Goal: Task Accomplishment & Management: Manage account settings

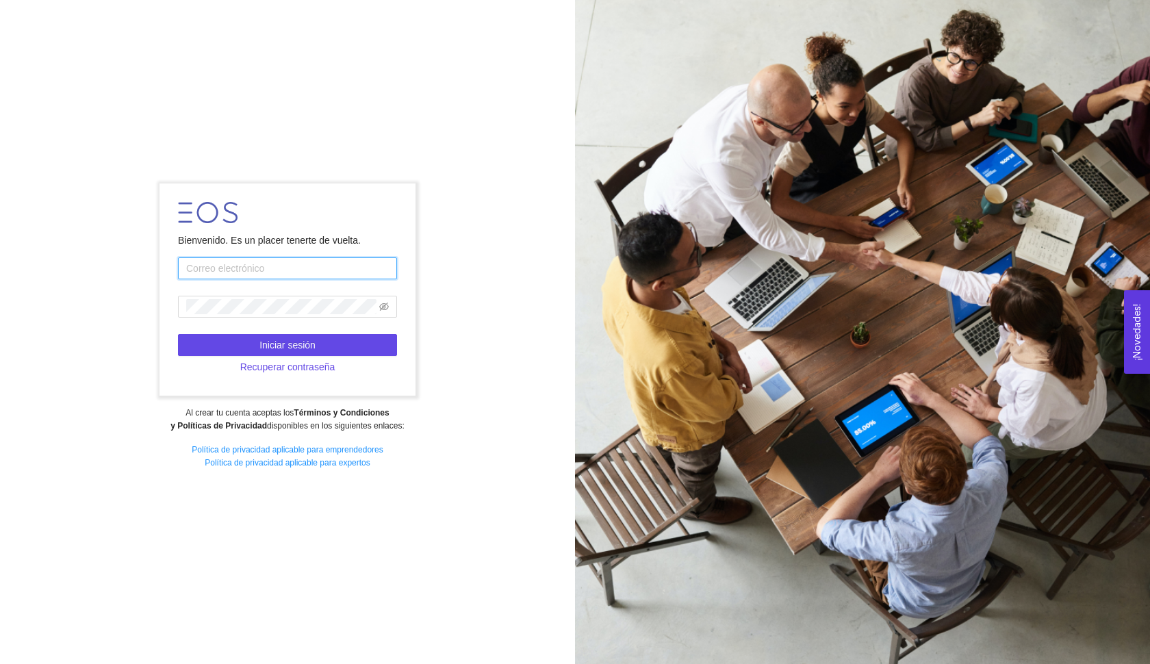
click at [320, 274] on input "text" at bounding box center [287, 268] width 219 height 22
type input "[EMAIL_ADDRESS][DOMAIN_NAME]"
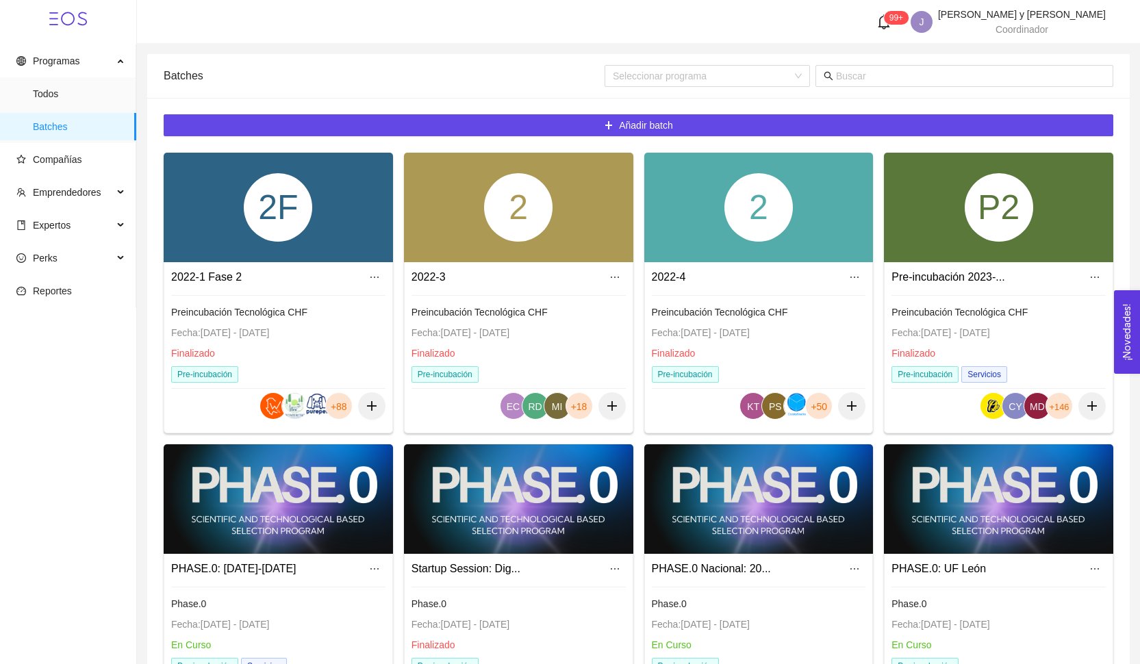
click at [695, 504] on div at bounding box center [758, 499] width 229 height 110
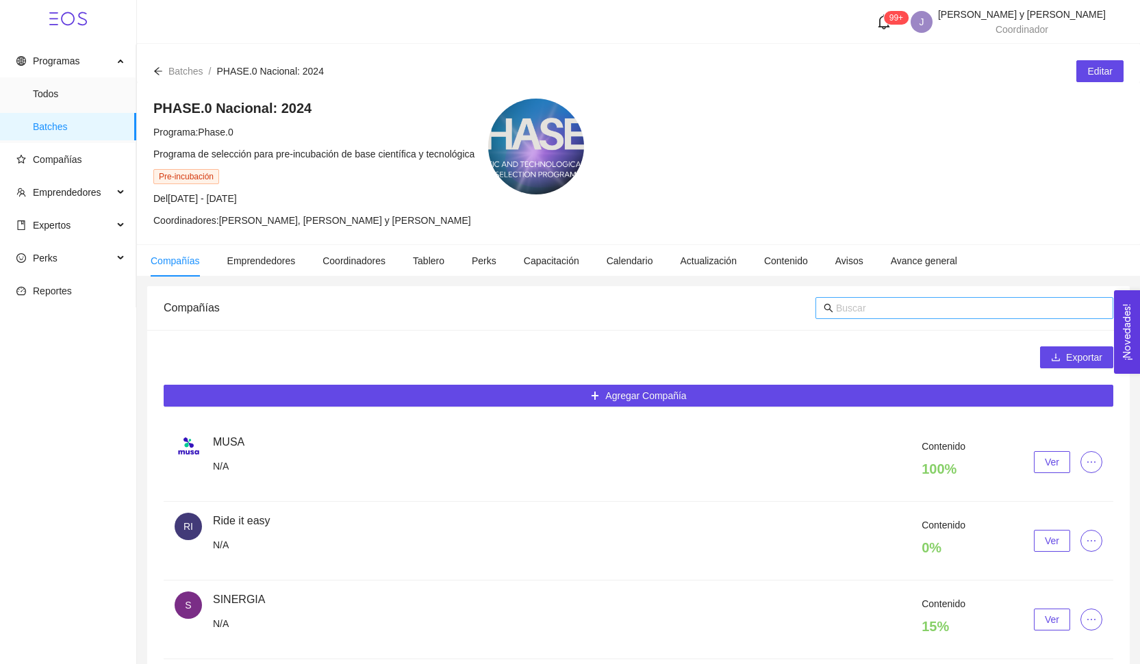
click at [920, 313] on input "text" at bounding box center [970, 307] width 269 height 15
type input "dinamo"
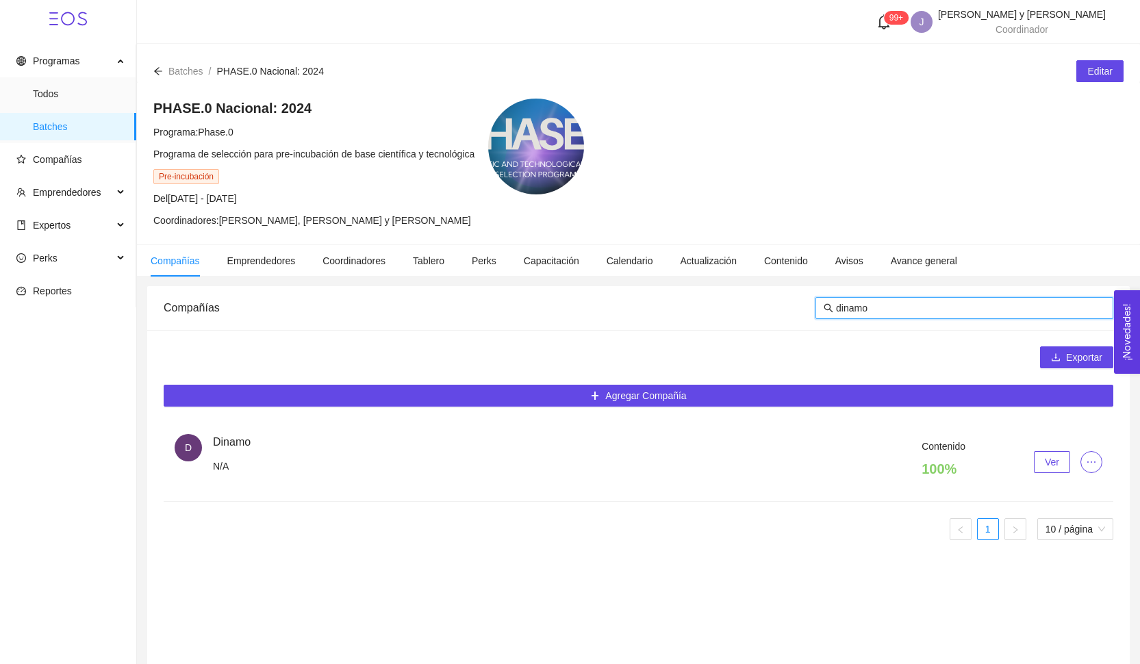
click at [1057, 452] on button "Ver" at bounding box center [1052, 462] width 36 height 22
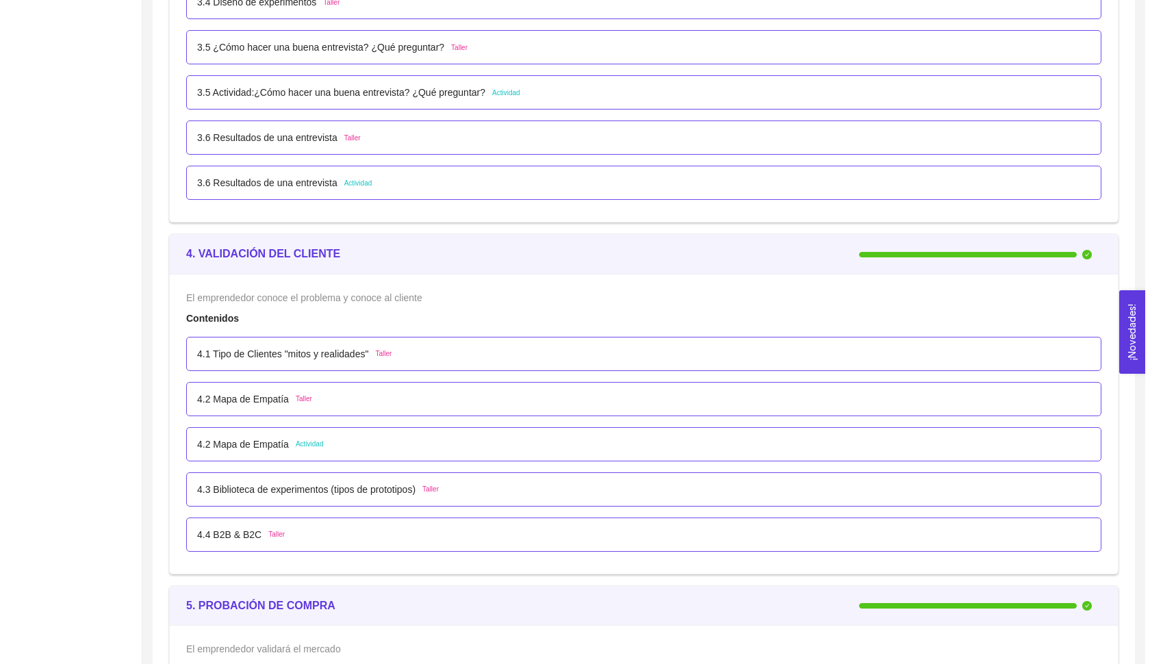
scroll to position [2166, 0]
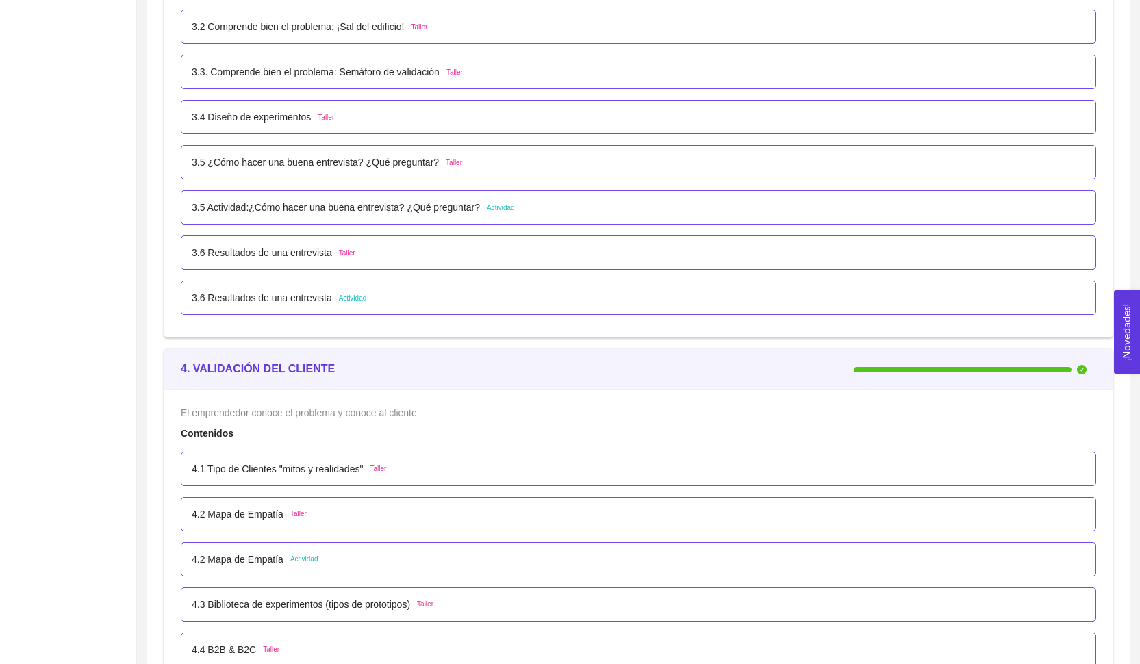
click at [332, 298] on p "3.6 Resultados de una entrevista" at bounding box center [262, 297] width 140 height 15
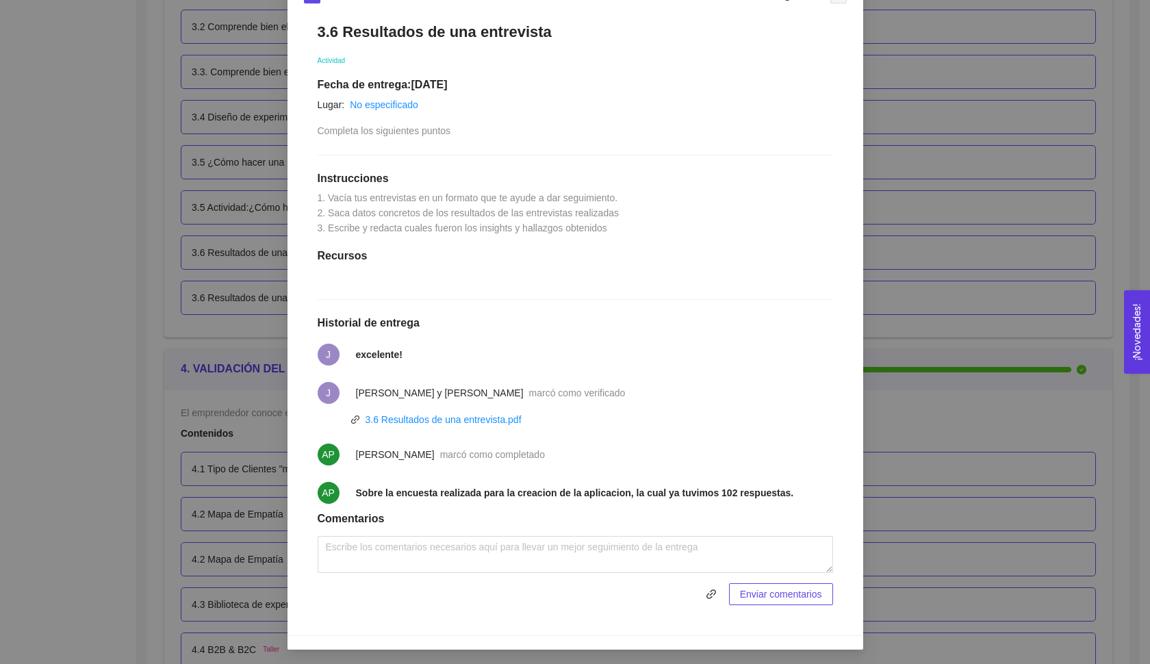
scroll to position [220, 0]
click at [497, 425] on div "3.6 Resultados de una entrevista.pdf" at bounding box center [443, 420] width 156 height 15
click at [496, 418] on link "3.6 Resultados de una entrevista.pdf" at bounding box center [443, 420] width 156 height 11
click at [726, 146] on div "3.6 Resultados de una entrevista Actividad Fecha de entrega: [DATE] Lugar: No e…" at bounding box center [575, 315] width 543 height 610
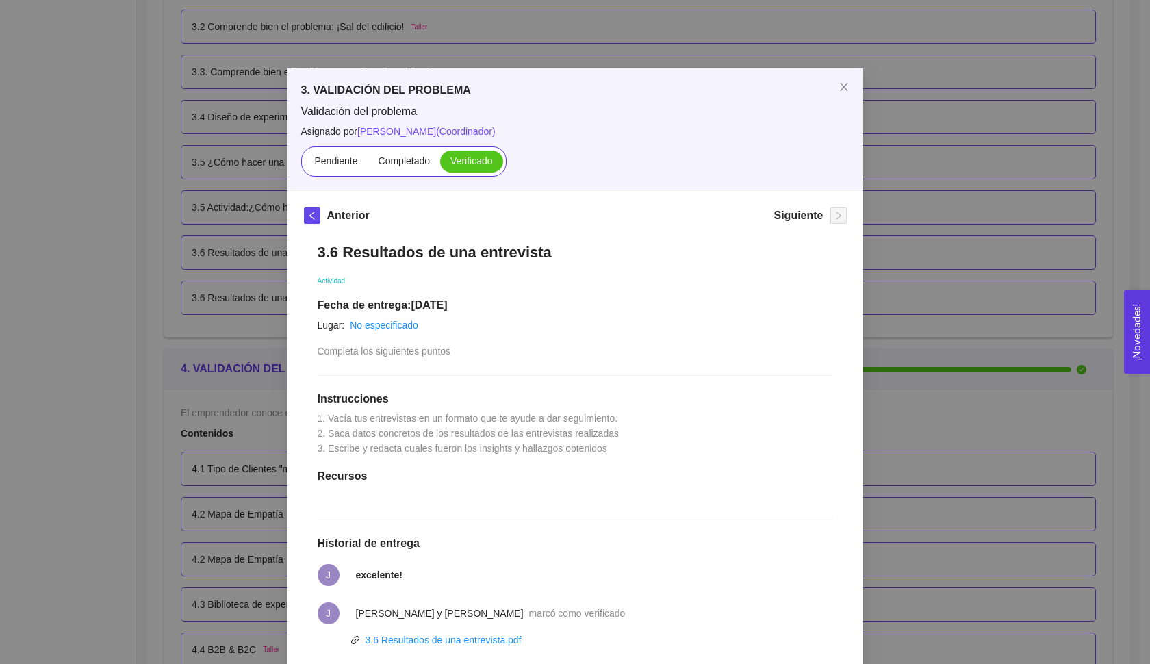
scroll to position [0, 0]
click at [892, 140] on div "3. VALIDACIÓN DEL PROBLEMA Validación del problema Asignado por [PERSON_NAME] (…" at bounding box center [575, 332] width 1150 height 664
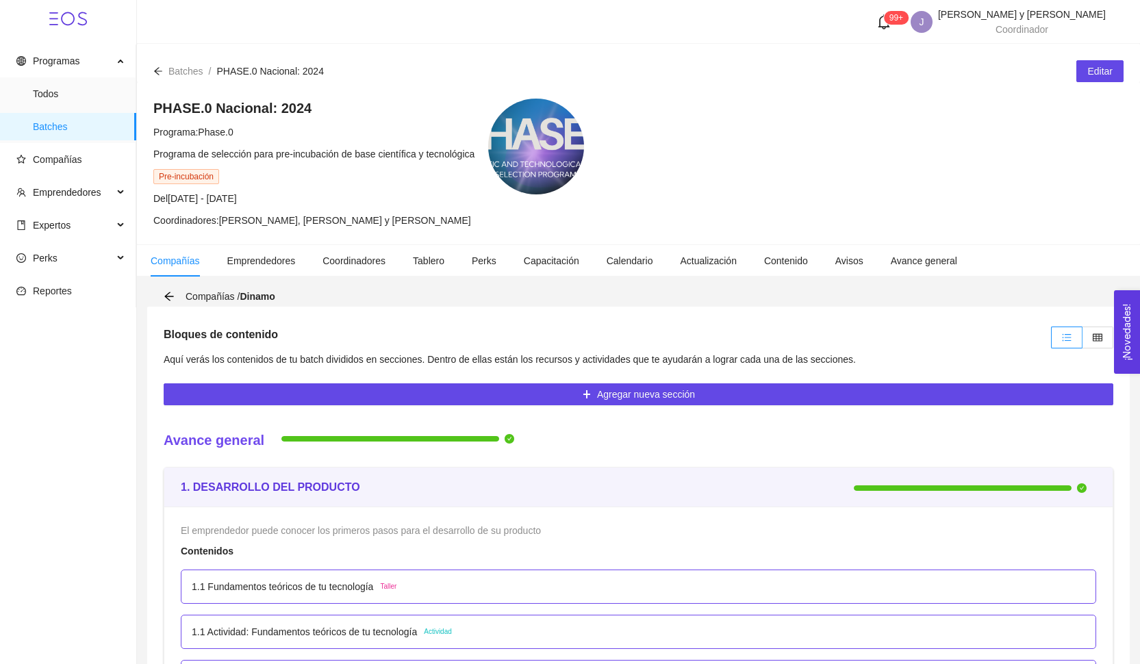
click at [92, 145] on ul "Programas Todos Batches Compañías Emprendedores Expertos Perks Reportes" at bounding box center [68, 175] width 136 height 263
click at [86, 166] on span "Compañías" at bounding box center [70, 159] width 109 height 27
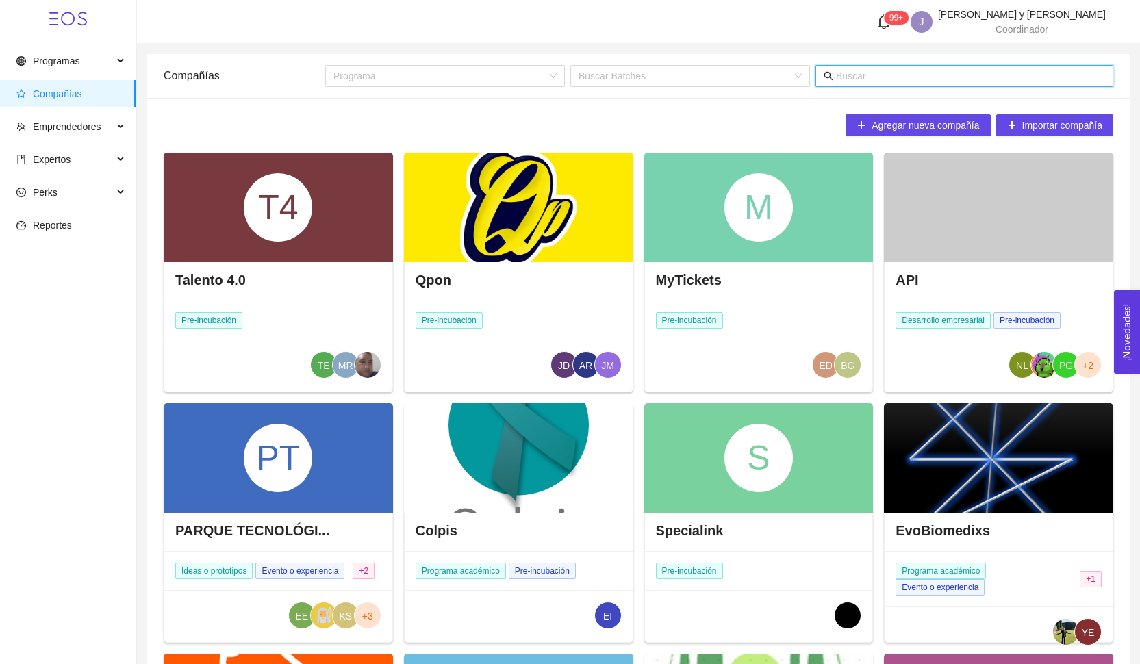
click at [855, 81] on input "text" at bounding box center [970, 75] width 269 height 15
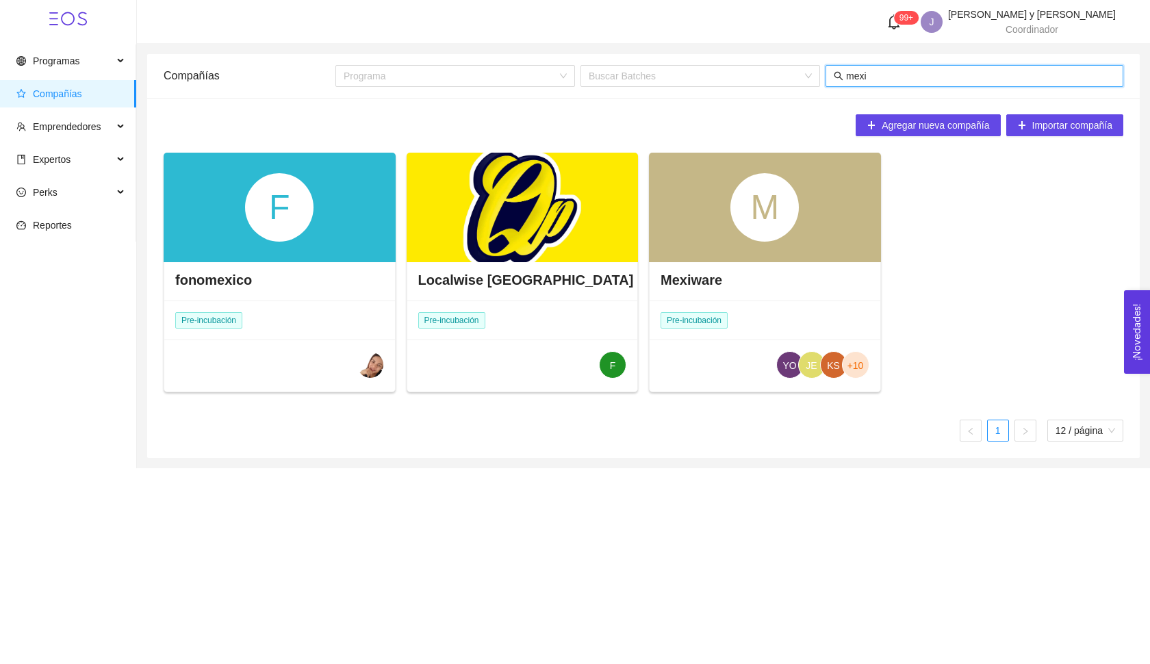
type input "mexi"
click at [824, 224] on div "M" at bounding box center [765, 208] width 232 height 110
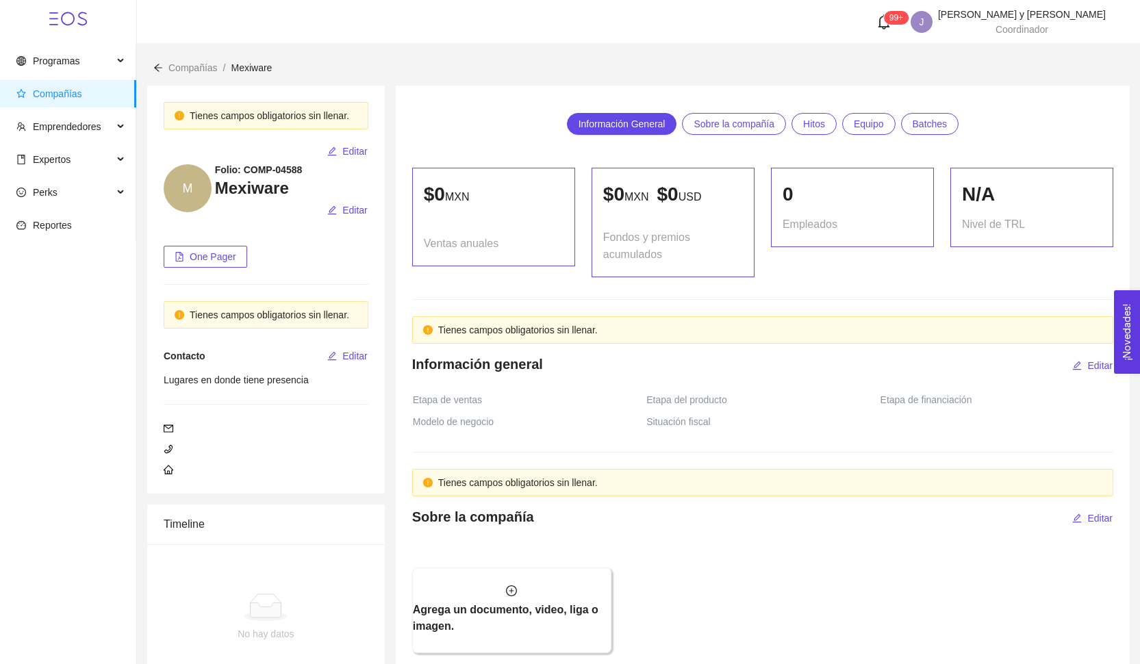
click at [81, 101] on span "Compañías" at bounding box center [70, 93] width 109 height 27
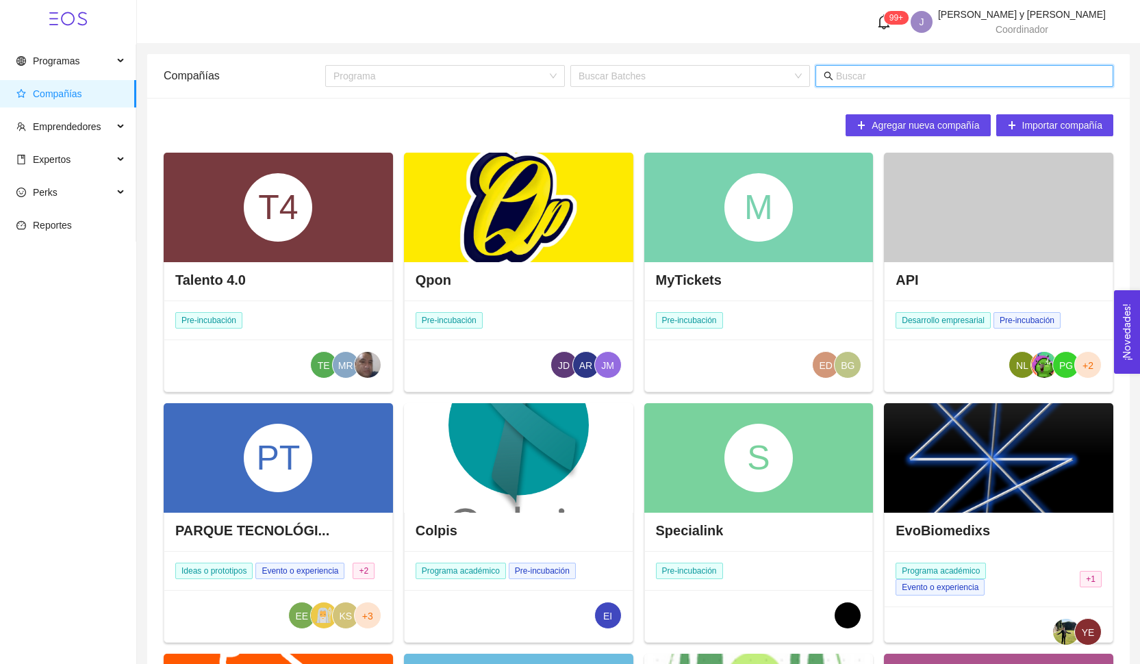
click at [867, 73] on input "text" at bounding box center [970, 75] width 269 height 15
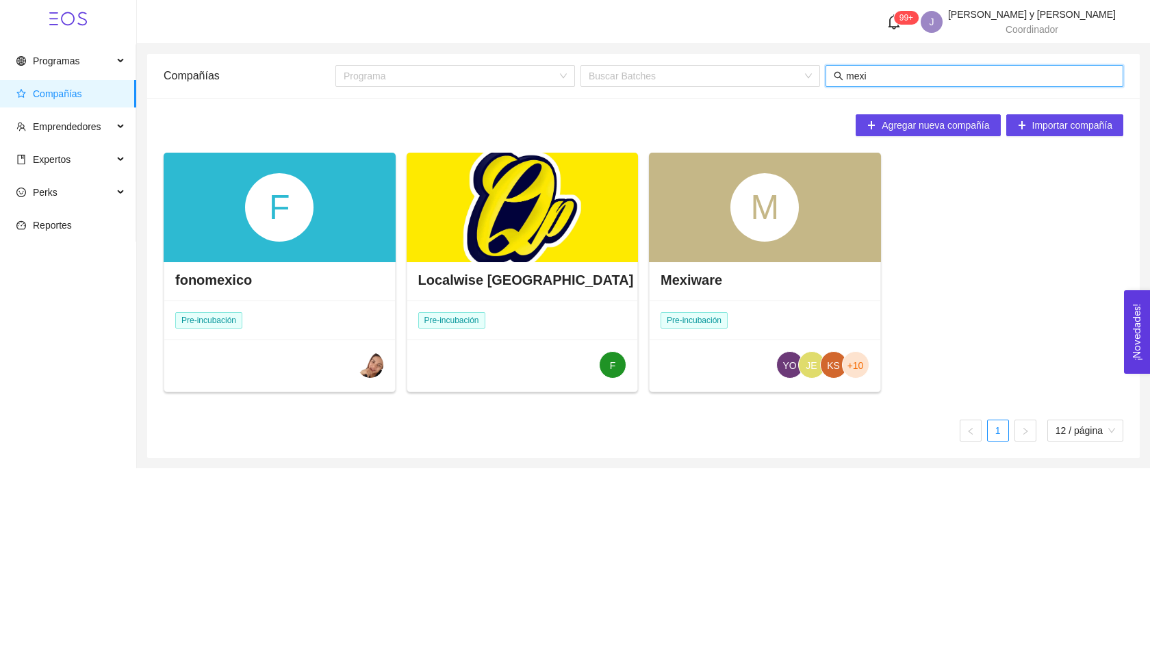
type input "mexi"
click at [697, 242] on div "M" at bounding box center [765, 208] width 232 height 110
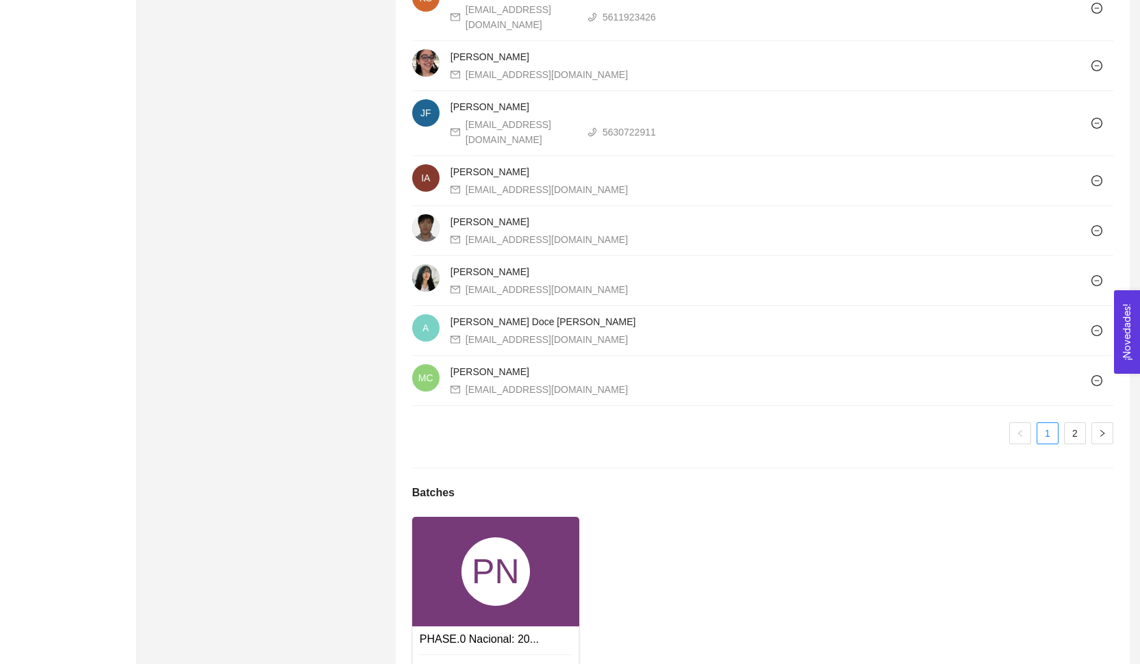
scroll to position [1042, 0]
click at [481, 539] on div "PN" at bounding box center [495, 573] width 68 height 68
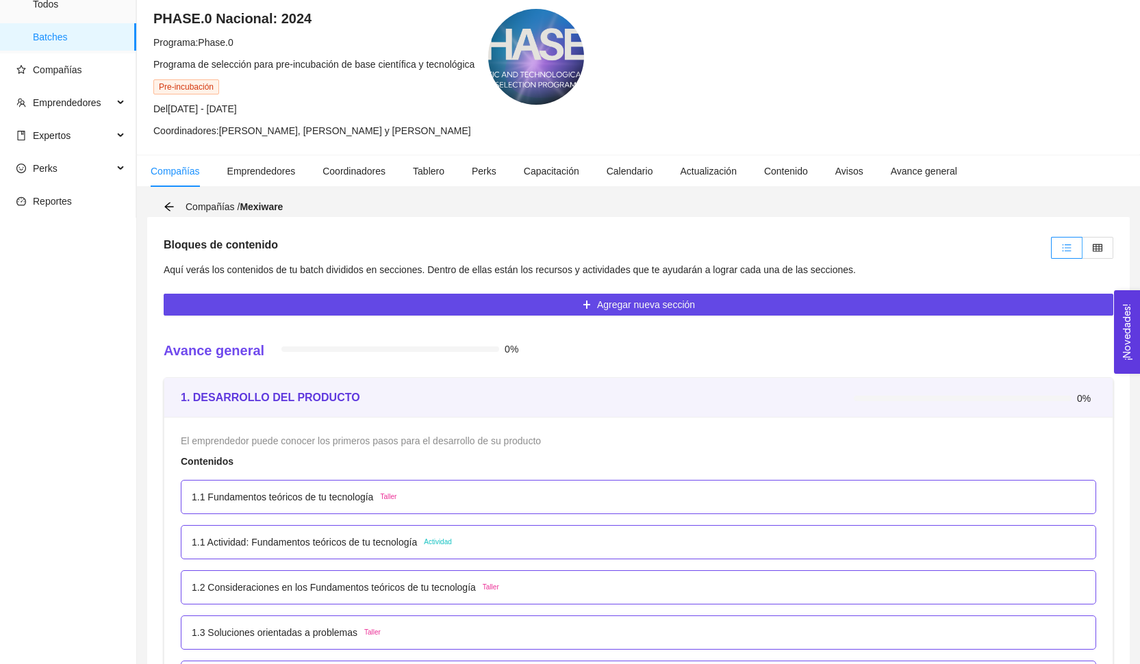
scroll to position [93, 0]
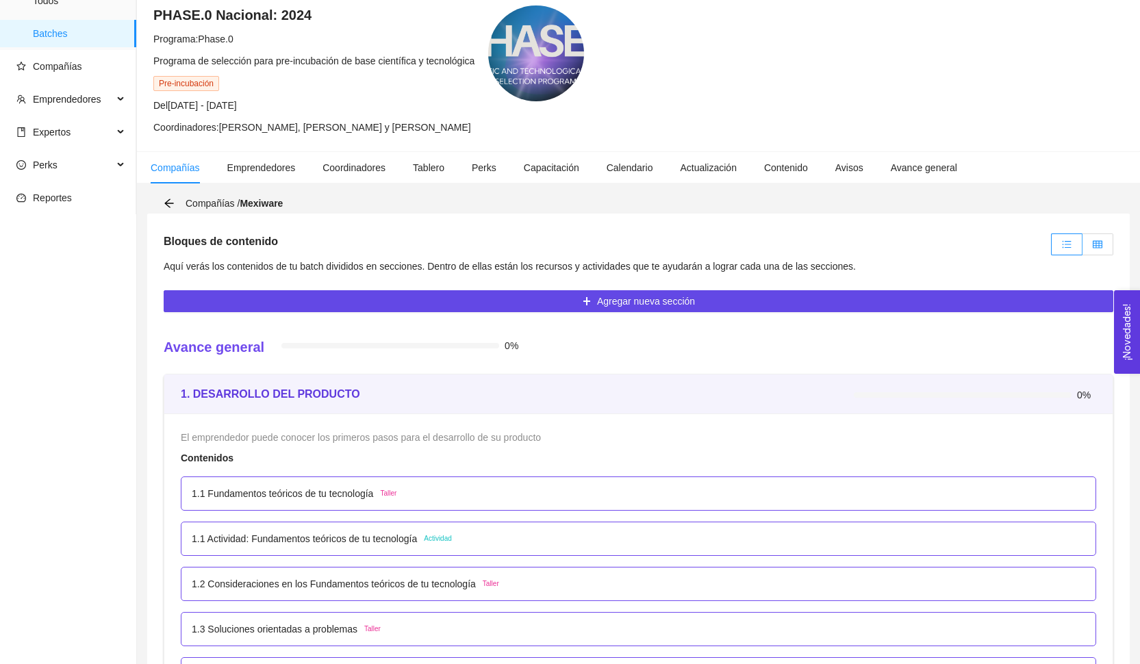
click at [1105, 239] on label at bounding box center [1097, 244] width 31 height 22
click at [1082, 248] on input "radio" at bounding box center [1082, 248] width 0 height 0
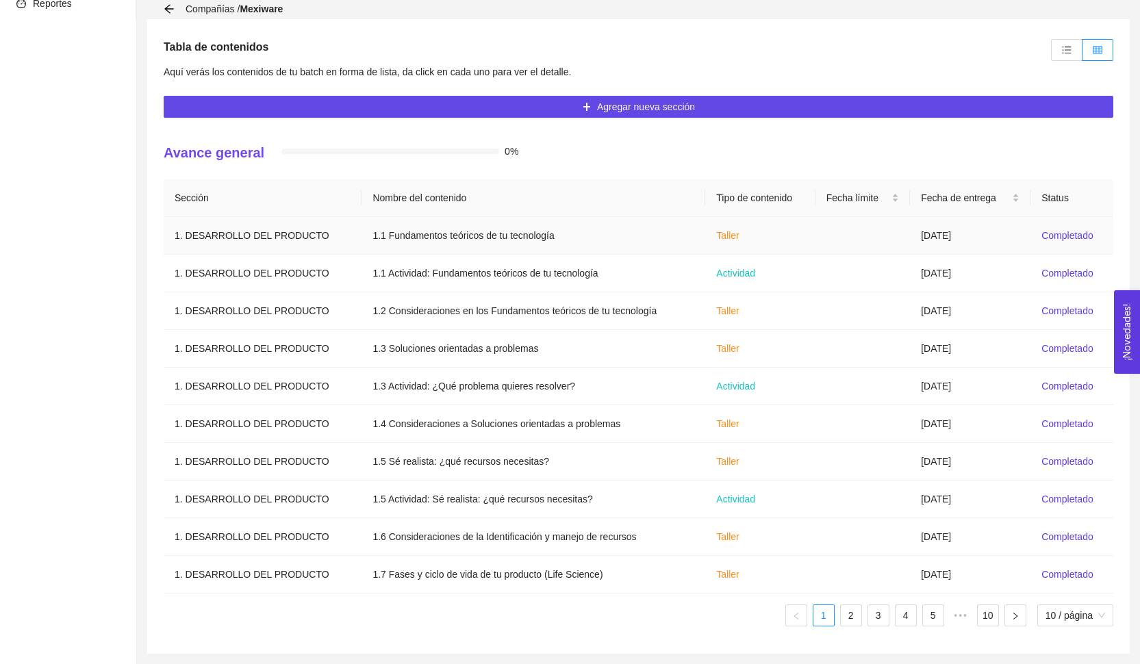
scroll to position [287, 0]
click at [986, 232] on td "[DATE]" at bounding box center [970, 236] width 120 height 38
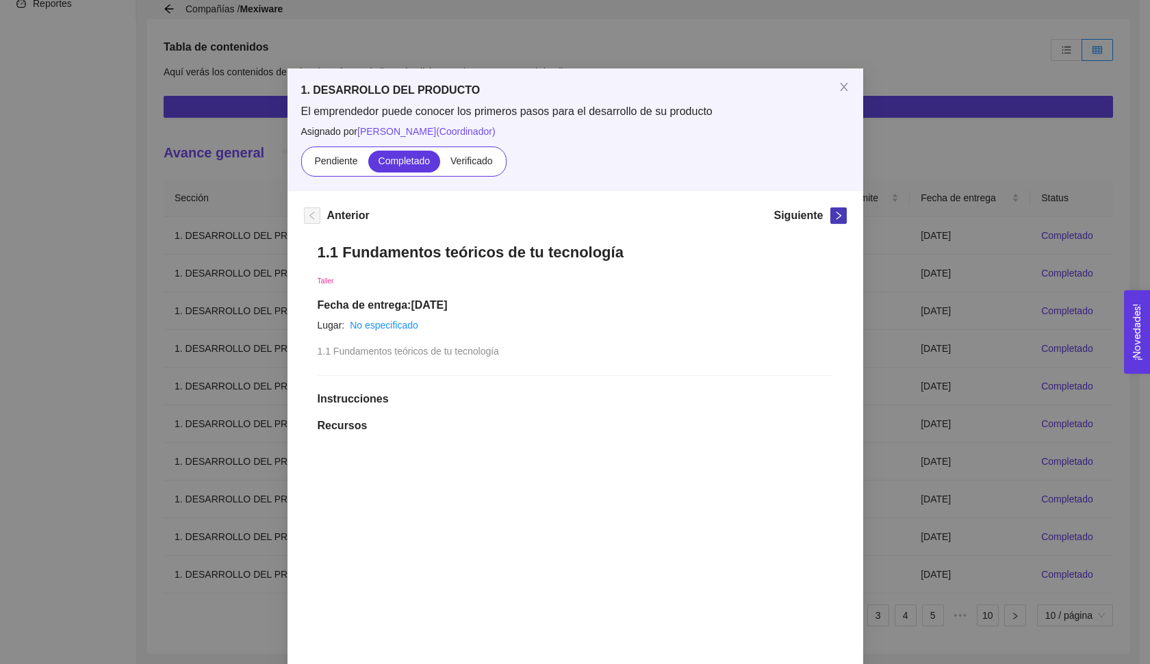
click at [834, 220] on icon "right" at bounding box center [839, 216] width 10 height 10
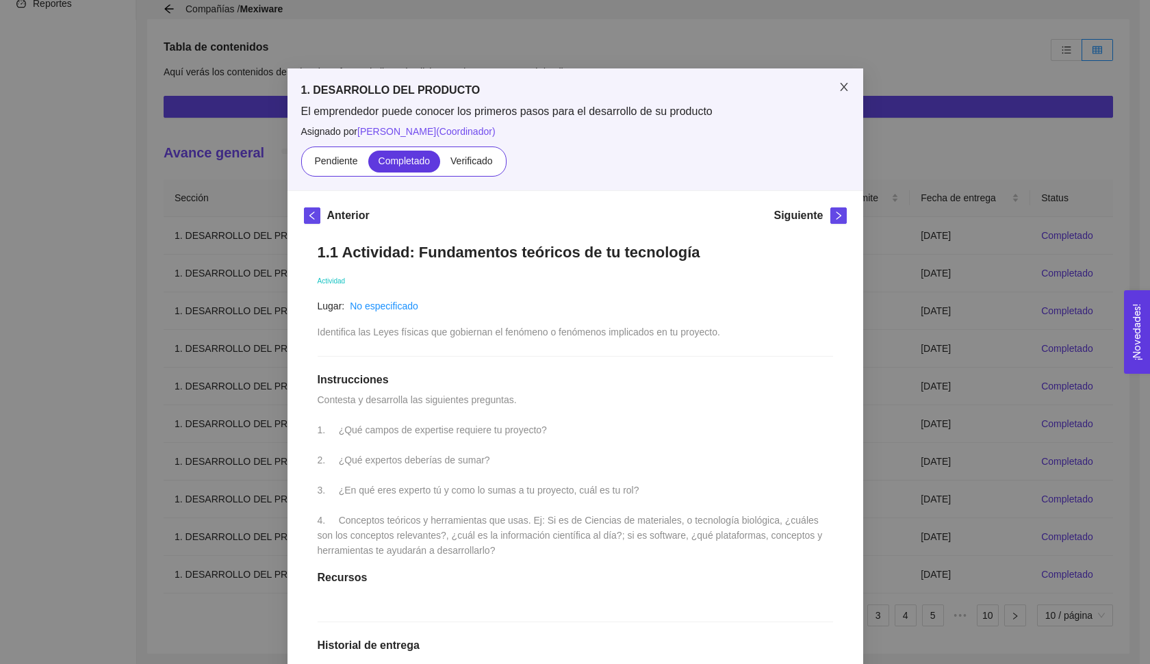
click at [842, 96] on span "Close" at bounding box center [844, 87] width 38 height 38
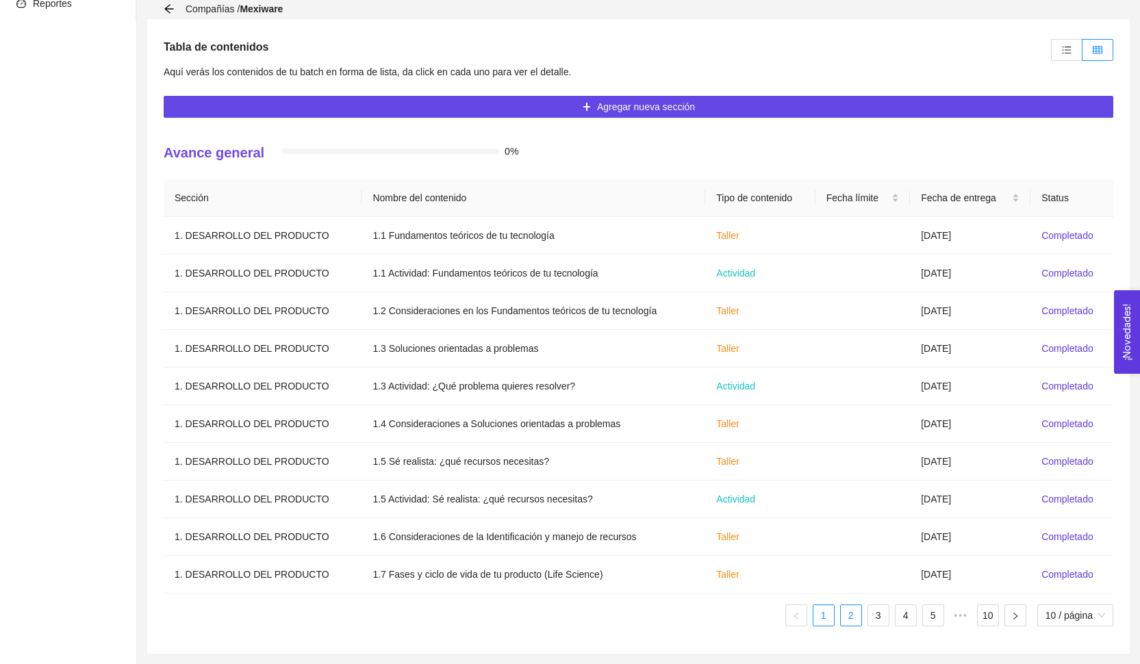
click at [844, 625] on link "2" at bounding box center [851, 615] width 21 height 21
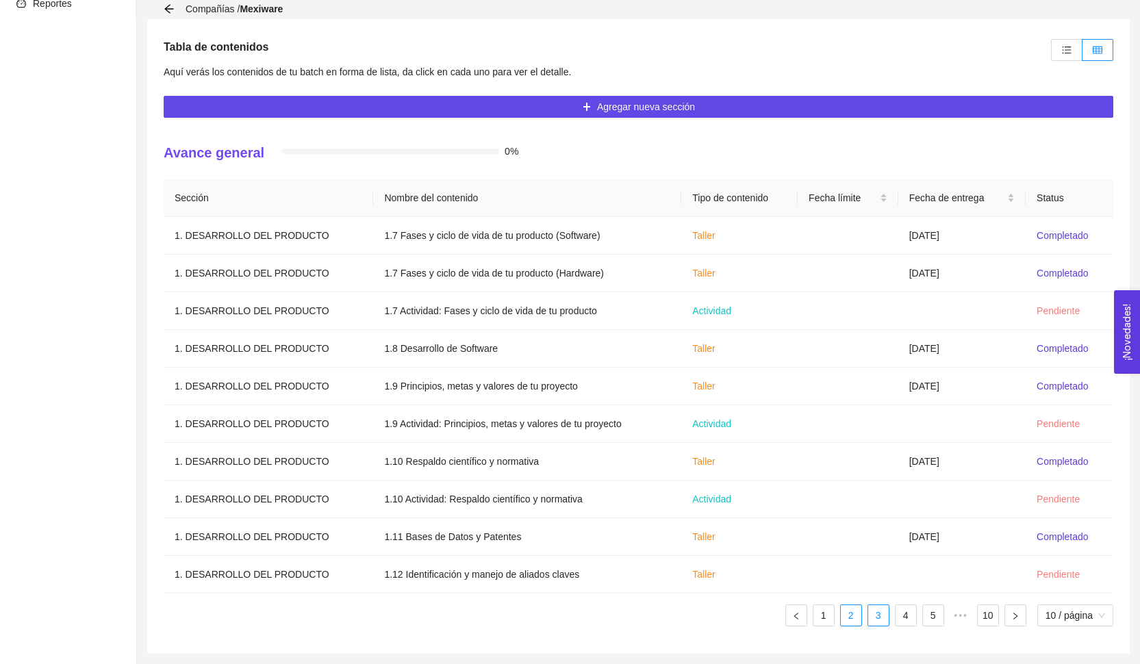
click at [882, 618] on link "3" at bounding box center [878, 615] width 21 height 21
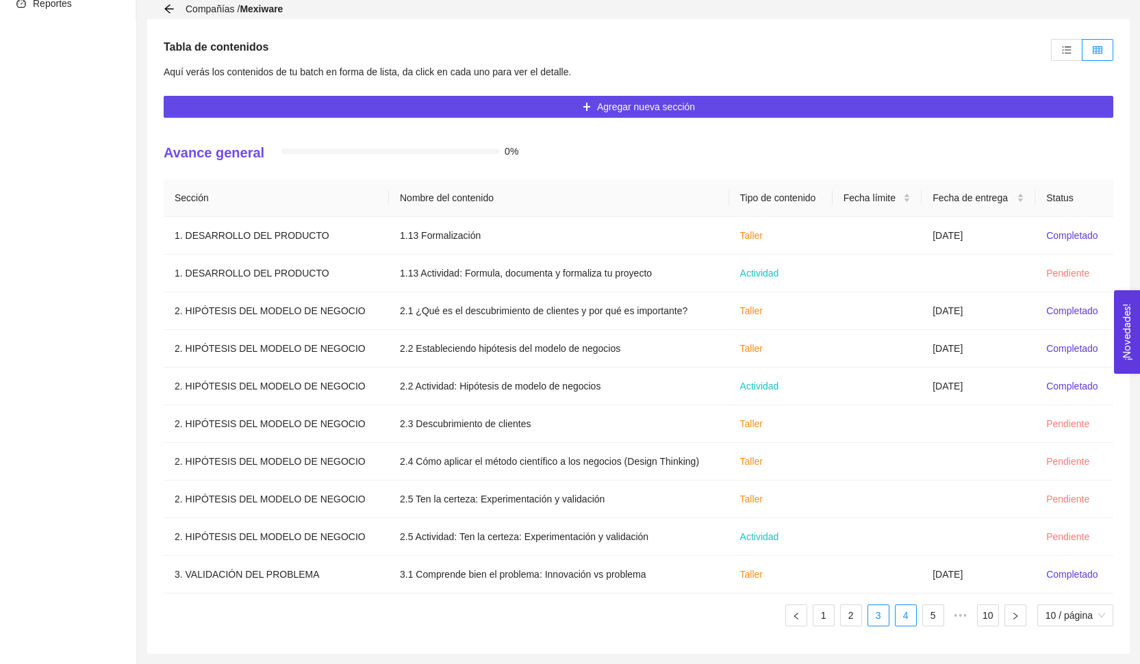
click at [900, 619] on link "4" at bounding box center [905, 615] width 21 height 21
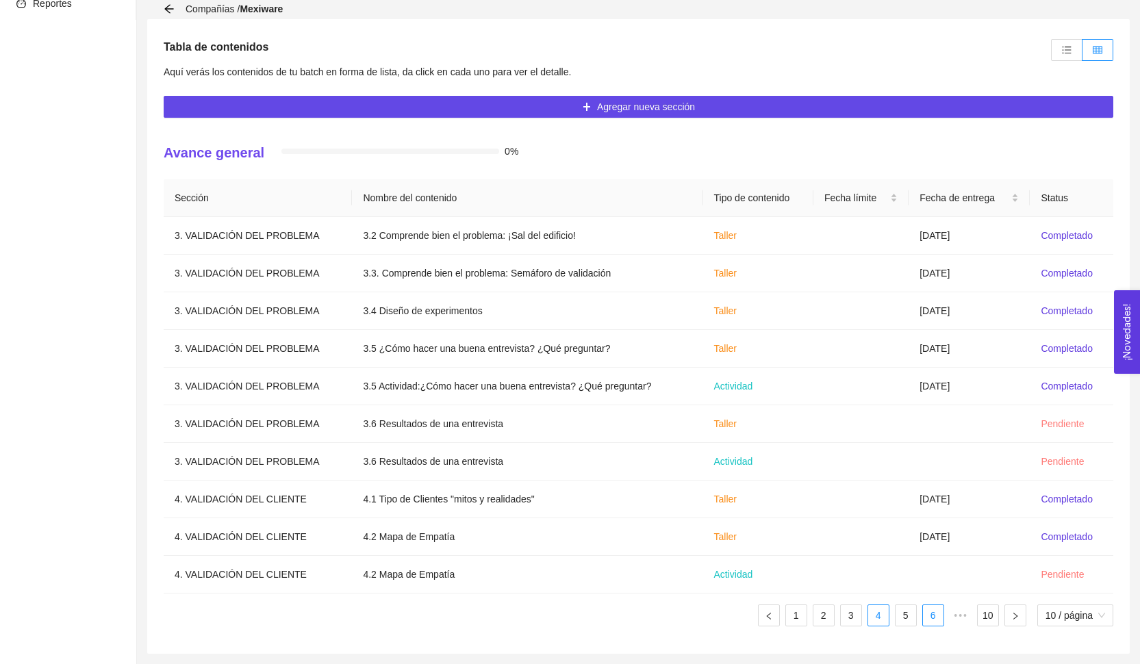
click at [922, 621] on li "6" at bounding box center [933, 615] width 22 height 22
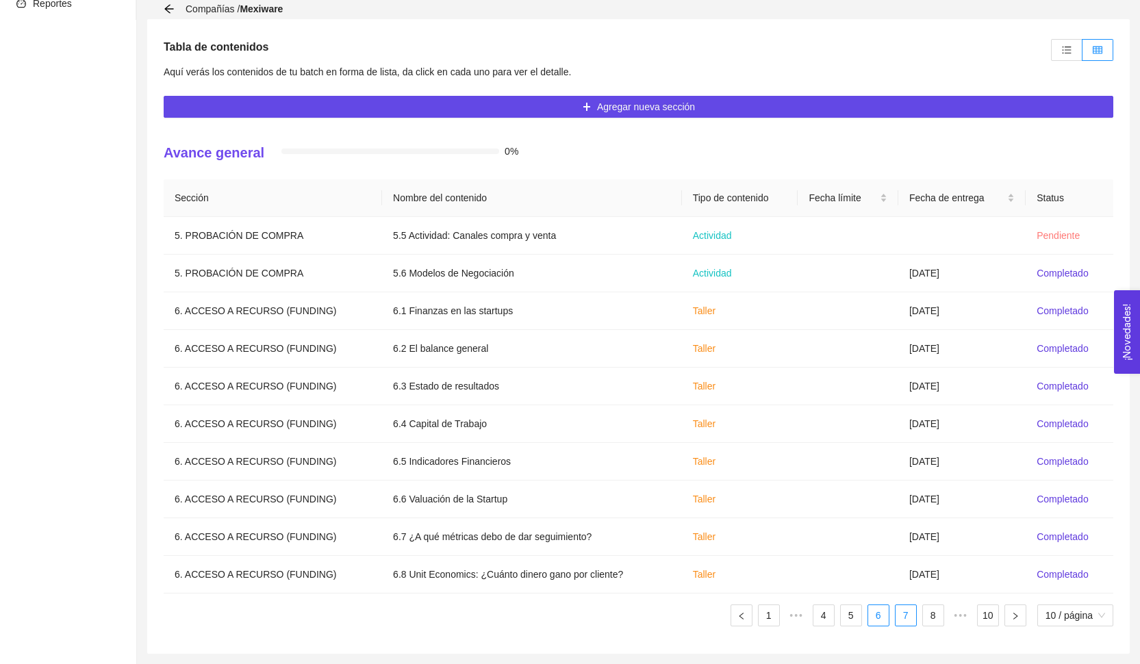
click at [904, 619] on link "7" at bounding box center [905, 615] width 21 height 21
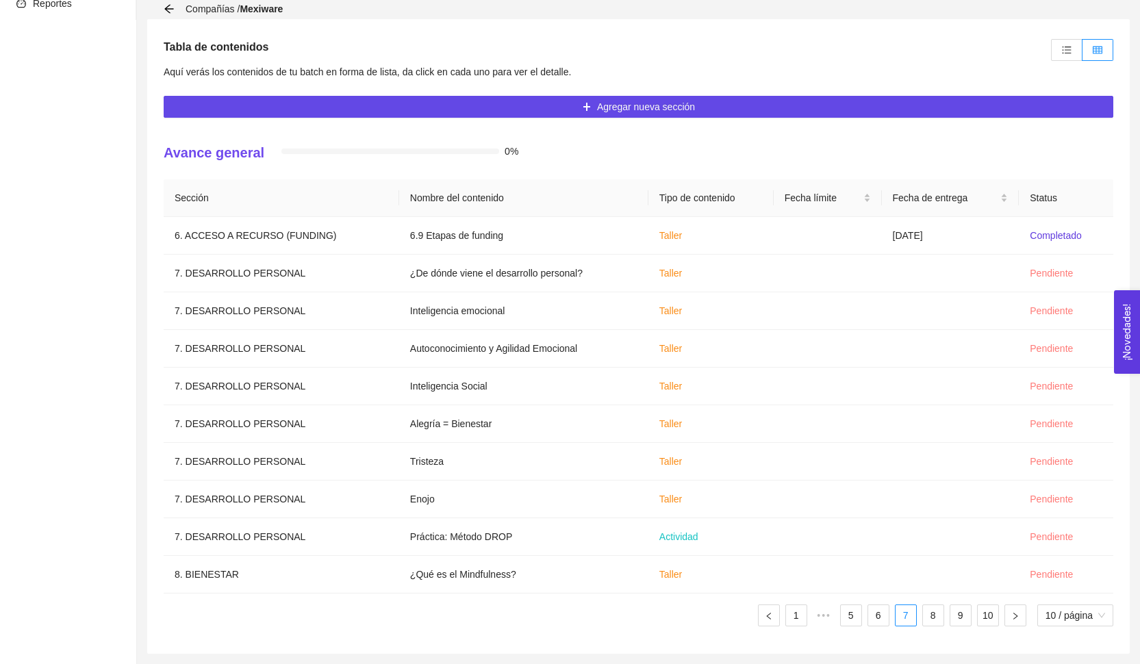
click at [914, 620] on ul "1 ••• 5 6 7 8 9 10 10 / página" at bounding box center [638, 615] width 949 height 22
click at [923, 621] on link "8" at bounding box center [933, 615] width 21 height 21
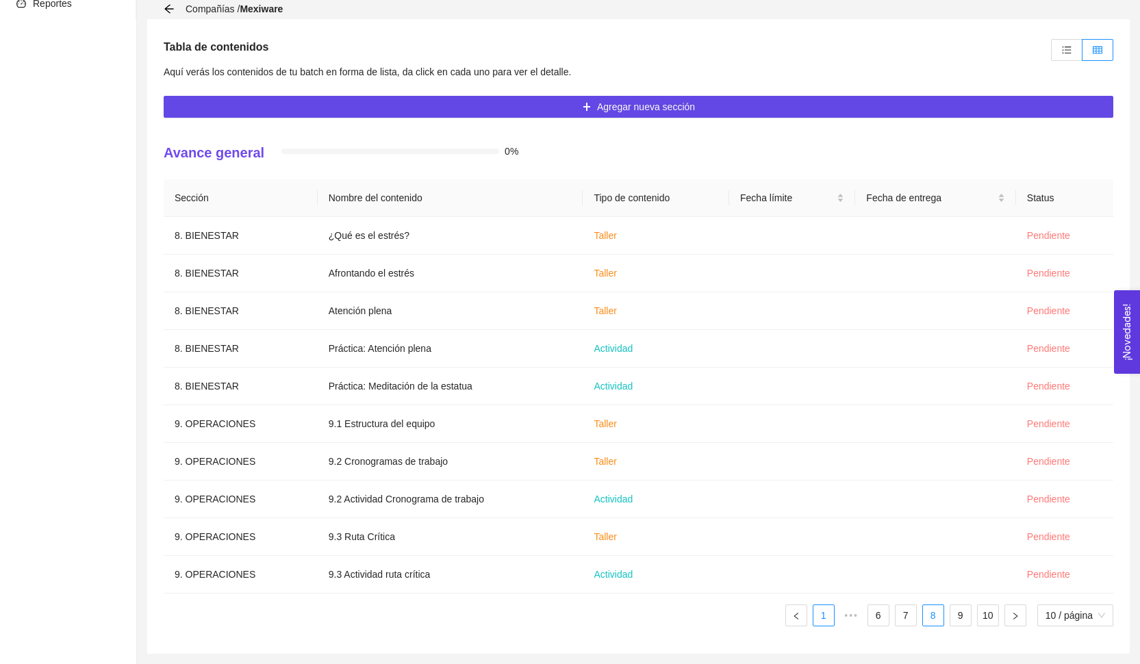
click at [816, 619] on link "1" at bounding box center [823, 615] width 21 height 21
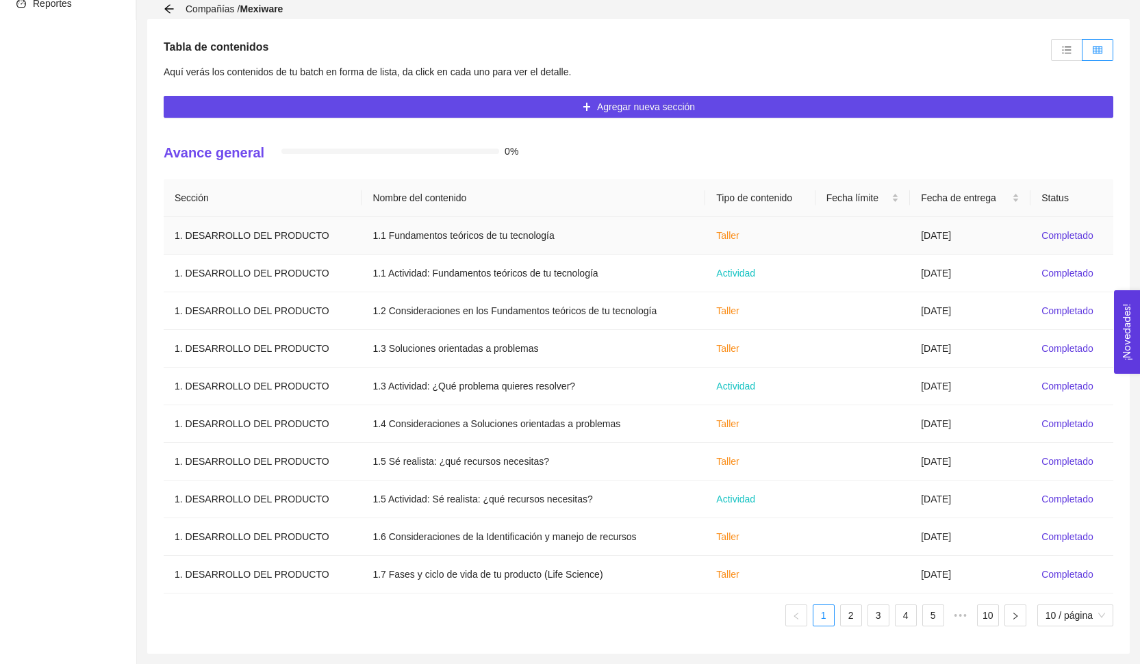
click at [910, 235] on td "[DATE]" at bounding box center [970, 236] width 120 height 38
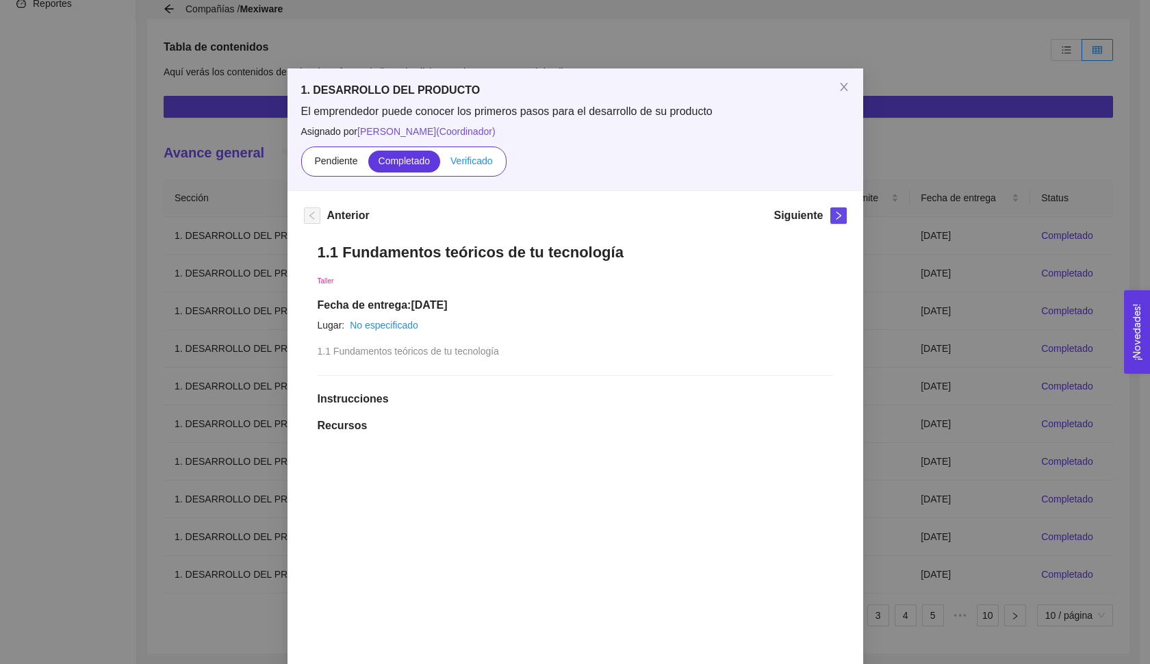
click at [479, 155] on span "Verificado" at bounding box center [471, 160] width 42 height 11
click at [440, 164] on input "Verificado" at bounding box center [440, 164] width 0 height 0
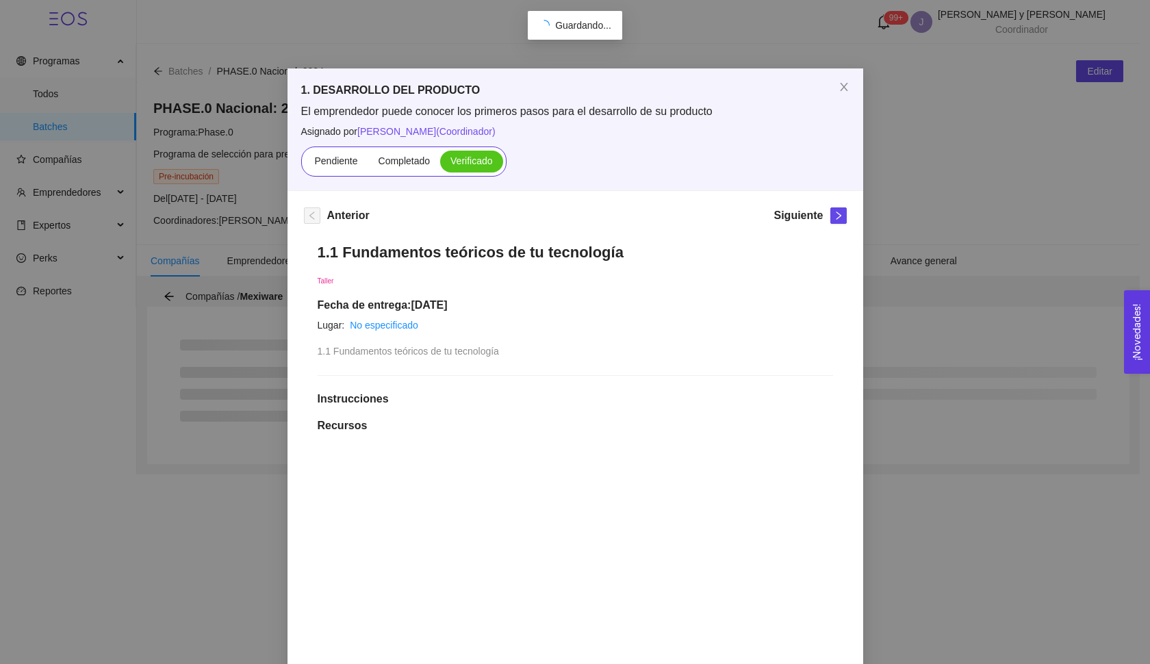
scroll to position [0, 0]
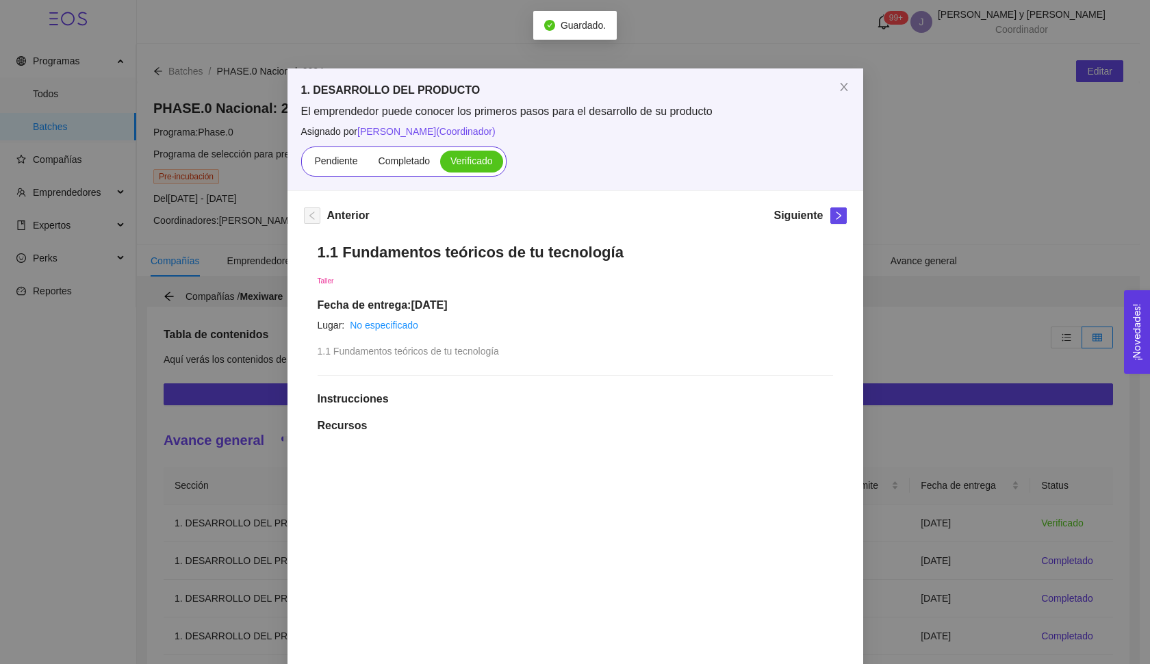
click at [824, 217] on div "Siguiente" at bounding box center [809, 218] width 73 height 22
click at [834, 218] on icon "right" at bounding box center [839, 216] width 10 height 10
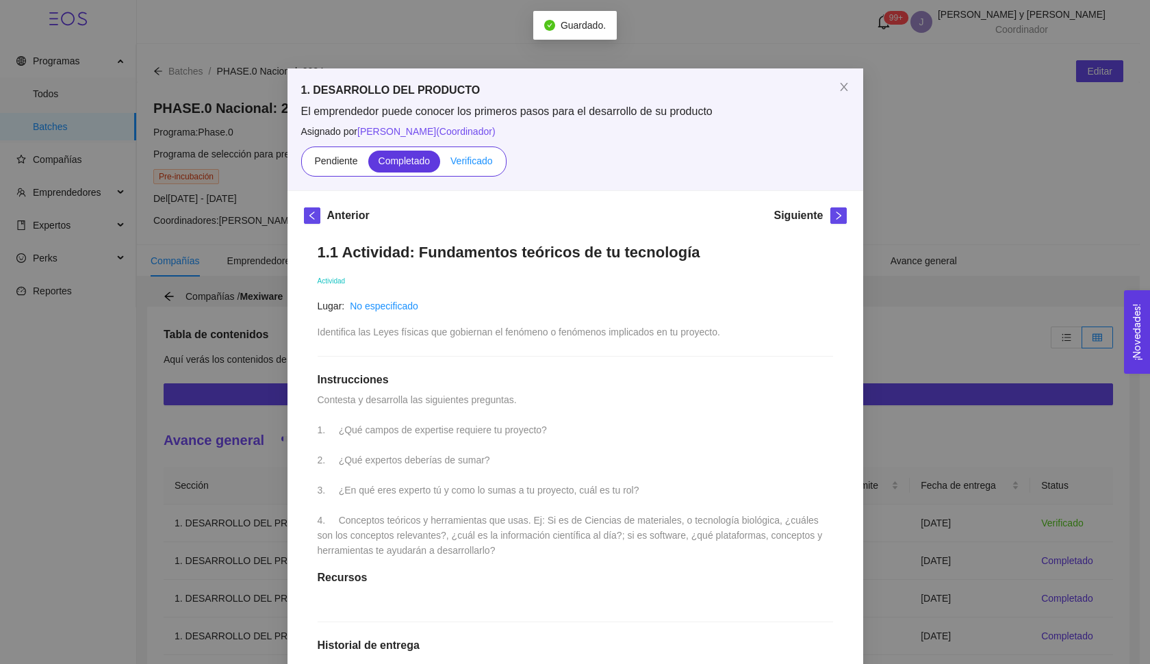
click at [476, 162] on span "Verificado" at bounding box center [471, 160] width 42 height 11
click at [440, 164] on input "Verificado" at bounding box center [440, 164] width 0 height 0
click at [831, 220] on button "button" at bounding box center [838, 215] width 16 height 16
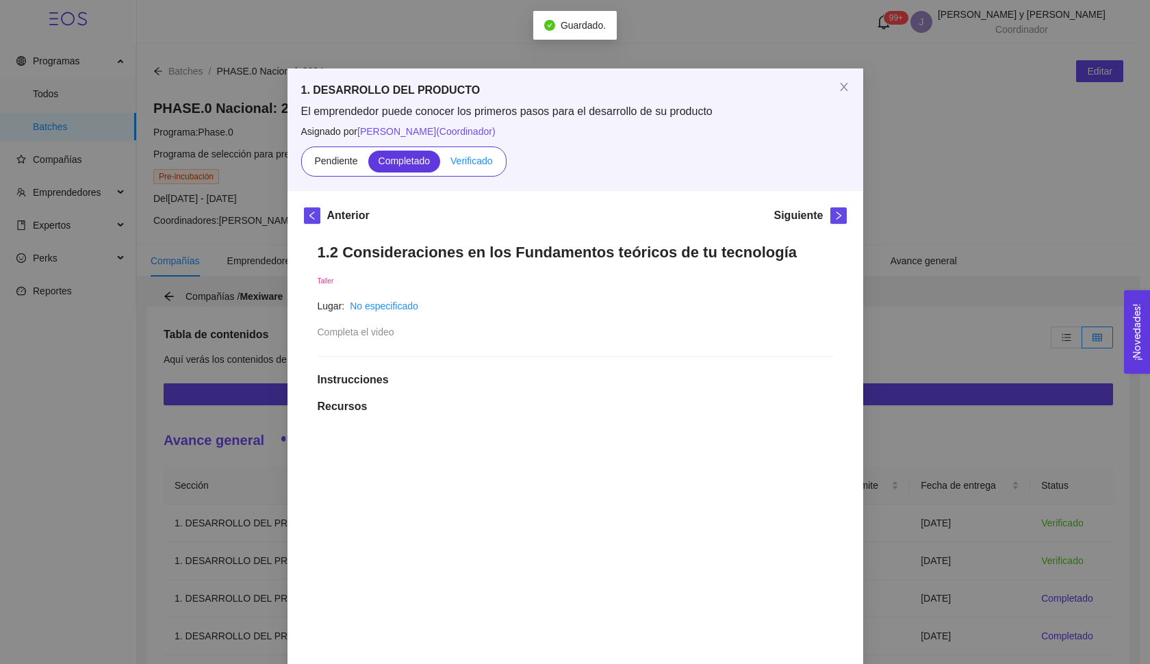
click at [467, 171] on label "Verificado" at bounding box center [471, 162] width 62 height 22
click at [440, 164] on input "Verificado" at bounding box center [440, 164] width 0 height 0
drag, startPoint x: 467, startPoint y: 165, endPoint x: 565, endPoint y: 183, distance: 99.6
click at [467, 164] on span "Verificado" at bounding box center [471, 160] width 42 height 11
click at [440, 164] on input "Verificado" at bounding box center [440, 164] width 0 height 0
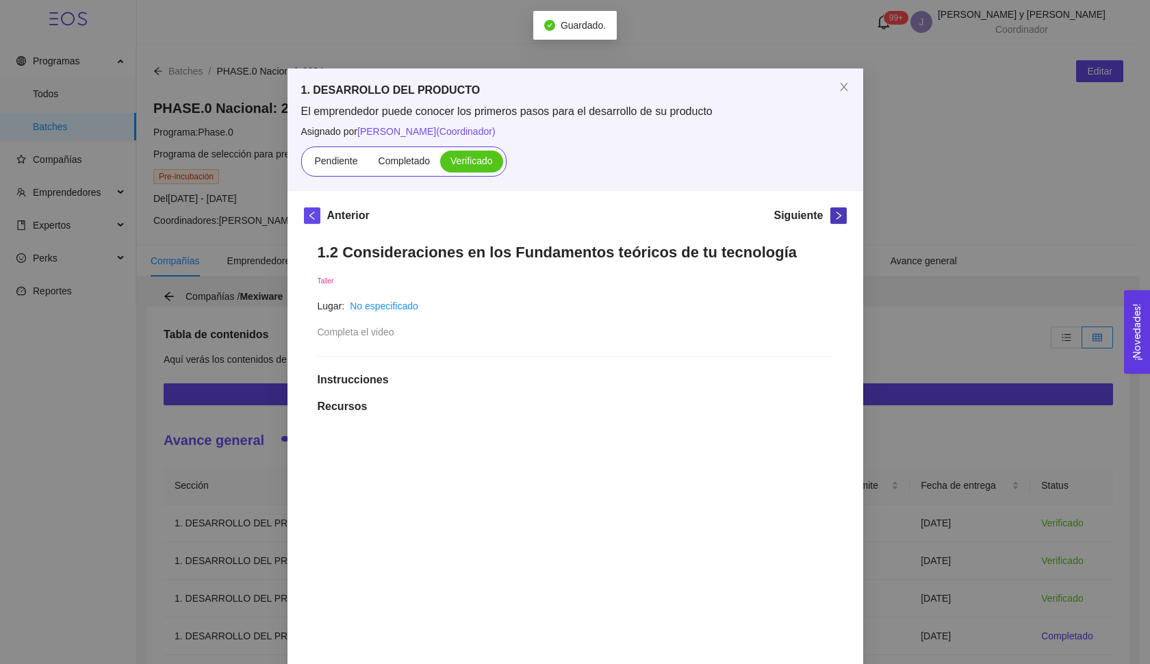
click at [836, 212] on icon "right" at bounding box center [838, 215] width 5 height 8
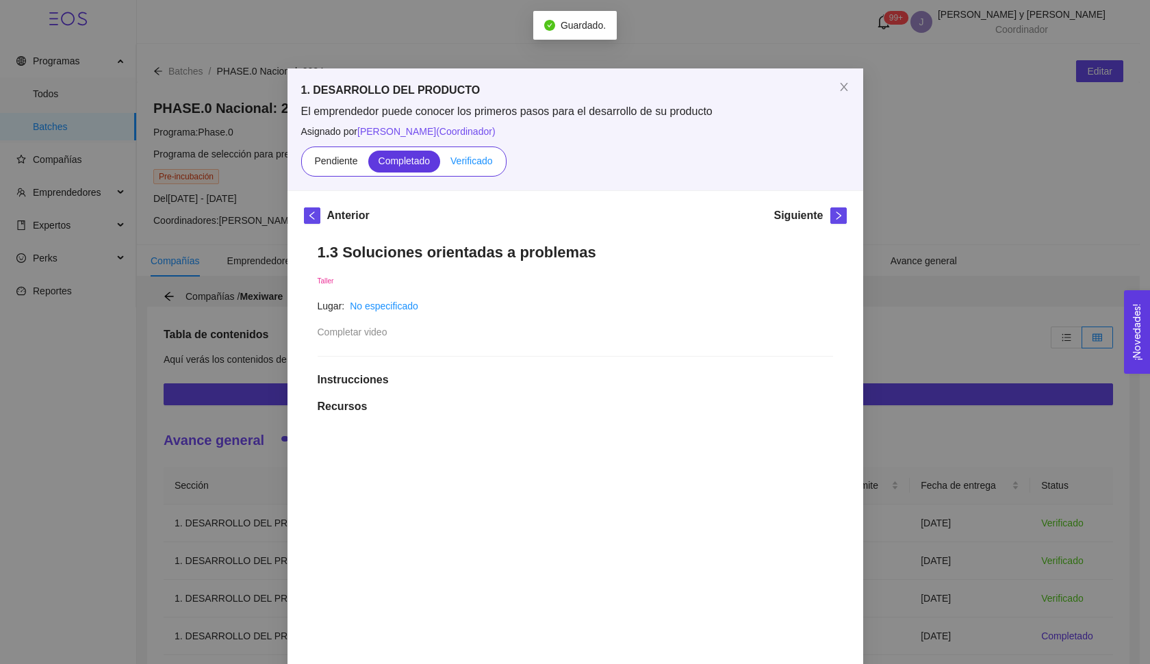
click at [472, 163] on span "Verificado" at bounding box center [471, 160] width 42 height 11
click at [440, 164] on input "Verificado" at bounding box center [440, 164] width 0 height 0
click at [836, 214] on icon "right" at bounding box center [839, 216] width 10 height 10
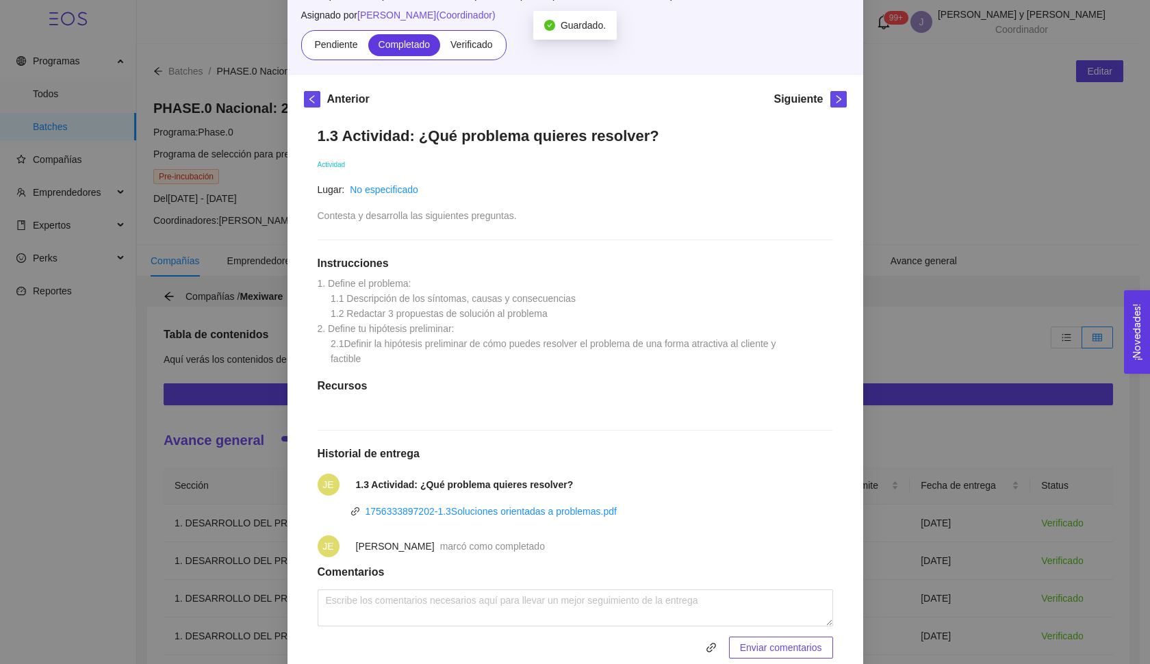
scroll to position [116, 0]
click at [847, 101] on div "Anterior Siguiente 1.3 Actividad: ¿Qué problema quieres resolver? Actividad Lug…" at bounding box center [575, 382] width 576 height 614
click at [834, 101] on icon "right" at bounding box center [839, 100] width 10 height 10
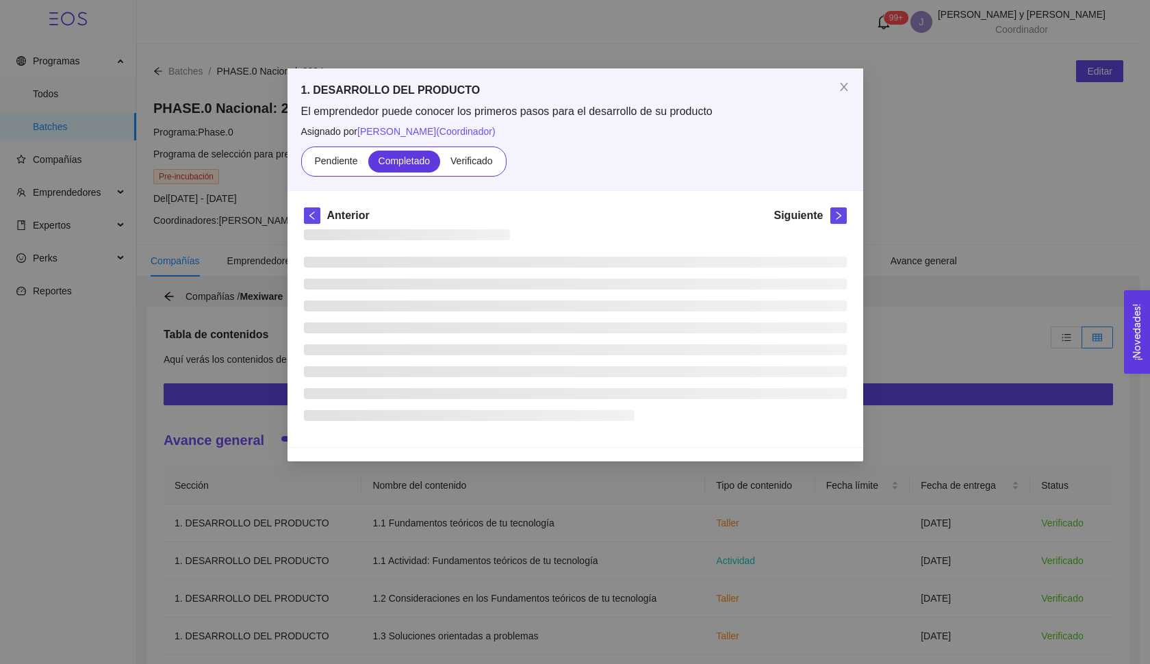
scroll to position [0, 0]
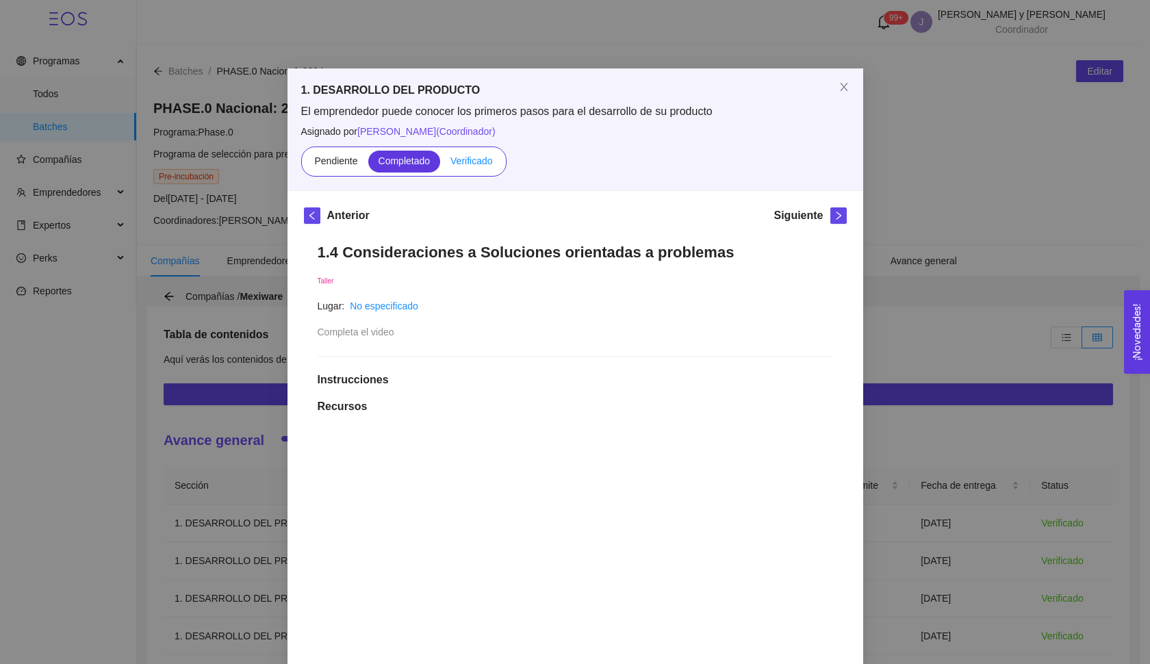
click at [484, 155] on span "Verificado" at bounding box center [471, 160] width 42 height 11
click at [440, 164] on input "Verificado" at bounding box center [440, 164] width 0 height 0
click at [831, 220] on span "right" at bounding box center [838, 216] width 15 height 10
click at [470, 170] on label "Verificado" at bounding box center [471, 162] width 62 height 22
click at [440, 164] on input "Verificado" at bounding box center [440, 164] width 0 height 0
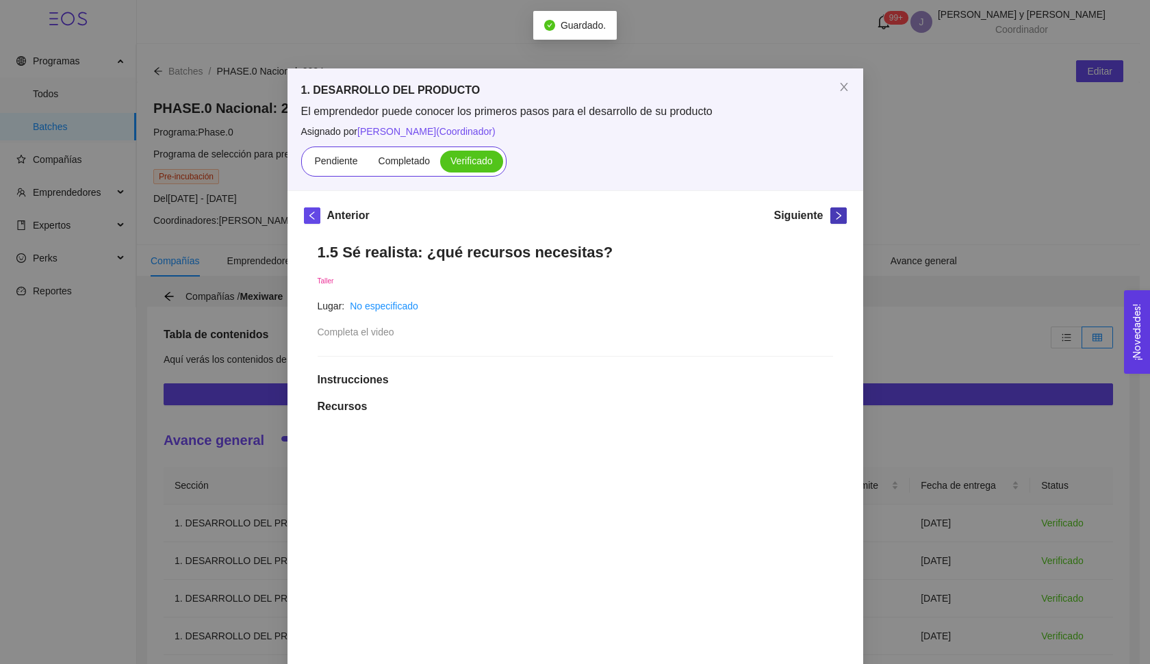
click at [830, 221] on button "button" at bounding box center [838, 215] width 16 height 16
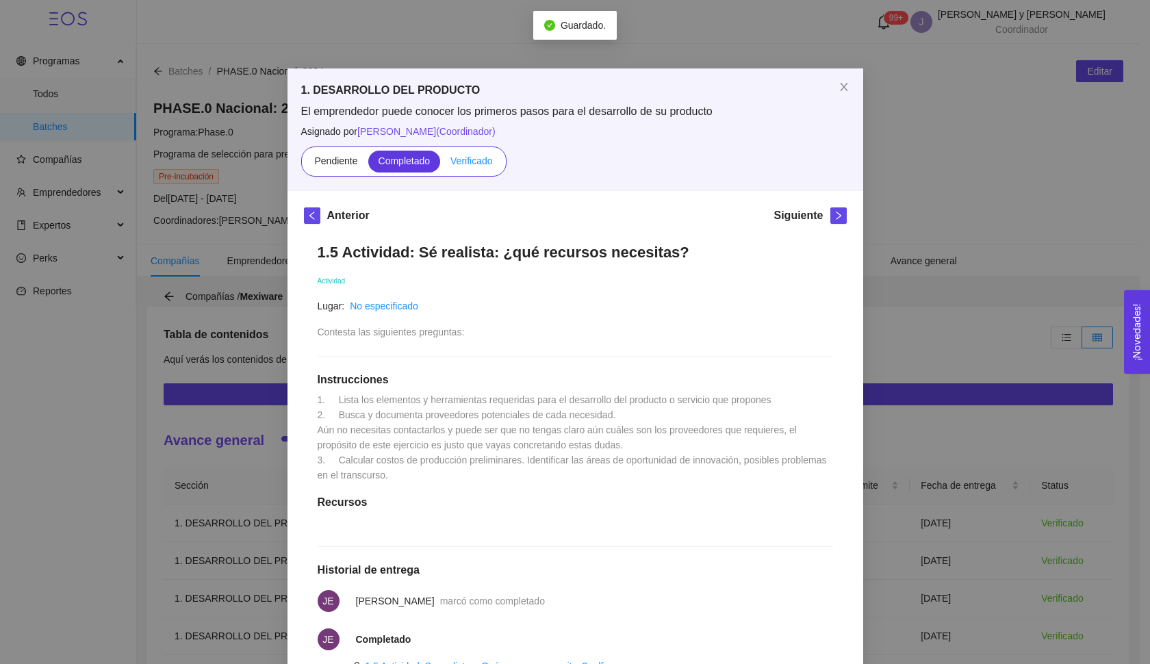
click at [474, 172] on label "Verificado" at bounding box center [471, 162] width 62 height 22
click at [440, 164] on input "Verificado" at bounding box center [440, 164] width 0 height 0
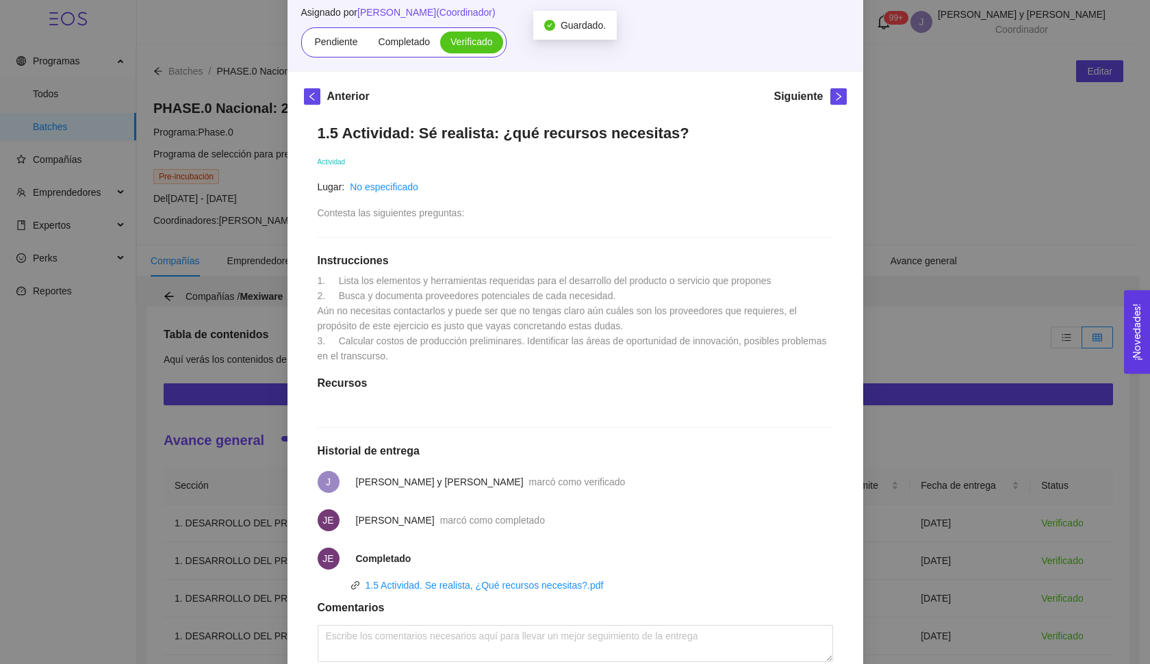
scroll to position [5, 0]
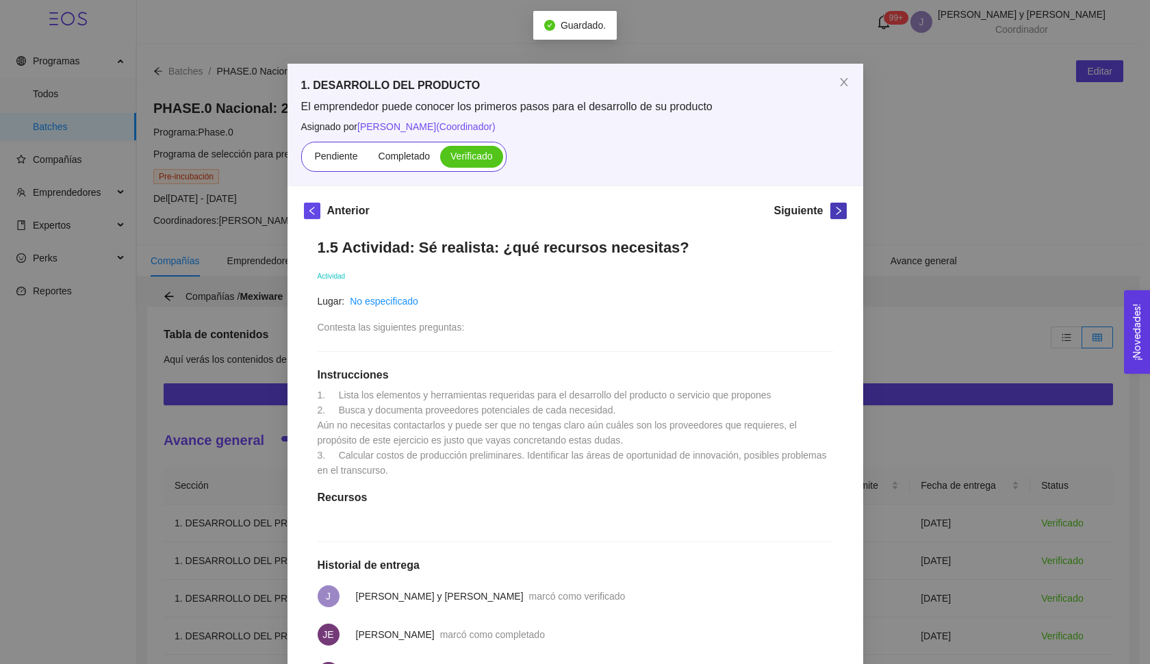
click at [834, 209] on icon "right" at bounding box center [839, 211] width 10 height 10
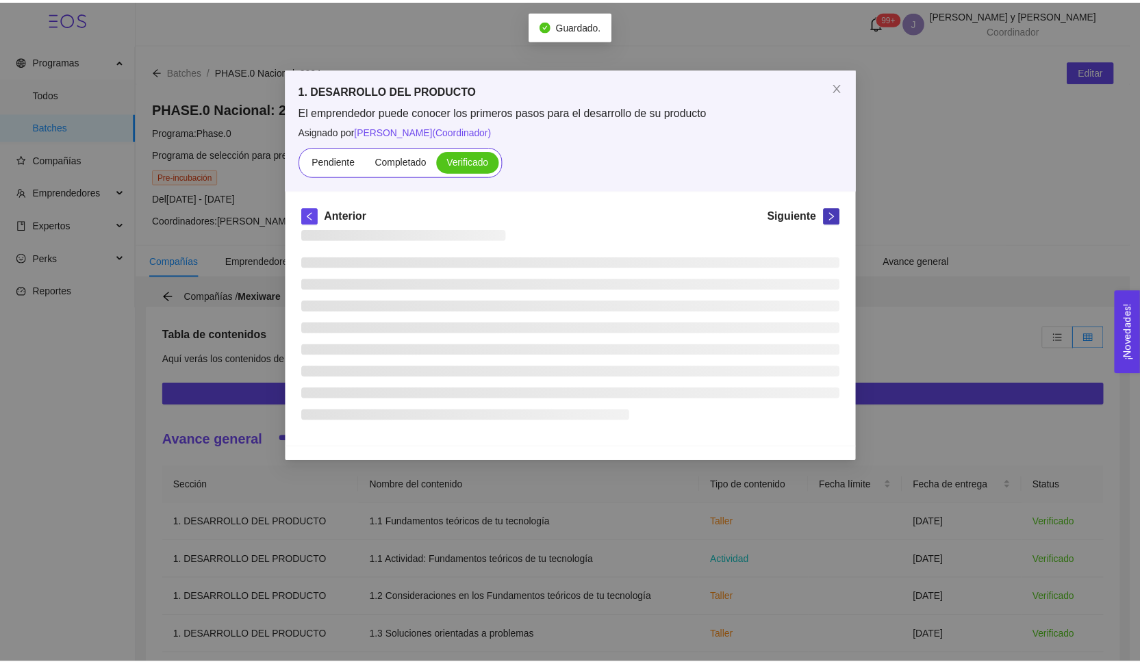
scroll to position [0, 0]
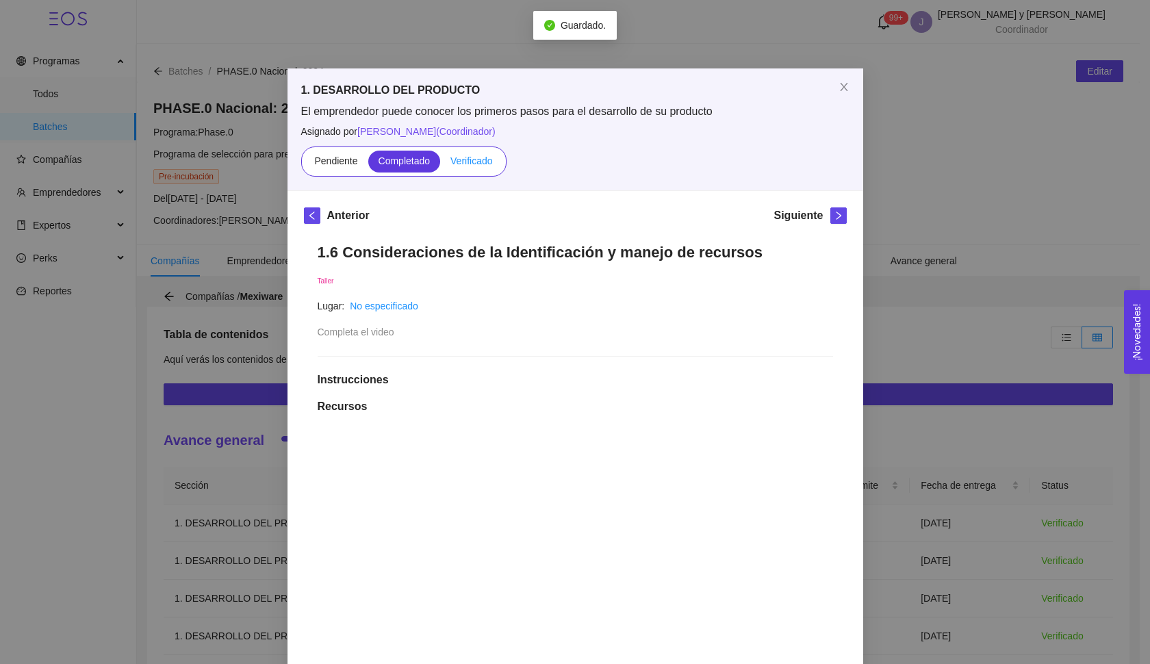
click at [483, 168] on label "Verificado" at bounding box center [471, 162] width 62 height 22
click at [440, 164] on input "Verificado" at bounding box center [440, 164] width 0 height 0
click at [830, 218] on button "button" at bounding box center [838, 215] width 16 height 16
click at [478, 166] on label "Verificado" at bounding box center [471, 162] width 62 height 22
click at [440, 164] on input "Verificado" at bounding box center [440, 164] width 0 height 0
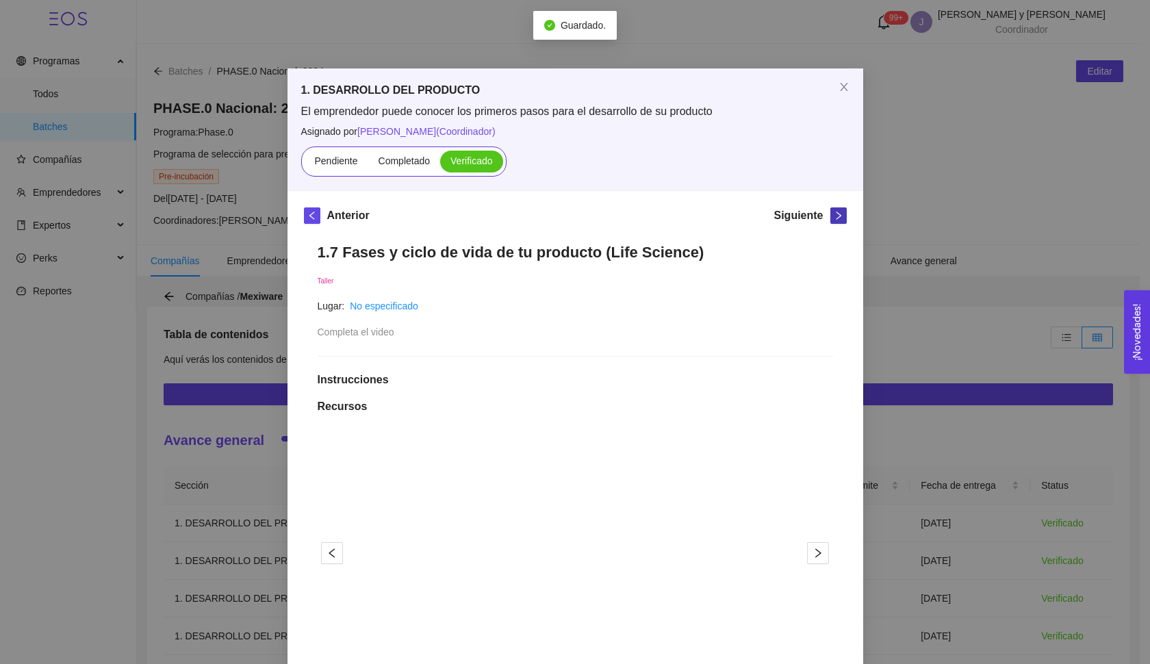
click at [834, 222] on button "button" at bounding box center [838, 215] width 16 height 16
click at [484, 165] on span "Verificado" at bounding box center [471, 160] width 42 height 11
click at [440, 164] on input "Verificado" at bounding box center [440, 164] width 0 height 0
click at [834, 220] on icon "right" at bounding box center [839, 216] width 10 height 10
click at [468, 162] on span "Verificado" at bounding box center [471, 160] width 42 height 11
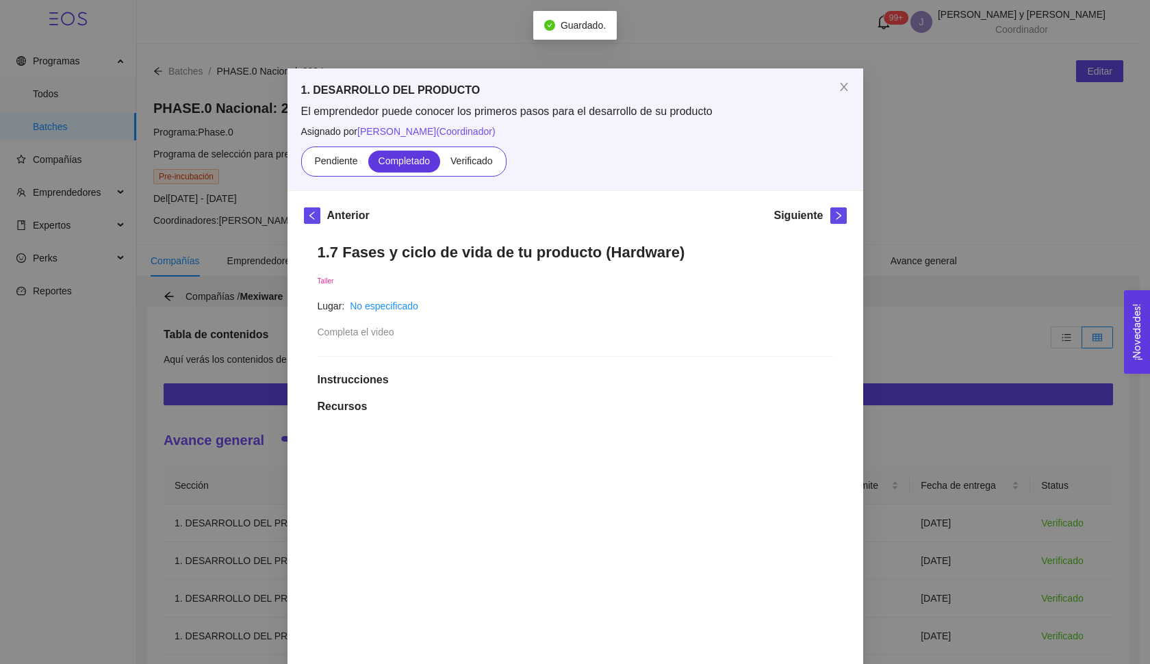
click at [440, 164] on input "Verificado" at bounding box center [440, 164] width 0 height 0
click at [833, 221] on button "button" at bounding box center [838, 215] width 16 height 16
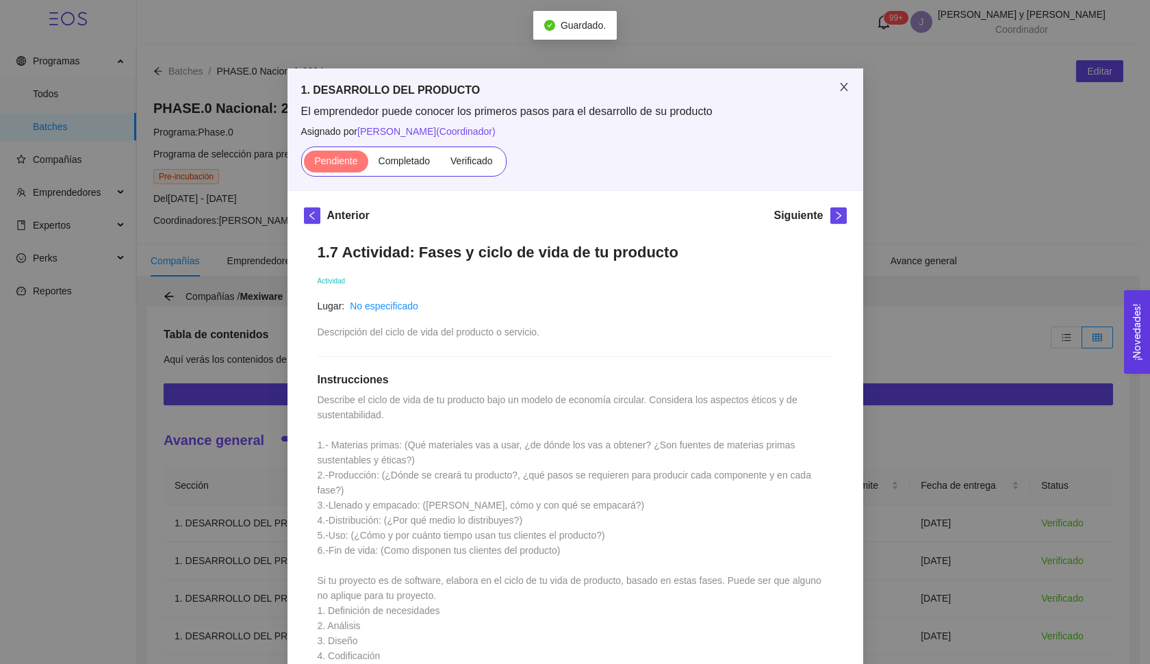
click at [838, 92] on icon "close" at bounding box center [843, 86] width 11 height 11
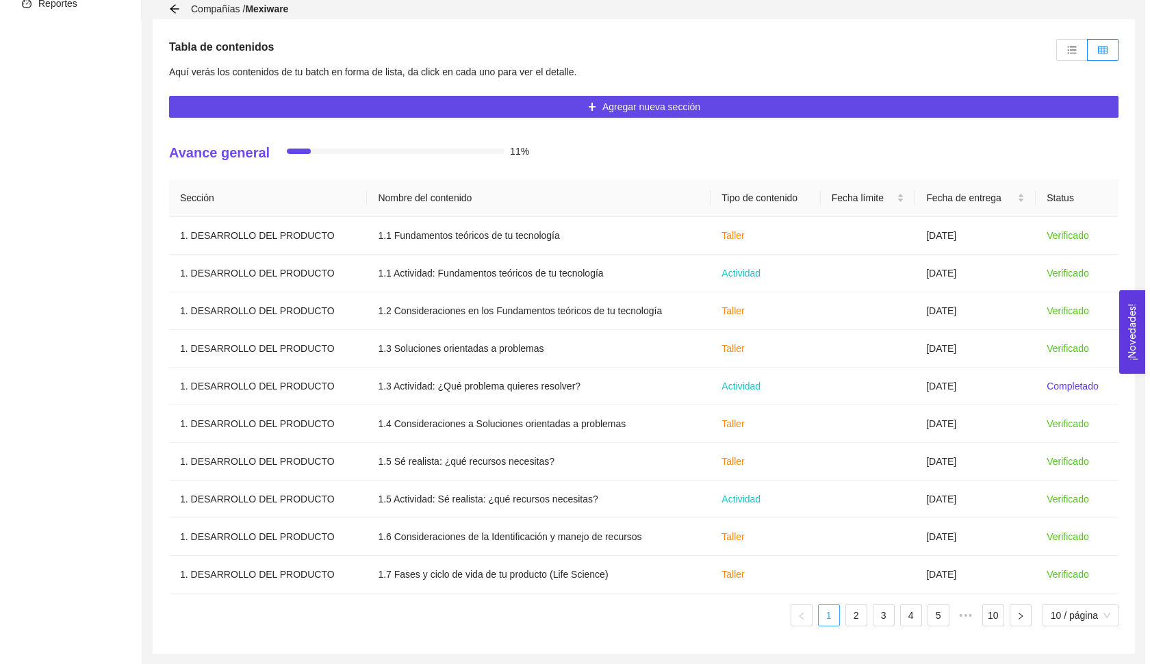
scroll to position [287, 0]
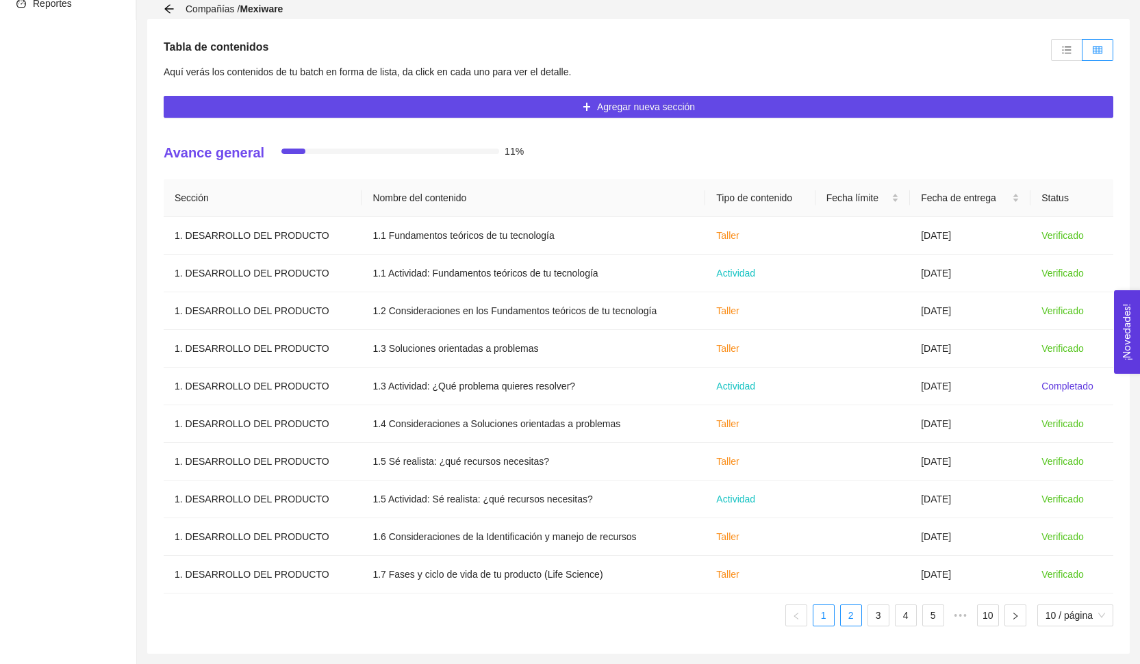
click at [850, 612] on link "2" at bounding box center [851, 615] width 21 height 21
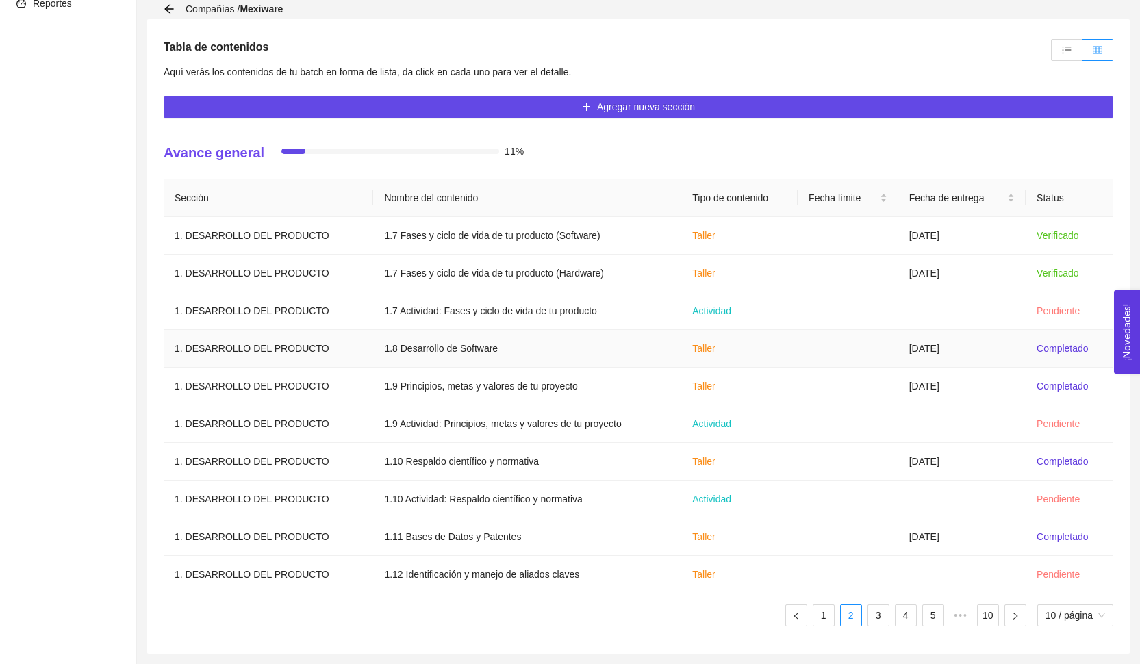
click at [900, 363] on td "[DATE]" at bounding box center [961, 349] width 127 height 38
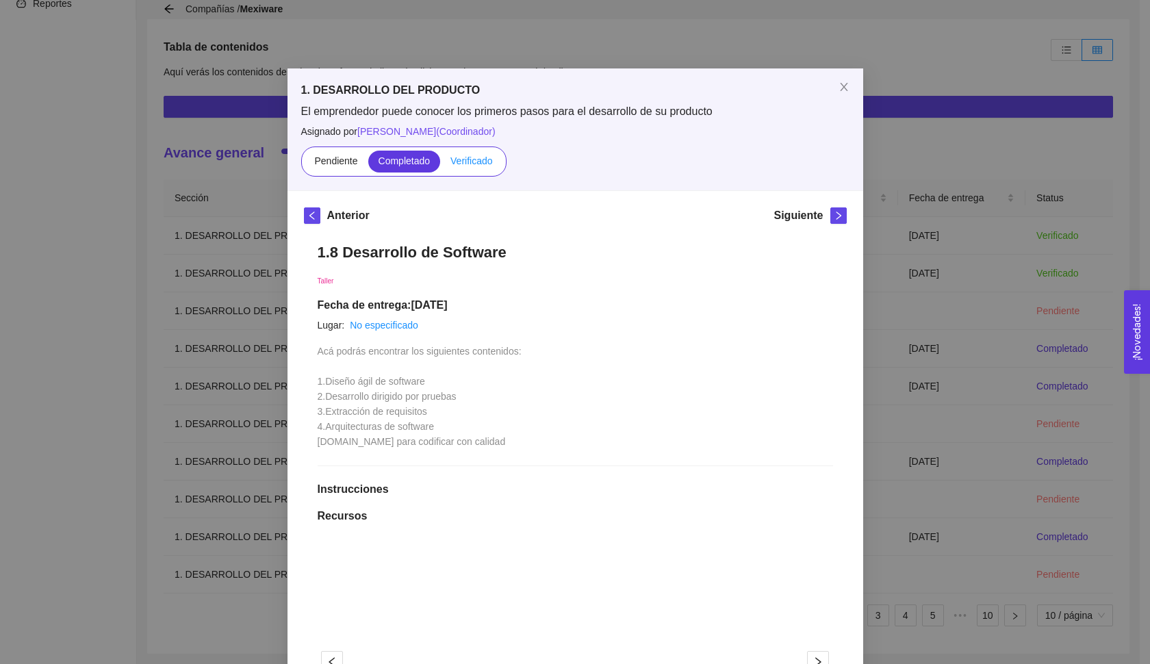
click at [463, 171] on label "Verificado" at bounding box center [471, 162] width 62 height 22
click at [440, 164] on input "Verificado" at bounding box center [440, 164] width 0 height 0
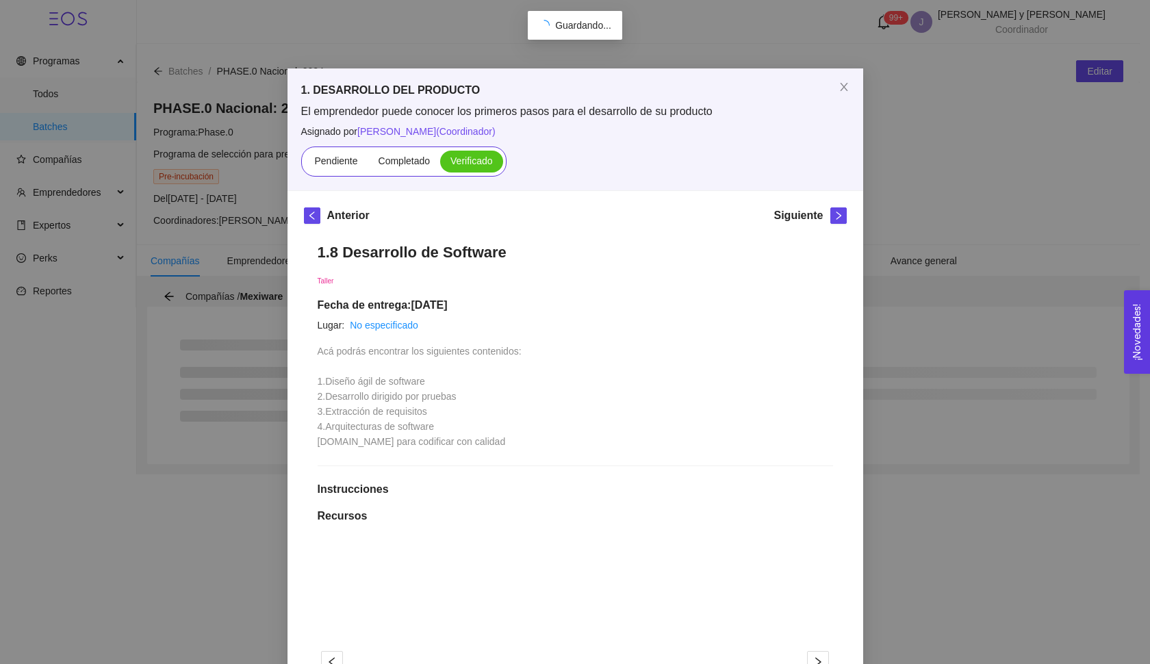
scroll to position [0, 0]
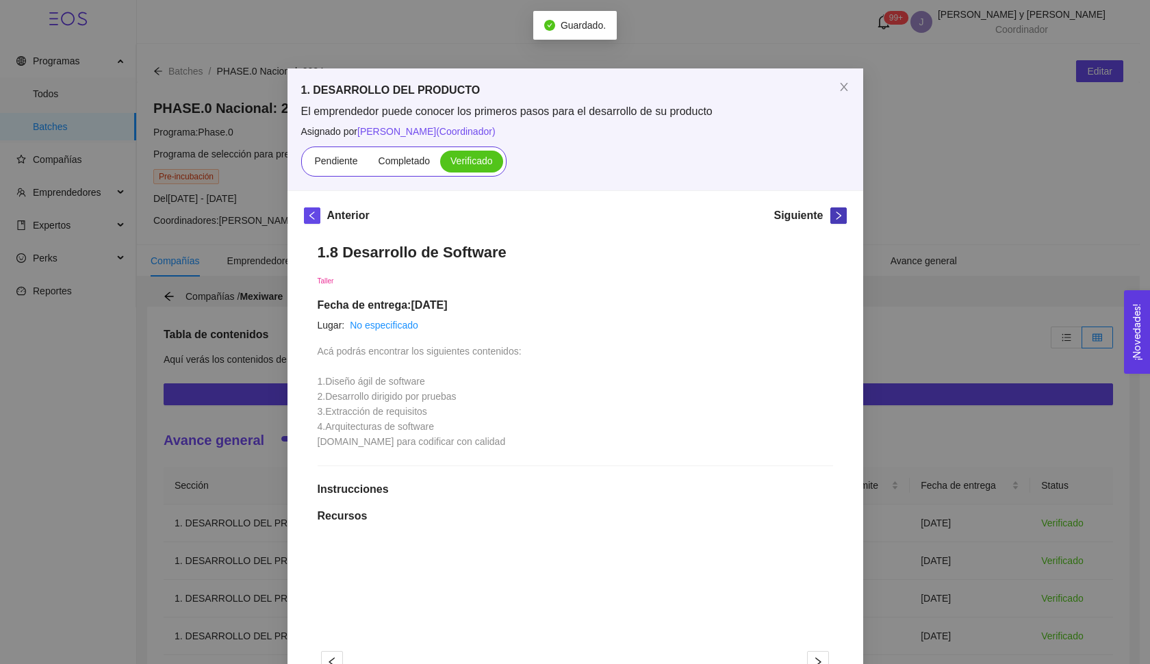
click at [838, 220] on button "button" at bounding box center [838, 215] width 16 height 16
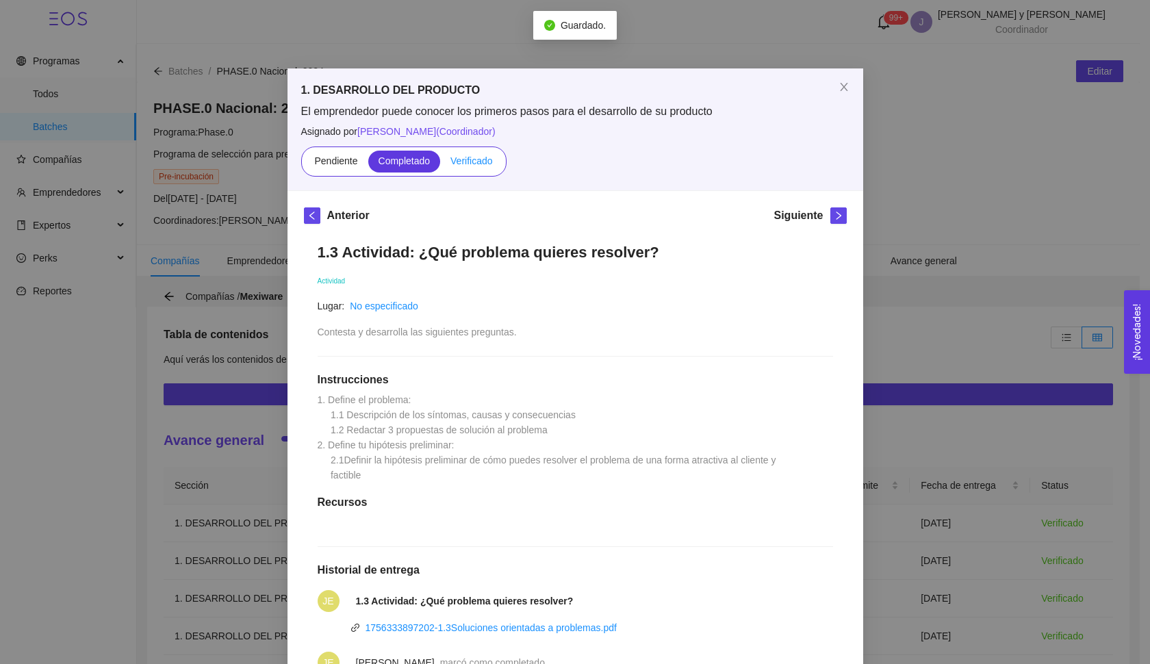
click at [467, 165] on span "Verificado" at bounding box center [471, 160] width 42 height 11
click at [440, 164] on input "Verificado" at bounding box center [440, 164] width 0 height 0
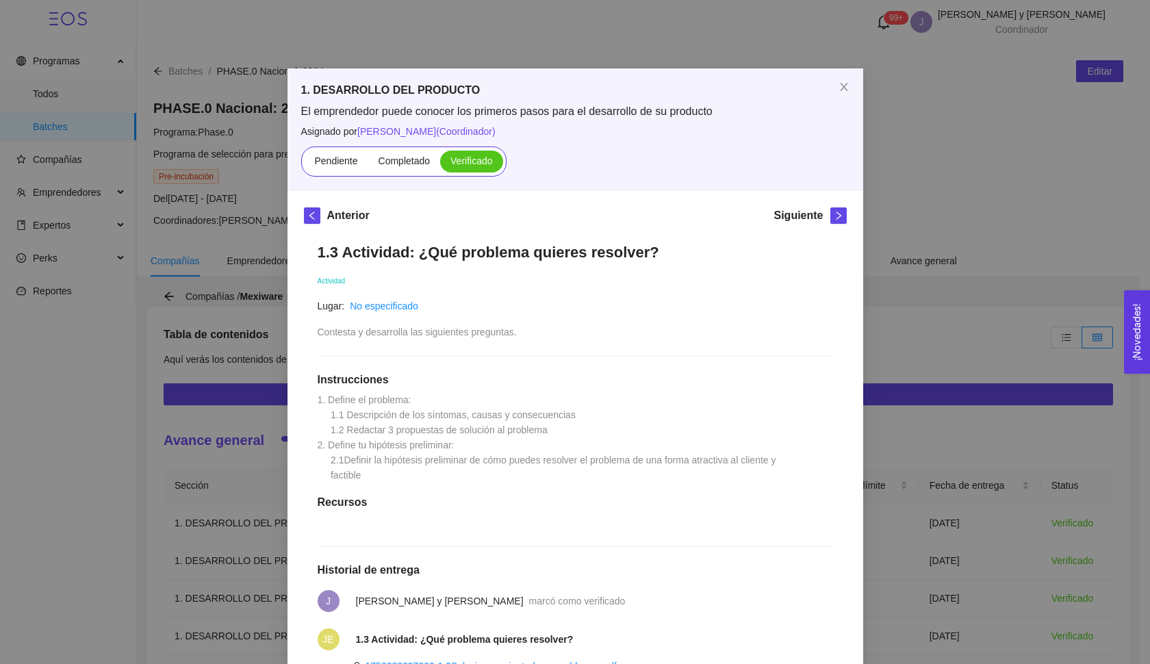
scroll to position [-1, 0]
click at [907, 405] on div "1. DESARROLLO DEL PRODUCTO El emprendedor puede conocer los primeros pasos para…" at bounding box center [575, 332] width 1150 height 664
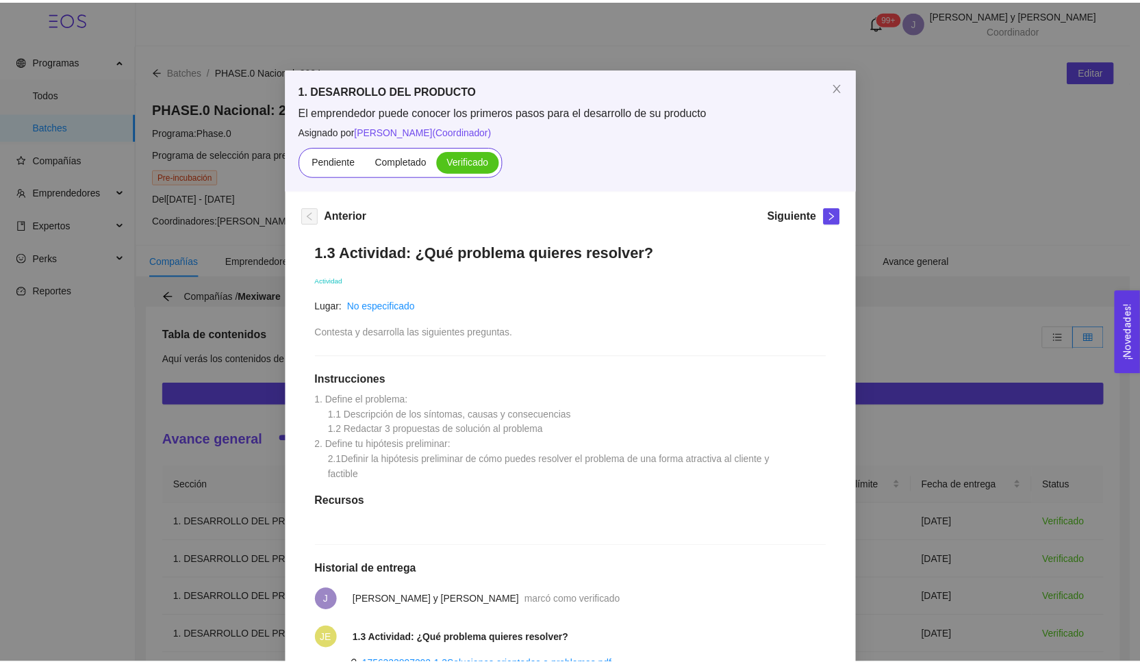
scroll to position [0, 0]
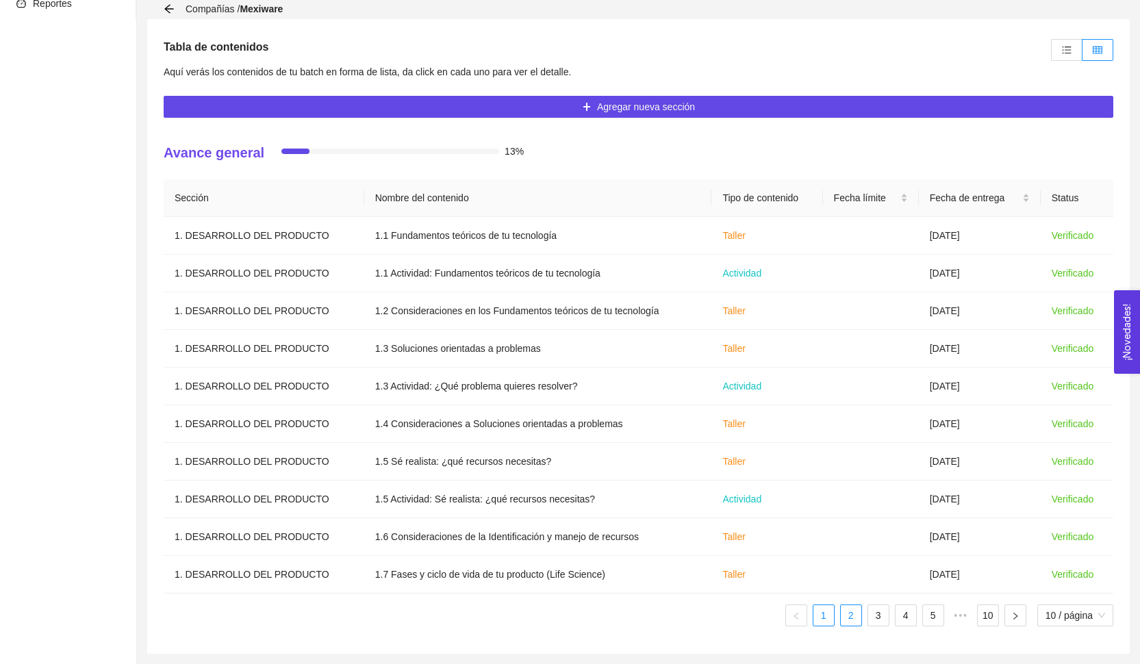
click at [853, 611] on link "2" at bounding box center [851, 615] width 21 height 21
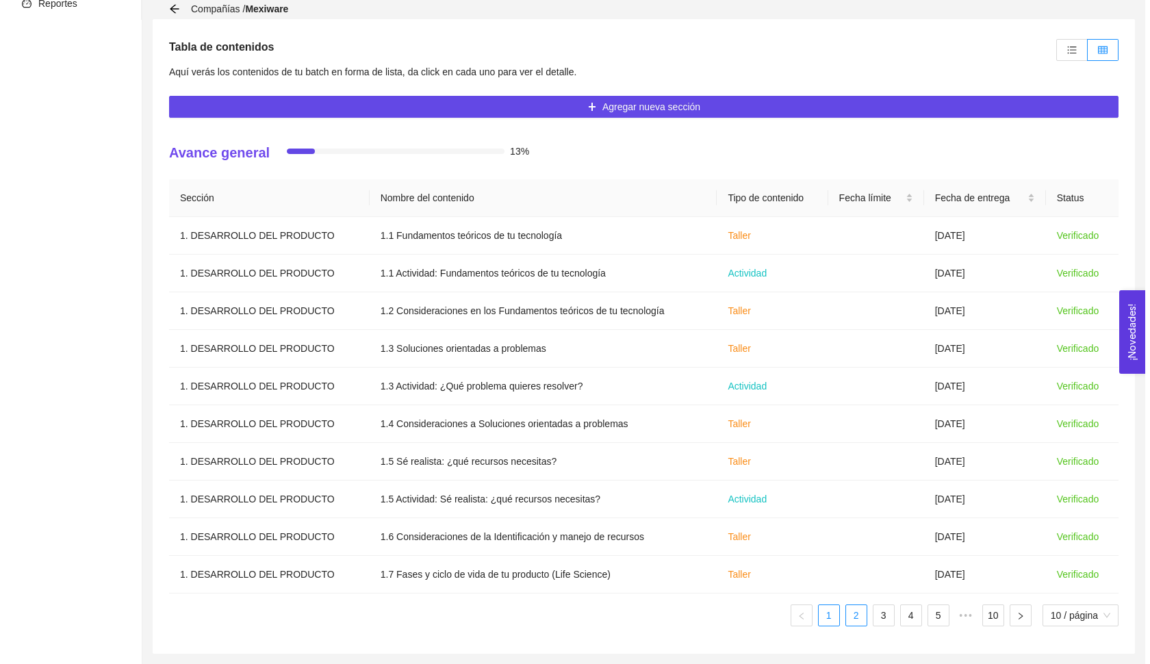
scroll to position [287, 0]
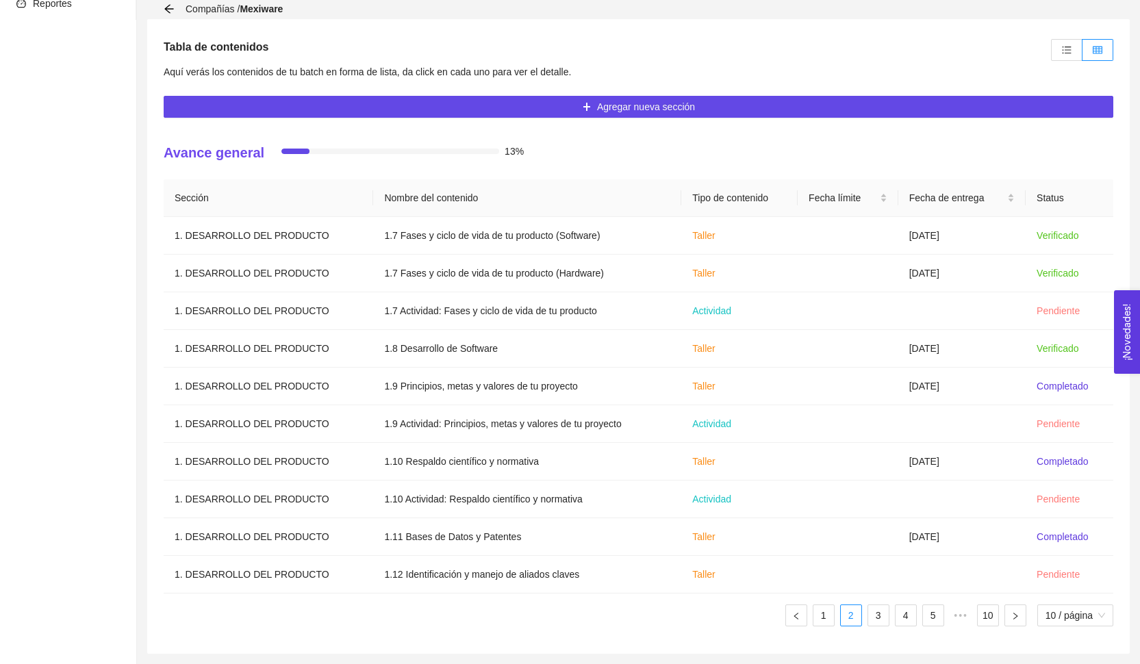
click at [835, 613] on ul "1 2 3 4 5 ••• 10 10 / página" at bounding box center [638, 615] width 949 height 22
click at [818, 617] on link "1" at bounding box center [823, 615] width 21 height 21
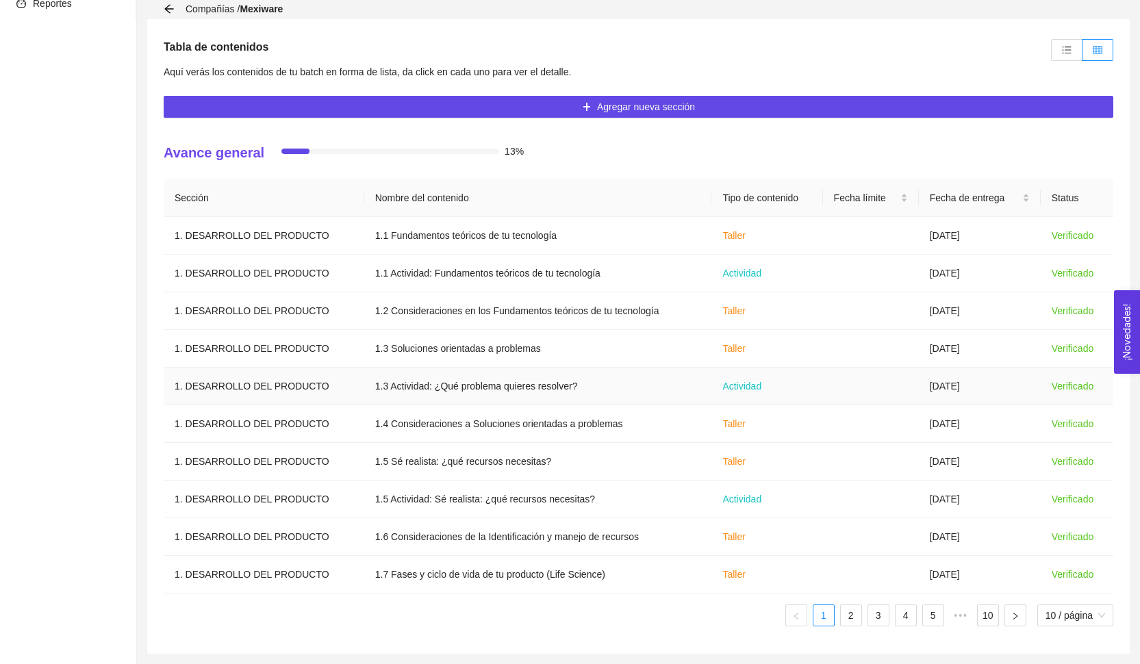
click at [923, 395] on td "[DATE]" at bounding box center [980, 387] width 122 height 38
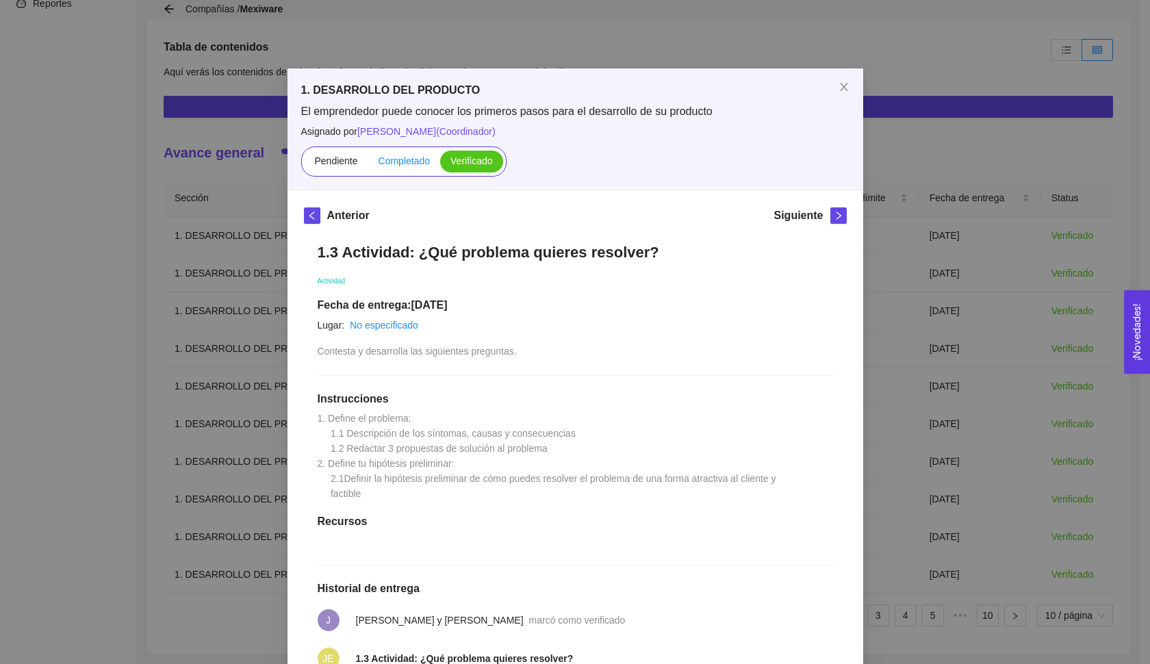
click at [394, 165] on span "Completado" at bounding box center [404, 160] width 52 height 11
click at [368, 164] on input "Completado" at bounding box center [368, 164] width 0 height 0
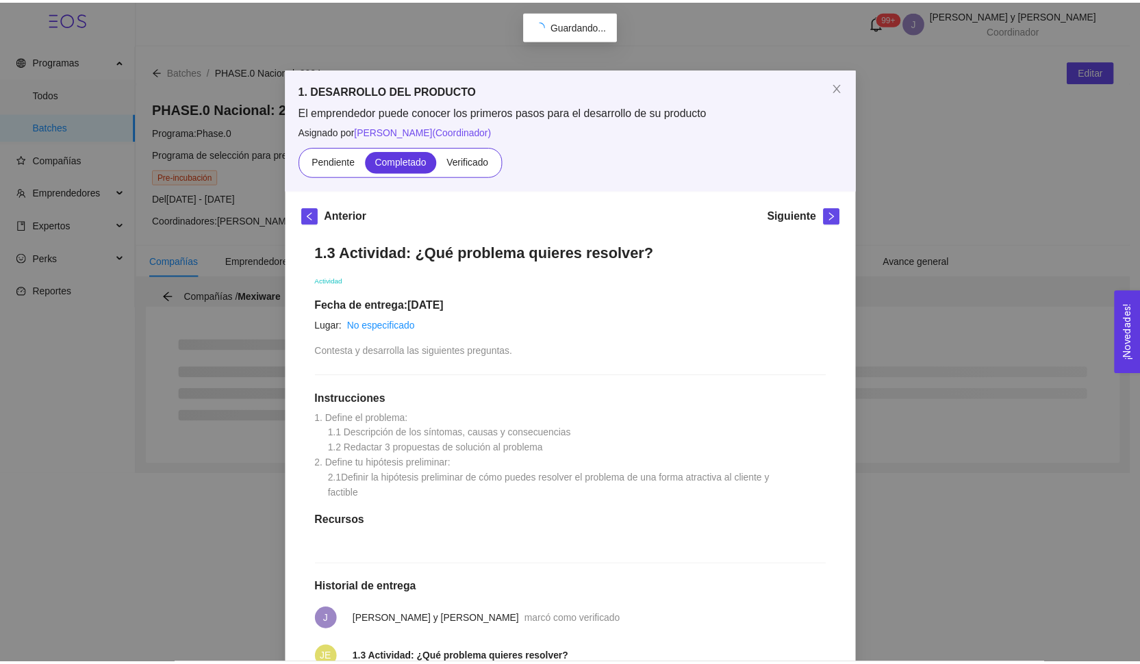
scroll to position [72, 0]
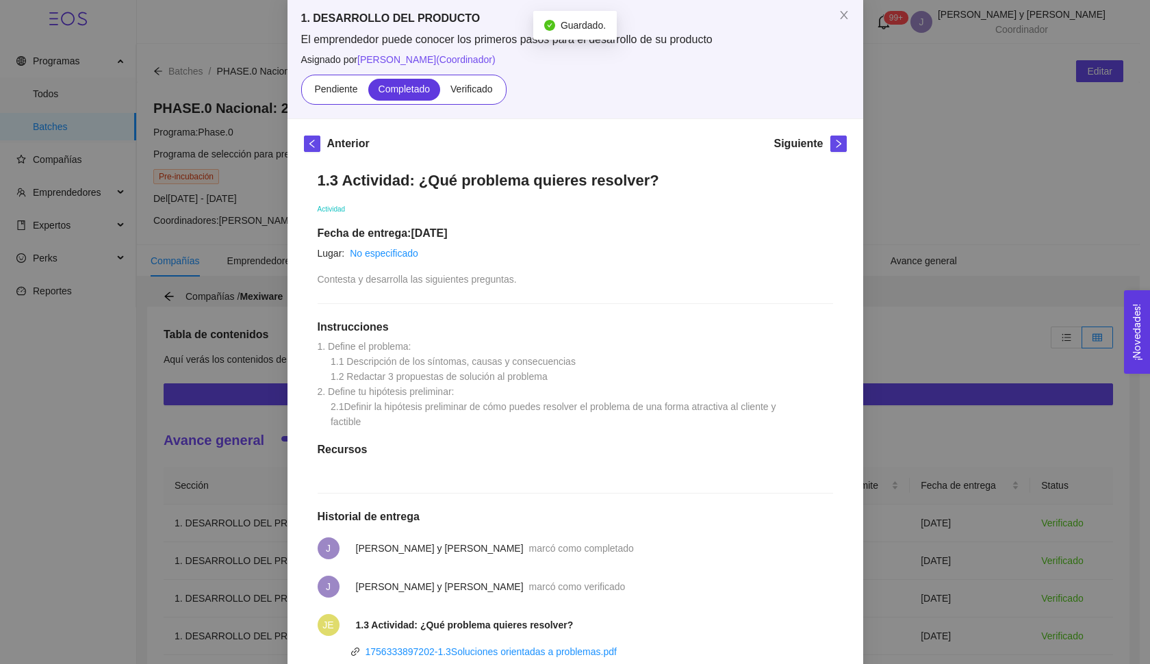
click at [932, 309] on div "1. DESARROLLO DEL PRODUCTO El emprendedor puede conocer los primeros pasos para…" at bounding box center [575, 332] width 1150 height 664
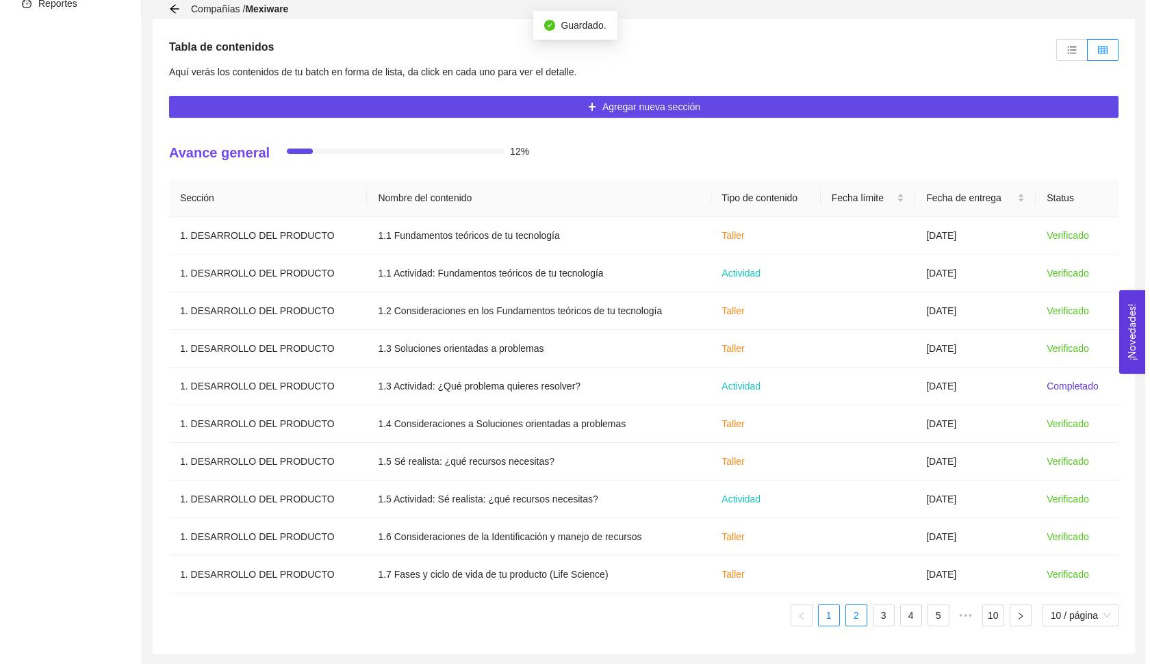
scroll to position [287, 0]
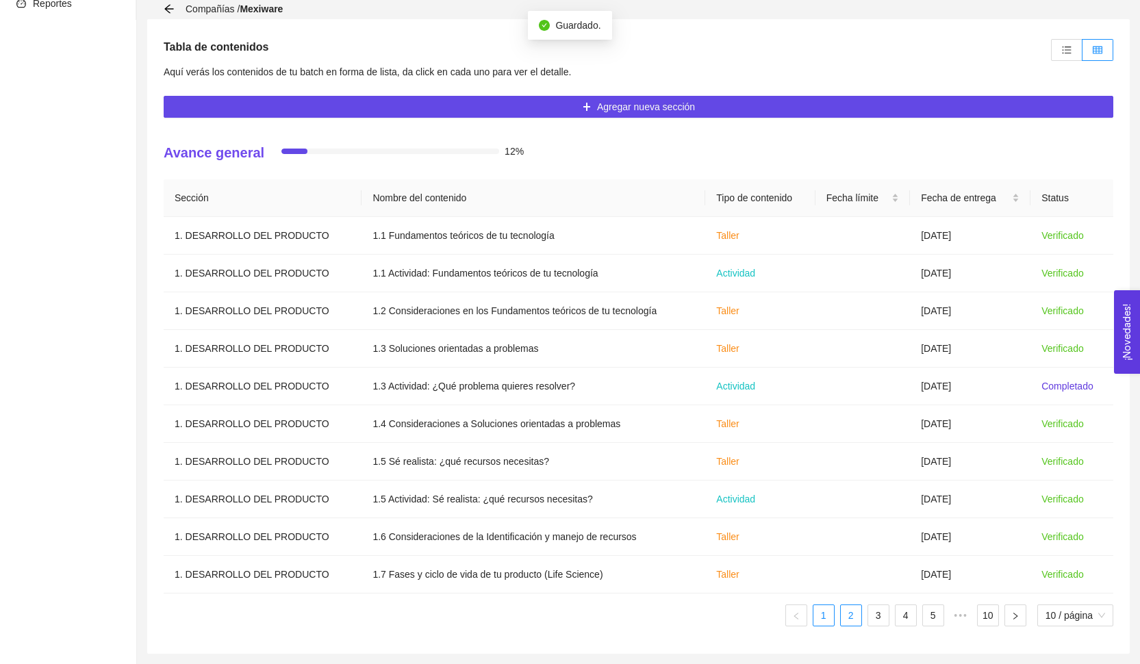
click at [858, 607] on link "2" at bounding box center [851, 615] width 21 height 21
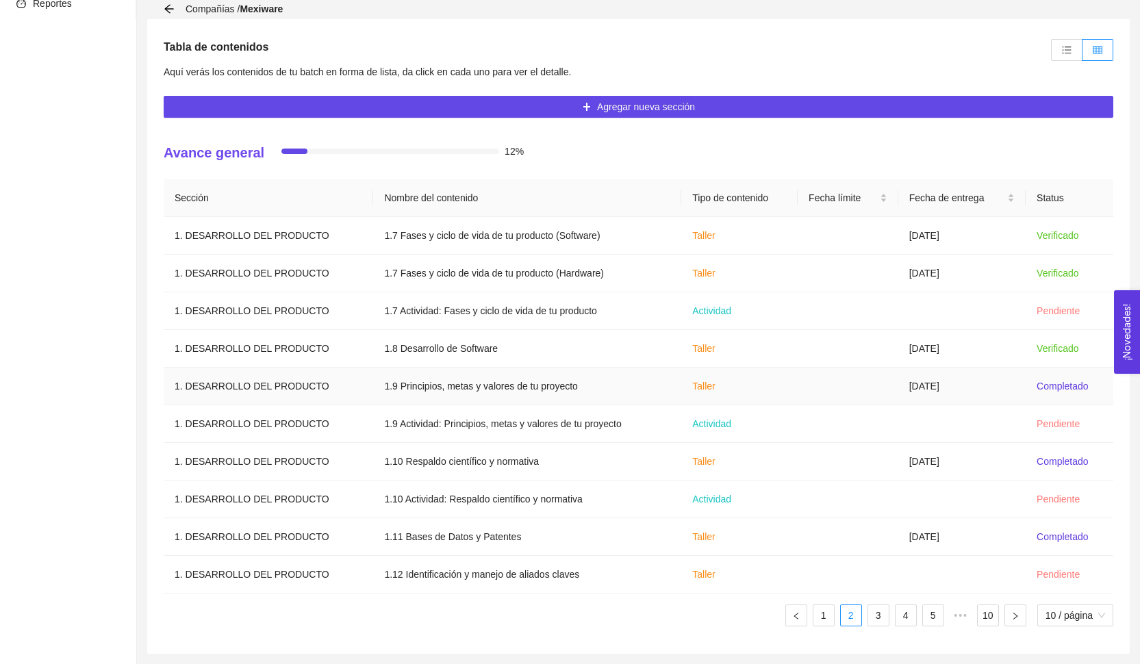
click at [927, 391] on td "[DATE]" at bounding box center [961, 387] width 127 height 38
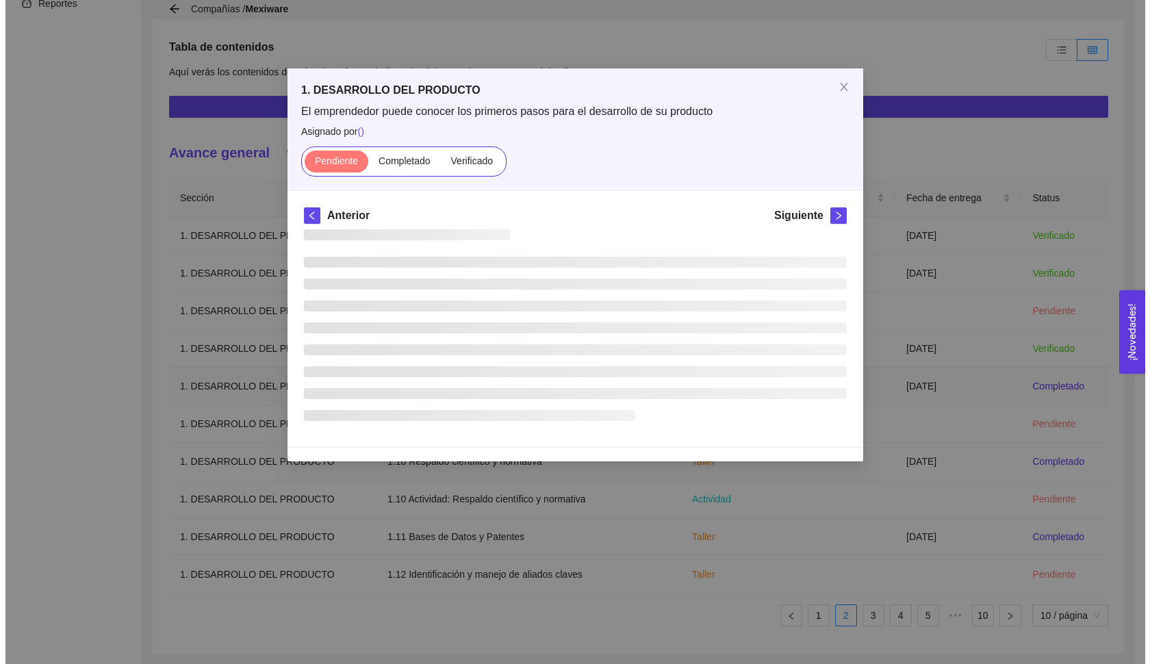
scroll to position [0, 0]
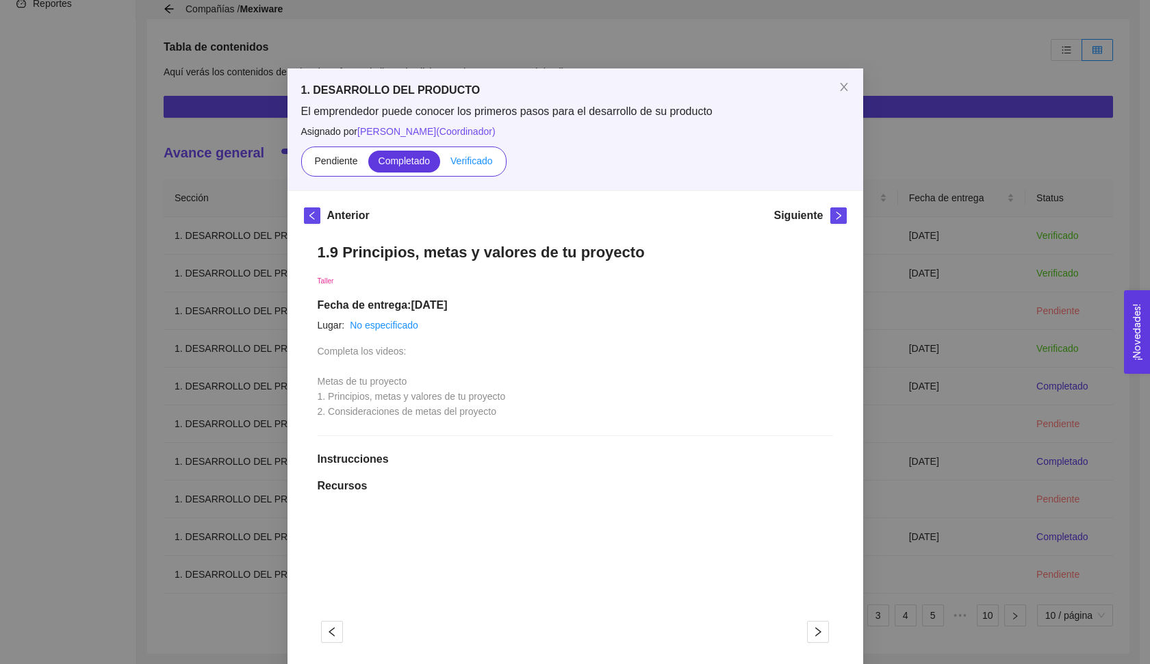
click at [471, 166] on label "Verificado" at bounding box center [471, 162] width 62 height 22
click at [440, 164] on input "Verificado" at bounding box center [440, 164] width 0 height 0
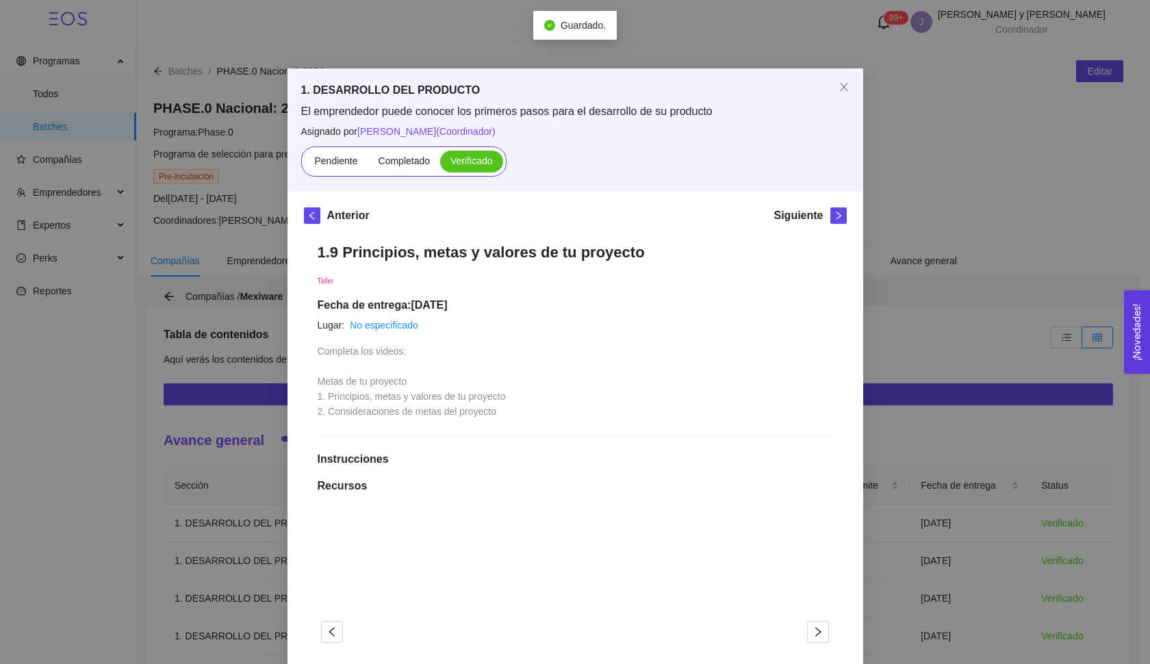
click at [907, 307] on div "1. DESARROLLO DEL PRODUCTO El emprendedor puede conocer los primeros pasos para…" at bounding box center [575, 332] width 1150 height 664
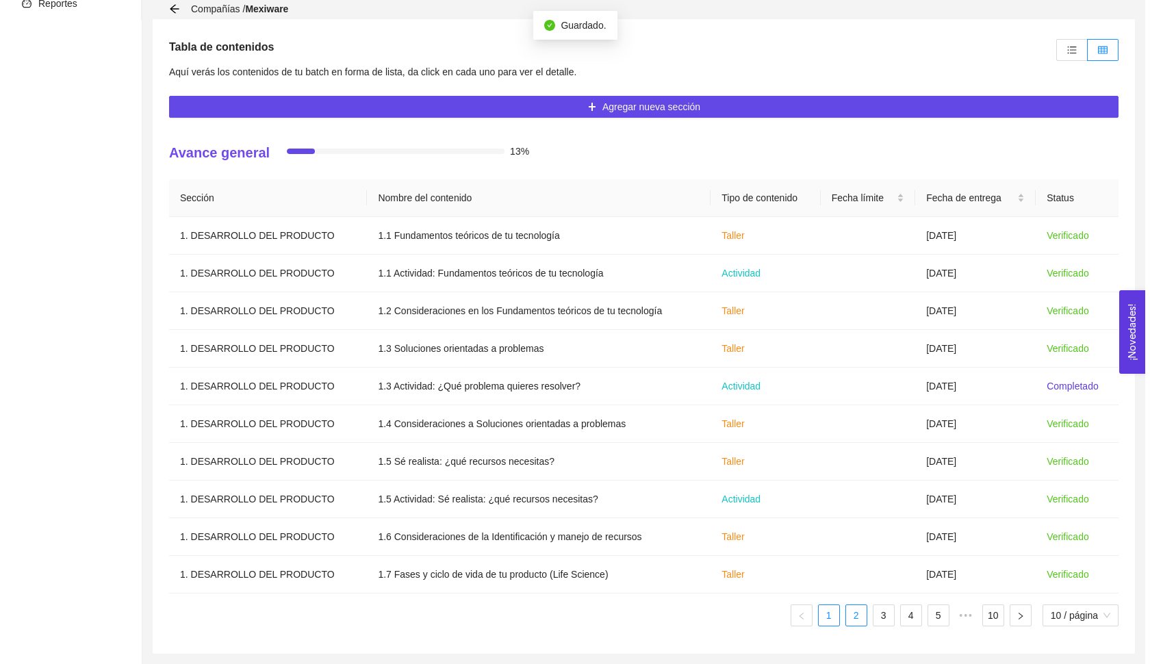
scroll to position [287, 0]
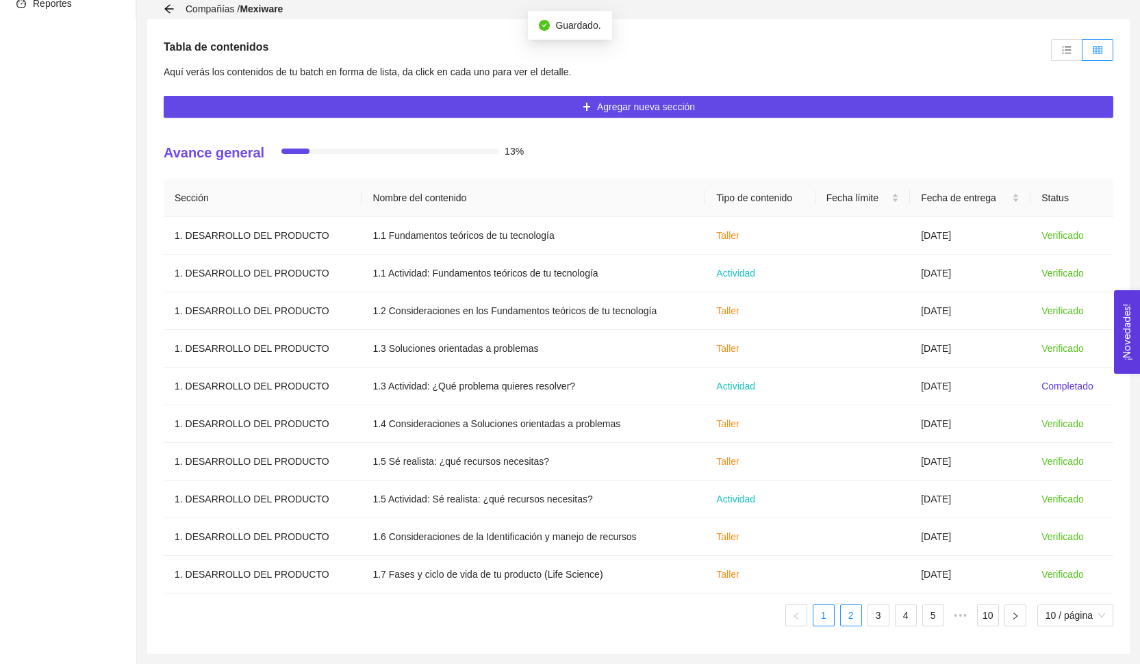
click at [855, 607] on link "2" at bounding box center [851, 615] width 21 height 21
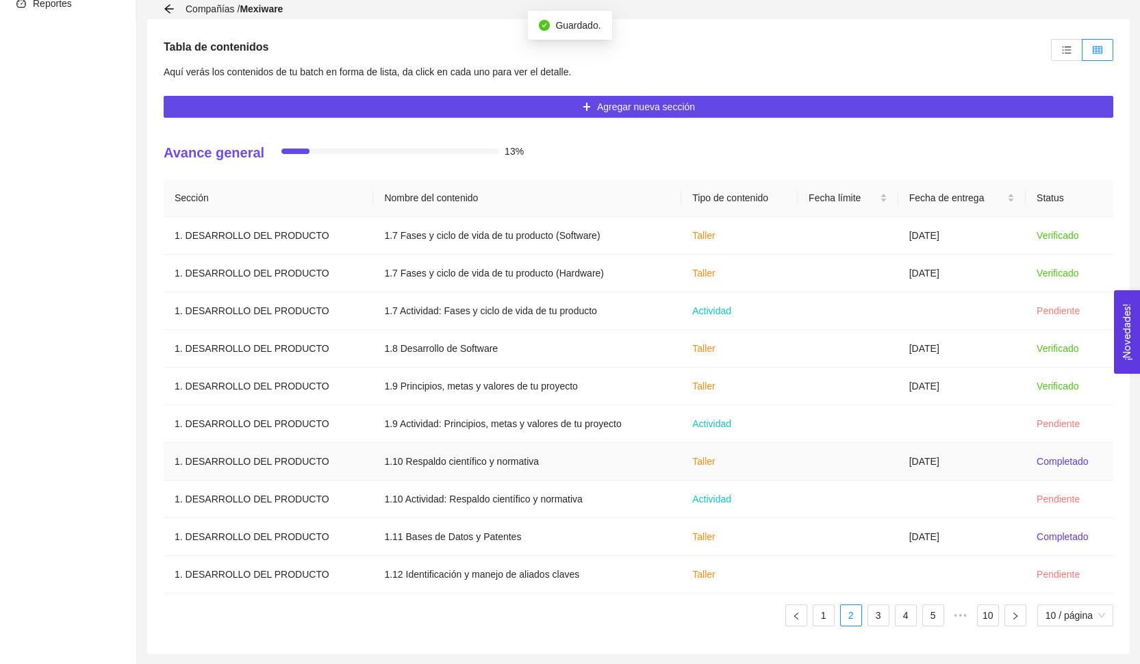
click at [868, 471] on td at bounding box center [847, 462] width 101 height 38
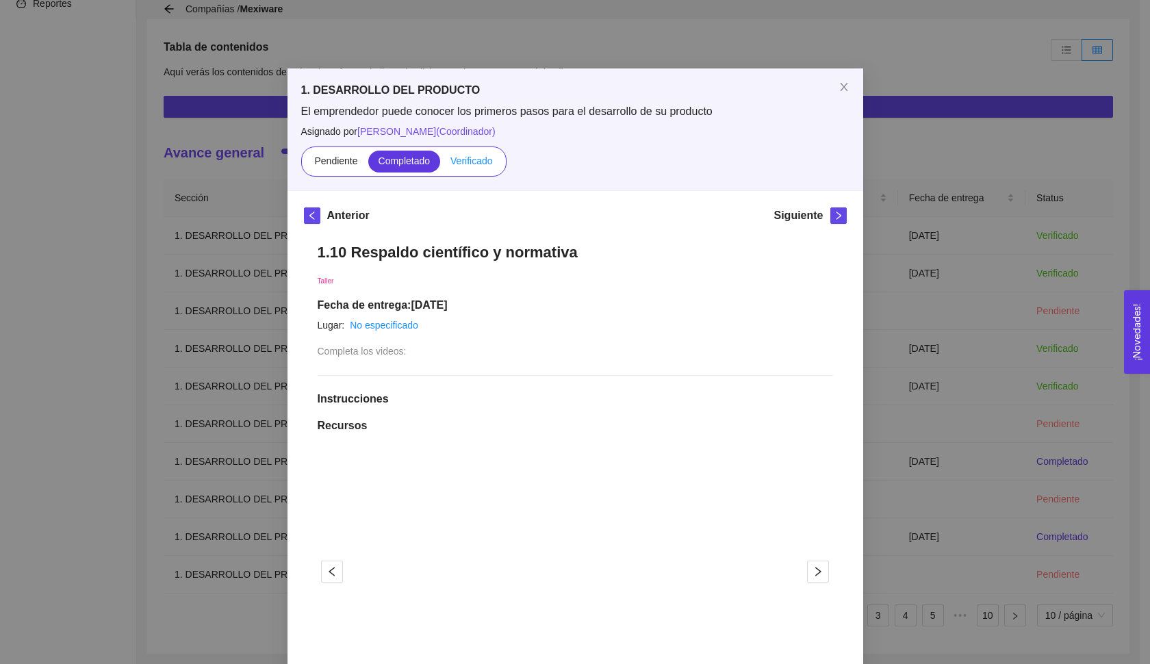
click at [474, 162] on span "Verificado" at bounding box center [471, 160] width 42 height 11
click at [440, 164] on input "Verificado" at bounding box center [440, 164] width 0 height 0
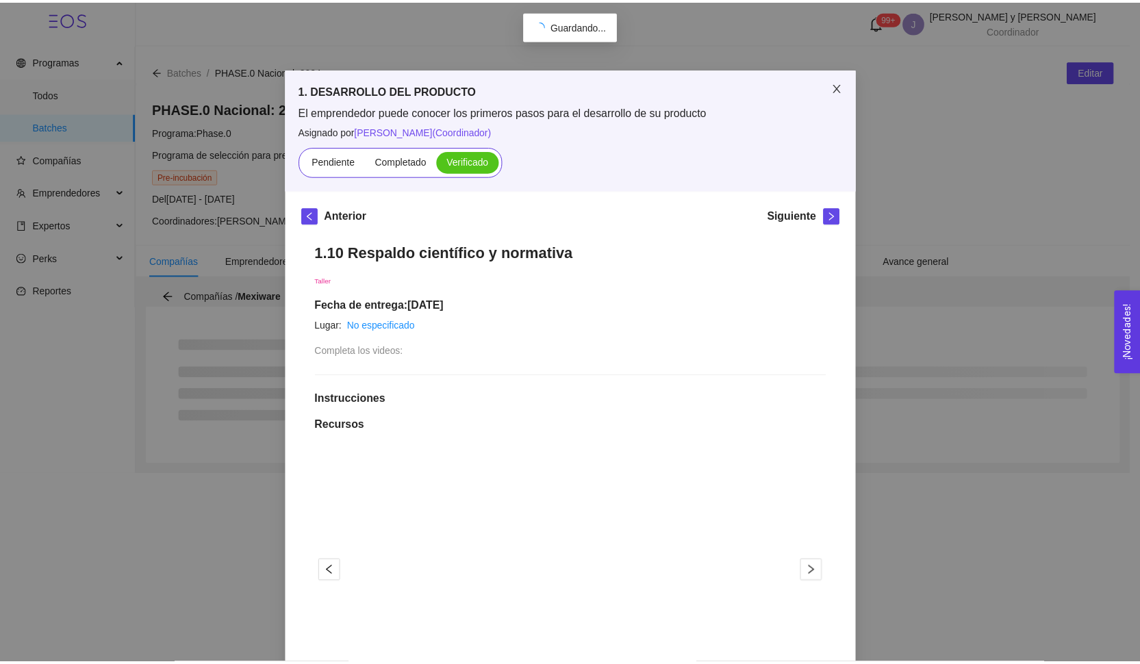
scroll to position [0, 0]
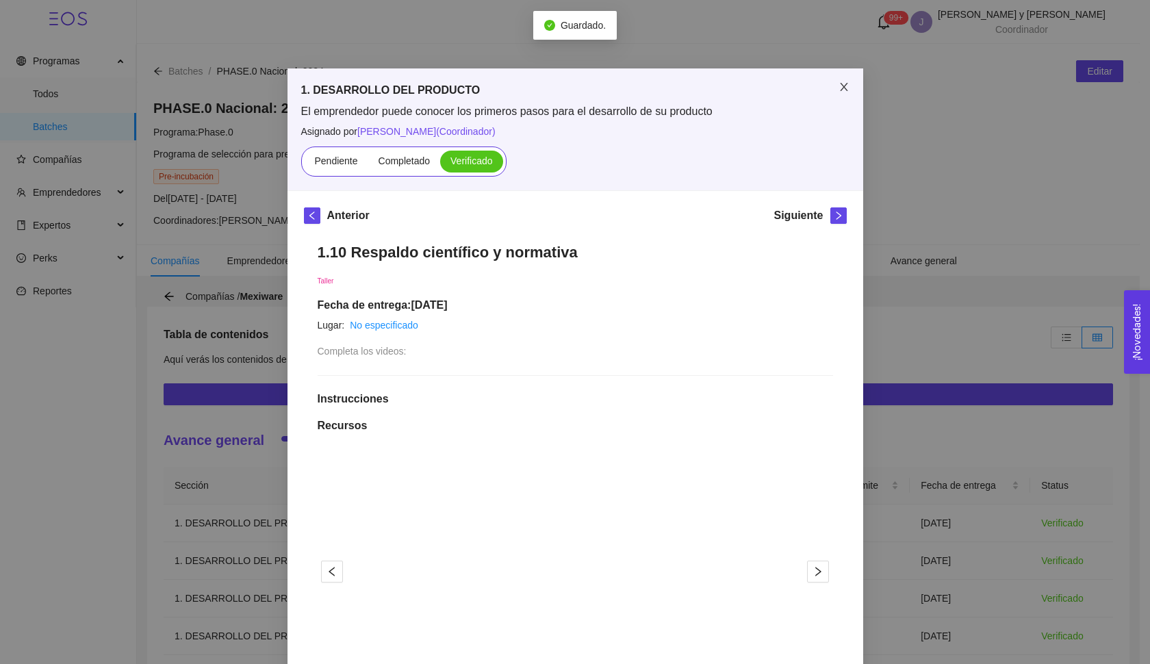
click at [841, 88] on icon "close" at bounding box center [843, 86] width 11 height 11
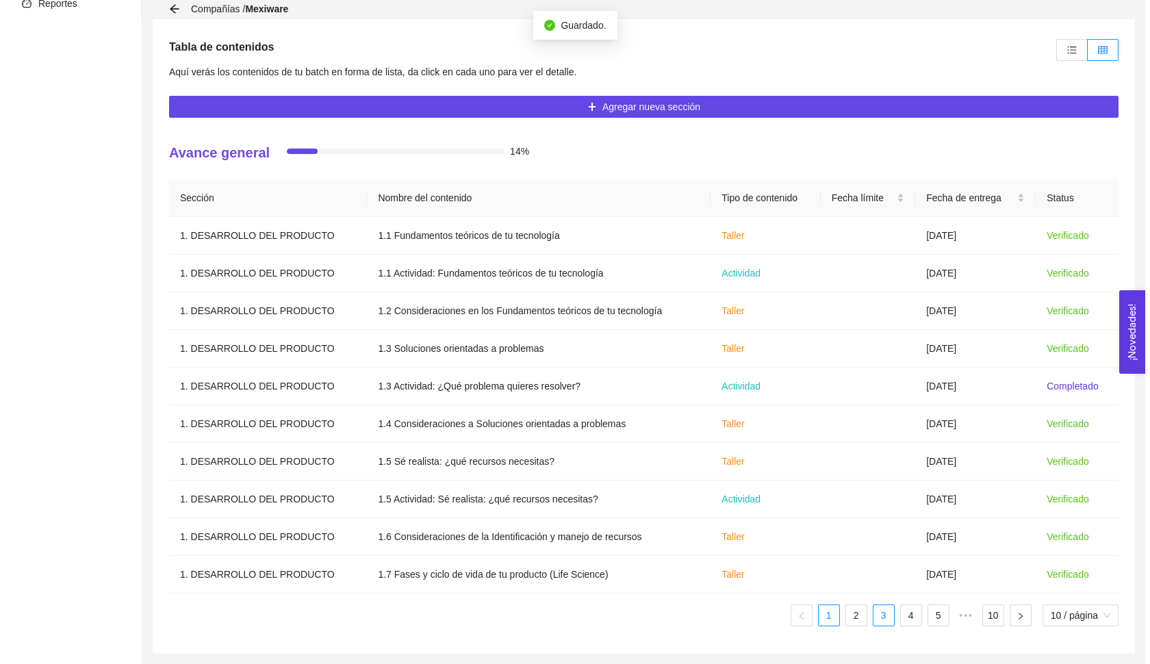
scroll to position [287, 0]
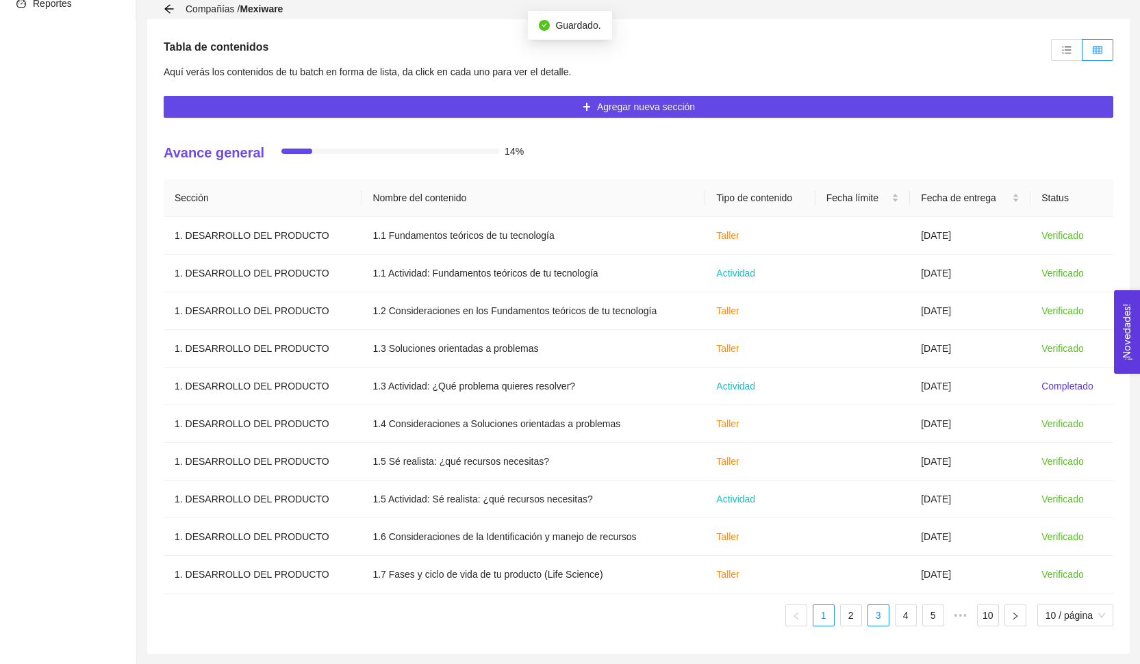
click at [868, 620] on link "3" at bounding box center [878, 615] width 21 height 21
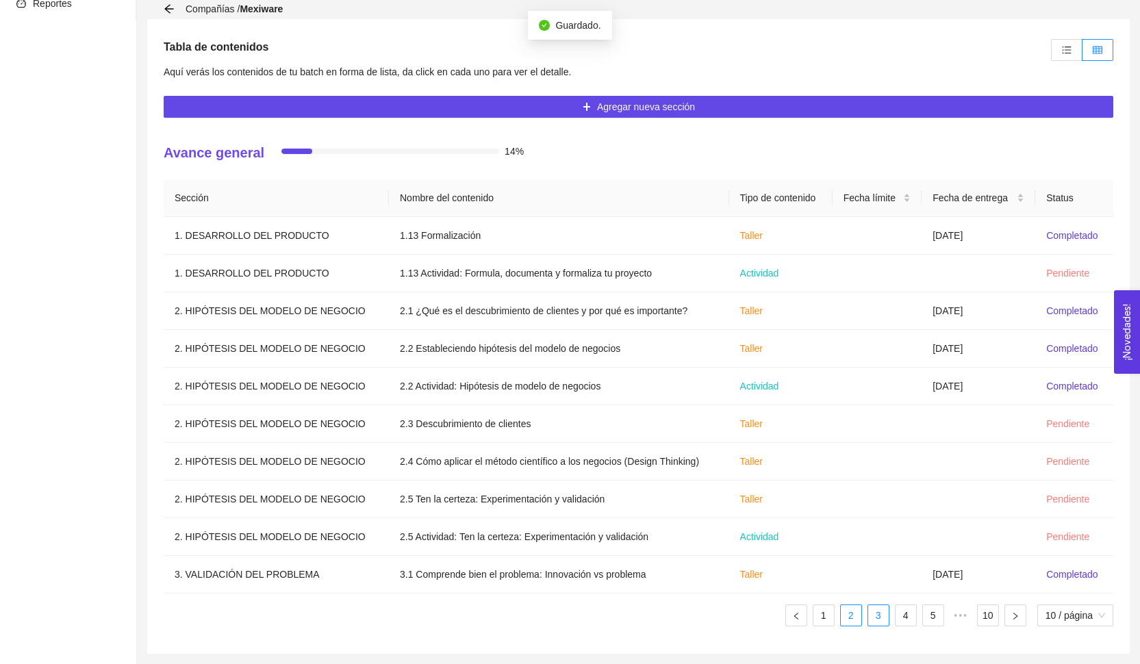
click at [854, 618] on link "2" at bounding box center [851, 615] width 21 height 21
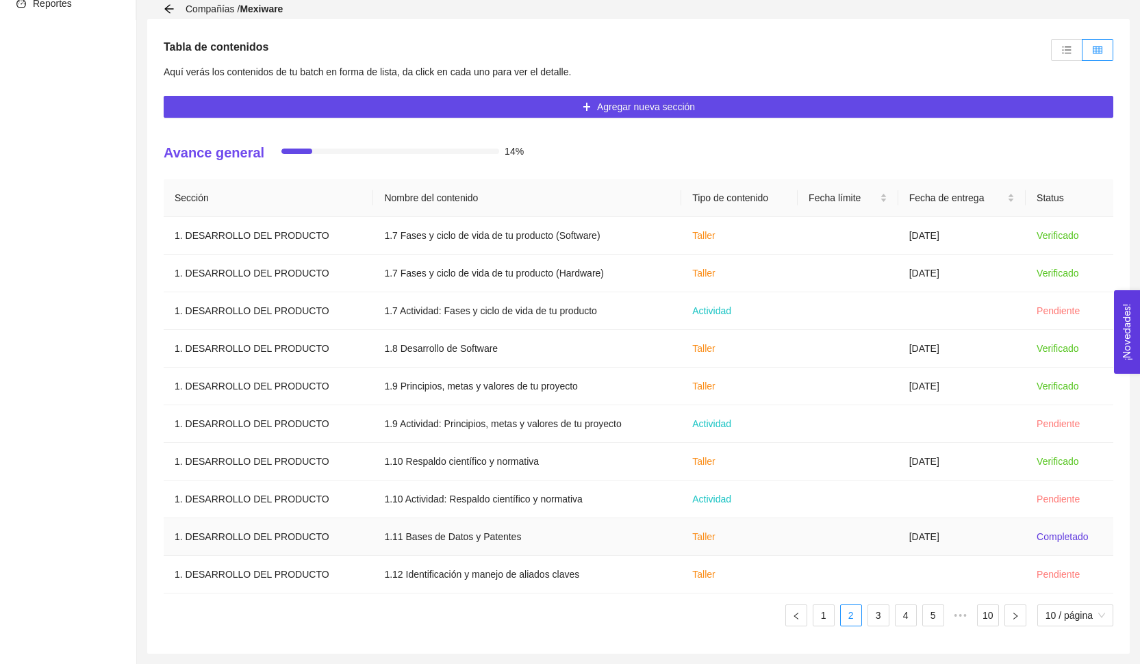
click at [916, 529] on td "[DATE]" at bounding box center [961, 537] width 127 height 38
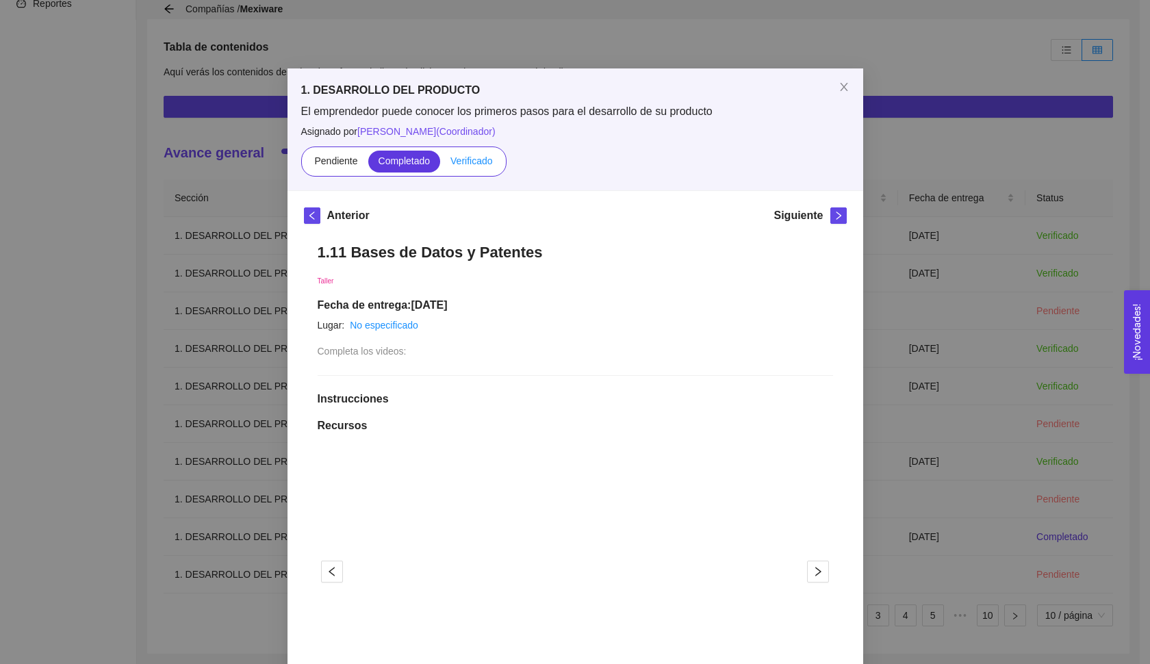
click at [471, 172] on div "Pendiente Completado Verificado" at bounding box center [403, 161] width 205 height 30
click at [472, 168] on label "Verificado" at bounding box center [471, 162] width 62 height 22
click at [440, 164] on input "Verificado" at bounding box center [440, 164] width 0 height 0
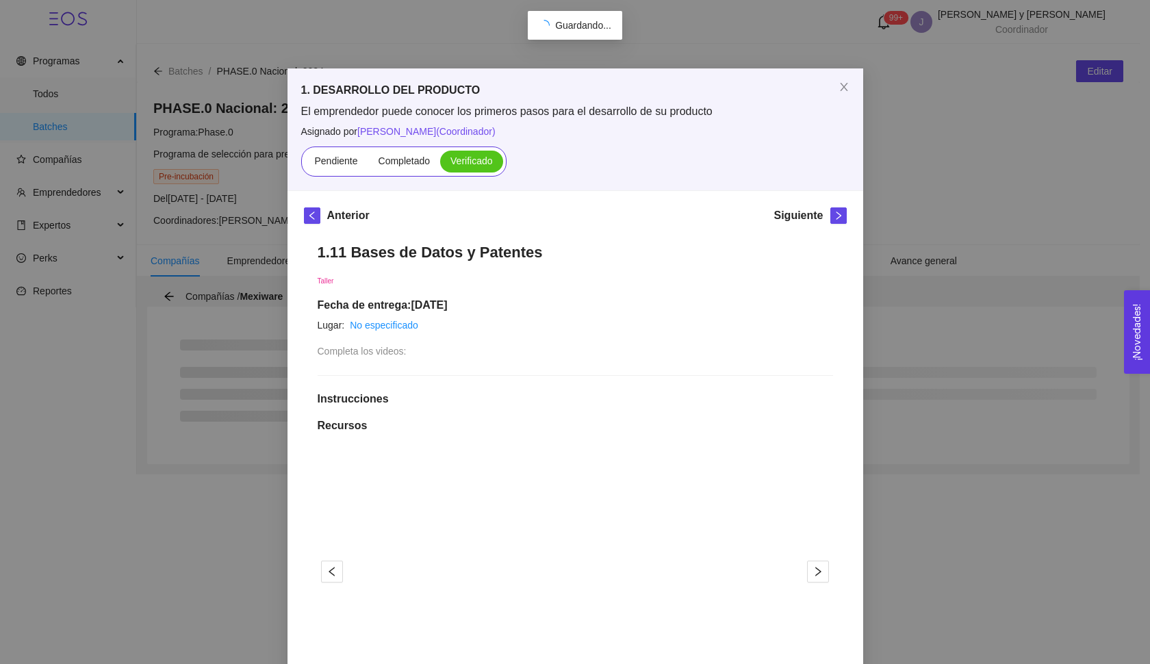
scroll to position [0, 0]
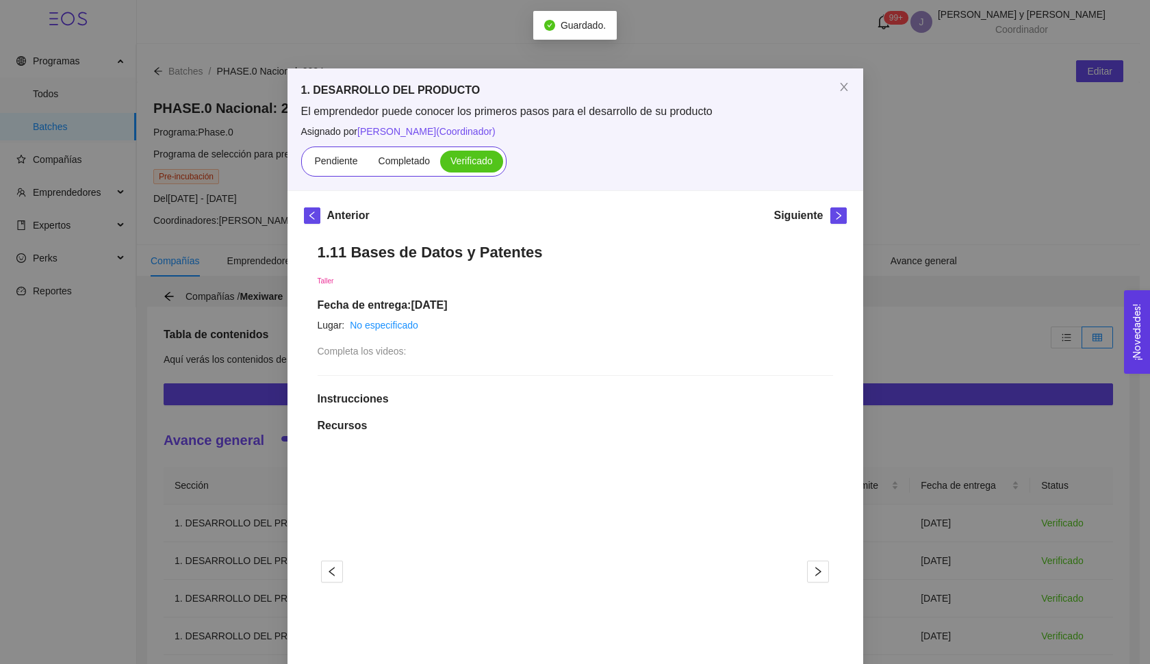
click at [839, 88] on icon "close" at bounding box center [843, 86] width 11 height 11
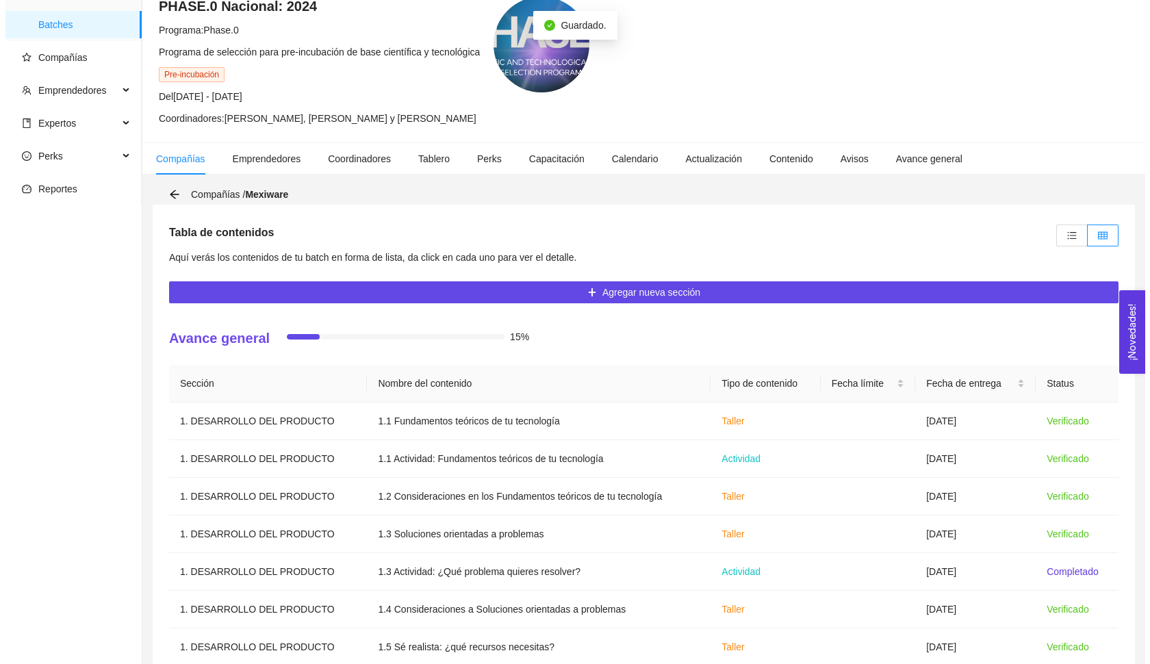
scroll to position [287, 0]
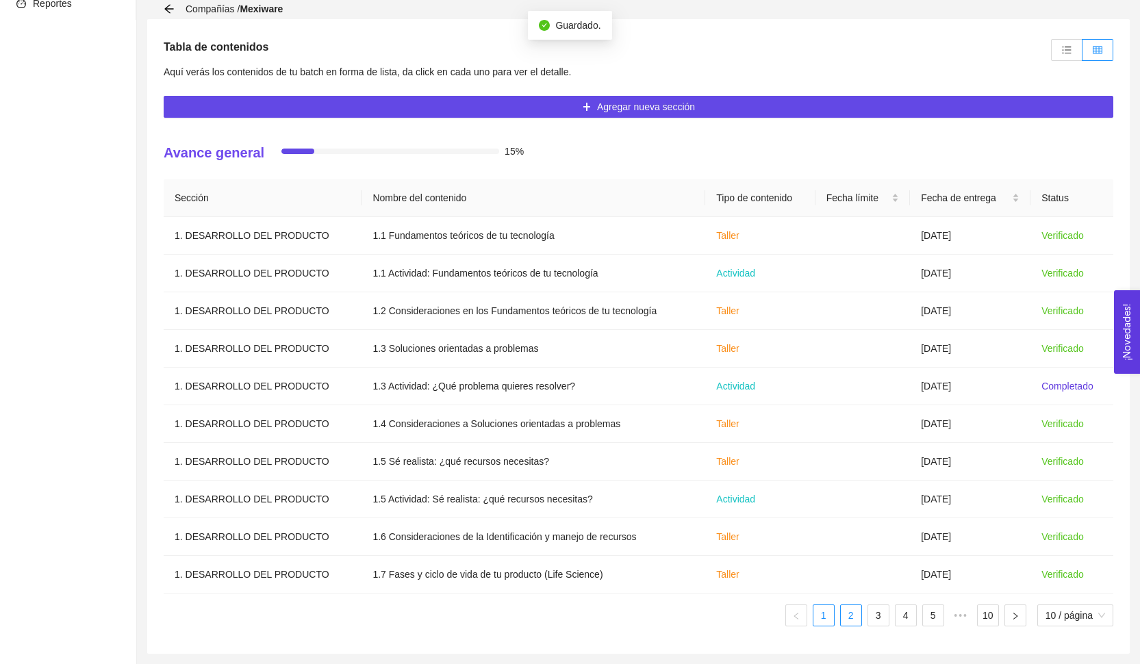
click at [859, 620] on li "2" at bounding box center [851, 615] width 22 height 22
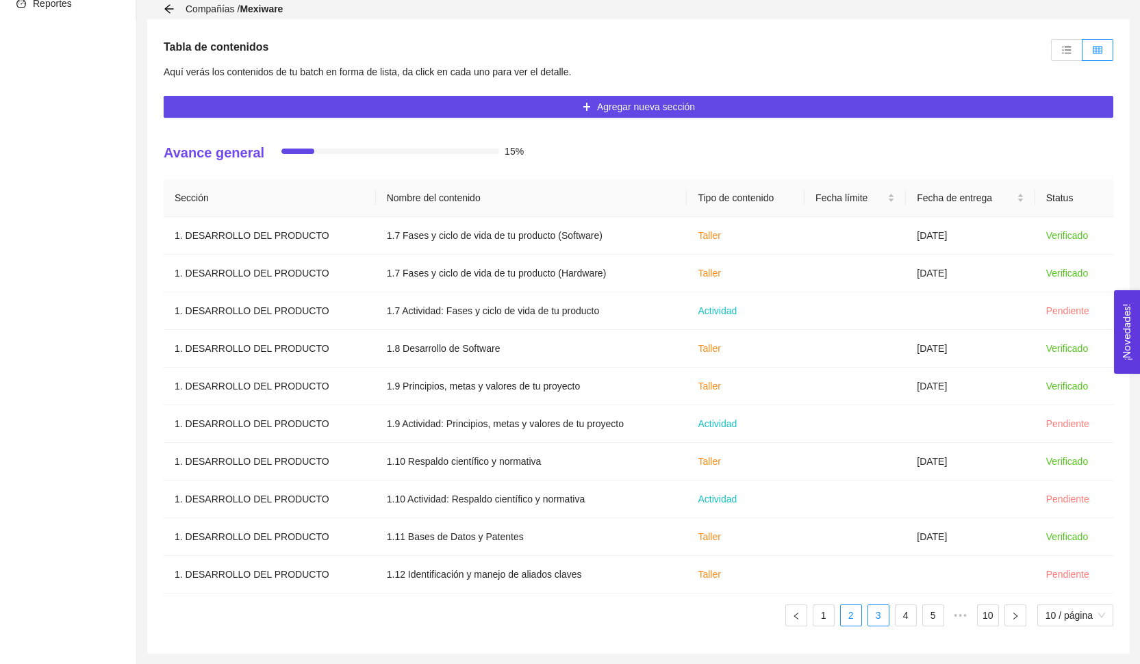
click at [869, 621] on link "3" at bounding box center [878, 615] width 21 height 21
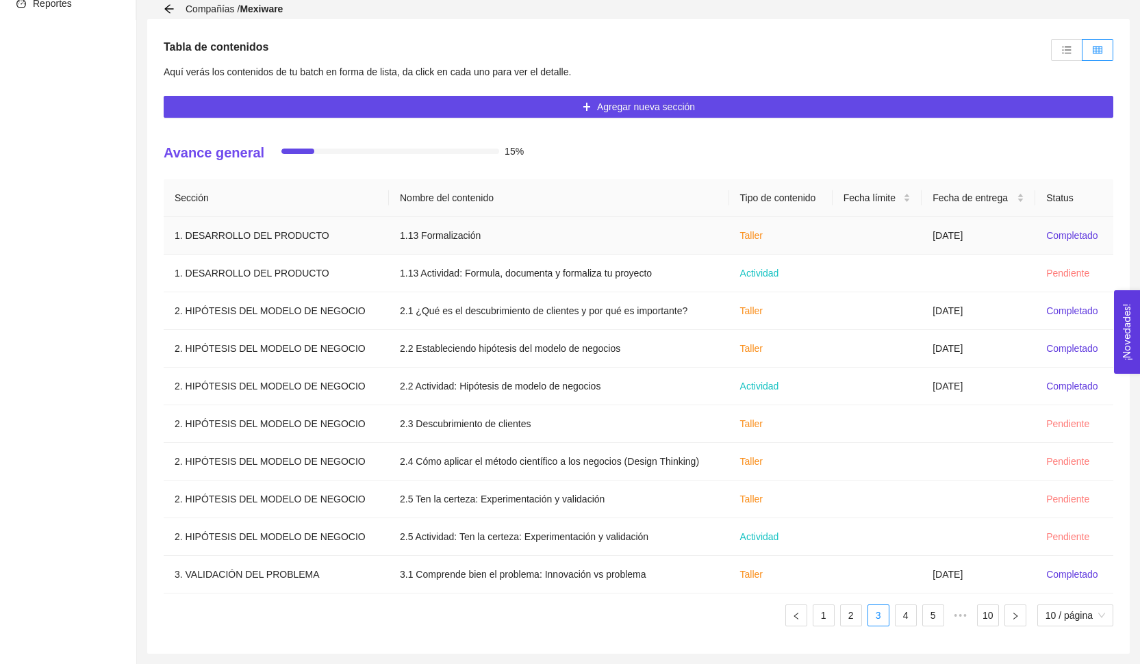
click at [927, 244] on td "[DATE]" at bounding box center [978, 236] width 114 height 38
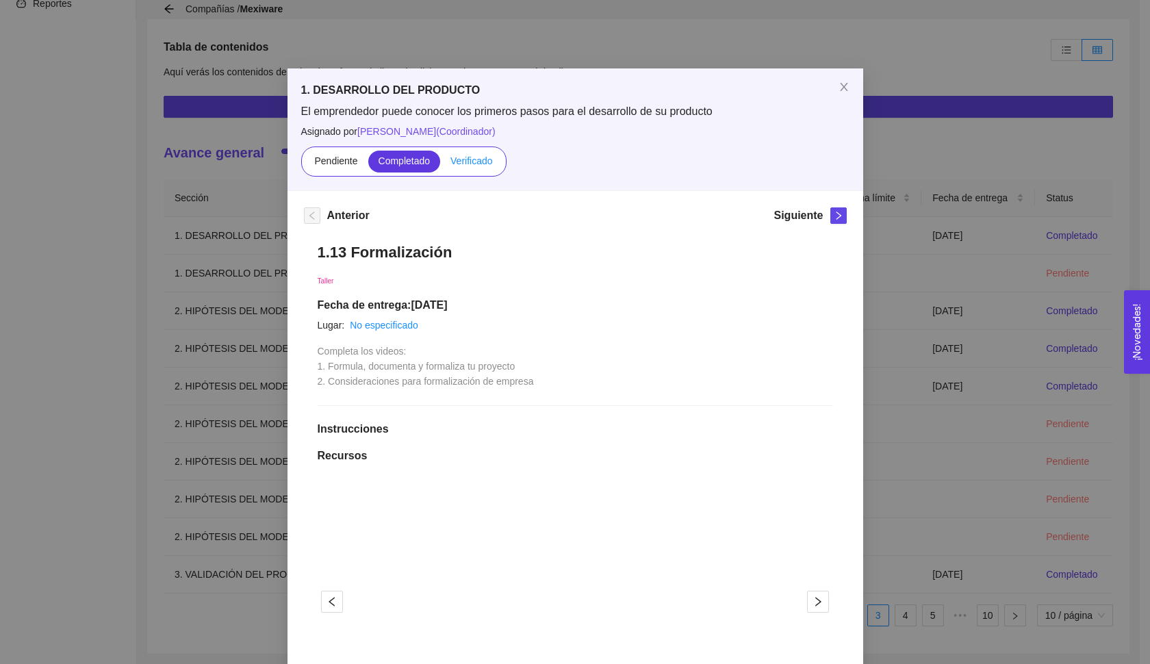
click at [450, 153] on label "Verificado" at bounding box center [471, 162] width 62 height 22
click at [440, 164] on input "Verificado" at bounding box center [440, 164] width 0 height 0
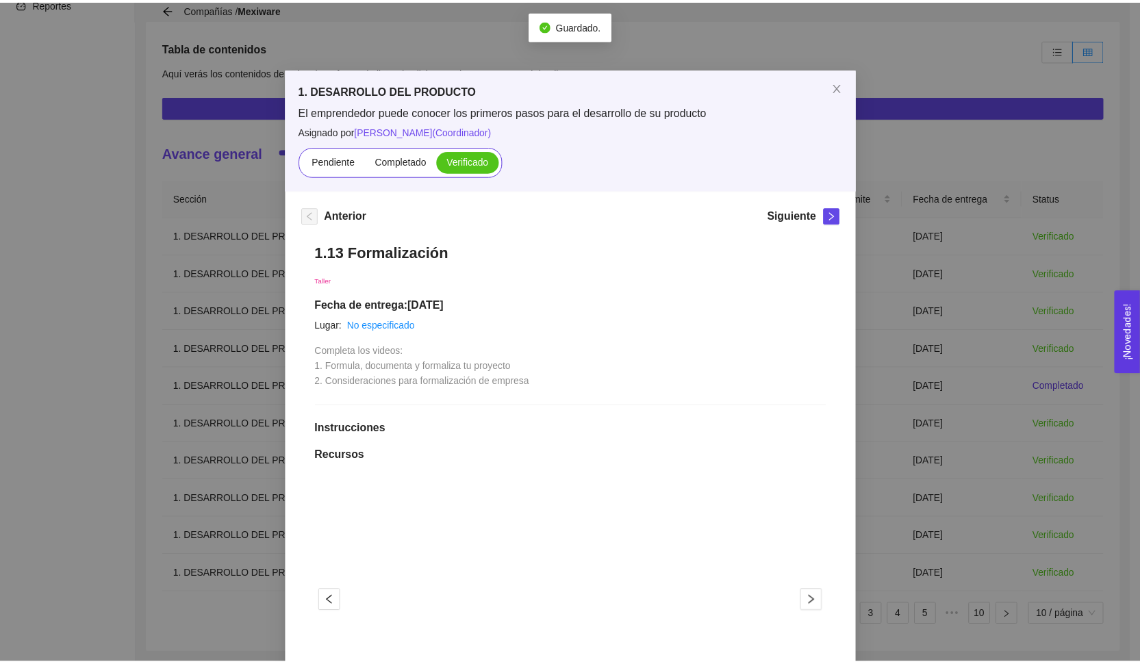
scroll to position [0, 0]
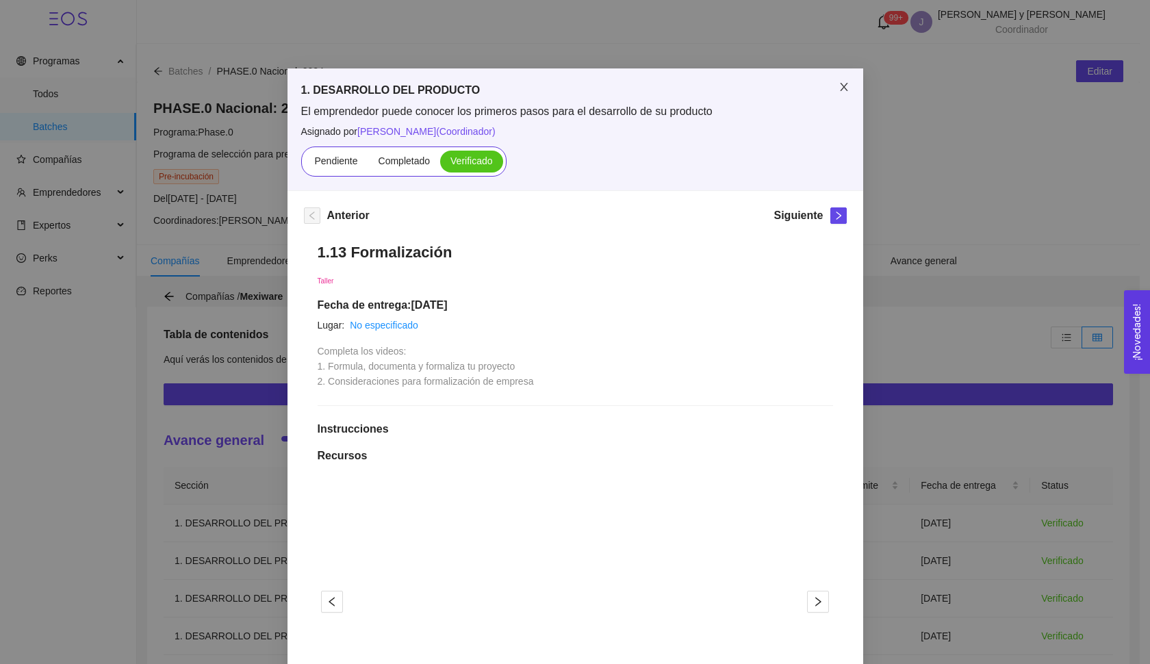
click at [841, 90] on icon "close" at bounding box center [844, 87] width 8 height 8
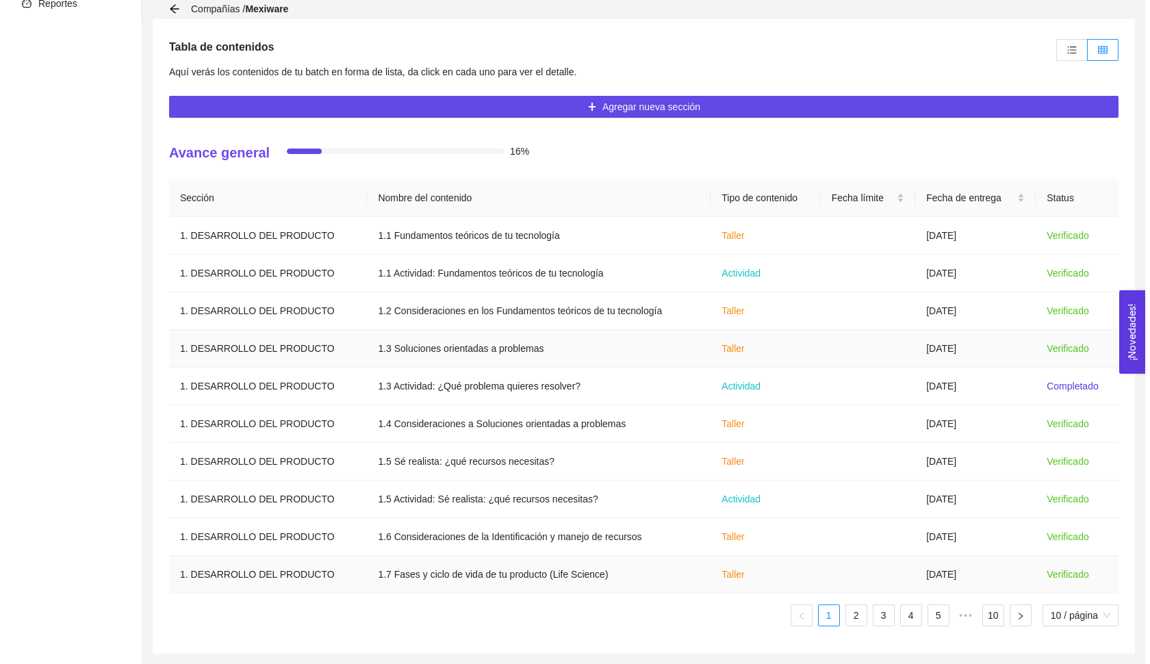
scroll to position [287, 0]
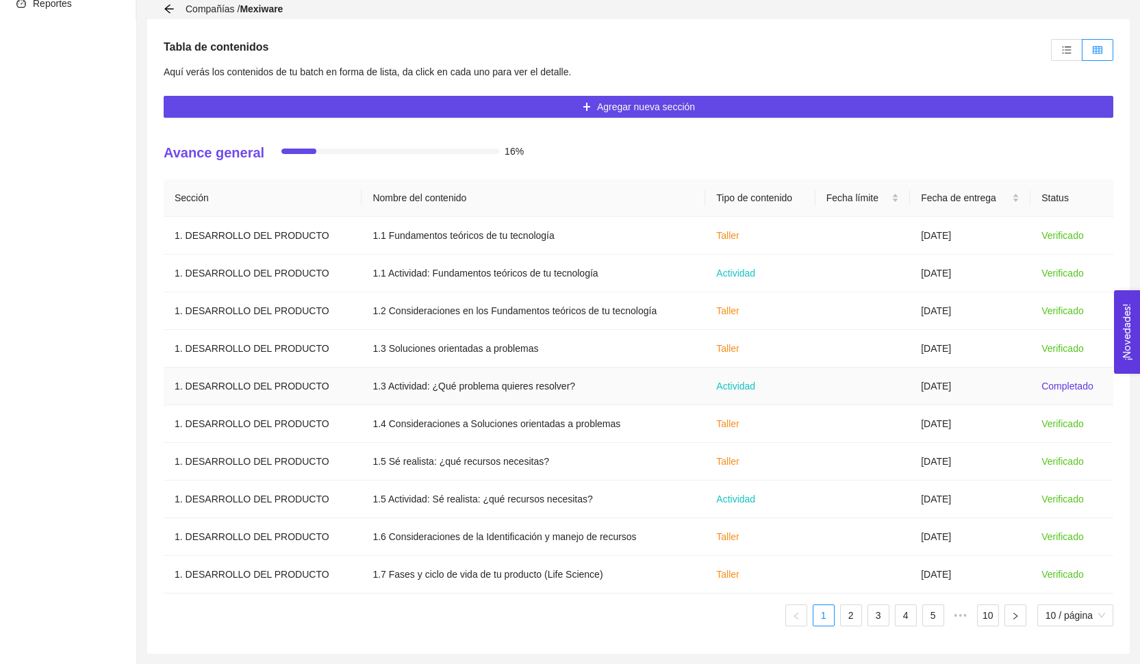
click at [812, 383] on td "Actividad" at bounding box center [760, 387] width 110 height 38
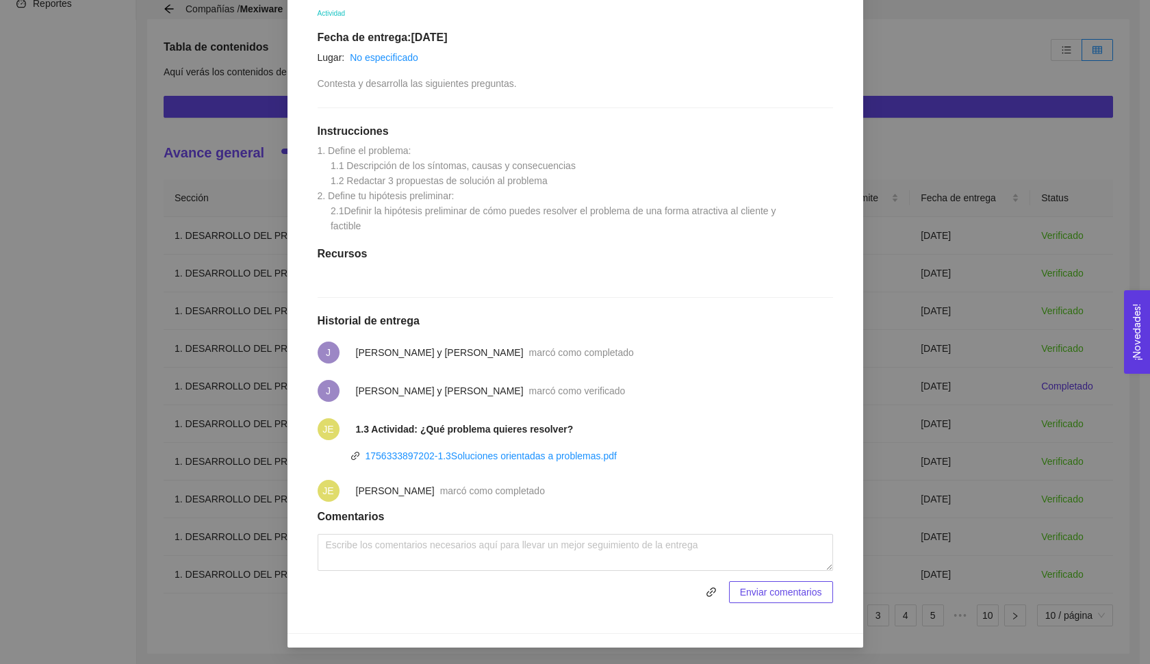
scroll to position [280, 0]
click at [452, 459] on link "1756333897202-1.3Soluciones orientadas a problemas.pdf" at bounding box center [490, 455] width 251 height 11
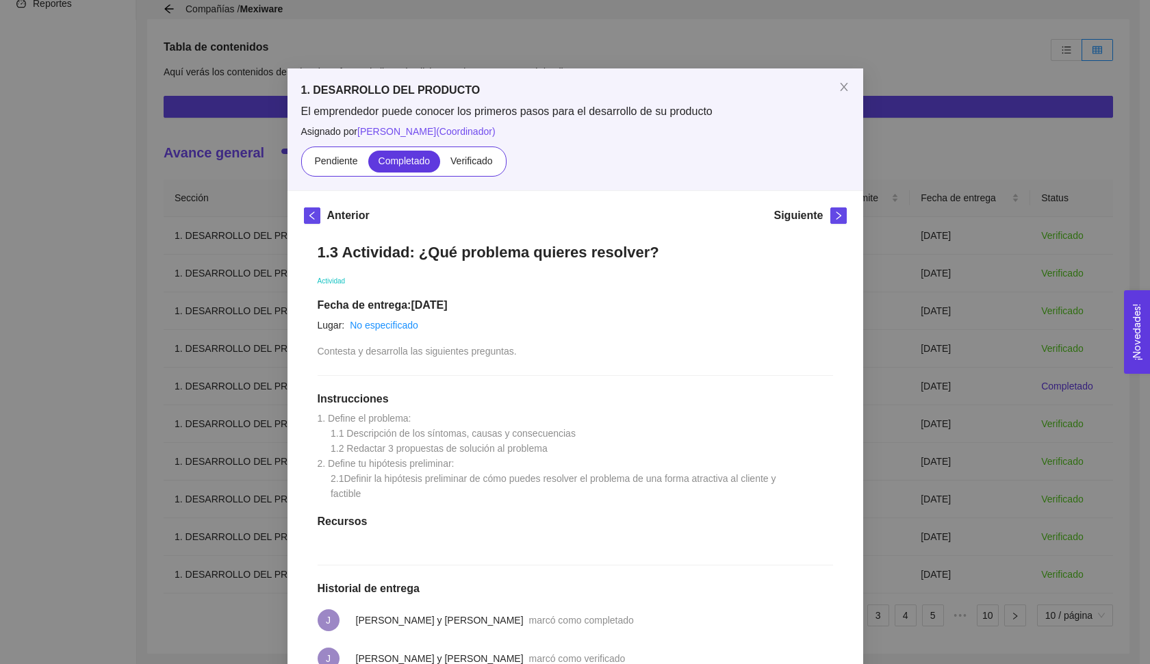
scroll to position [-1, 0]
click at [892, 355] on div "1. DESARROLLO DEL PRODUCTO El emprendedor puede conocer los primeros pasos para…" at bounding box center [575, 332] width 1150 height 664
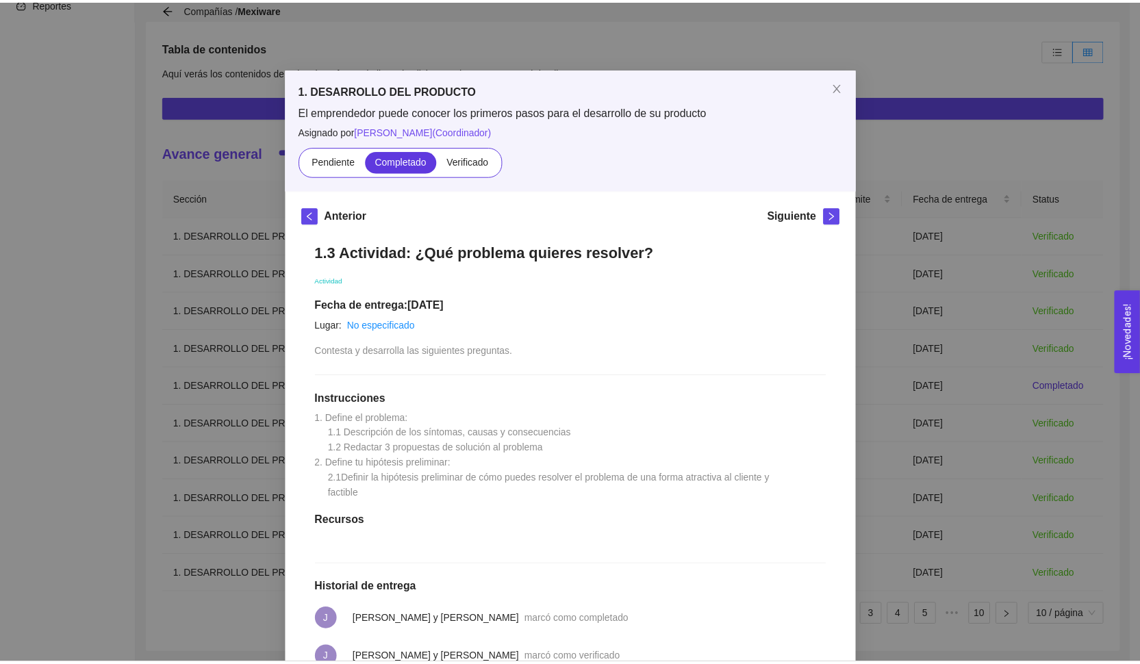
scroll to position [0, 0]
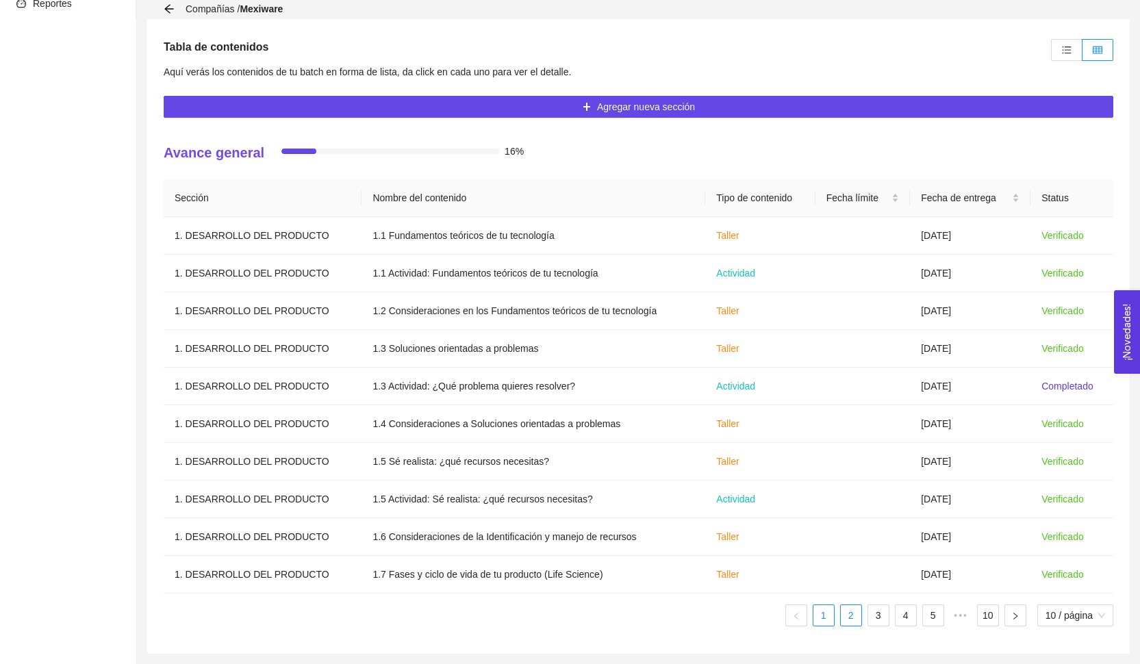
click at [856, 616] on link "2" at bounding box center [851, 615] width 21 height 21
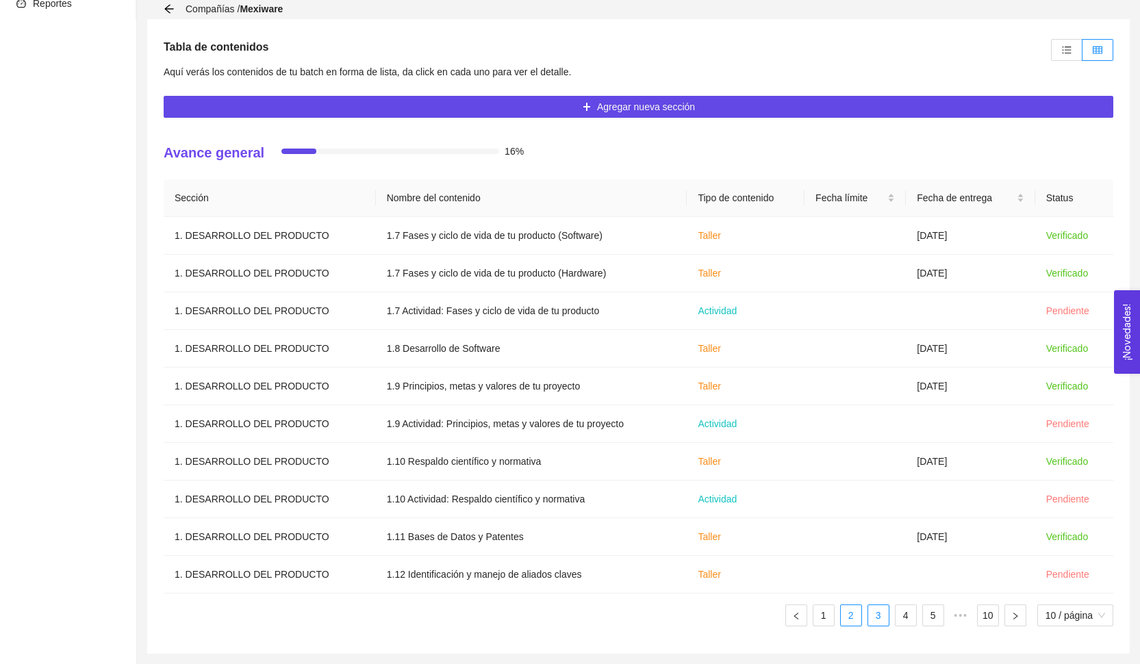
click at [877, 621] on link "3" at bounding box center [878, 615] width 21 height 21
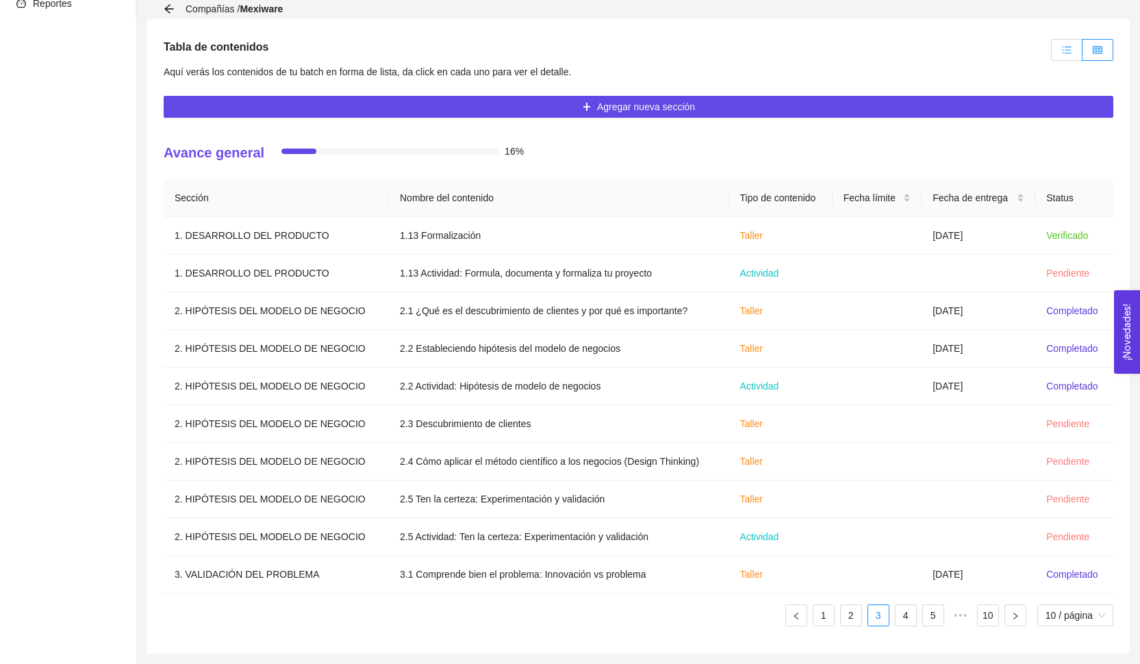
click at [1060, 51] on label at bounding box center [1066, 50] width 31 height 22
click at [1051, 53] on input "radio" at bounding box center [1051, 53] width 0 height 0
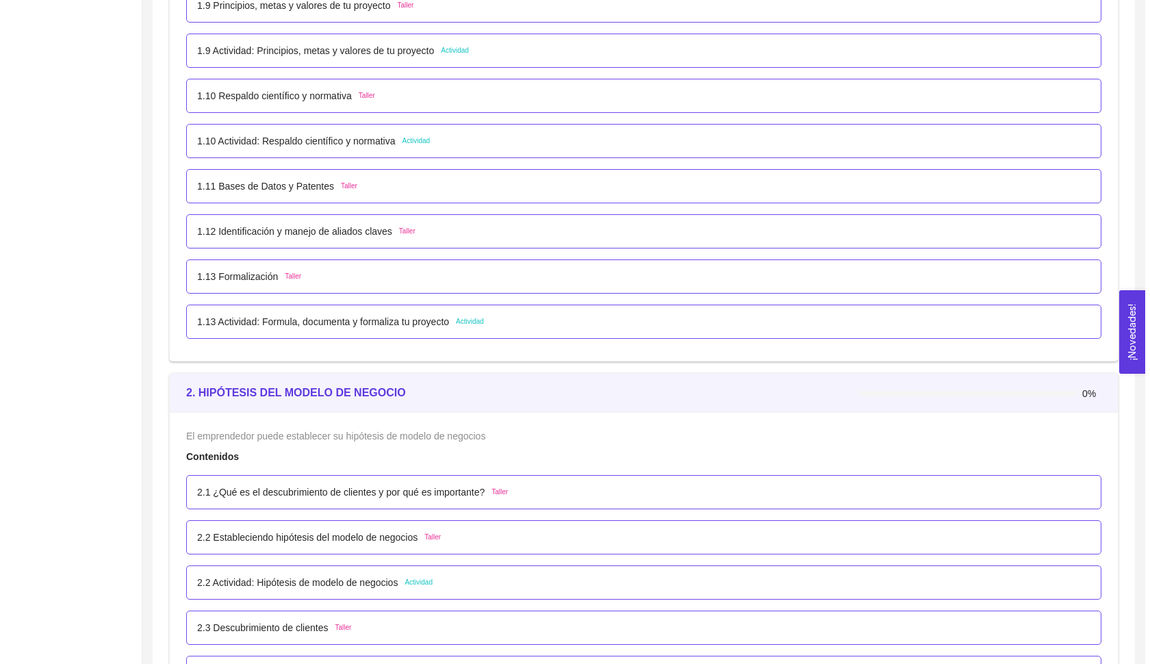
scroll to position [1259, 0]
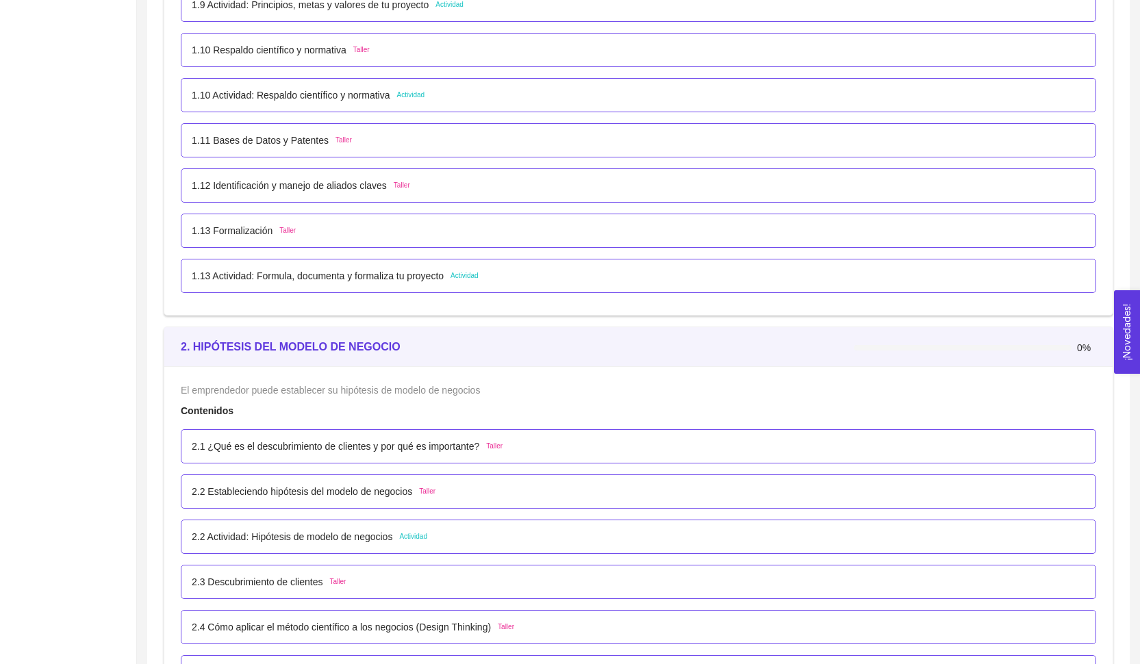
click at [461, 445] on p "2.1 ¿Qué es el descubrimiento de clientes y por qué es importante?" at bounding box center [335, 446] width 287 height 15
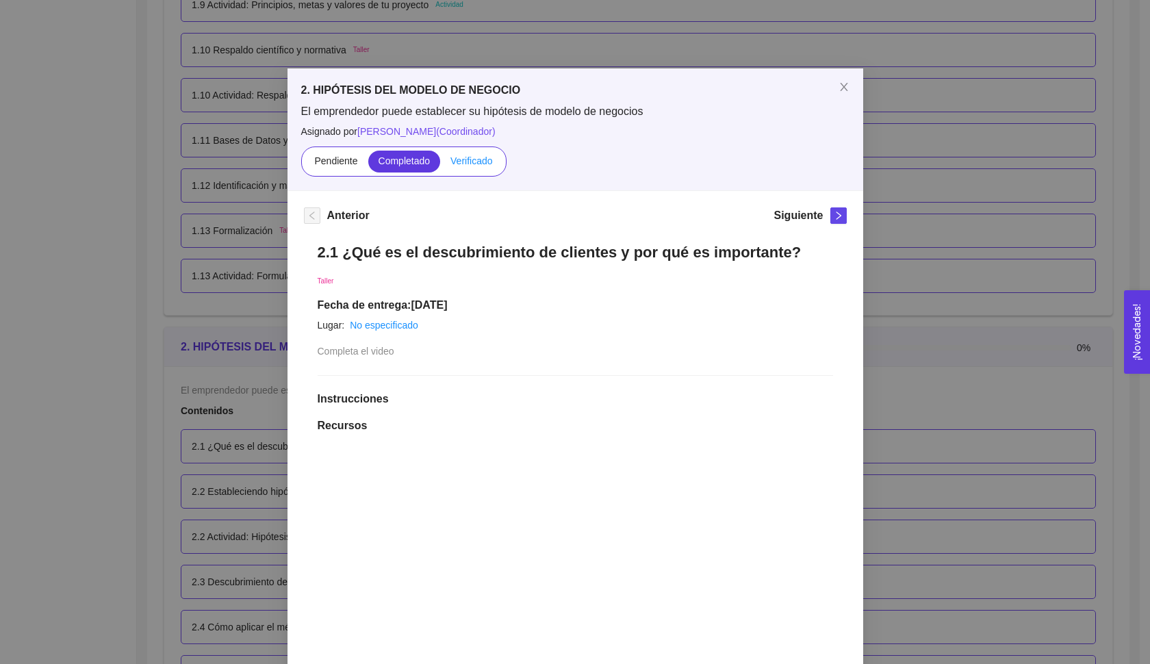
click at [450, 157] on span "Verificado" at bounding box center [471, 160] width 42 height 11
click at [440, 164] on input "Verificado" at bounding box center [440, 164] width 0 height 0
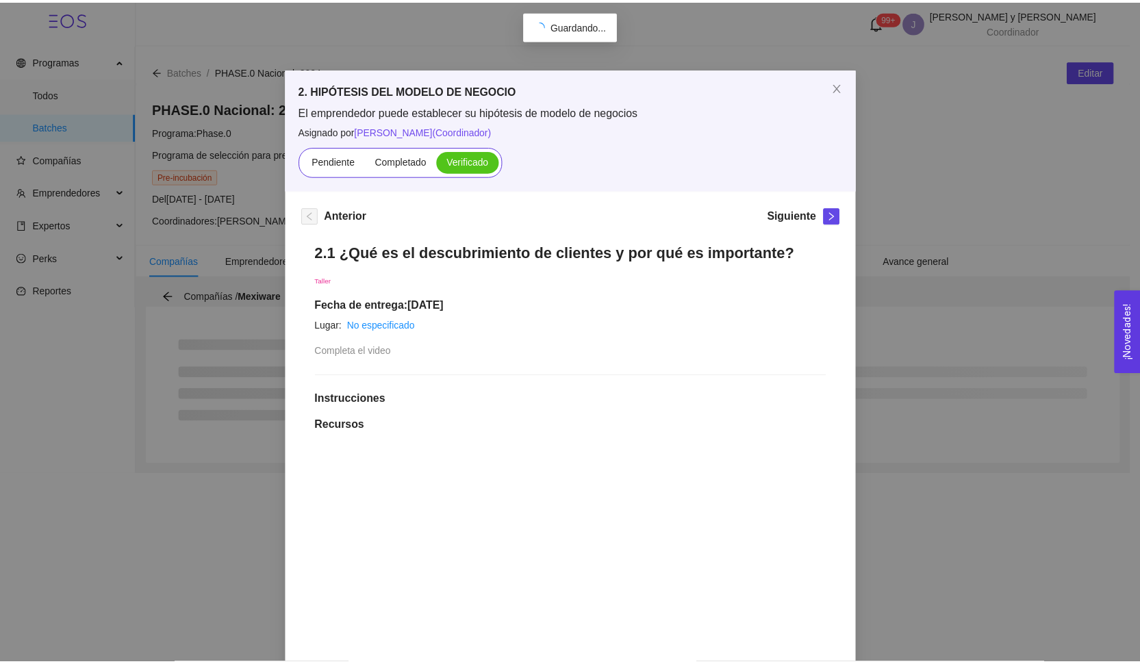
scroll to position [0, 0]
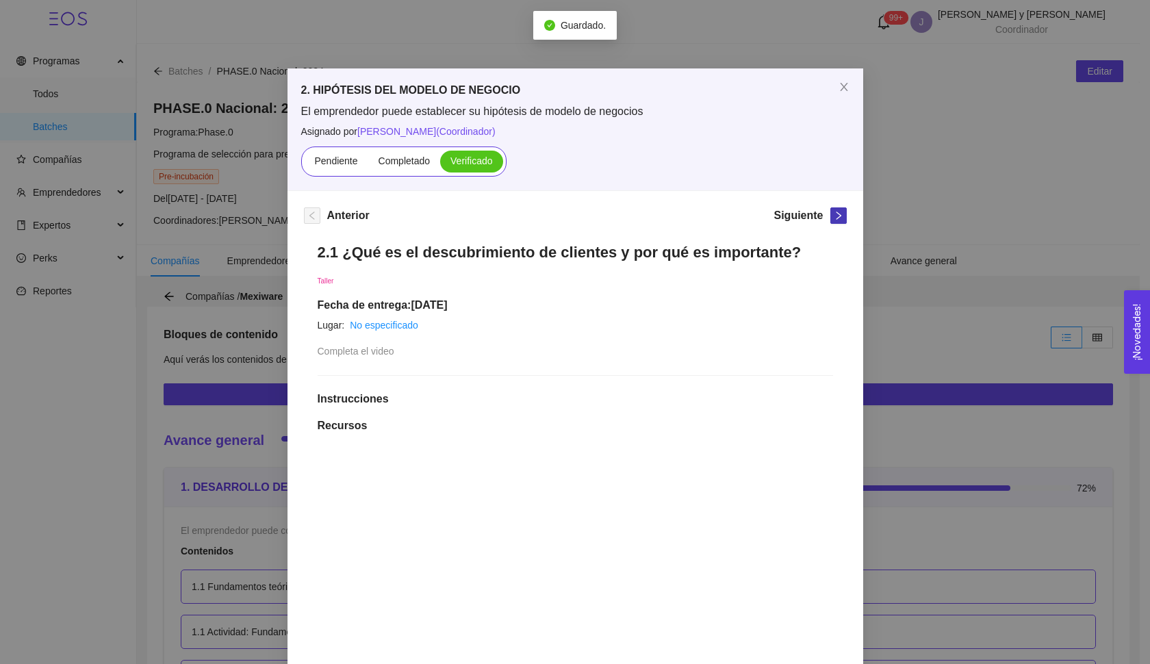
click at [837, 222] on button "button" at bounding box center [838, 215] width 16 height 16
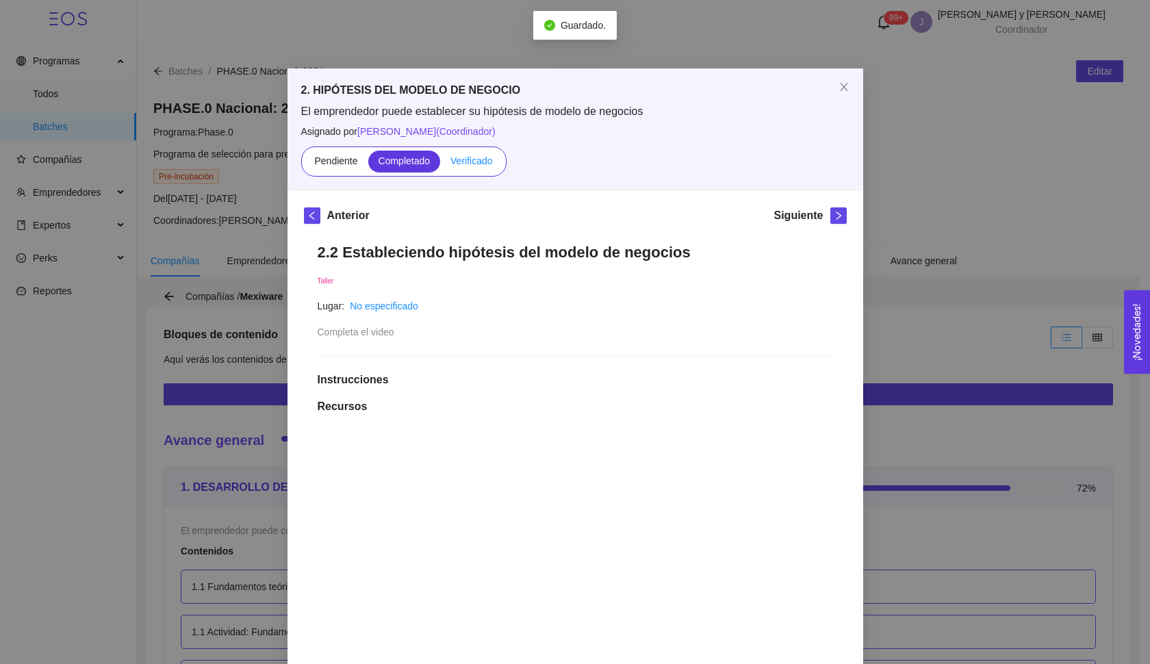
click at [474, 157] on span "Verificado" at bounding box center [471, 160] width 42 height 11
click at [440, 164] on input "Verificado" at bounding box center [440, 164] width 0 height 0
click at [834, 218] on icon "right" at bounding box center [839, 216] width 10 height 10
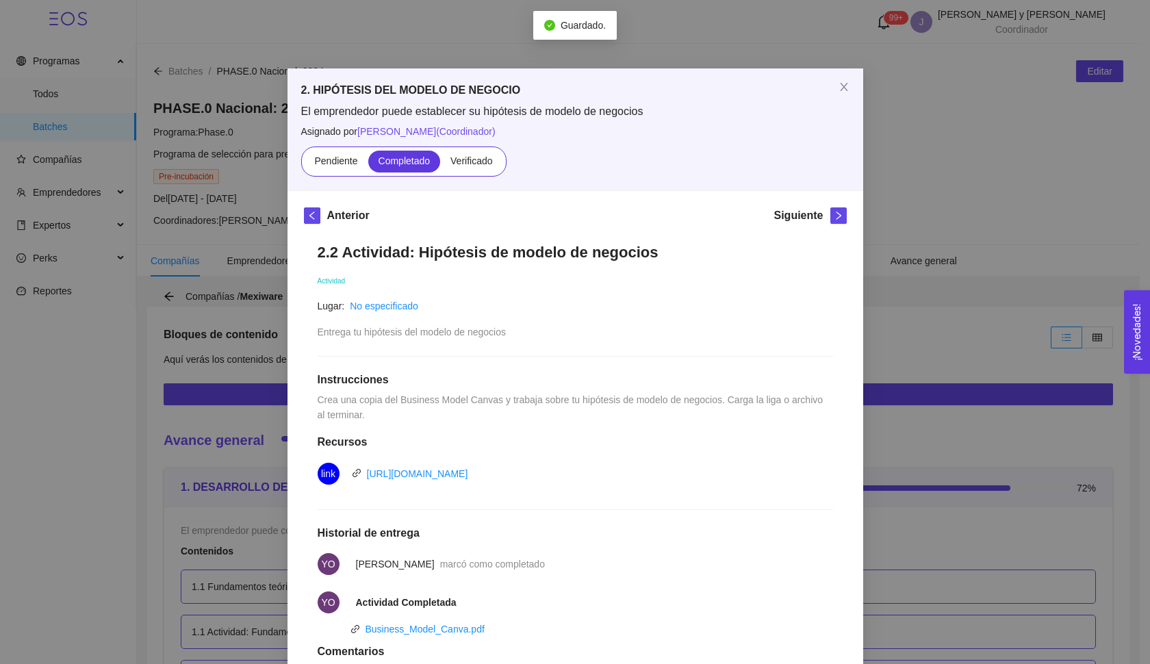
click at [912, 275] on div "2. HIPÓTESIS DEL MODELO DE NEGOCIO El emprendedor puede establecer su hipótesis…" at bounding box center [575, 332] width 1150 height 664
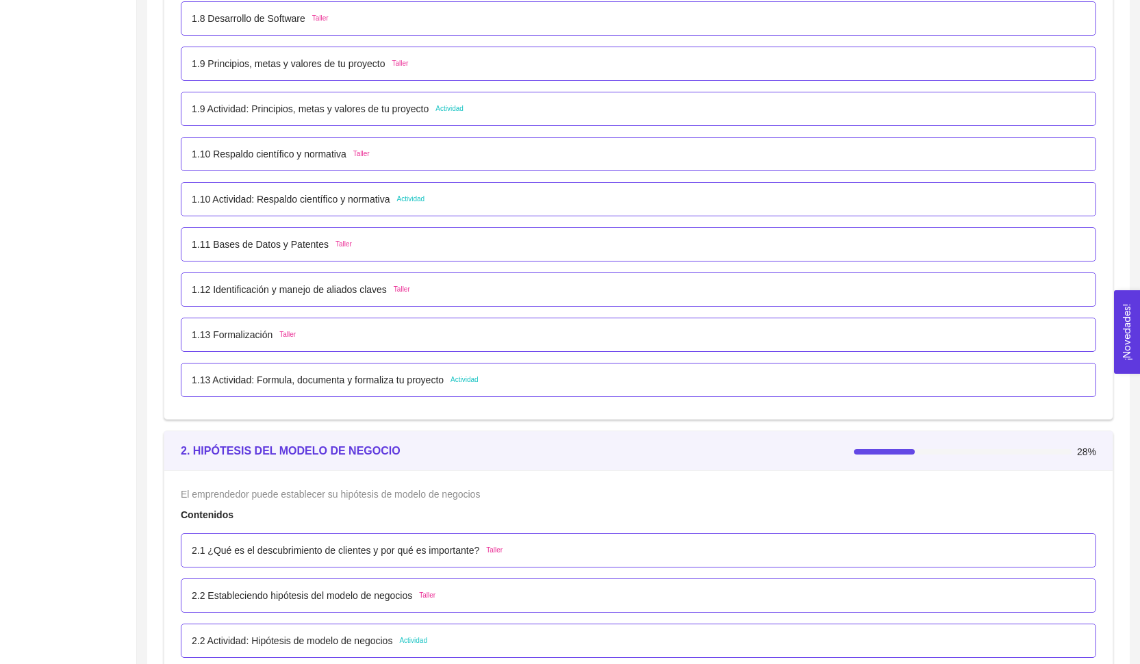
scroll to position [1354, 0]
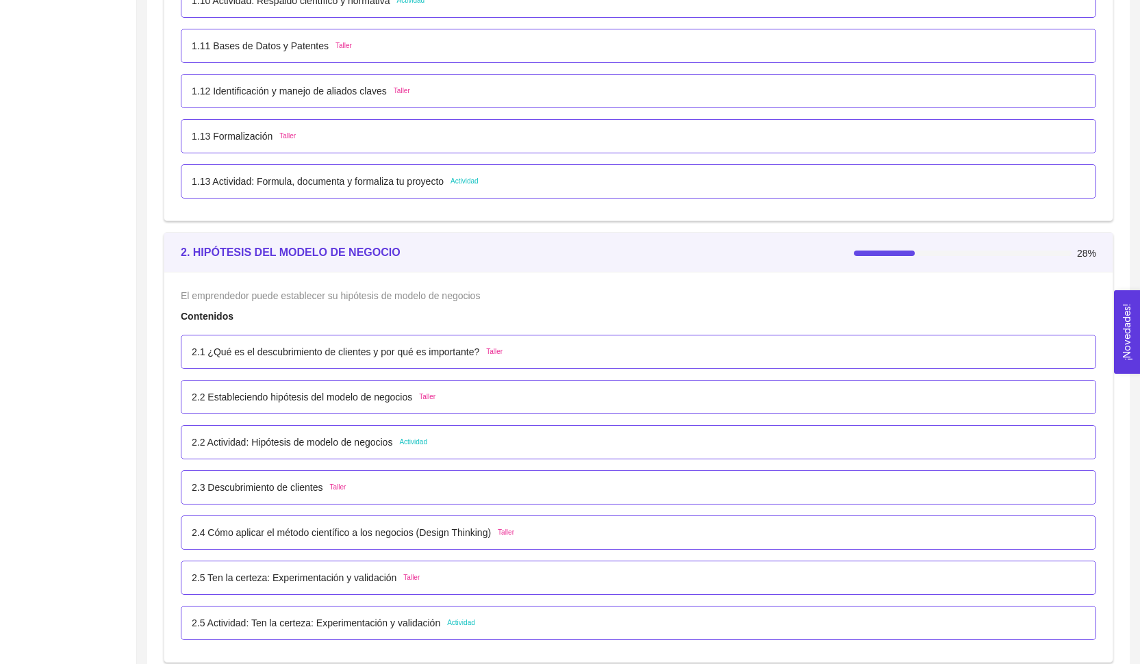
click at [322, 483] on p "2.3 Descubrimiento de clientes" at bounding box center [257, 487] width 131 height 15
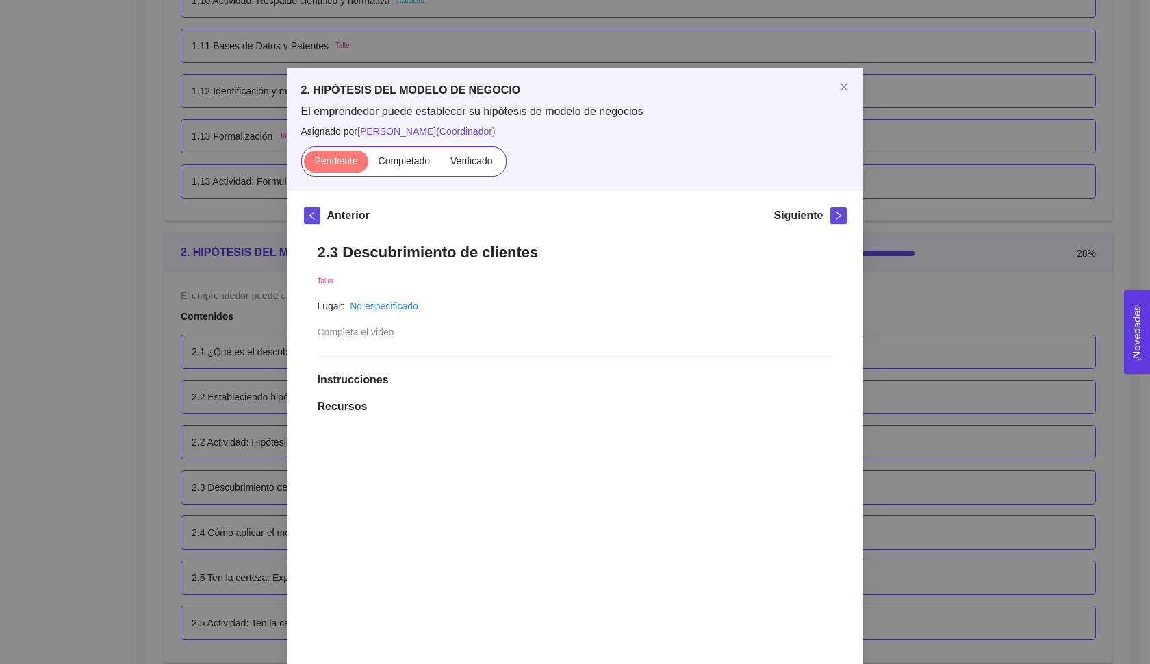
click at [951, 292] on div "2. HIPÓTESIS DEL MODELO DE NEGOCIO El emprendedor puede establecer su hipótesis…" at bounding box center [575, 332] width 1150 height 664
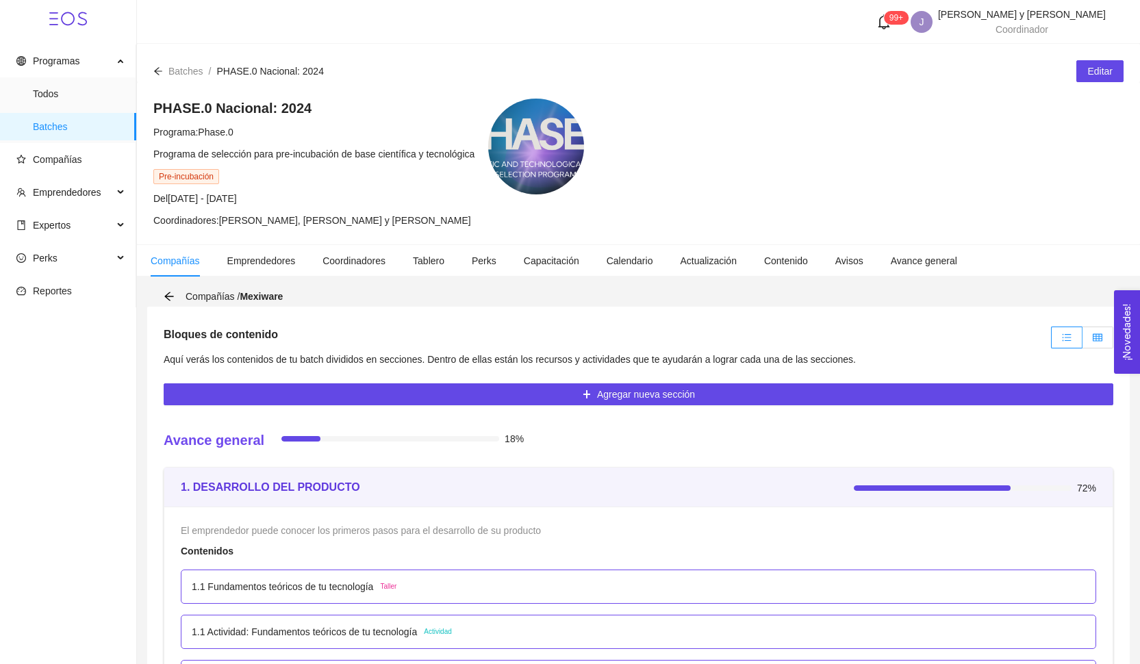
scroll to position [0, 0]
click at [1092, 335] on label at bounding box center [1097, 337] width 31 height 22
click at [1082, 341] on input "radio" at bounding box center [1082, 341] width 0 height 0
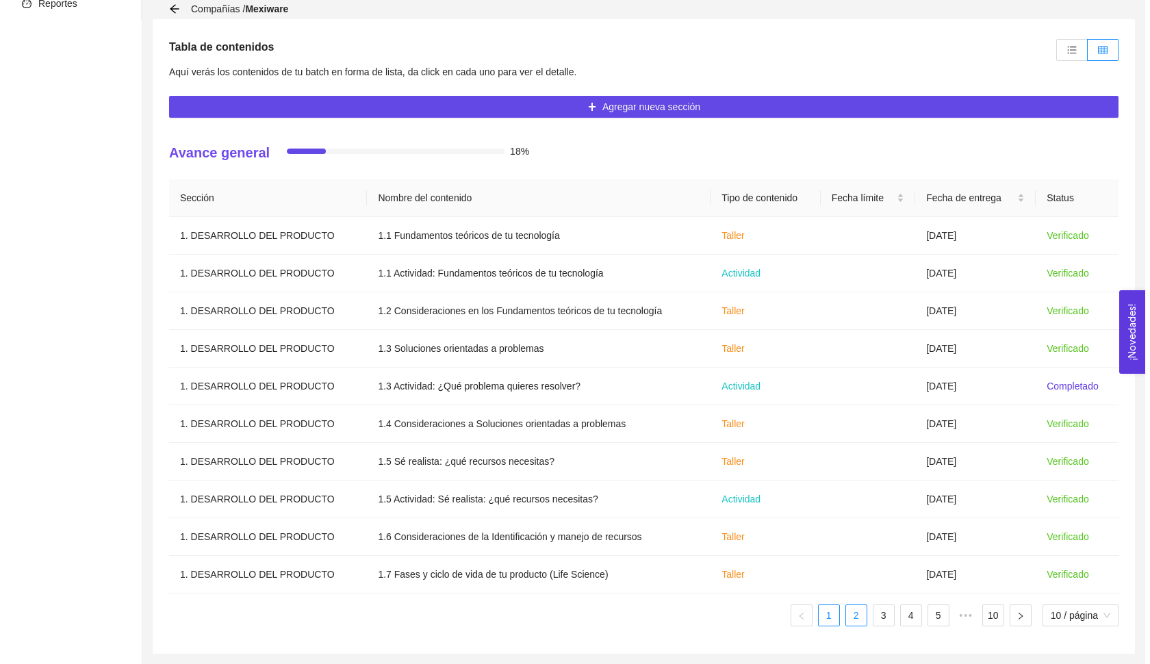
scroll to position [287, 0]
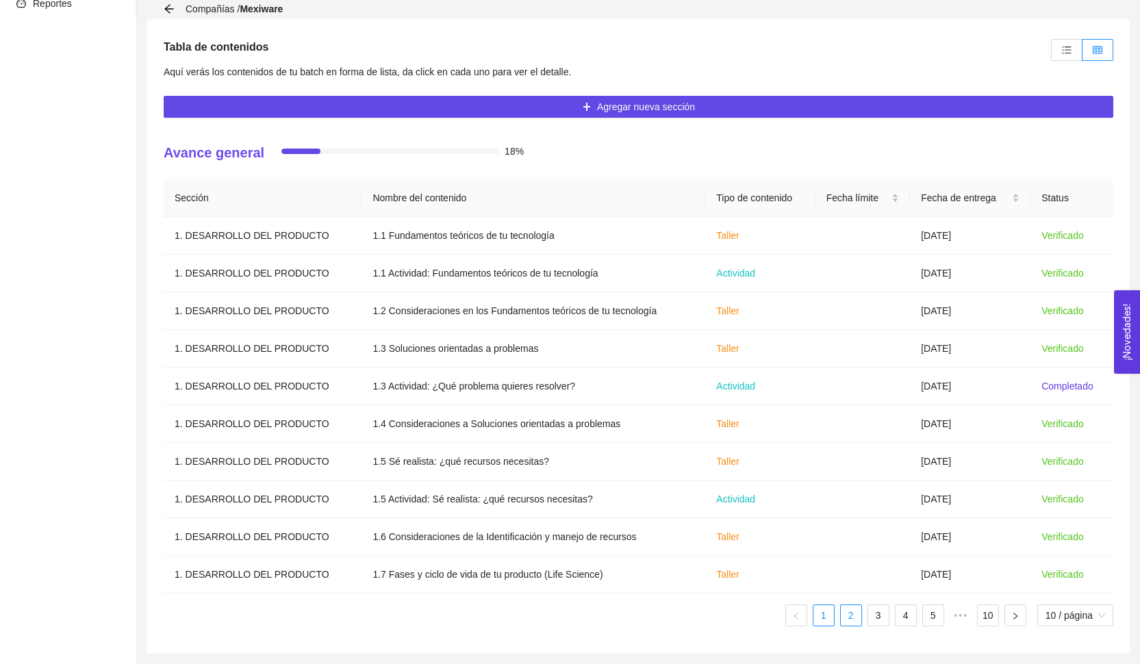
click at [847, 618] on link "2" at bounding box center [851, 615] width 21 height 21
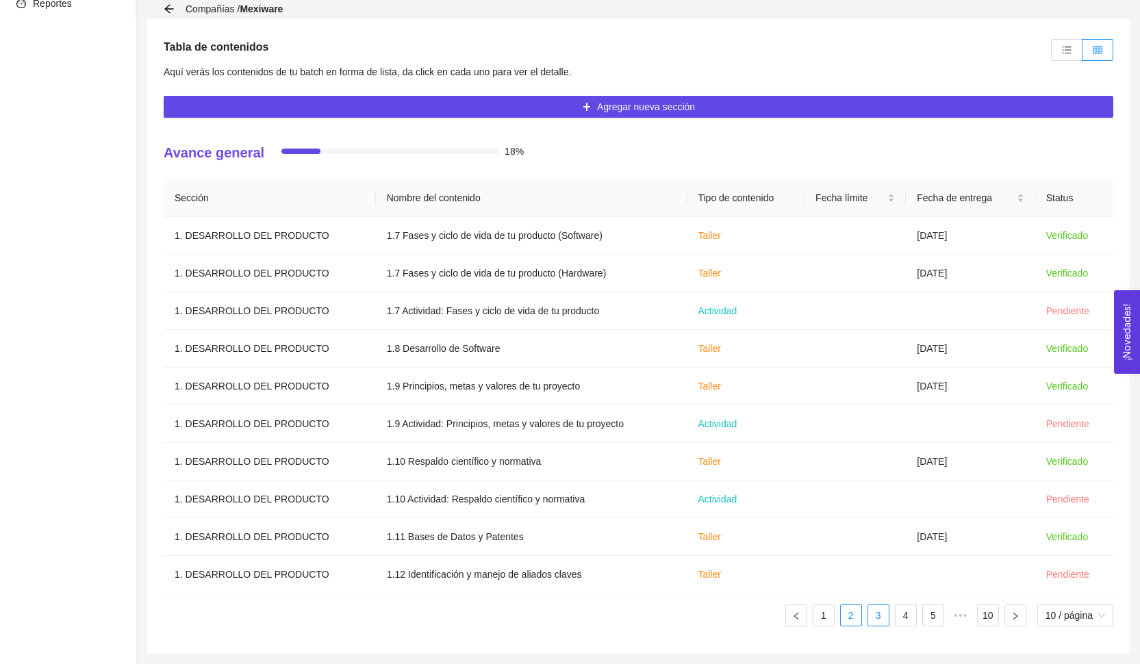
click at [879, 618] on link "3" at bounding box center [878, 615] width 21 height 21
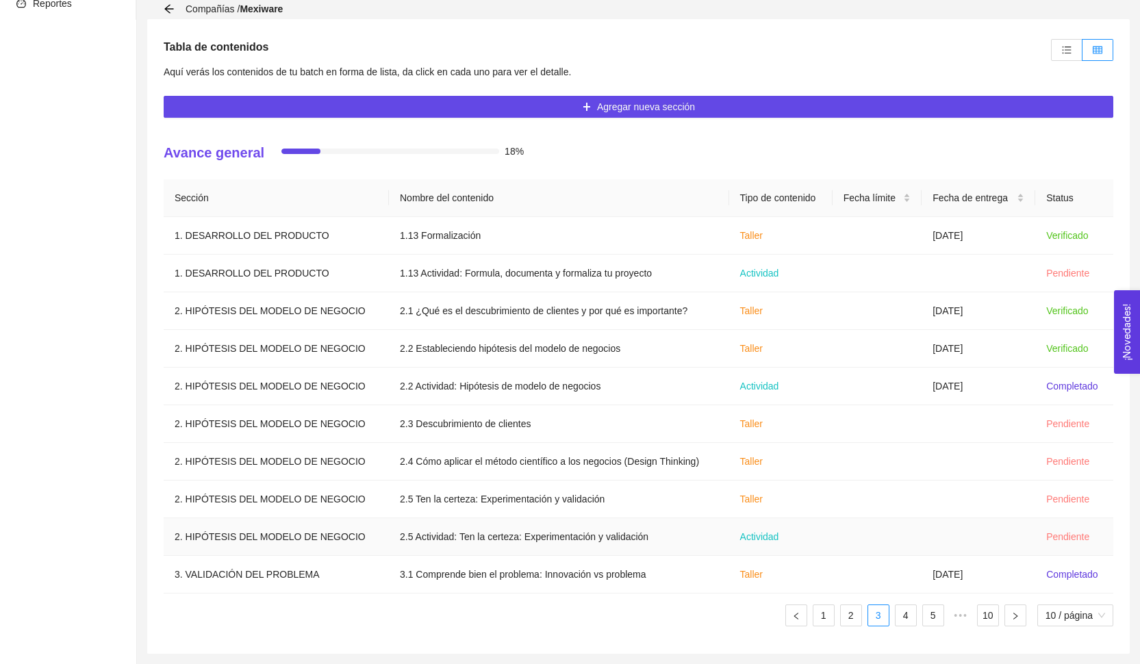
click at [629, 531] on td "2.5 Actividad: Ten la certeza: Experimentación y validación" at bounding box center [559, 537] width 340 height 38
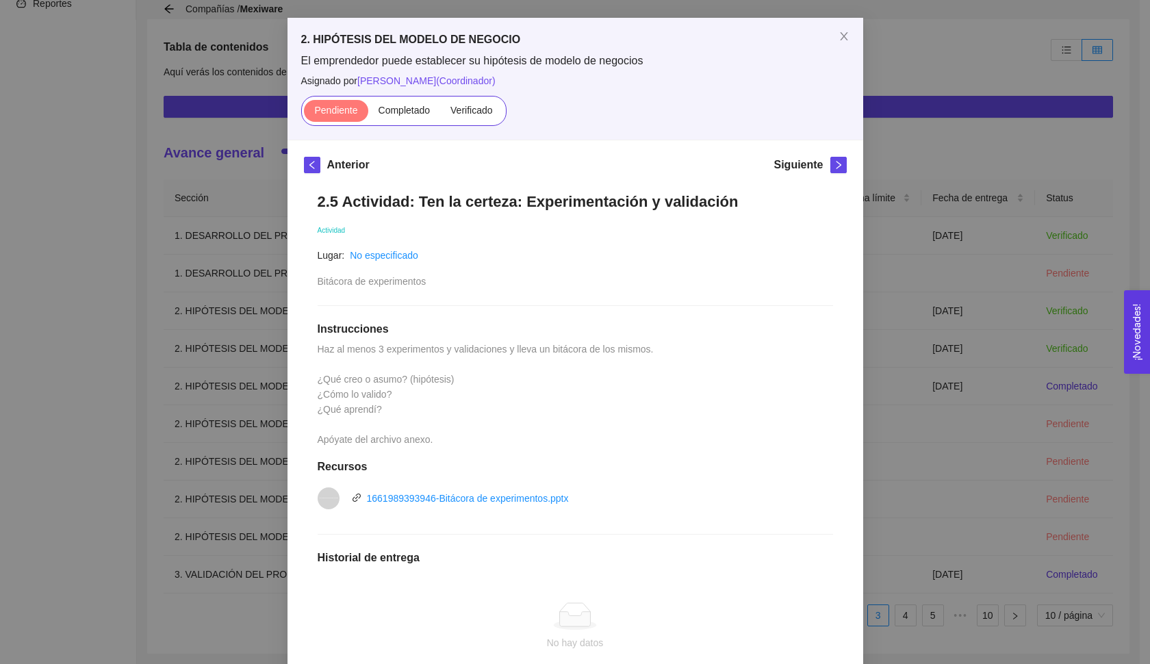
scroll to position [52, 0]
click at [838, 42] on span "Close" at bounding box center [844, 35] width 38 height 38
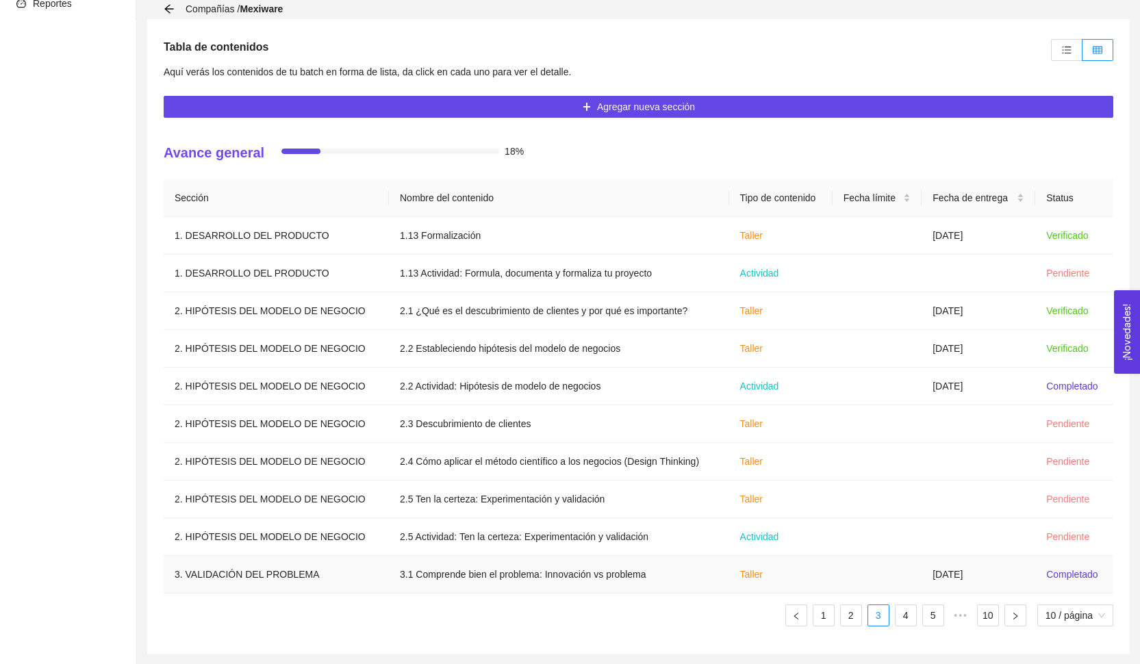
click at [823, 572] on td "Taller" at bounding box center [780, 575] width 103 height 38
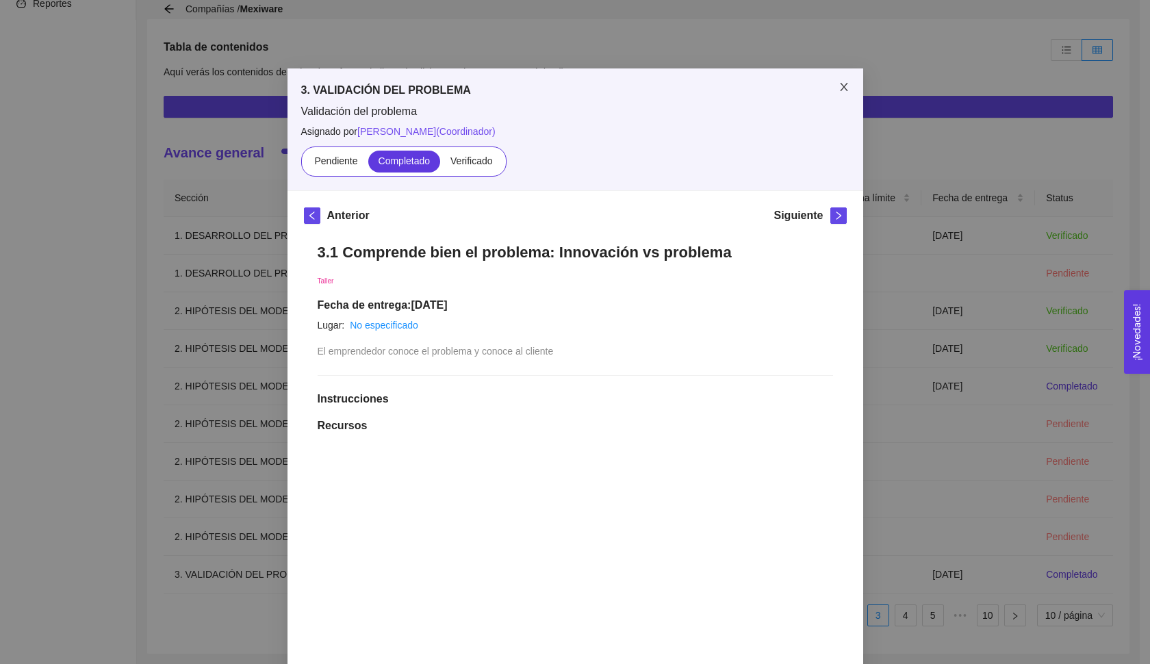
click at [832, 95] on span "Close" at bounding box center [844, 87] width 38 height 38
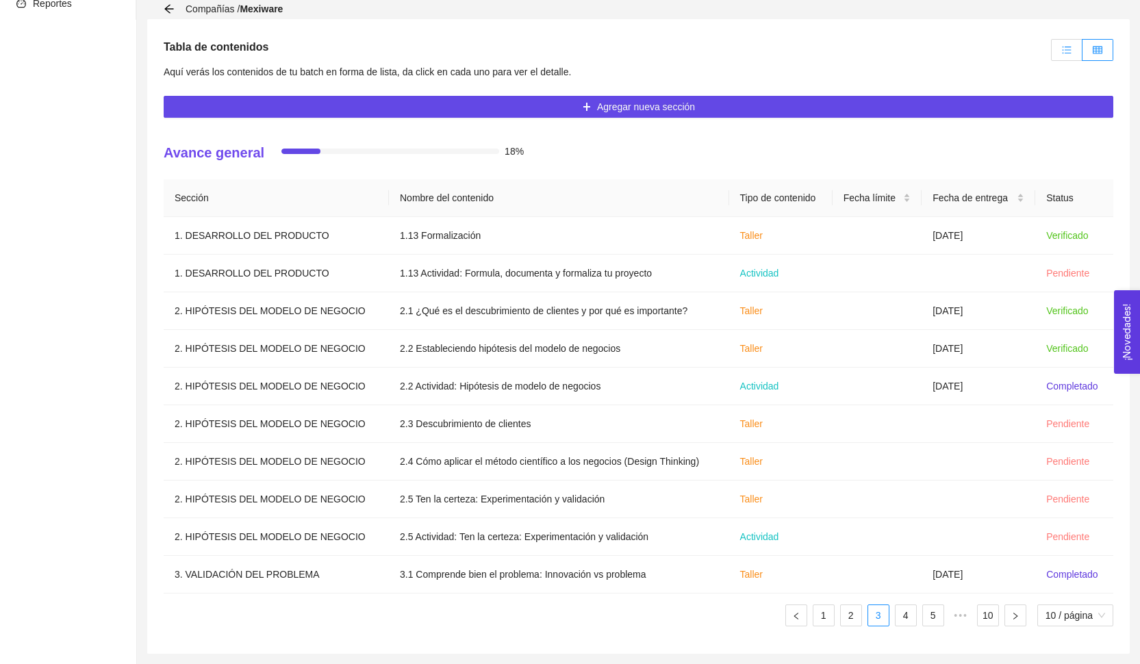
click at [1070, 49] on icon "unordered-list" at bounding box center [1067, 50] width 10 height 10
click at [1051, 53] on input "radio" at bounding box center [1051, 53] width 0 height 0
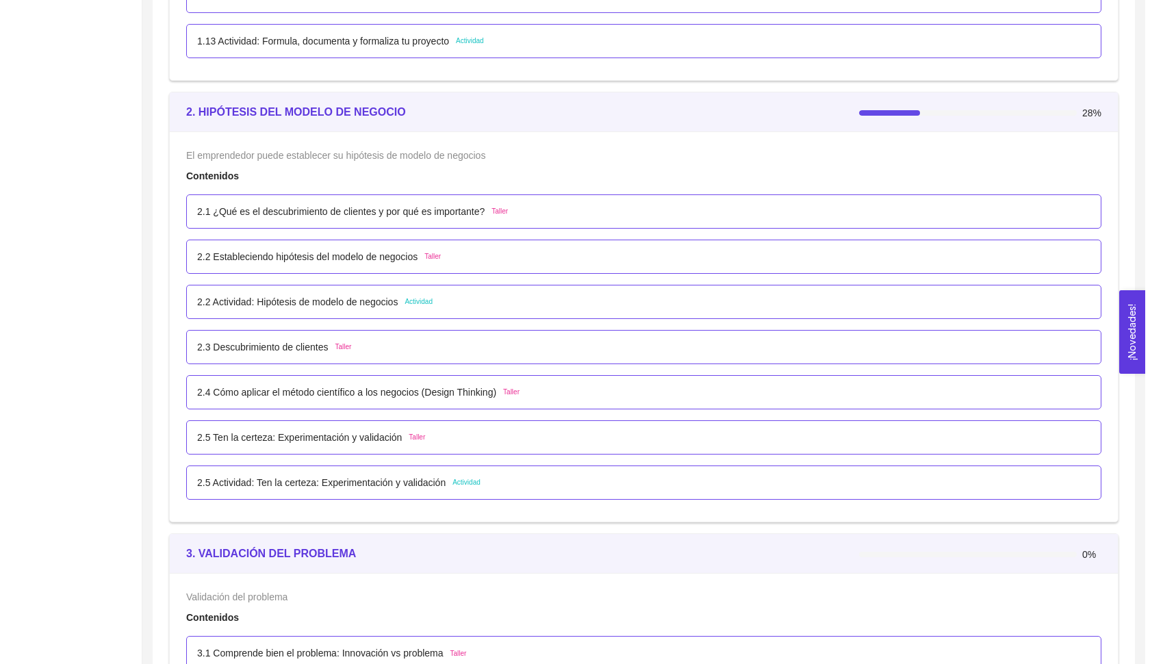
scroll to position [1749, 0]
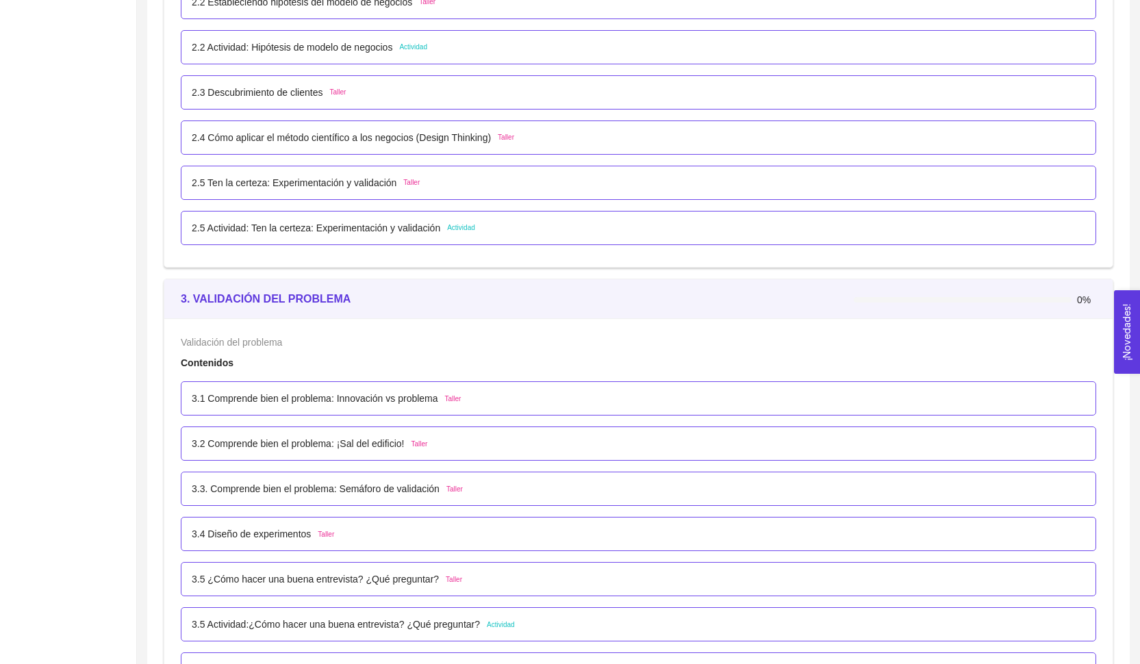
click at [453, 400] on span "Taller" at bounding box center [453, 399] width 16 height 11
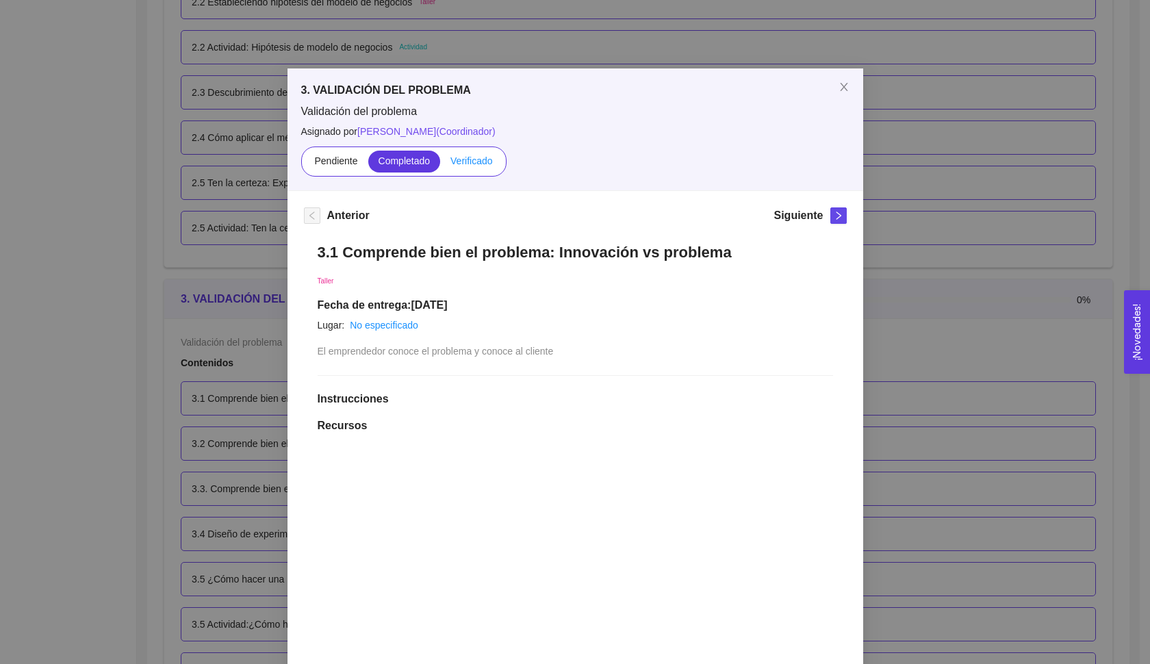
click at [460, 165] on span "Verificado" at bounding box center [471, 160] width 42 height 11
click at [440, 164] on input "Verificado" at bounding box center [440, 164] width 0 height 0
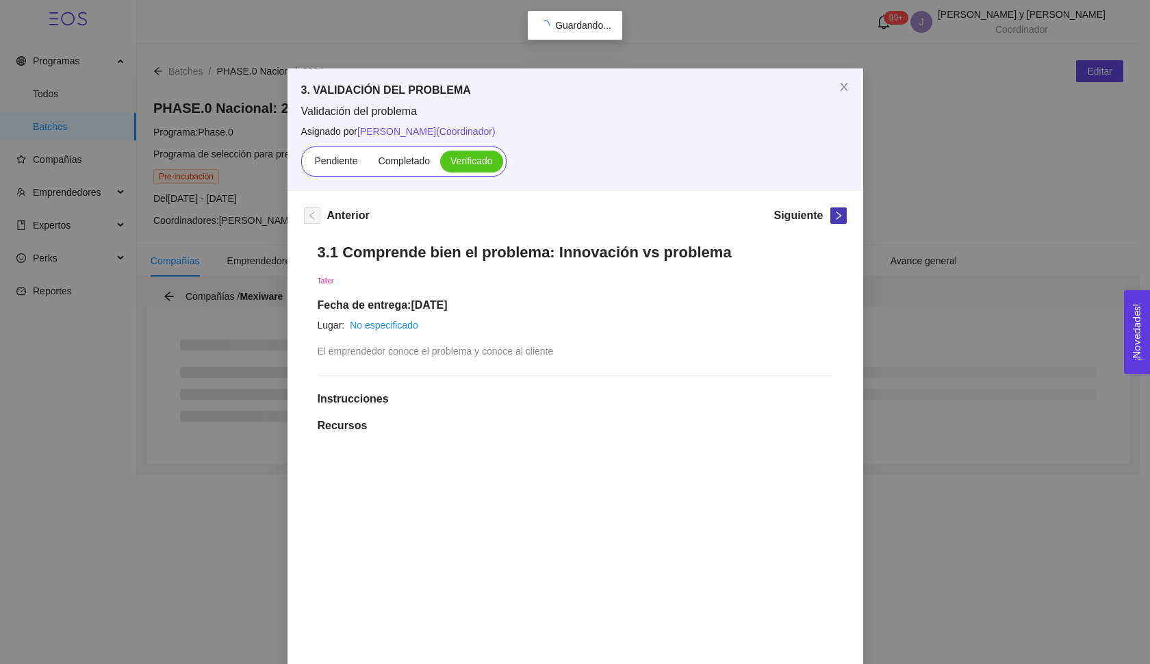
scroll to position [0, 0]
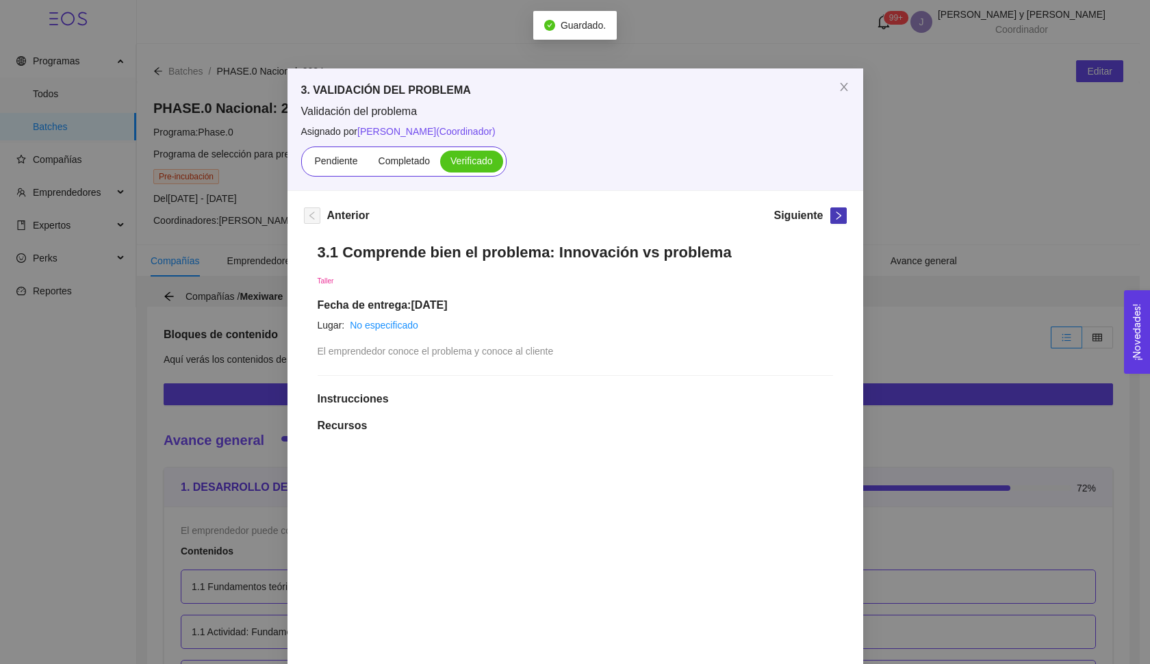
click at [834, 219] on icon "right" at bounding box center [839, 216] width 10 height 10
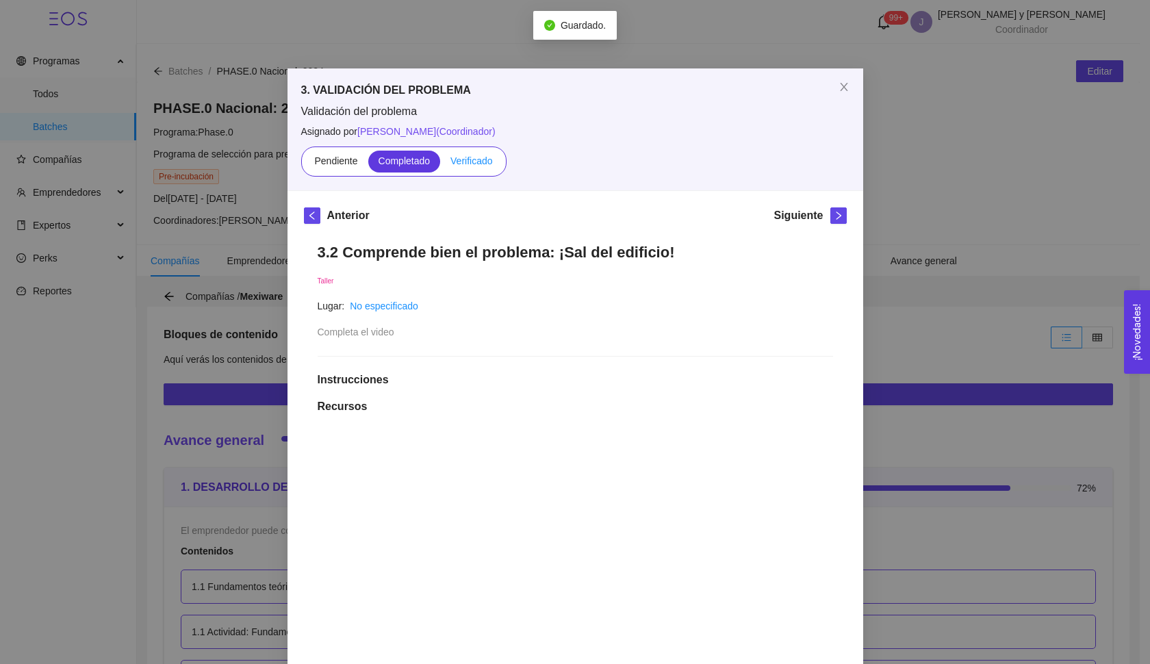
click at [480, 160] on span "Verificado" at bounding box center [471, 160] width 42 height 11
click at [440, 164] on input "Verificado" at bounding box center [440, 164] width 0 height 0
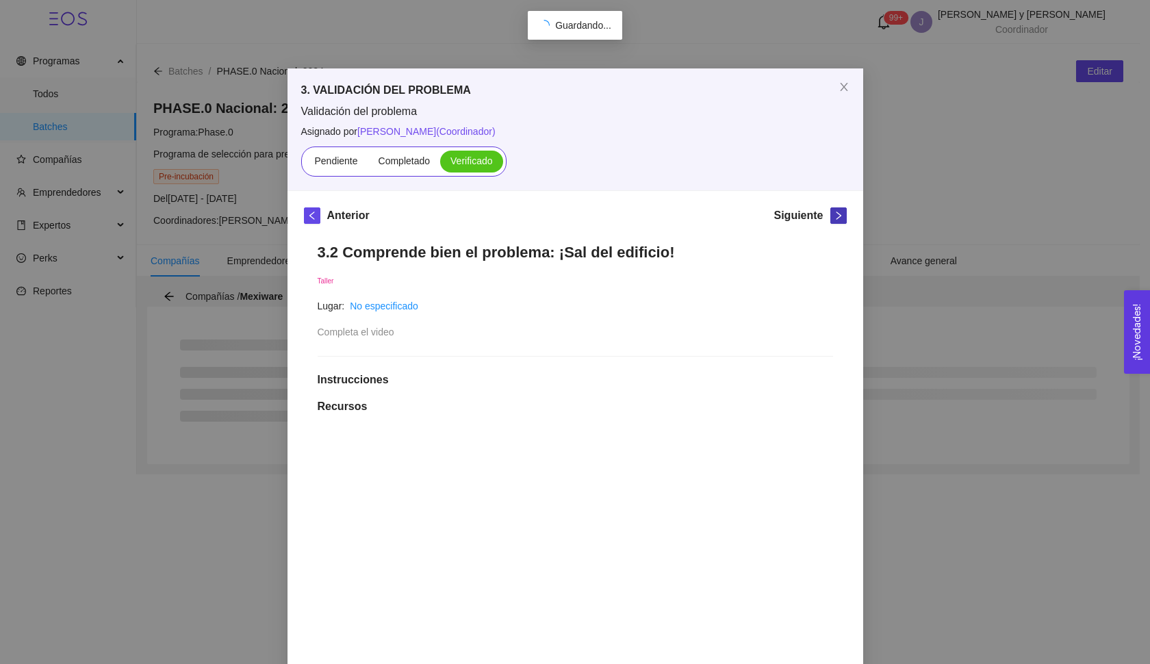
click at [834, 212] on icon "right" at bounding box center [839, 216] width 10 height 10
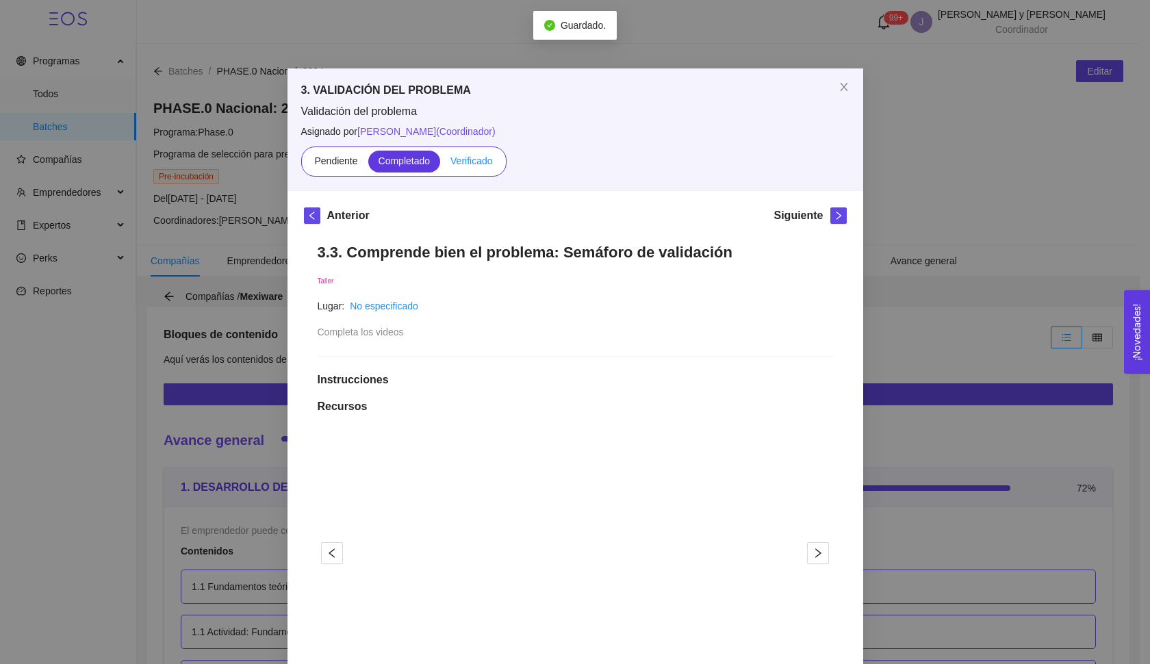
click at [476, 172] on label "Verificado" at bounding box center [471, 162] width 62 height 22
click at [440, 164] on input "Verificado" at bounding box center [440, 164] width 0 height 0
click at [834, 218] on icon "right" at bounding box center [839, 216] width 10 height 10
click at [458, 164] on span "Verificado" at bounding box center [471, 160] width 42 height 11
click at [440, 164] on input "Verificado" at bounding box center [440, 164] width 0 height 0
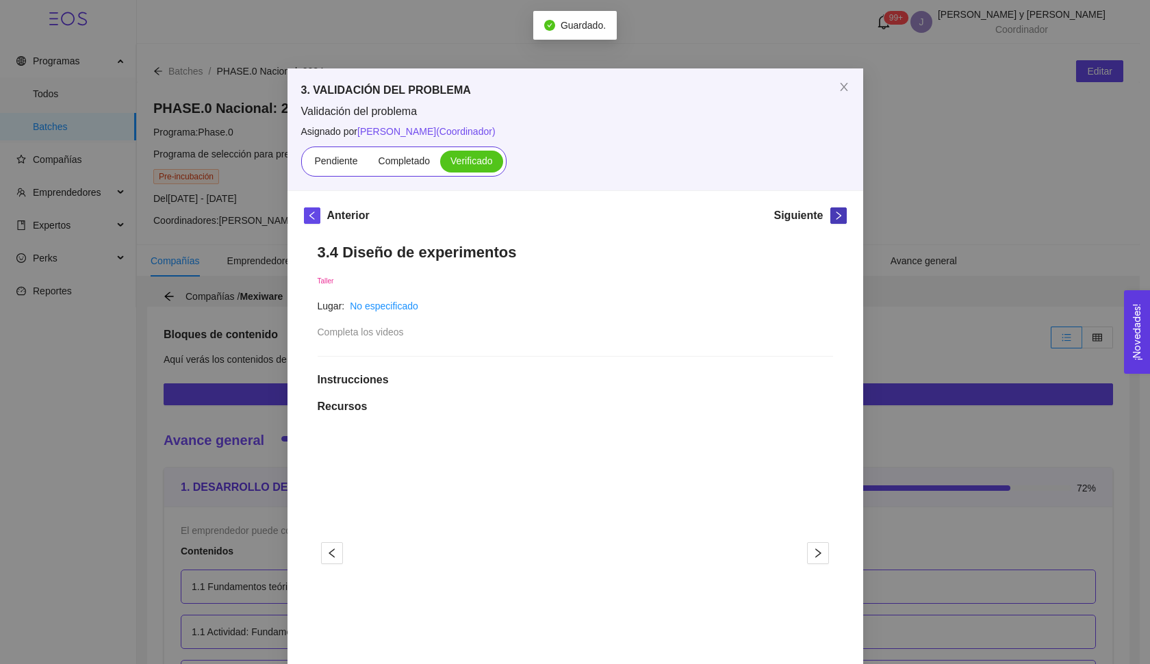
click at [836, 214] on icon "right" at bounding box center [838, 215] width 5 height 8
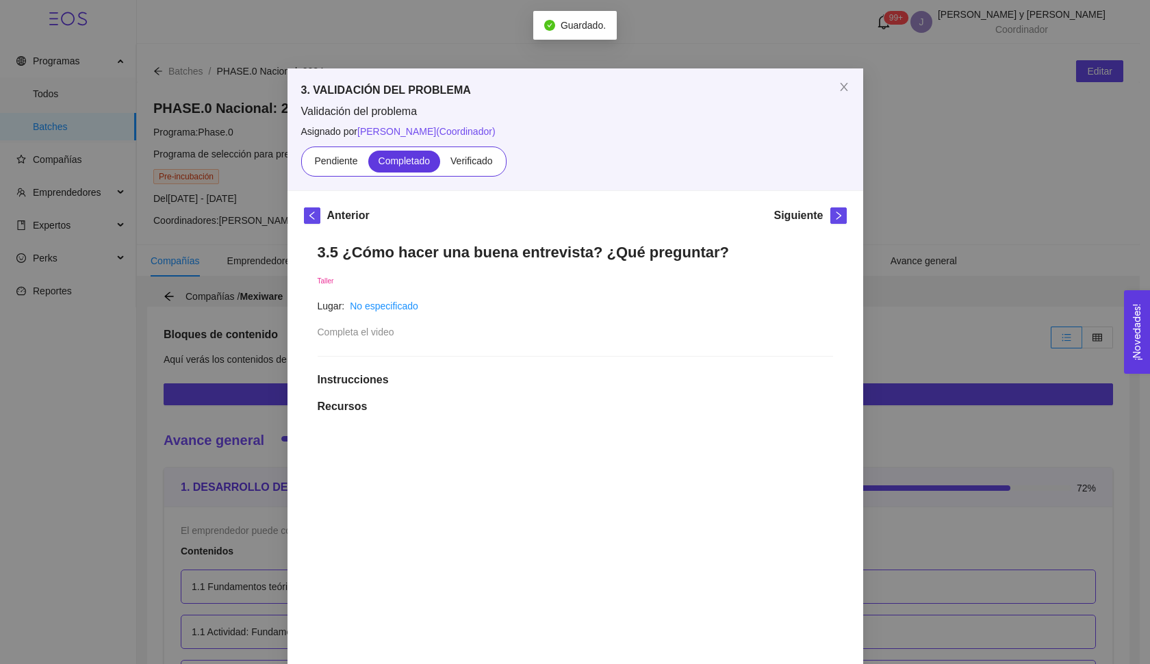
click at [475, 163] on span "Verificado" at bounding box center [471, 160] width 42 height 11
click at [440, 164] on input "Verificado" at bounding box center [440, 164] width 0 height 0
click at [836, 218] on icon "right" at bounding box center [838, 215] width 5 height 8
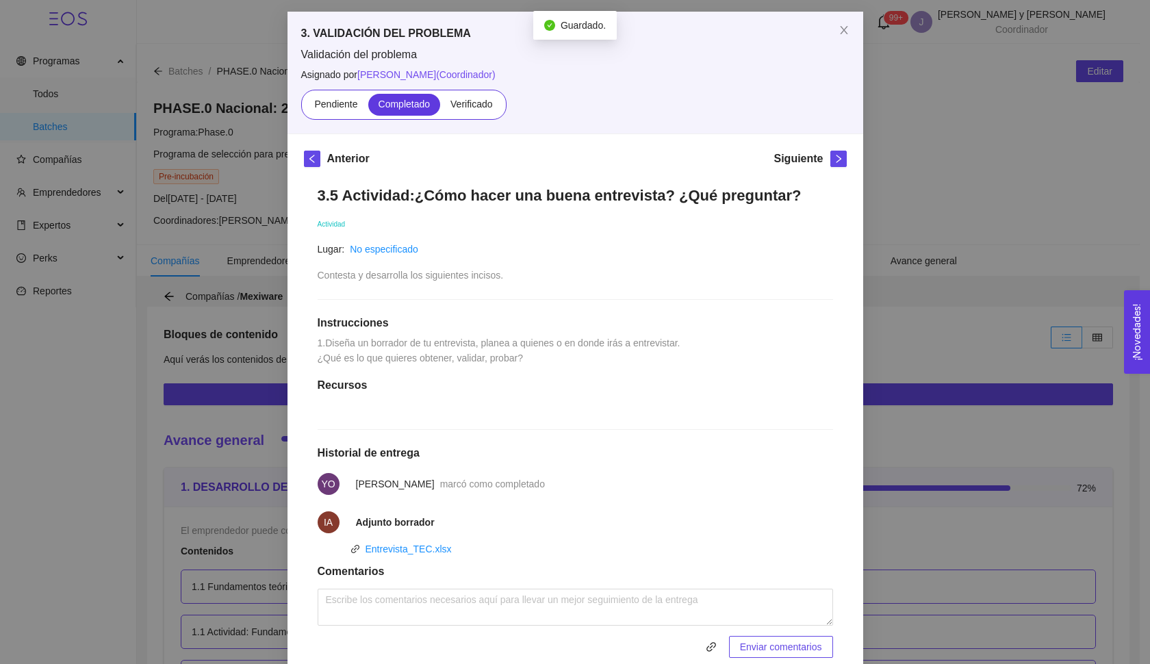
scroll to position [68, 0]
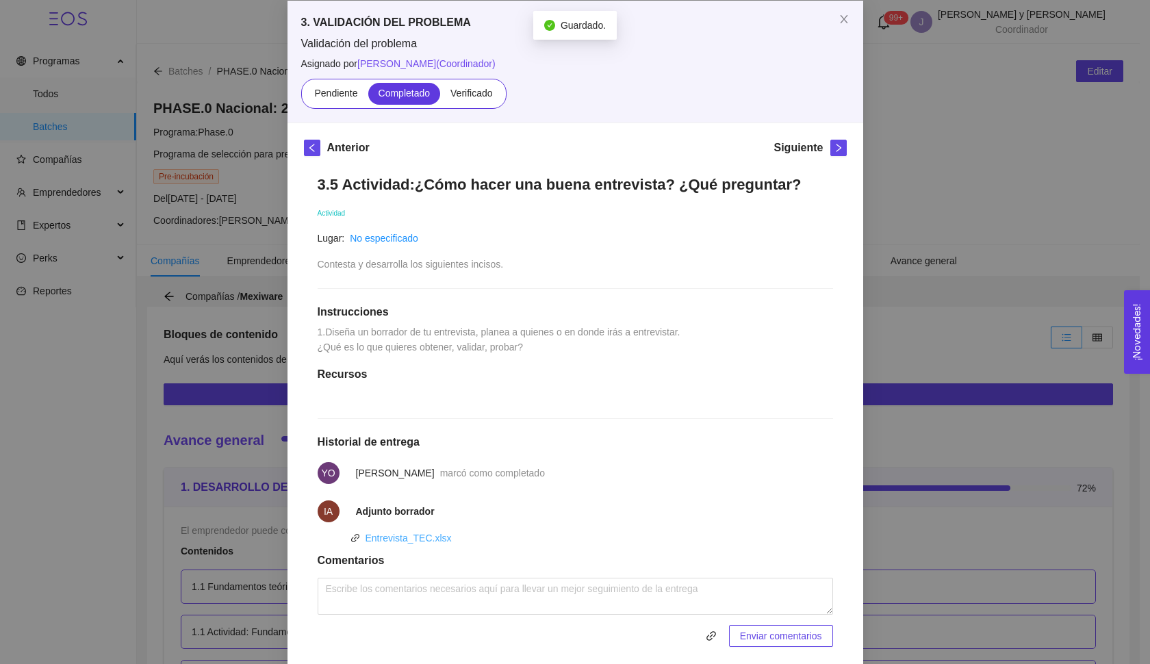
click at [424, 543] on link "Entrevista_TEC.xlsx" at bounding box center [408, 538] width 86 height 11
click at [663, 249] on div "3.5 Actividad:¿Cómo hacer una buena entrevista? ¿Qué preguntar? Actividad Lugar…" at bounding box center [575, 411] width 543 height 499
click at [831, 153] on button "button" at bounding box center [838, 148] width 16 height 16
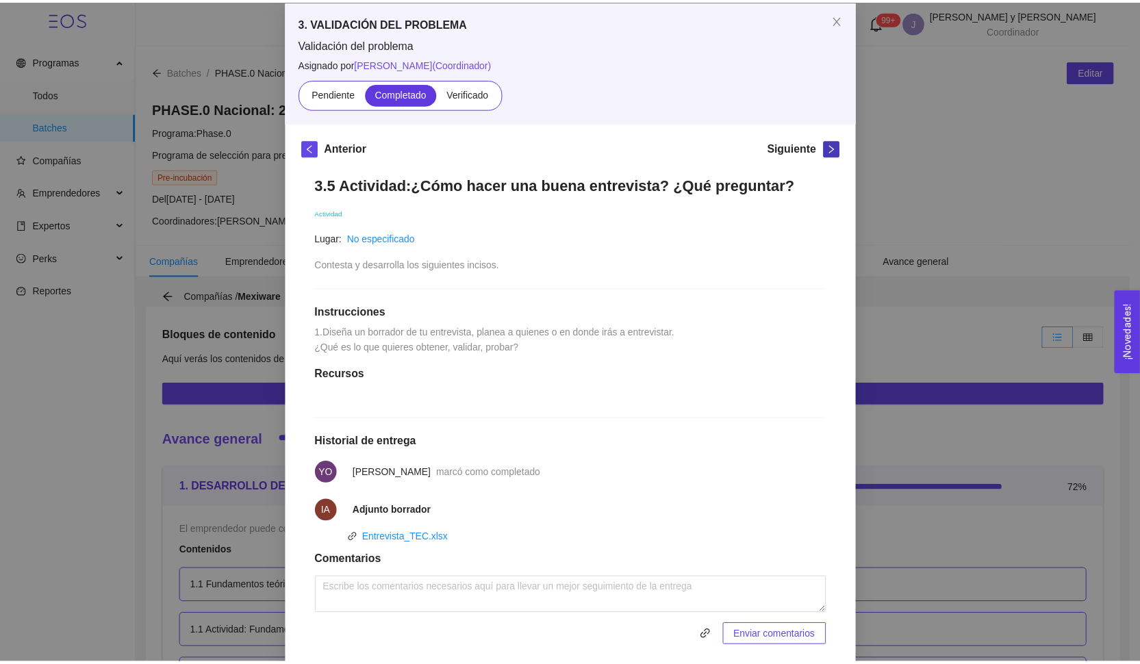
scroll to position [0, 0]
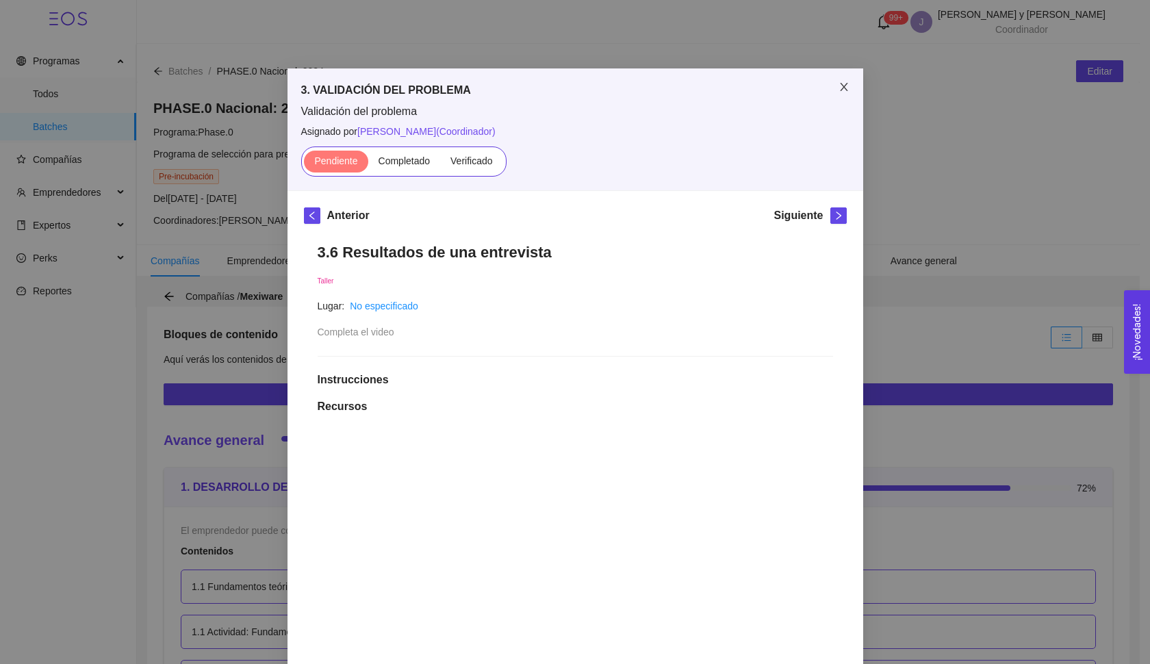
click at [825, 98] on span "Close" at bounding box center [844, 87] width 38 height 38
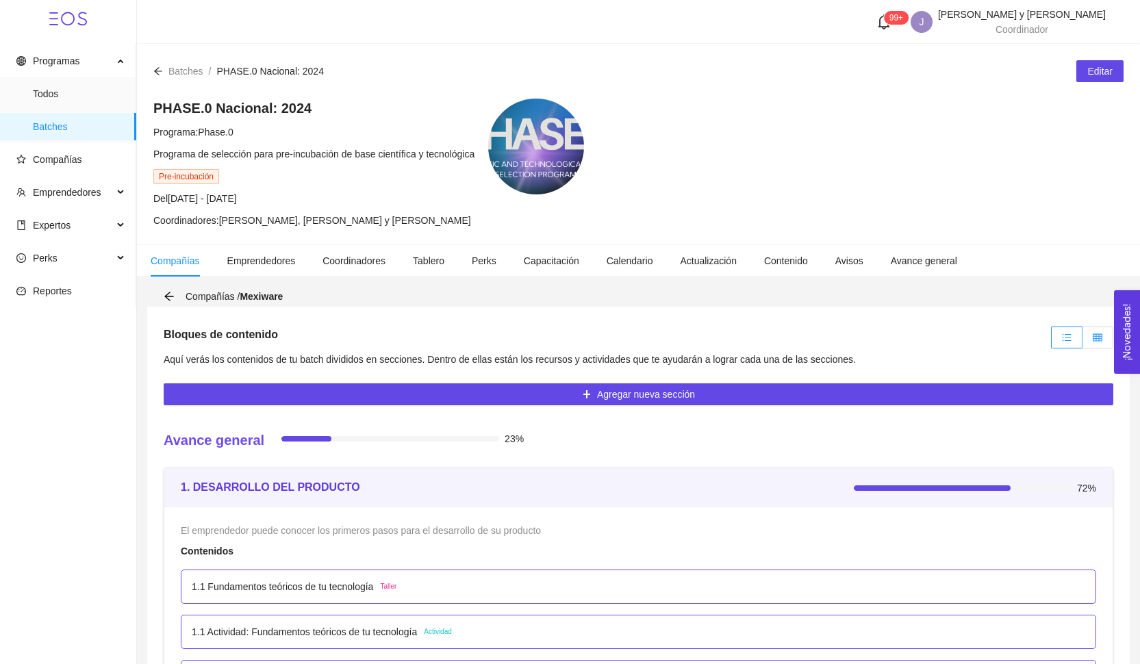
click at [1097, 339] on icon "table" at bounding box center [1097, 338] width 10 height 10
click at [1082, 341] on input "radio" at bounding box center [1082, 341] width 0 height 0
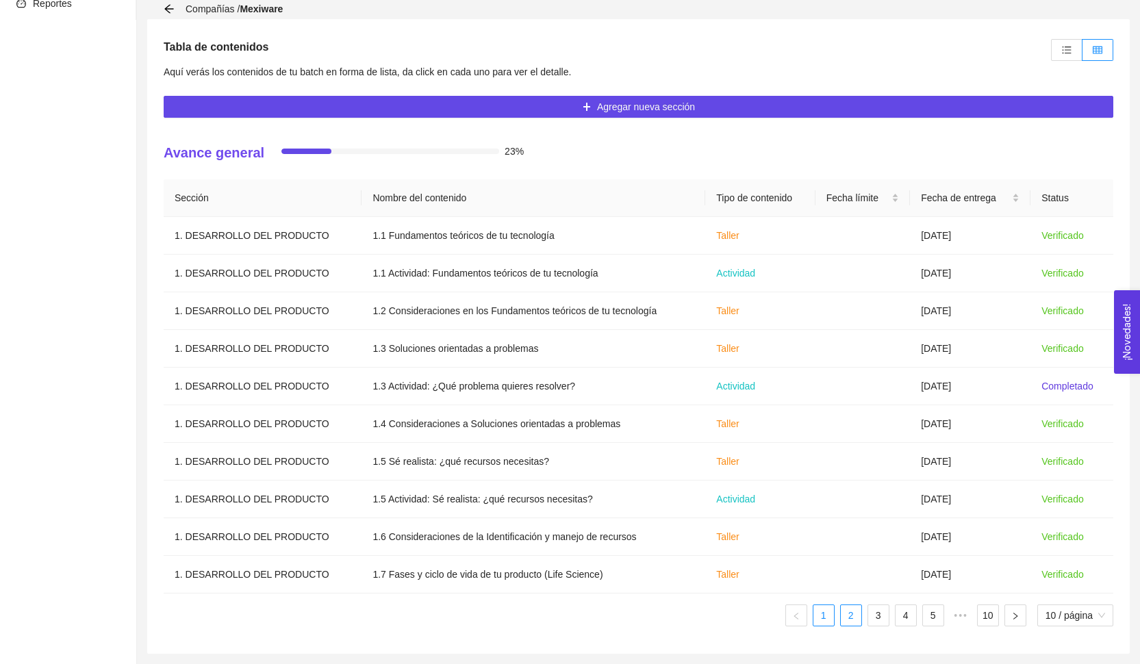
click at [851, 619] on link "2" at bounding box center [851, 615] width 21 height 21
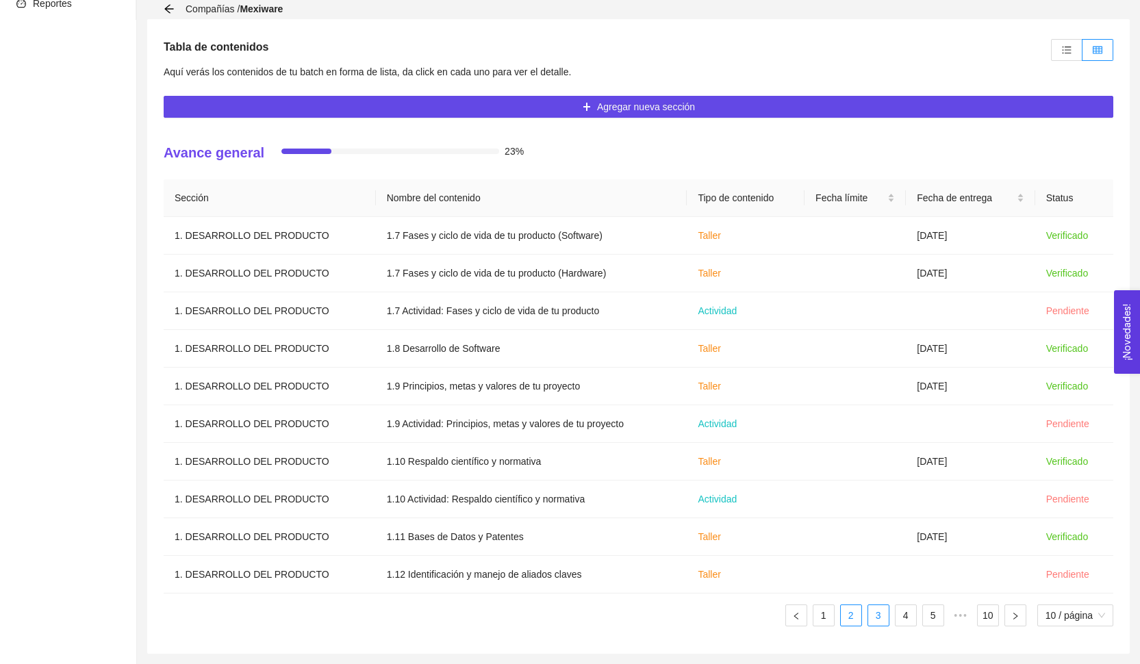
click at [878, 621] on link "3" at bounding box center [878, 615] width 21 height 21
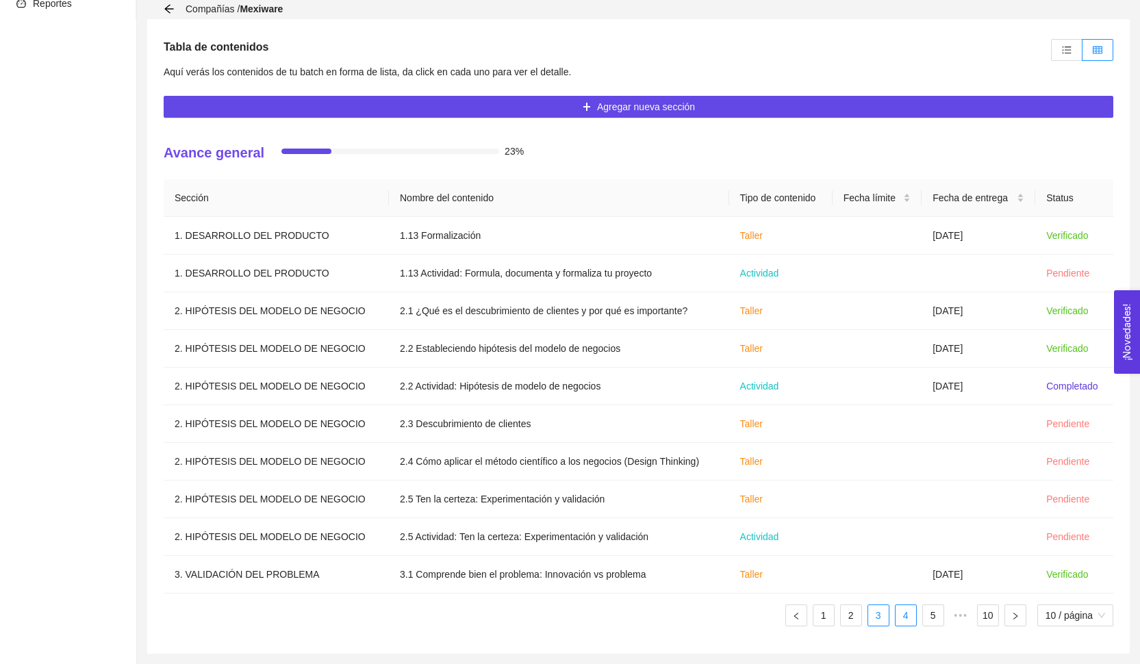
click at [899, 616] on link "4" at bounding box center [905, 615] width 21 height 21
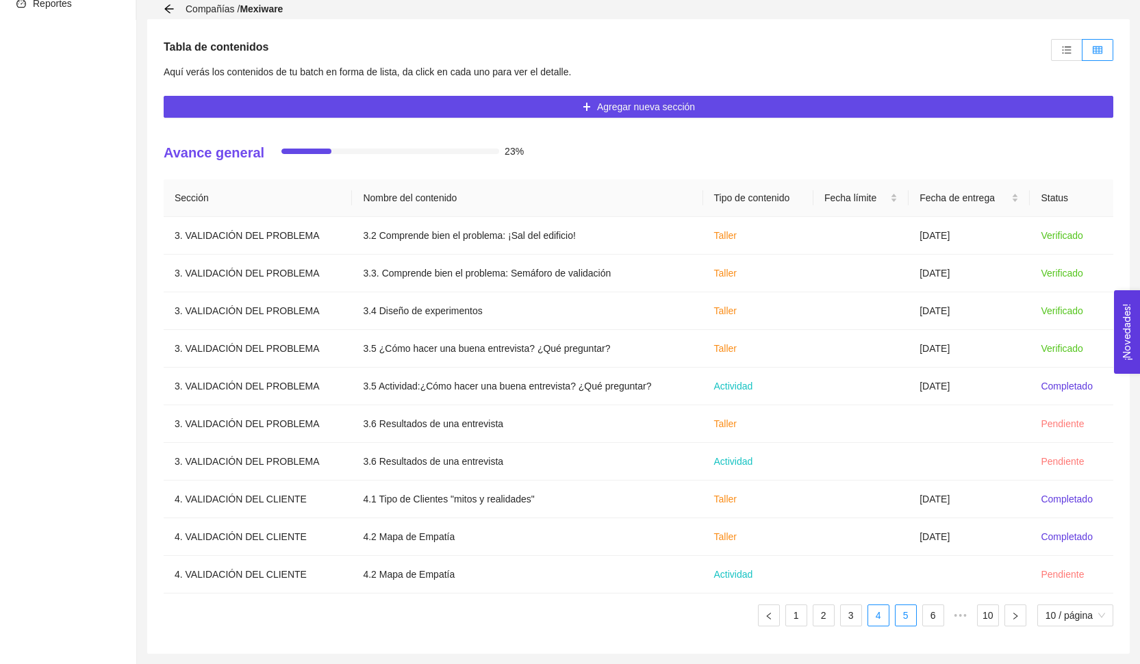
click at [897, 614] on link "5" at bounding box center [905, 615] width 21 height 21
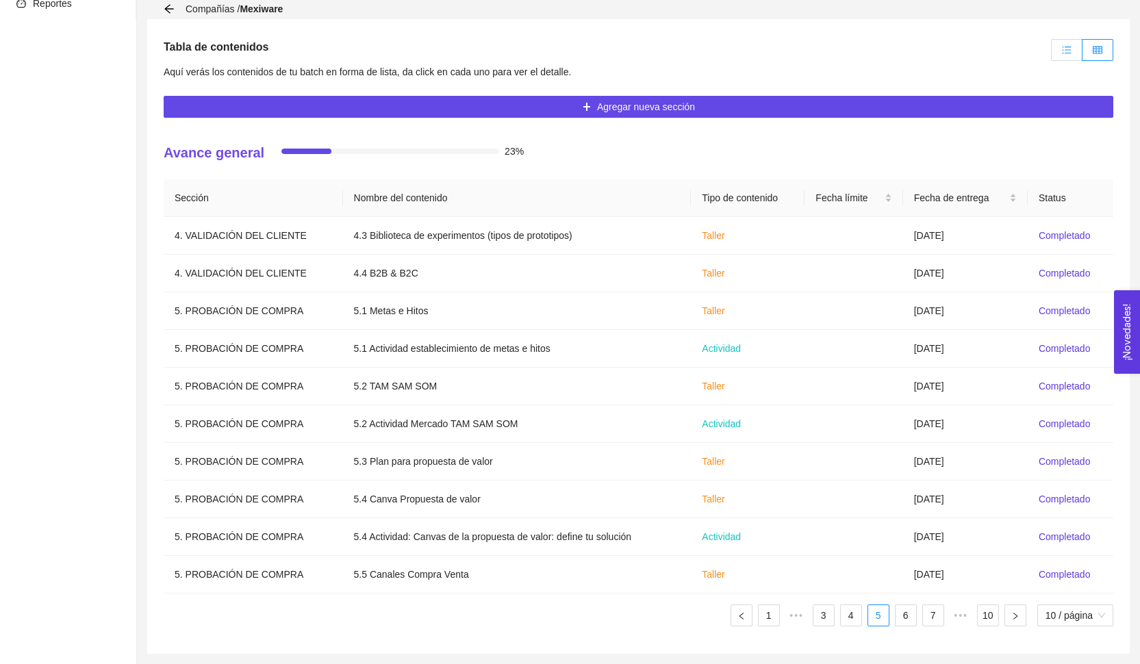
click at [1070, 58] on label at bounding box center [1066, 50] width 31 height 22
click at [1051, 53] on input "radio" at bounding box center [1051, 53] width 0 height 0
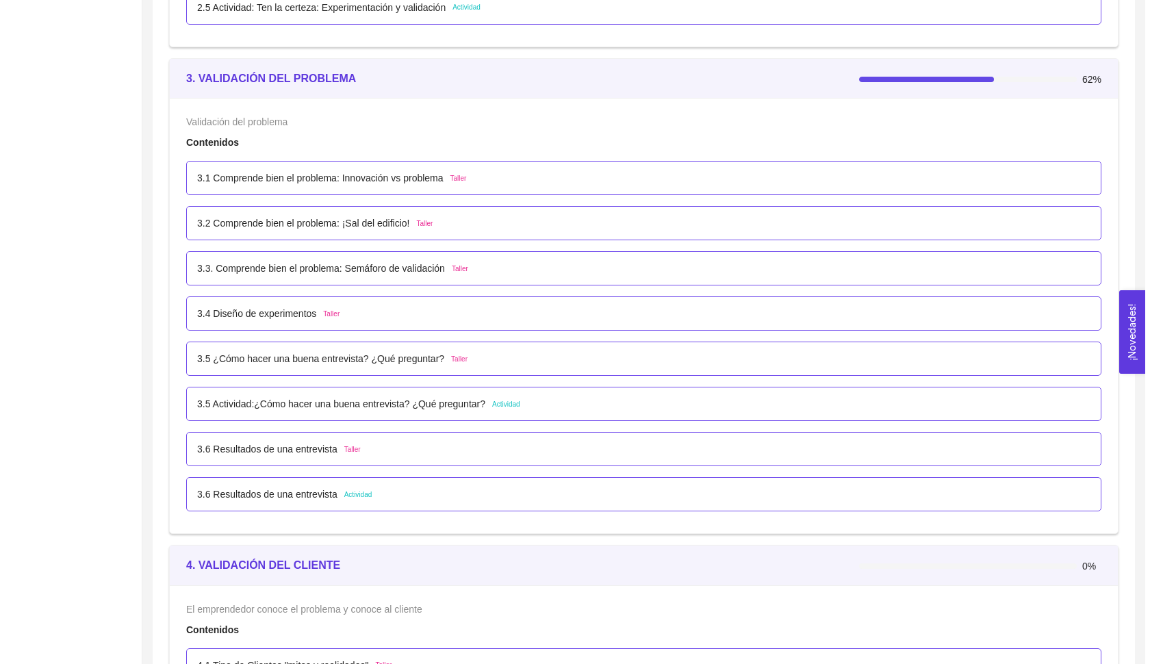
scroll to position [2242, 0]
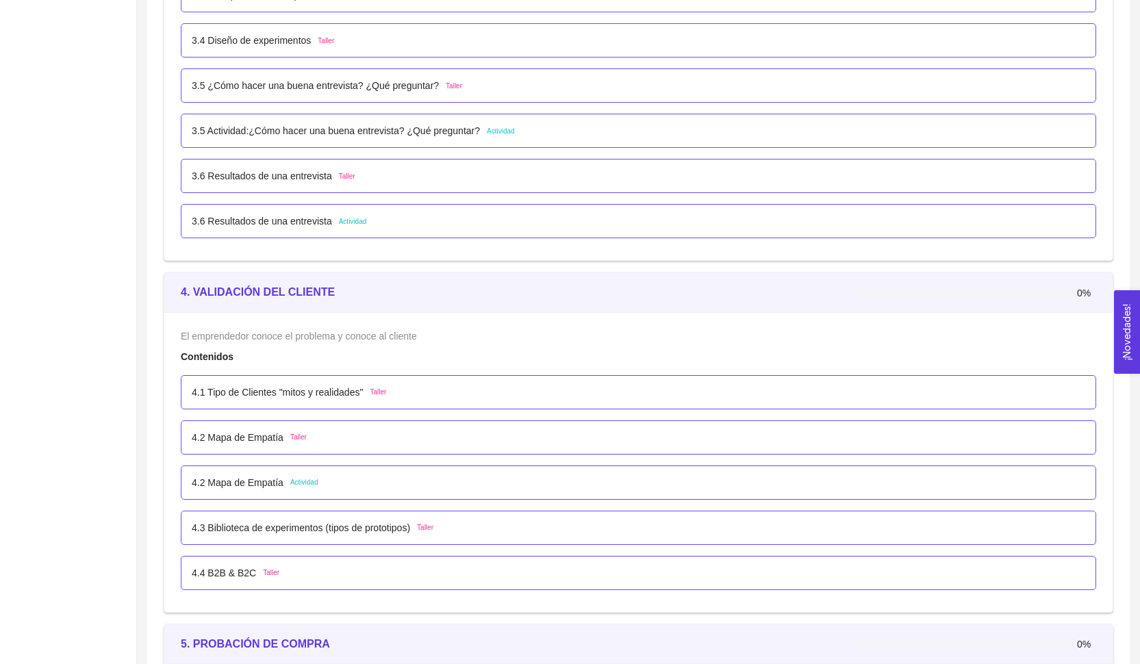
click at [302, 392] on p "4.1 Tipo de Clientes "mitos y realidades"" at bounding box center [277, 392] width 171 height 15
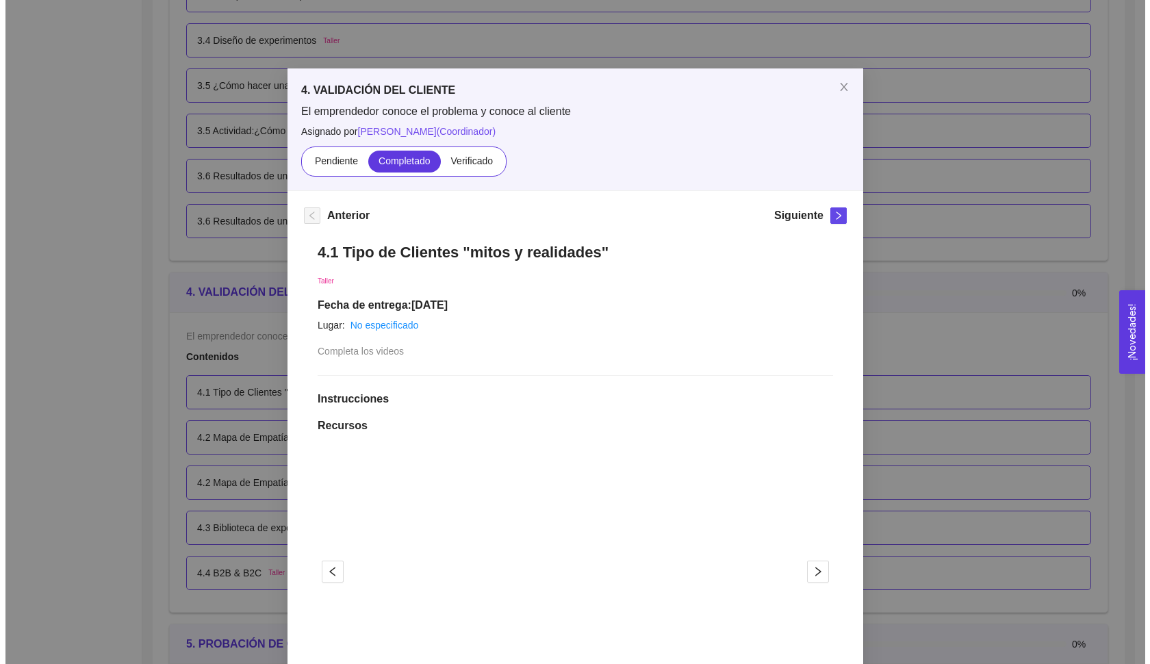
scroll to position [0, 0]
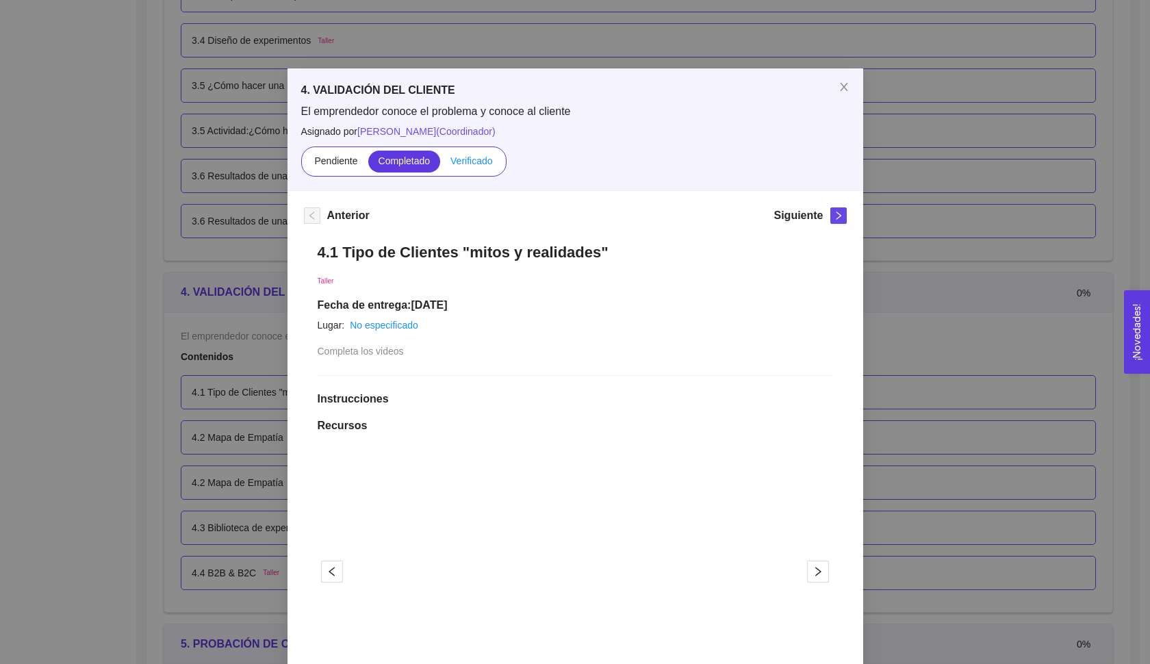
click at [486, 164] on span "Verificado" at bounding box center [471, 160] width 42 height 11
click at [440, 164] on input "Verificado" at bounding box center [440, 164] width 0 height 0
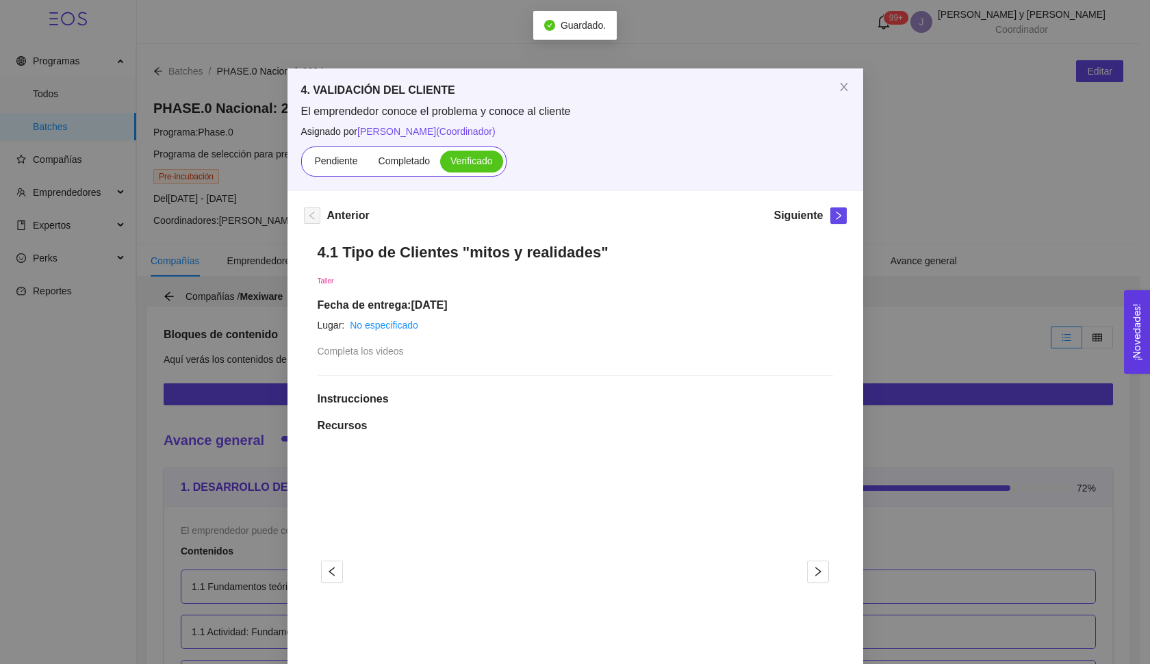
click at [825, 224] on div "Siguiente" at bounding box center [809, 218] width 73 height 22
click at [834, 214] on icon "right" at bounding box center [839, 216] width 10 height 10
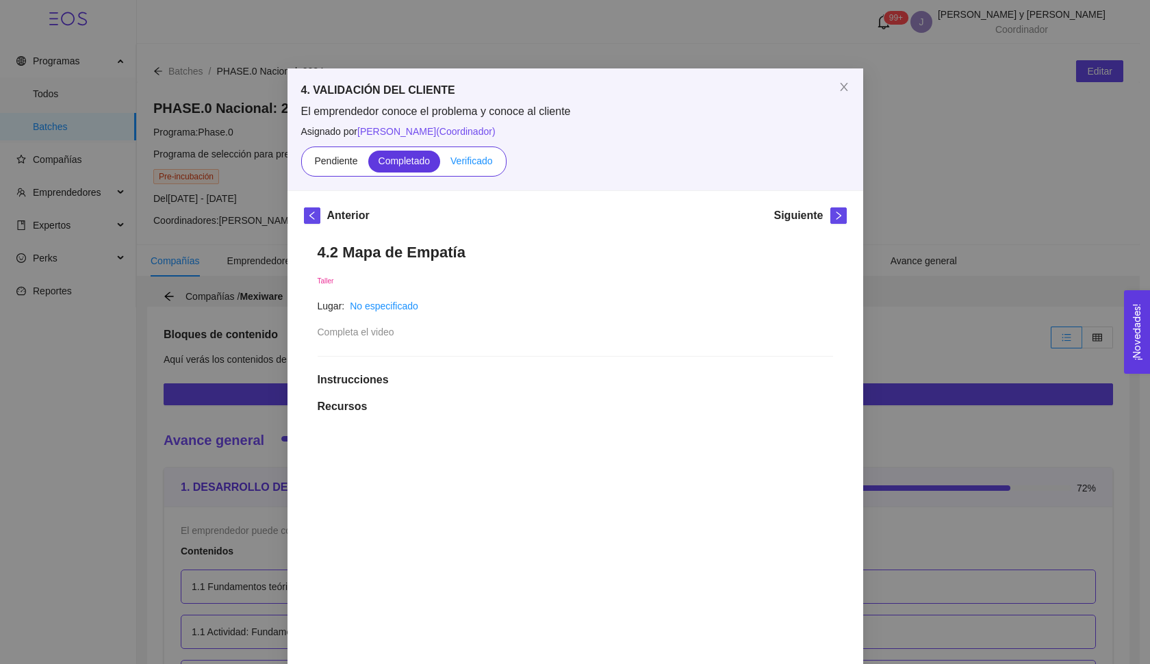
click at [463, 164] on span "Verificado" at bounding box center [471, 160] width 42 height 11
click at [440, 164] on input "Verificado" at bounding box center [440, 164] width 0 height 0
click at [831, 217] on span "right" at bounding box center [838, 216] width 15 height 10
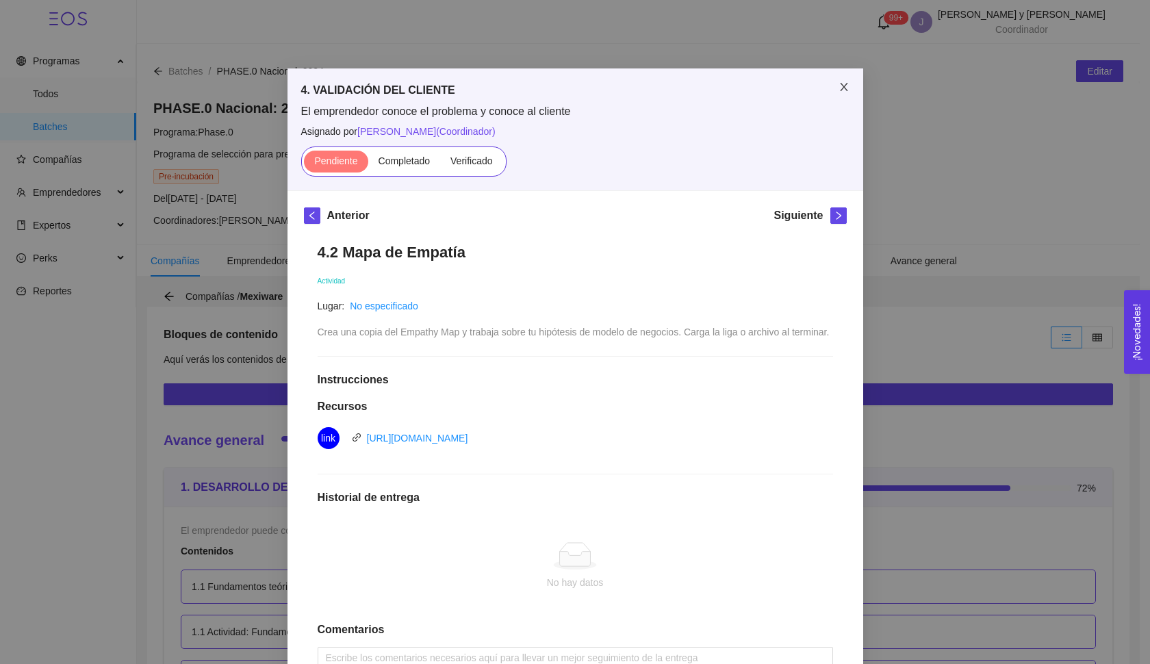
click at [843, 77] on span "Close" at bounding box center [844, 87] width 38 height 38
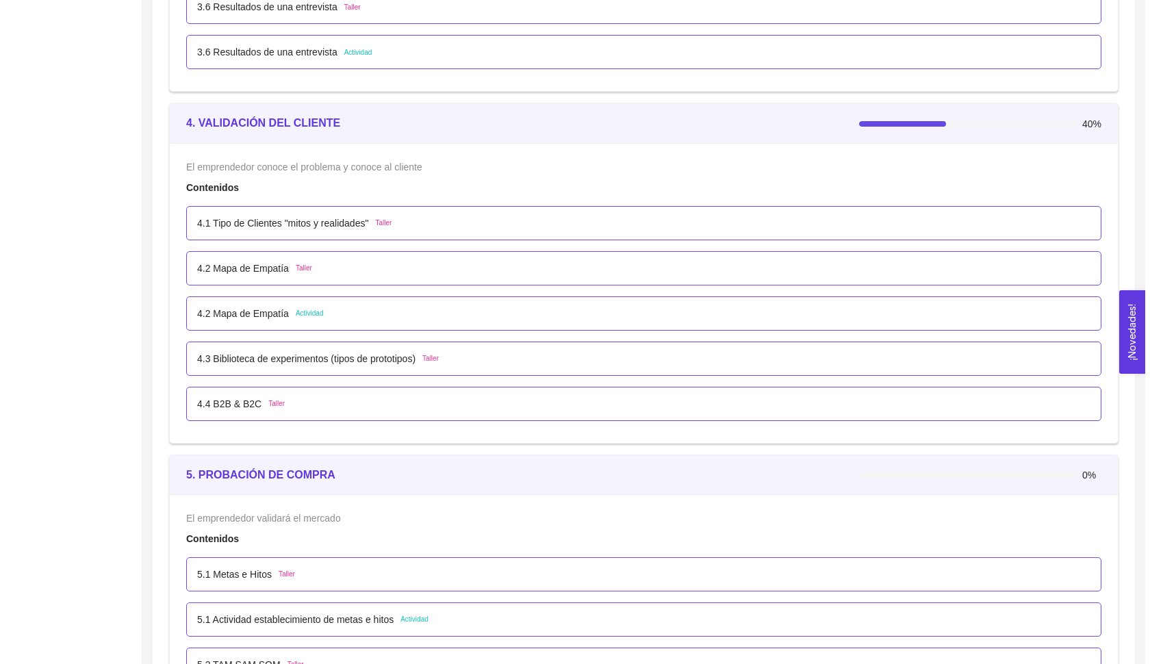
scroll to position [2494, 0]
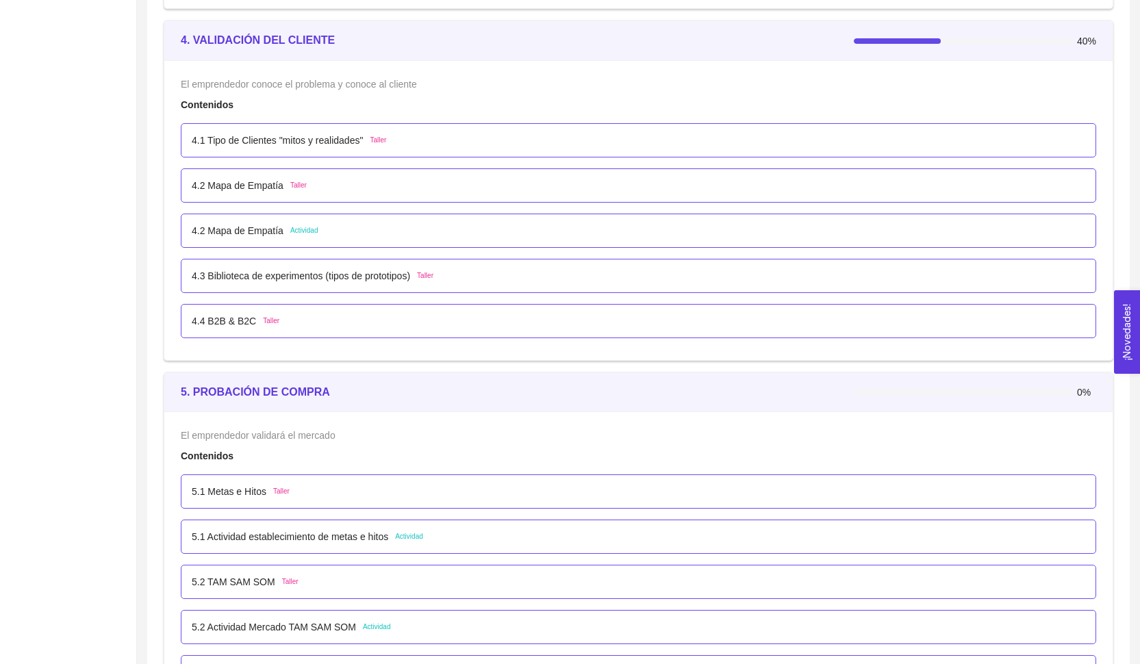
click at [272, 286] on div "4.3 Biblioteca de experimentos (tipos de prototipos) Taller" at bounding box center [638, 276] width 915 height 34
click at [268, 278] on p "4.3 Biblioteca de experimentos (tipos de prototipos)" at bounding box center [301, 275] width 218 height 15
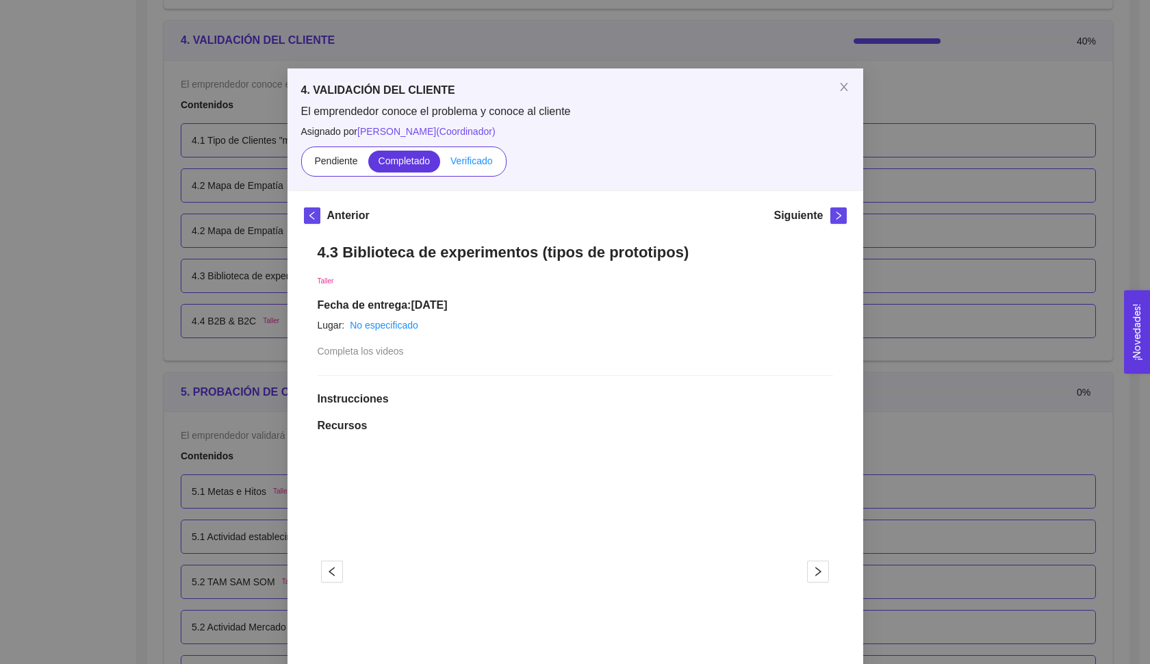
click at [466, 173] on div "Pendiente Completado Verificado" at bounding box center [403, 161] width 205 height 30
drag, startPoint x: 466, startPoint y: 172, endPoint x: 467, endPoint y: 161, distance: 11.0
click at [466, 172] on label "Verificado" at bounding box center [471, 162] width 62 height 22
click at [440, 164] on input "Verificado" at bounding box center [440, 164] width 0 height 0
click at [467, 161] on span "Verificado" at bounding box center [471, 160] width 42 height 11
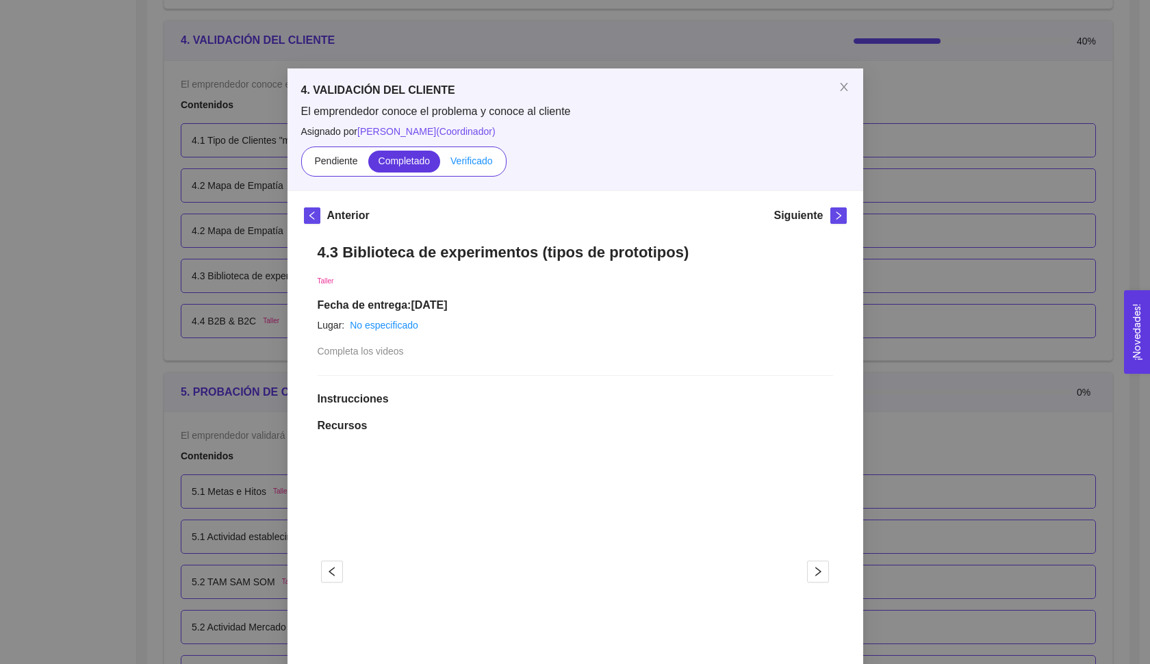
click at [440, 164] on input "Verificado" at bounding box center [440, 164] width 0 height 0
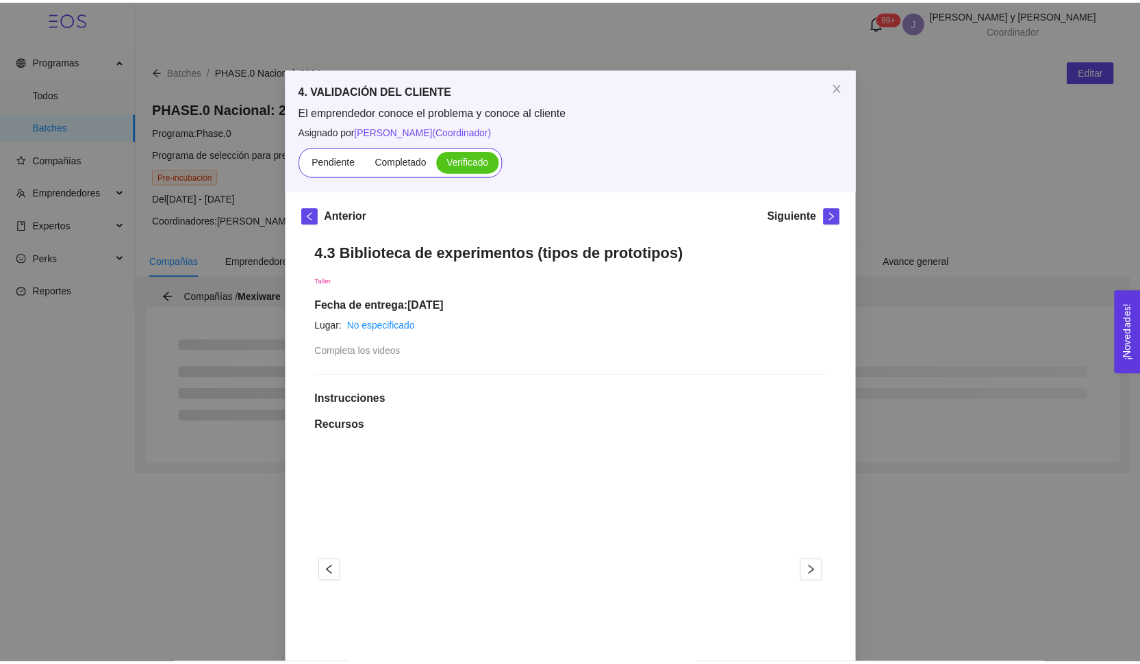
scroll to position [0, 0]
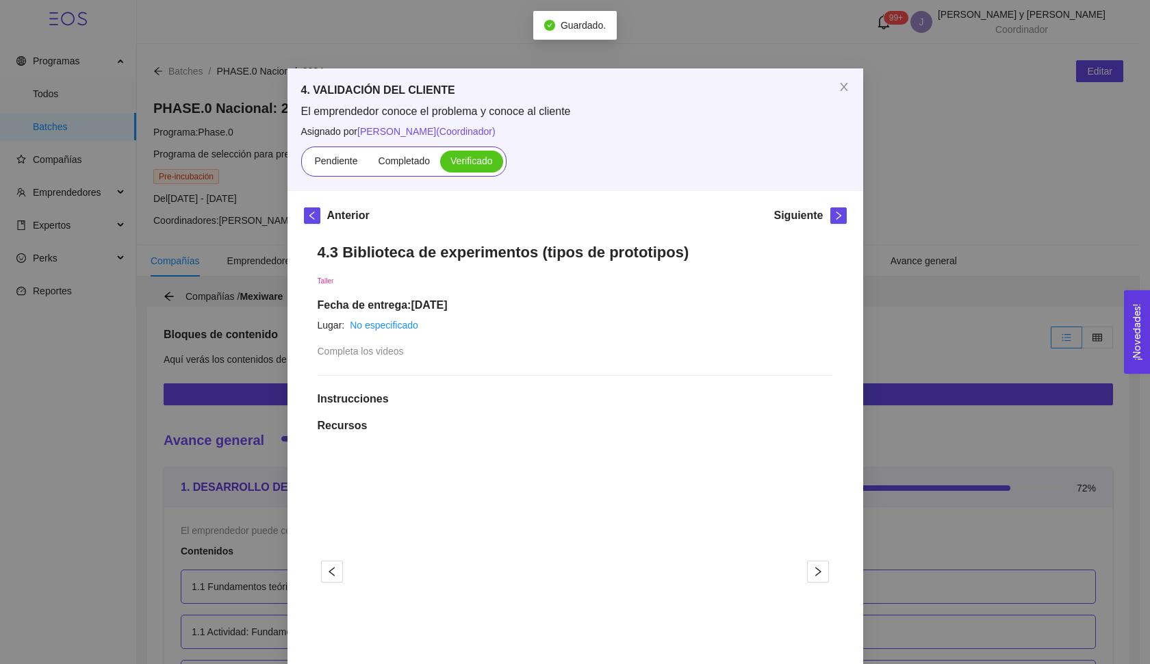
click at [819, 213] on div "Siguiente" at bounding box center [809, 218] width 73 height 22
click at [831, 218] on span "right" at bounding box center [838, 216] width 15 height 10
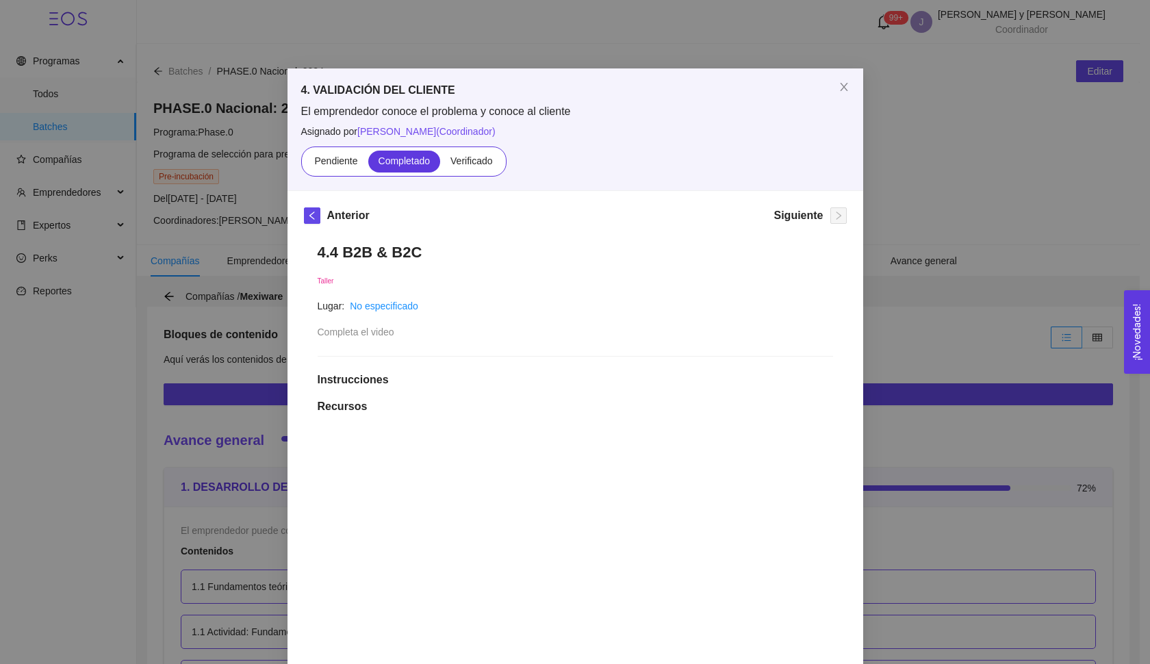
click at [470, 175] on div "Pendiente Completado Verificado" at bounding box center [403, 161] width 205 height 30
click at [468, 169] on label "Verificado" at bounding box center [471, 162] width 62 height 22
click at [440, 164] on input "Verificado" at bounding box center [440, 164] width 0 height 0
click at [835, 94] on span "Close" at bounding box center [844, 87] width 38 height 38
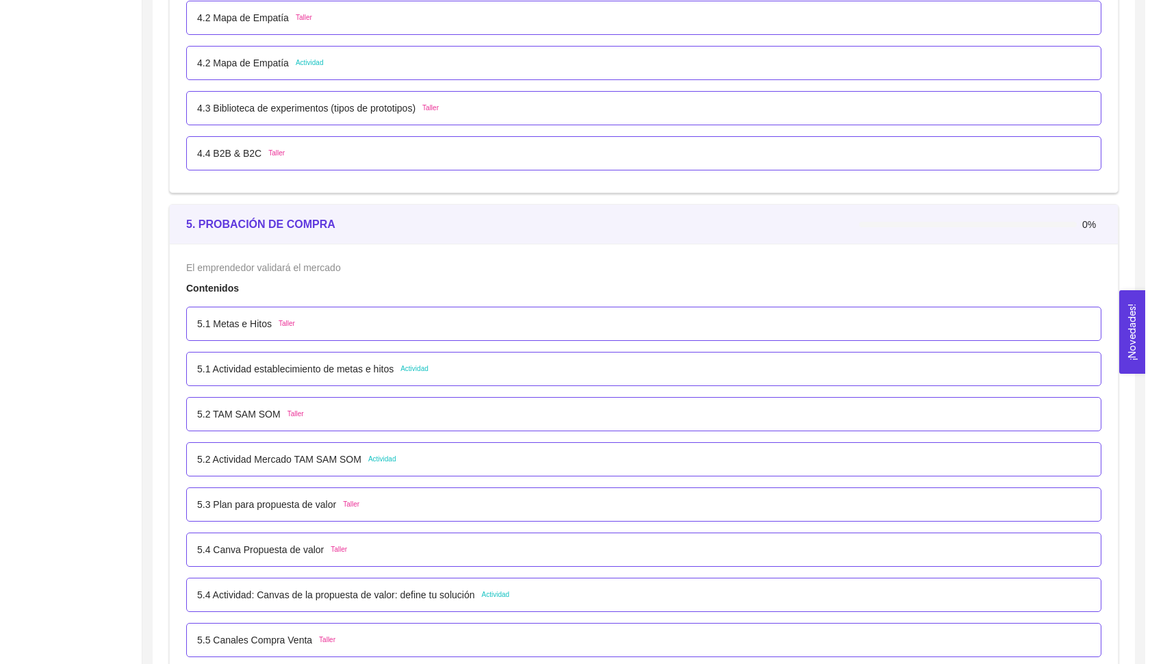
scroll to position [2677, 0]
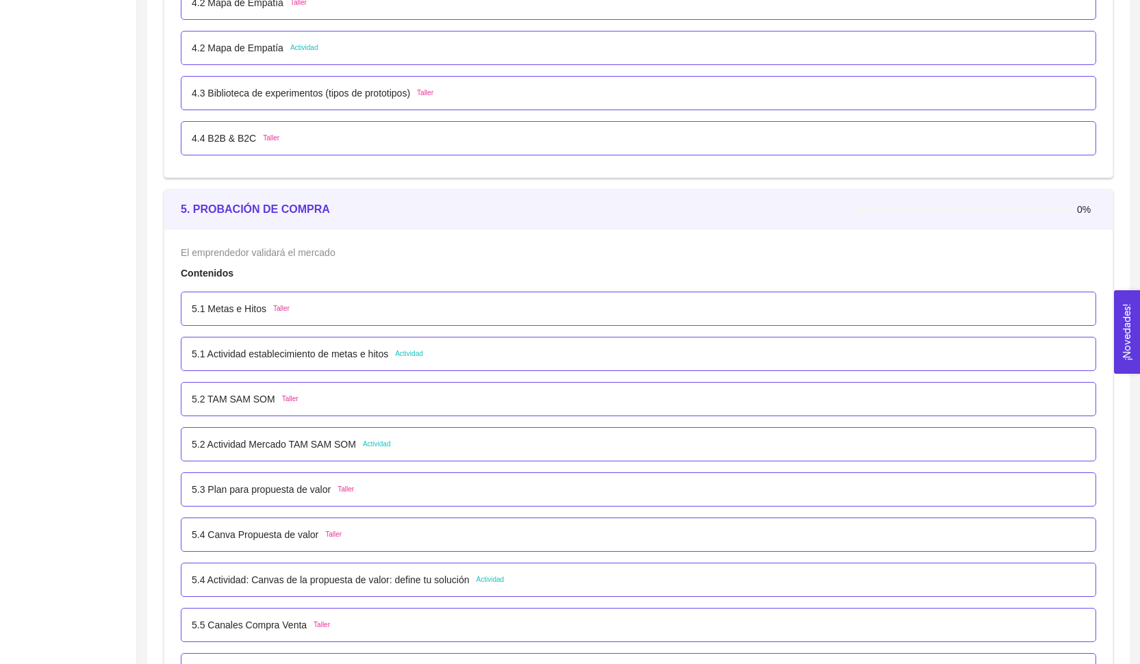
click at [298, 307] on div "5.1 Metas e Hitos Taller" at bounding box center [638, 308] width 893 height 15
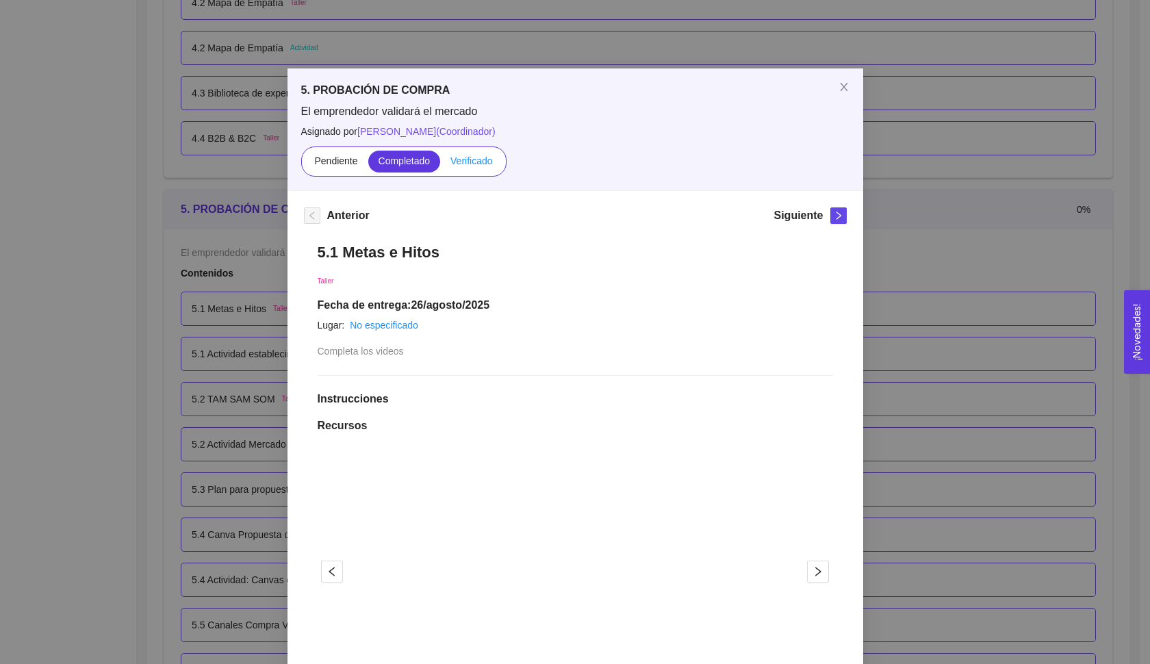
click at [474, 164] on span "Verificado" at bounding box center [471, 160] width 42 height 11
click at [440, 164] on input "Verificado" at bounding box center [440, 164] width 0 height 0
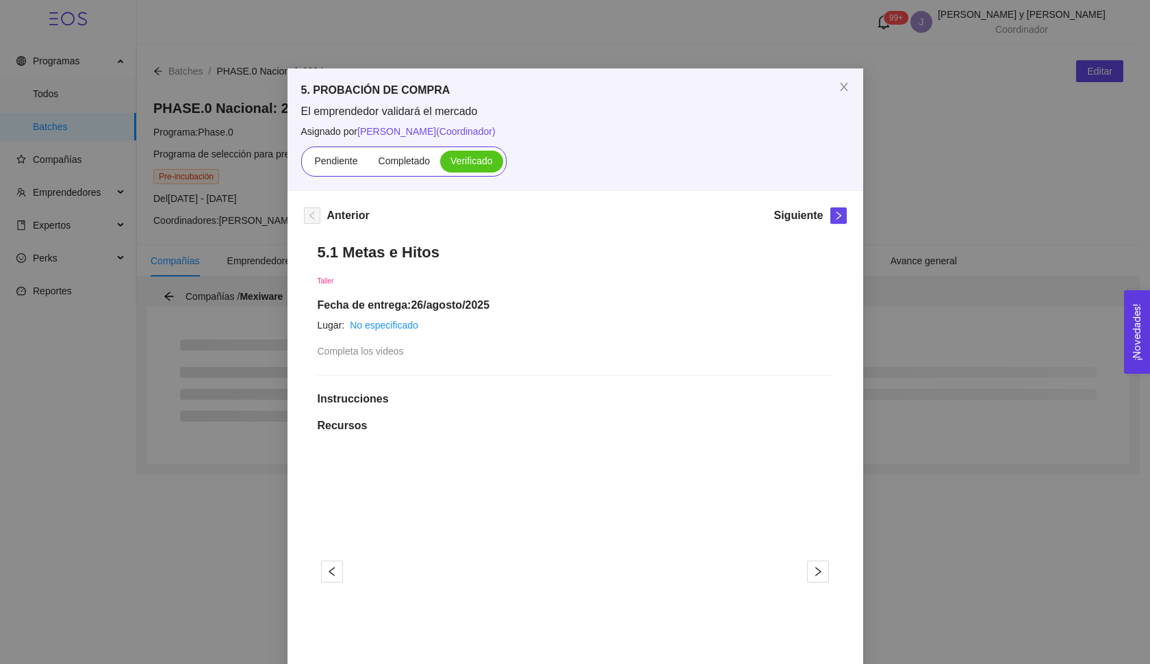
scroll to position [0, 0]
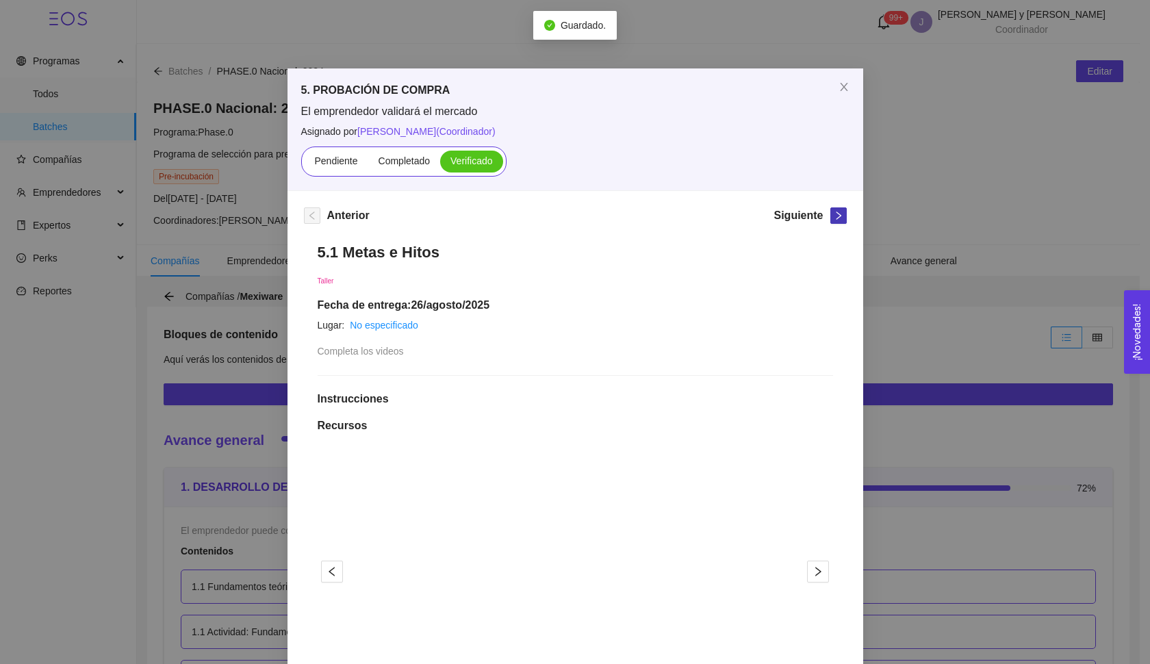
click at [830, 210] on button "button" at bounding box center [838, 215] width 16 height 16
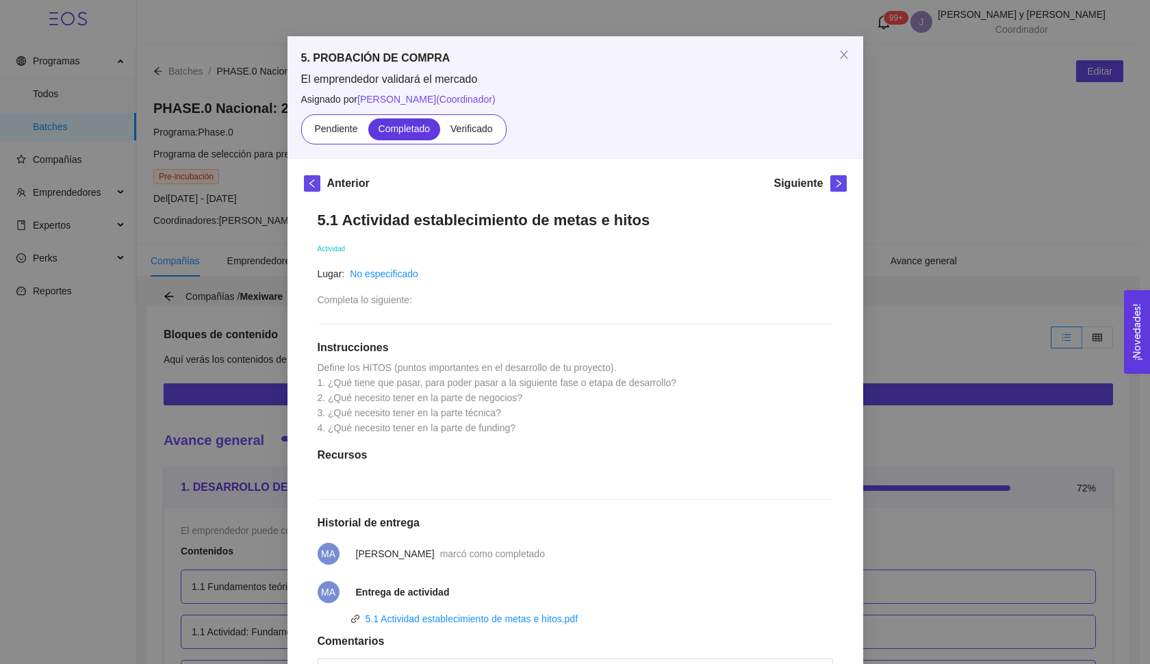
scroll to position [36, 0]
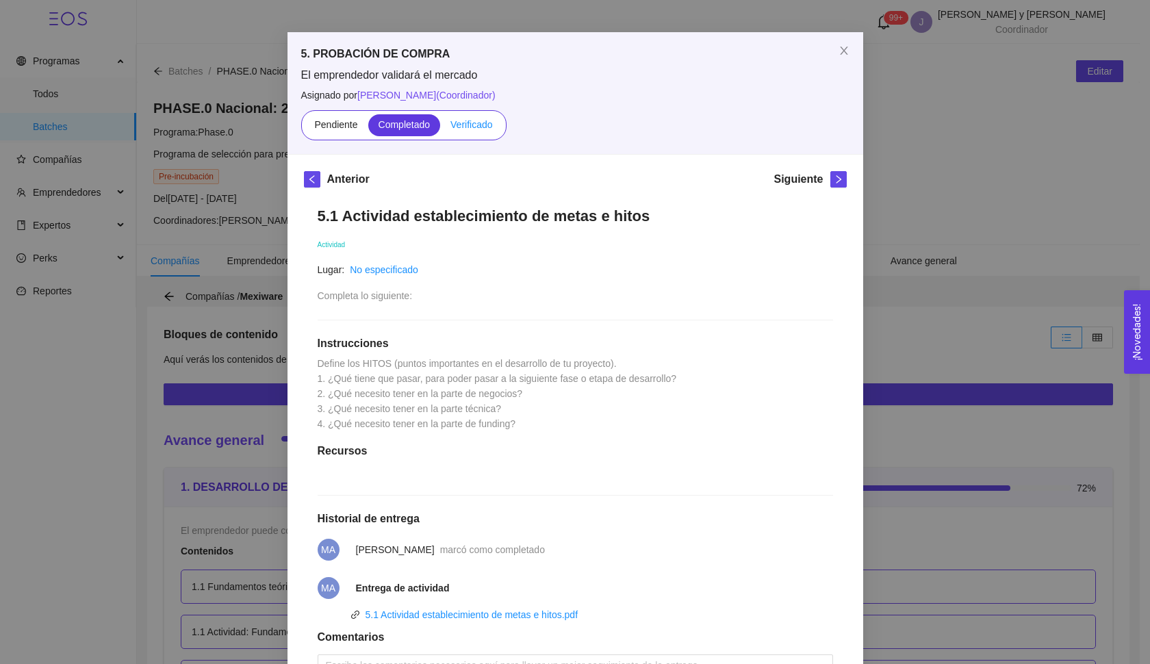
click at [479, 124] on span "Verificado" at bounding box center [471, 124] width 42 height 11
click at [440, 128] on input "Verificado" at bounding box center [440, 128] width 0 height 0
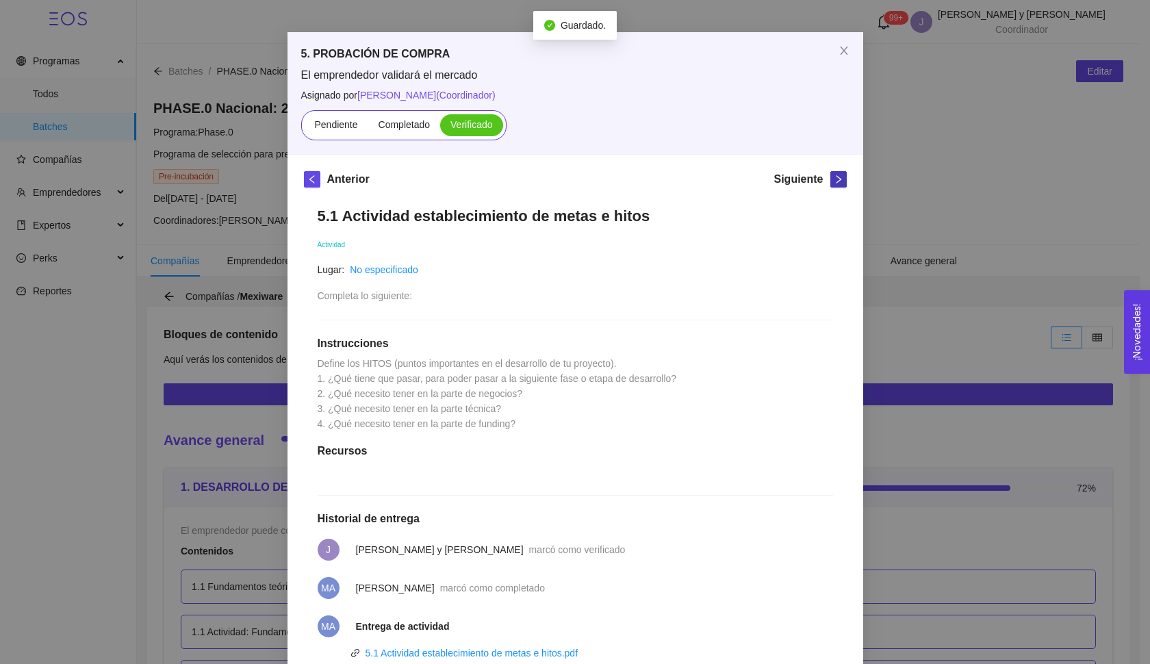
click at [838, 180] on span "right" at bounding box center [838, 180] width 15 height 10
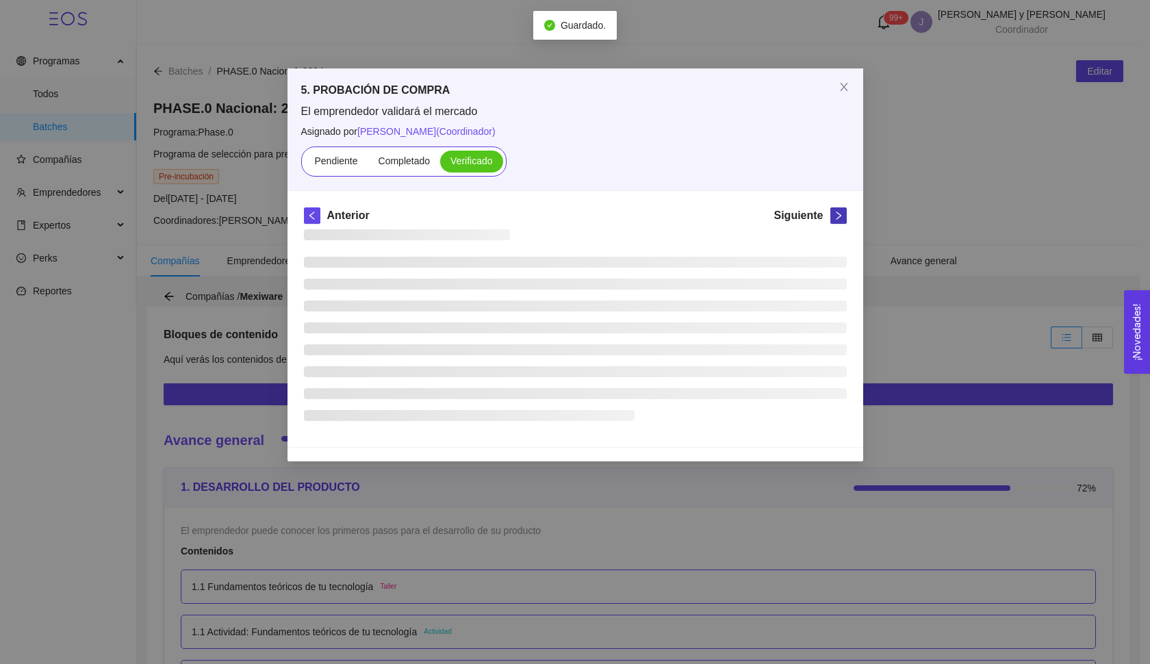
scroll to position [0, 0]
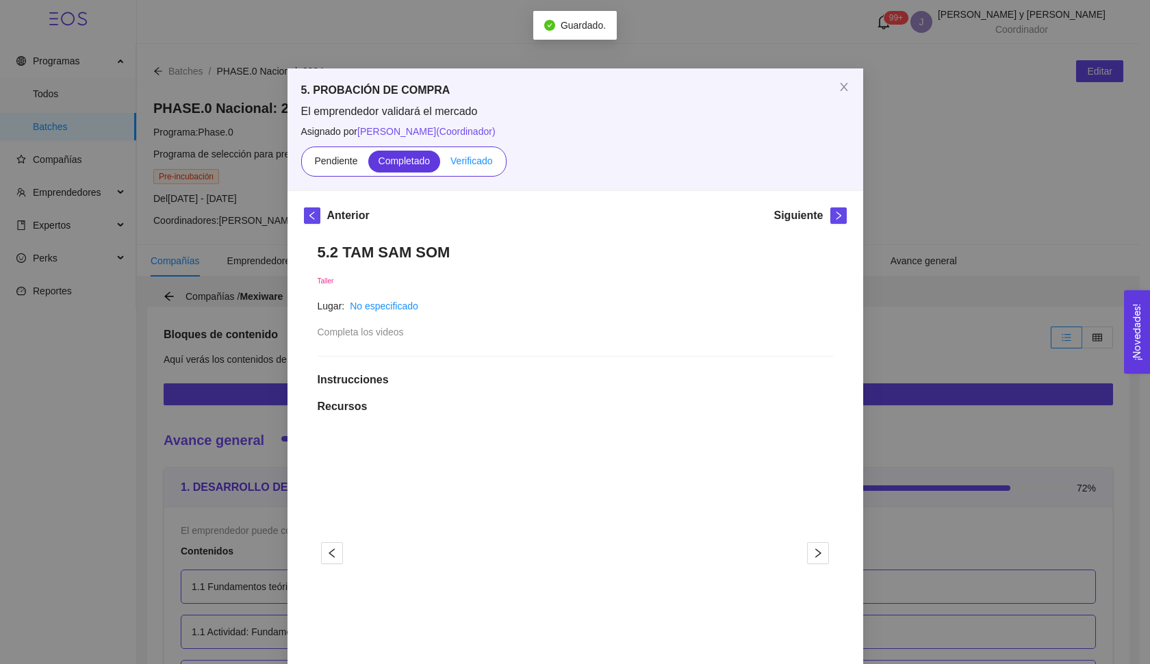
click at [486, 163] on span "Verificado" at bounding box center [471, 160] width 42 height 11
click at [440, 164] on input "Verificado" at bounding box center [440, 164] width 0 height 0
click at [838, 86] on icon "close" at bounding box center [843, 86] width 11 height 11
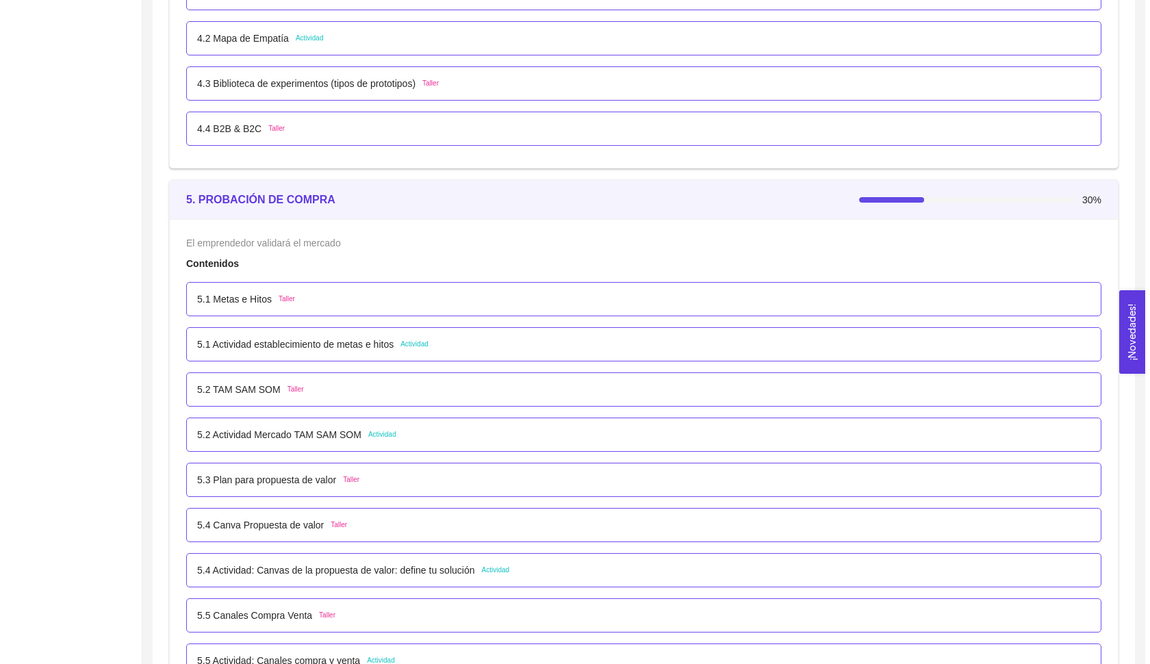
scroll to position [2737, 0]
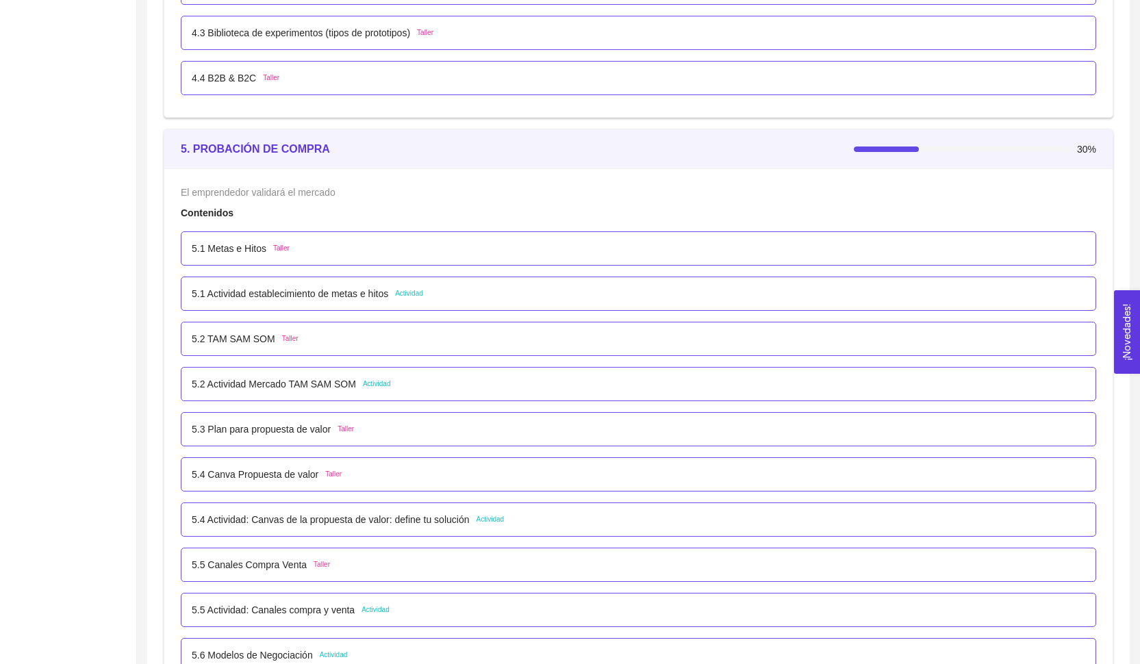
click at [327, 426] on p "5.3 Plan para propuesta de valor" at bounding box center [261, 429] width 139 height 15
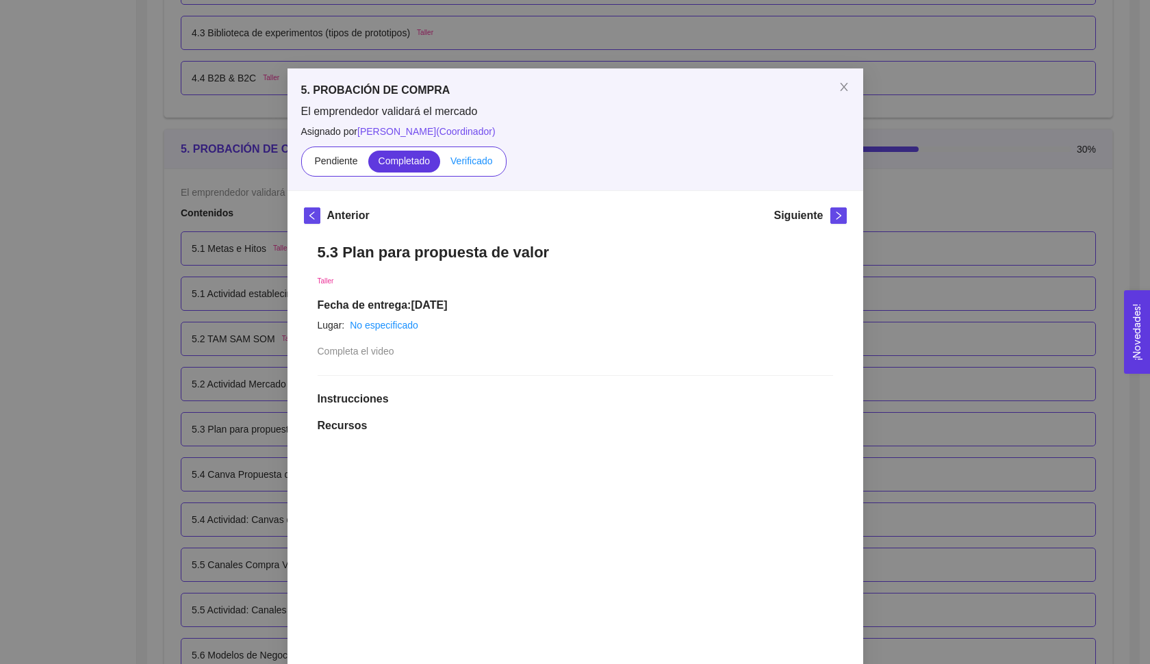
click at [466, 163] on span "Verificado" at bounding box center [471, 160] width 42 height 11
click at [440, 164] on input "Verificado" at bounding box center [440, 164] width 0 height 0
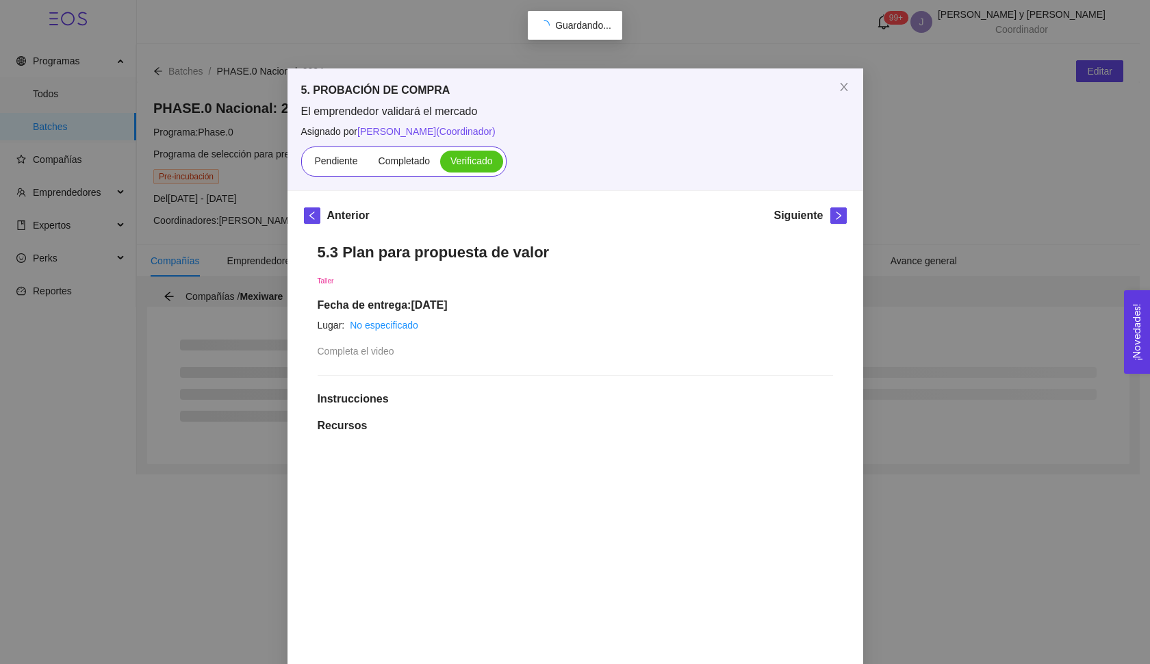
scroll to position [0, 0]
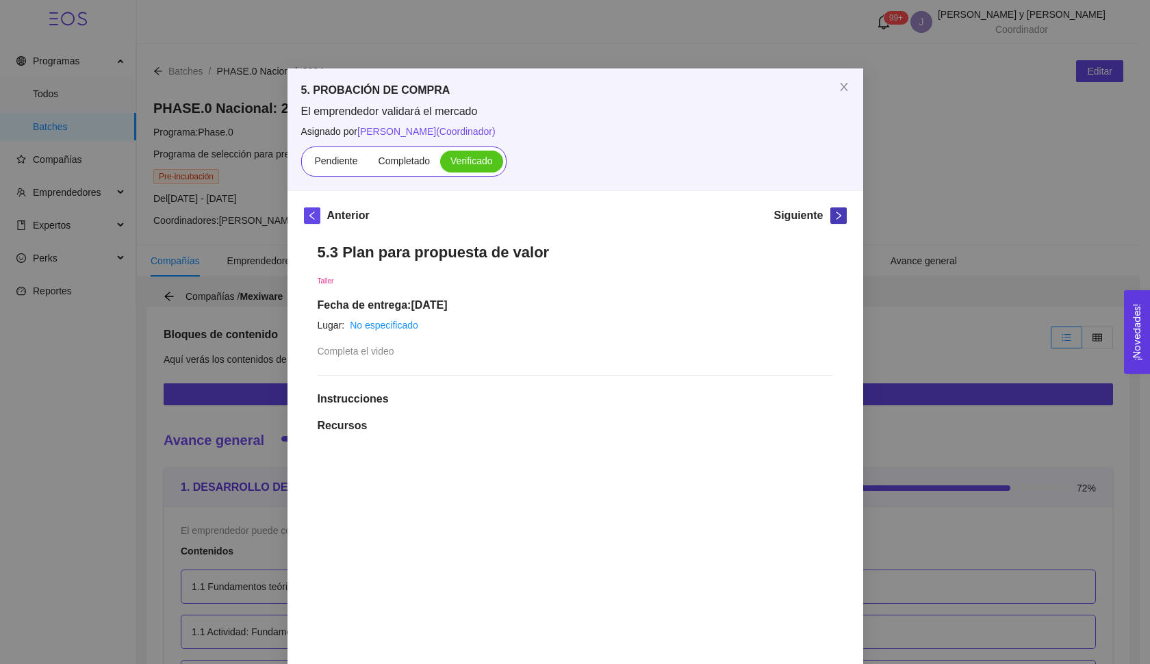
click at [834, 222] on button "button" at bounding box center [838, 215] width 16 height 16
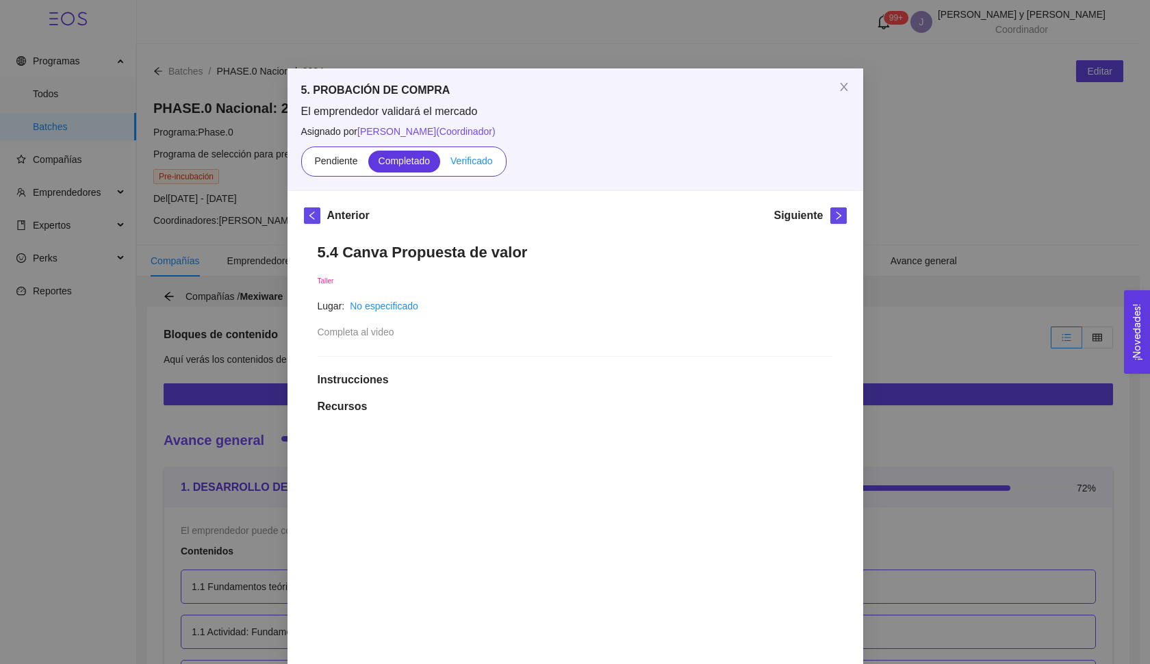
click at [456, 159] on span "Verificado" at bounding box center [471, 160] width 42 height 11
click at [440, 164] on input "Verificado" at bounding box center [440, 164] width 0 height 0
click at [836, 218] on icon "right" at bounding box center [838, 215] width 5 height 8
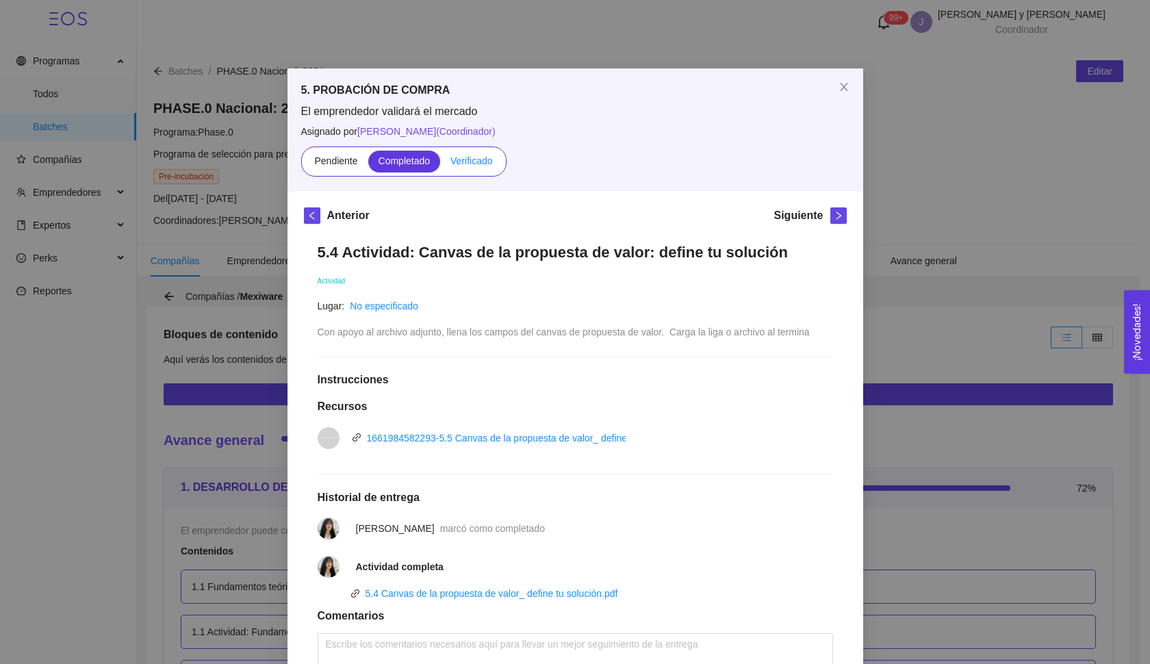
click at [470, 159] on span "Verificado" at bounding box center [471, 160] width 42 height 11
click at [440, 164] on input "Verificado" at bounding box center [440, 164] width 0 height 0
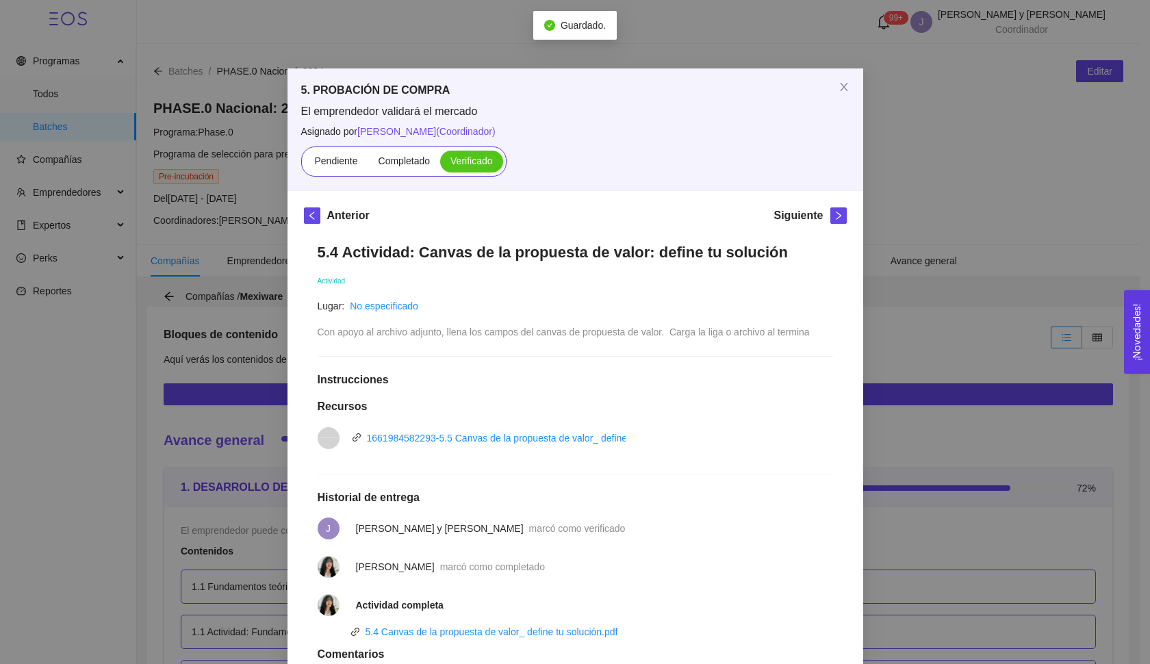
click at [838, 204] on div "Anterior Siguiente 5.4 Actividad: Canvas de la propuesta de valor: define tu so…" at bounding box center [575, 481] width 576 height 580
click at [838, 209] on button "button" at bounding box center [838, 215] width 16 height 16
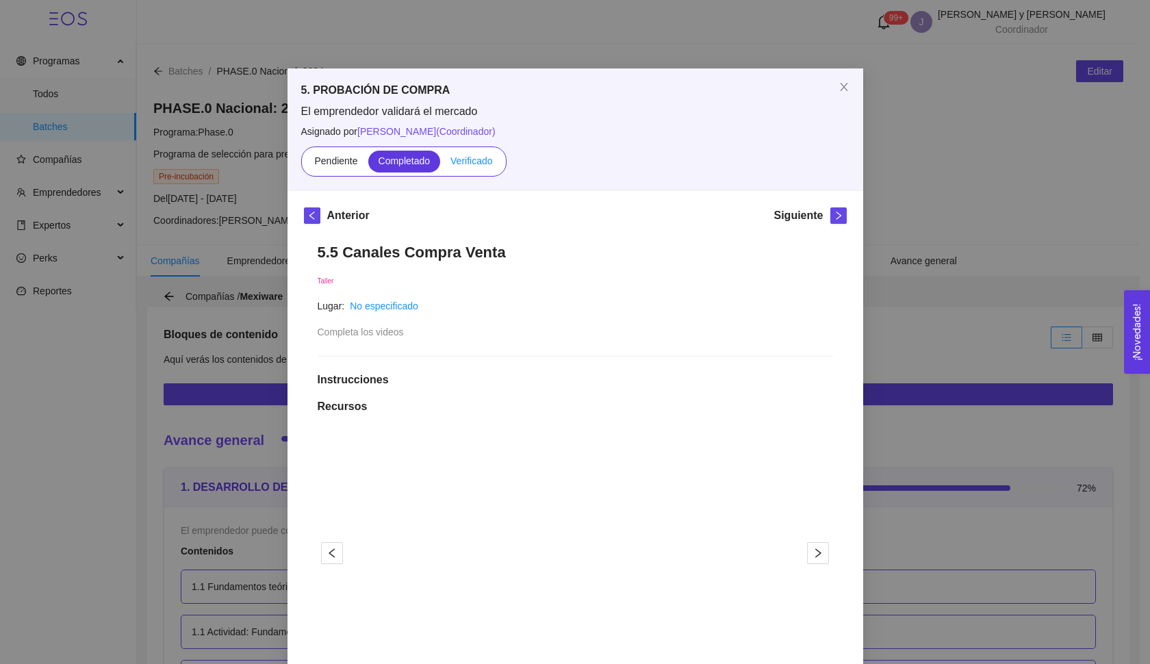
click at [500, 159] on label "Verificado" at bounding box center [471, 162] width 62 height 22
click at [440, 164] on input "Verificado" at bounding box center [440, 164] width 0 height 0
click at [486, 157] on span "Verificado" at bounding box center [471, 160] width 42 height 11
click at [440, 164] on input "Verificado" at bounding box center [440, 164] width 0 height 0
click at [830, 218] on button "button" at bounding box center [838, 215] width 16 height 16
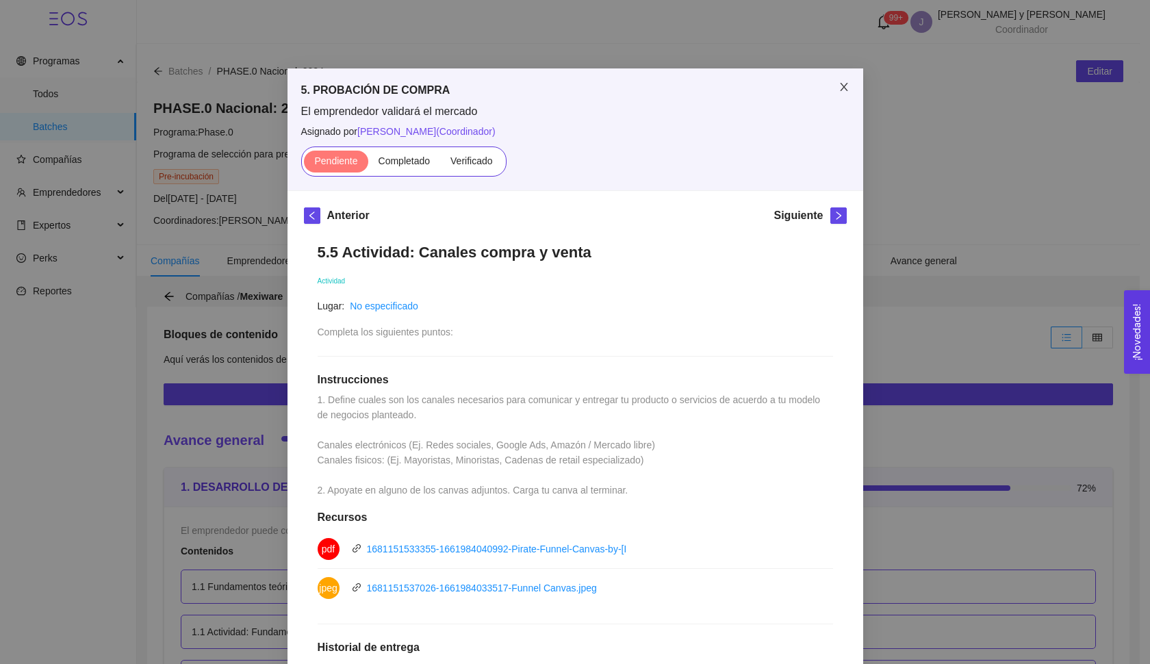
click at [838, 92] on icon "close" at bounding box center [843, 86] width 11 height 11
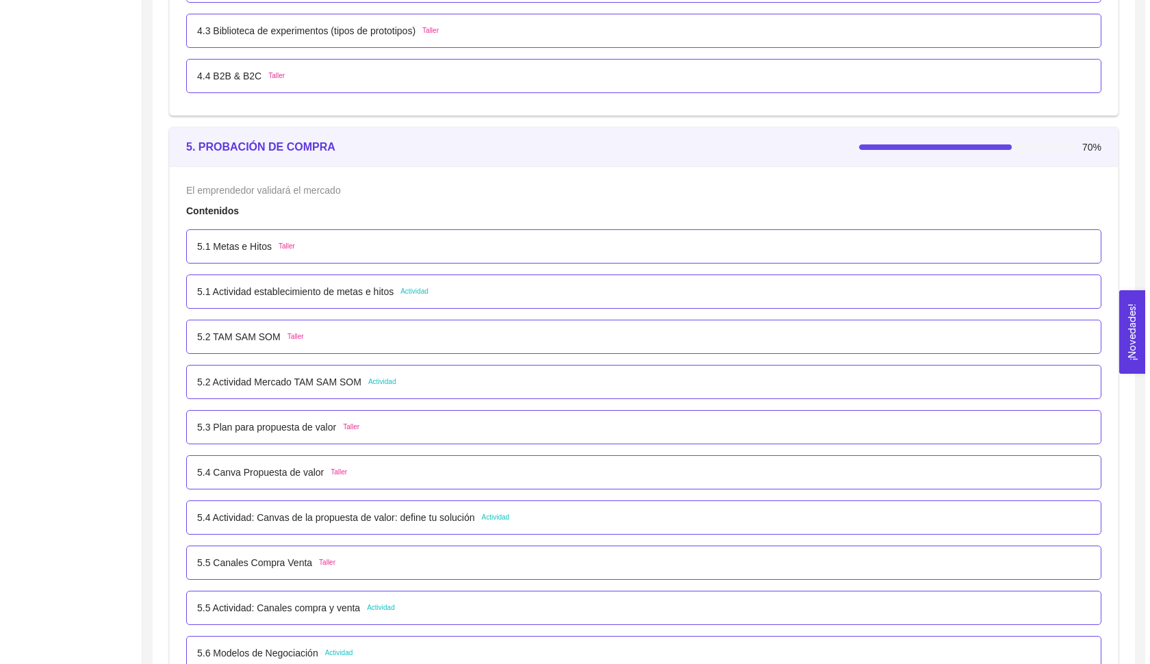
scroll to position [2973, 0]
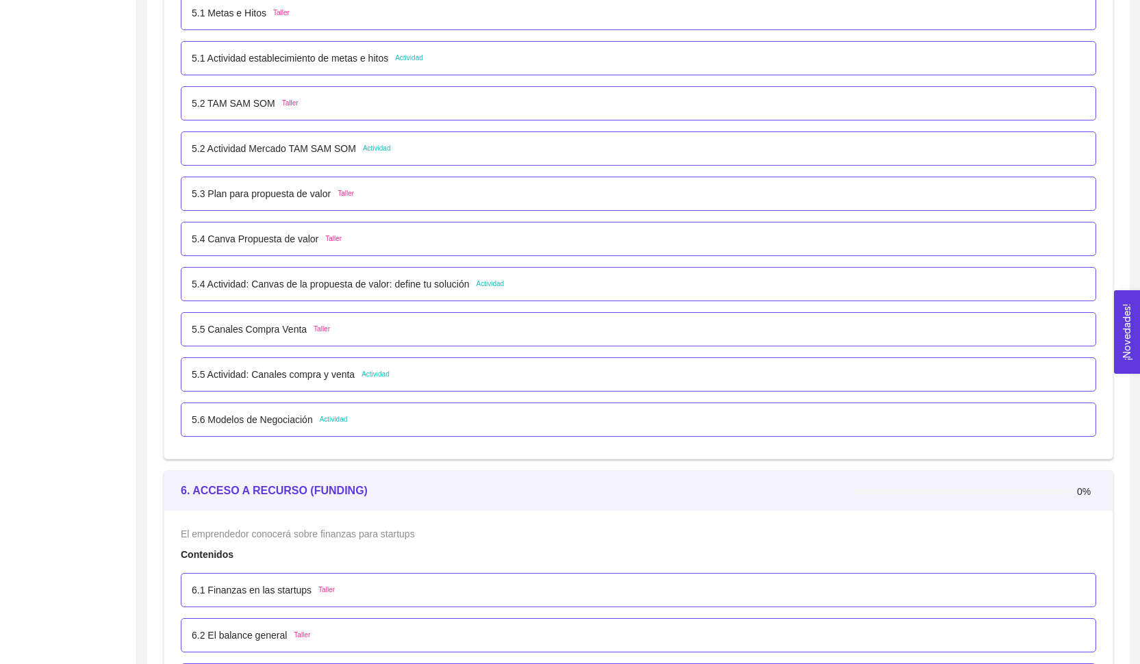
click at [338, 418] on span "Actividad" at bounding box center [334, 419] width 28 height 11
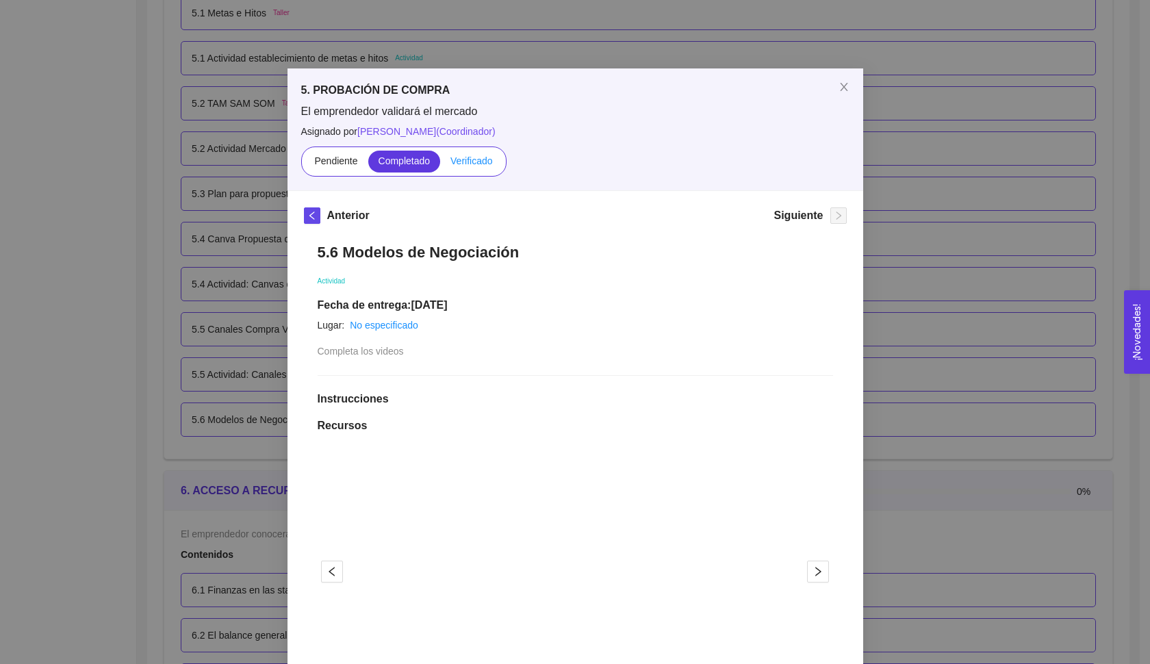
click at [483, 168] on label "Verificado" at bounding box center [471, 162] width 62 height 22
click at [440, 164] on input "Verificado" at bounding box center [440, 164] width 0 height 0
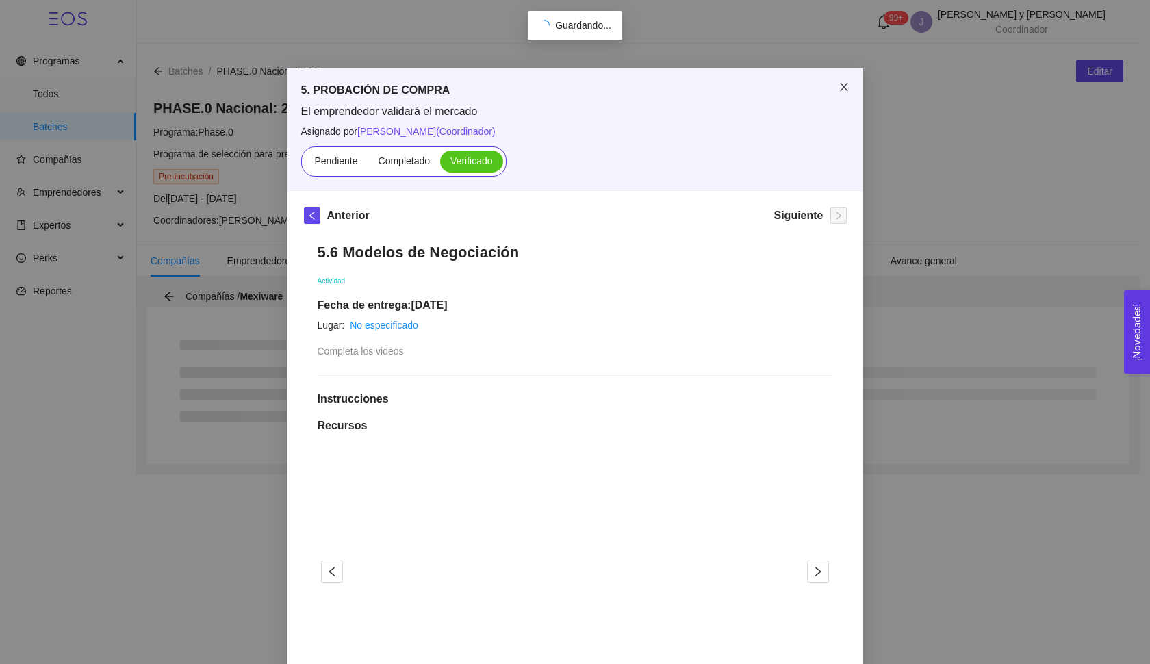
scroll to position [0, 0]
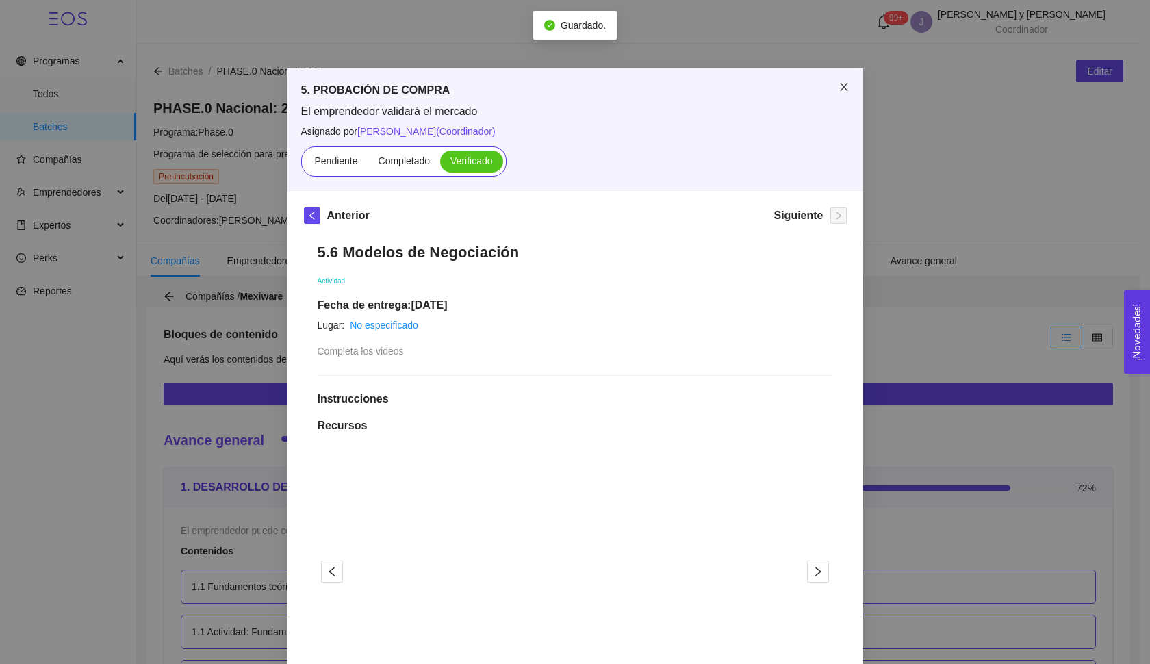
click at [844, 86] on span "Close" at bounding box center [844, 87] width 38 height 38
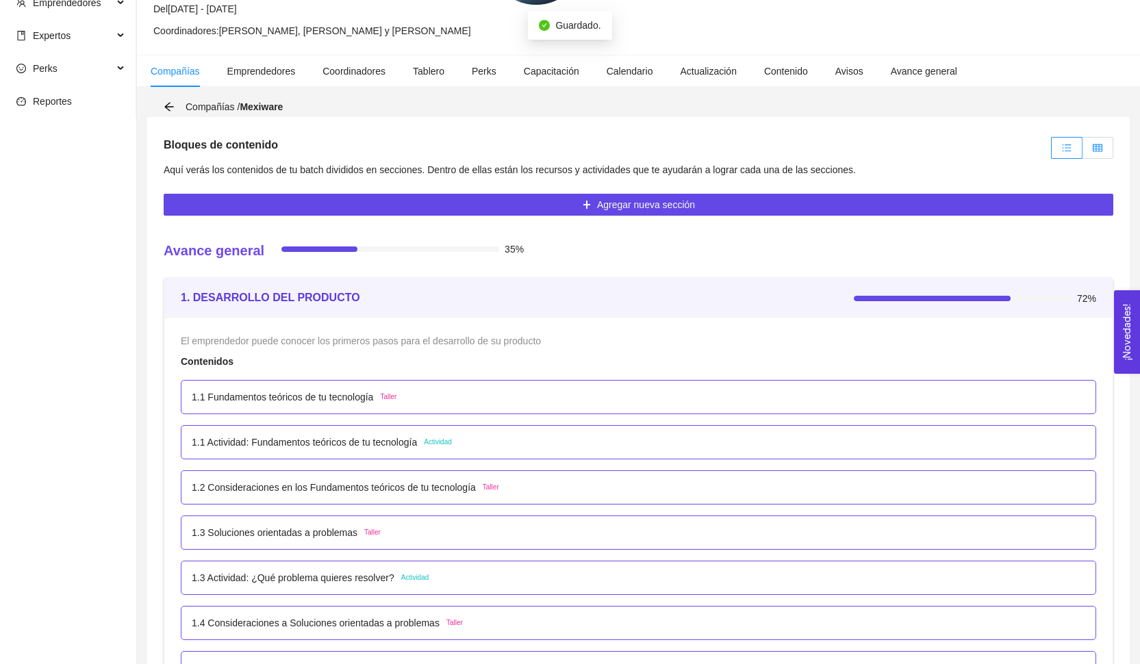
click at [1097, 149] on icon "table" at bounding box center [1097, 148] width 10 height 8
click at [1082, 151] on input "radio" at bounding box center [1082, 151] width 0 height 0
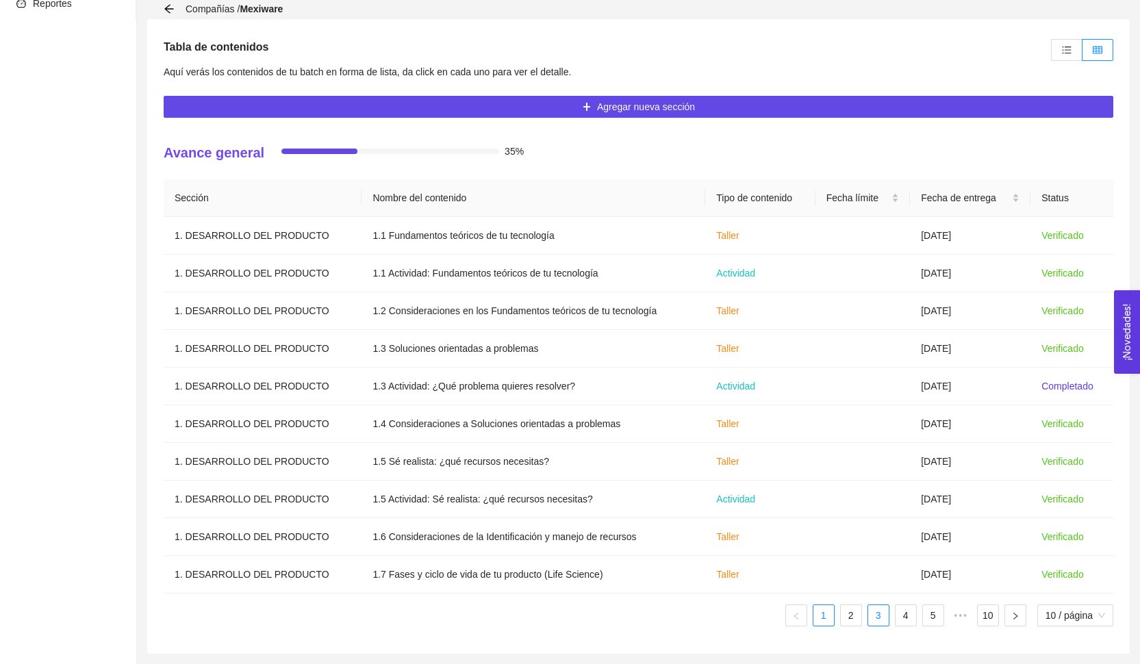
scroll to position [287, 0]
click at [867, 617] on li "3" at bounding box center [878, 615] width 22 height 22
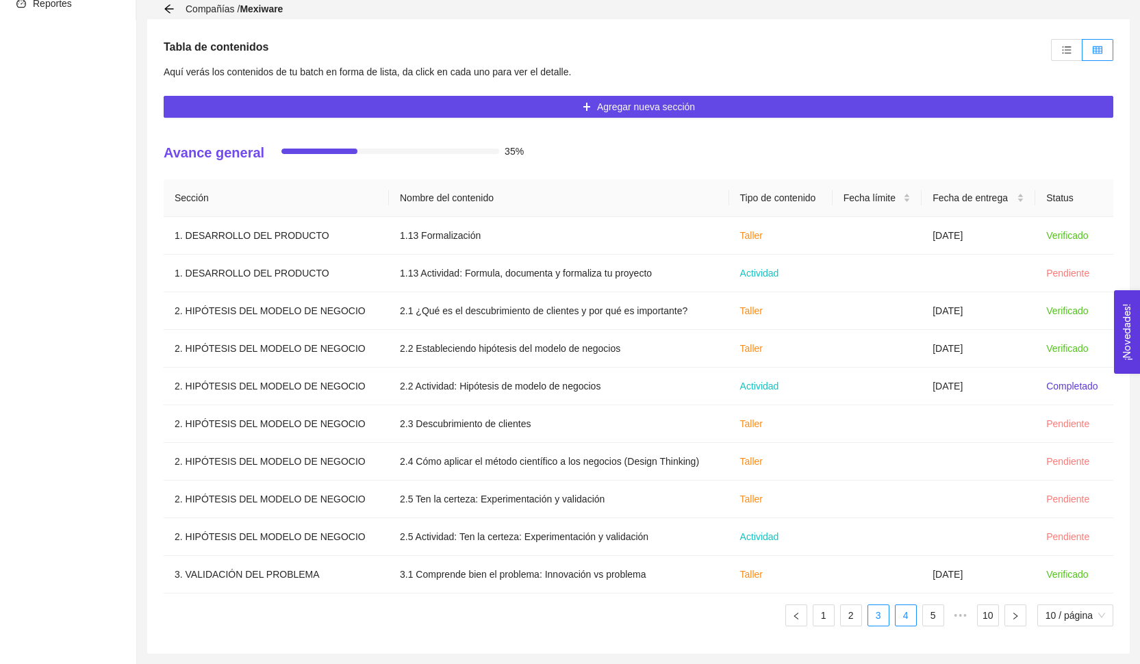
click at [899, 619] on link "4" at bounding box center [905, 615] width 21 height 21
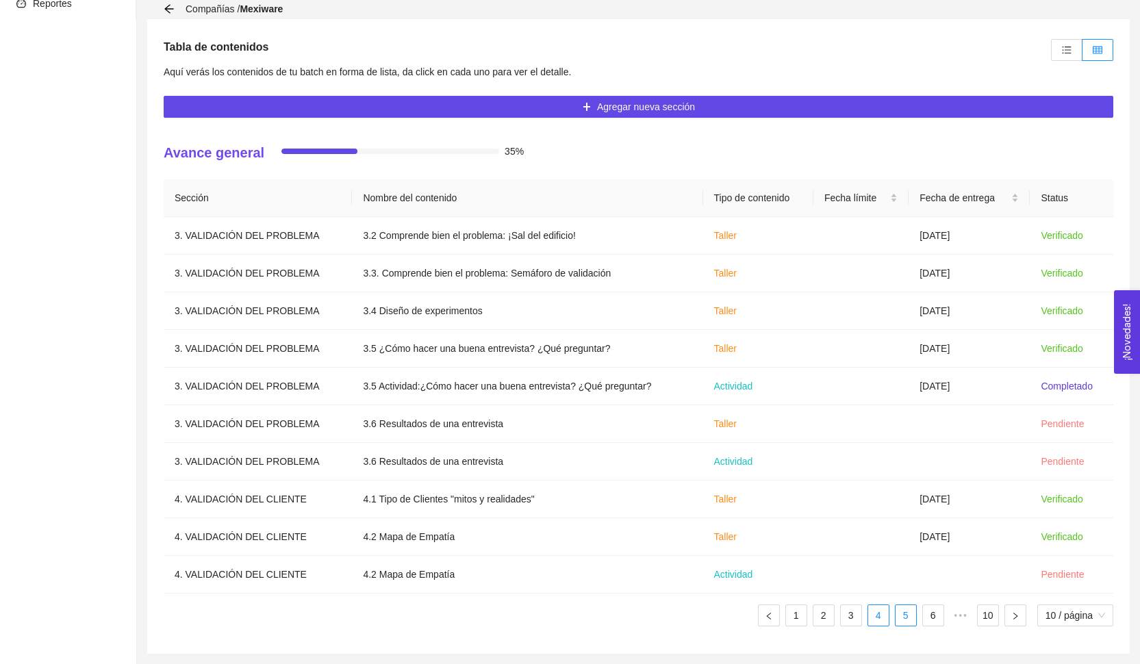
click at [901, 623] on link "5" at bounding box center [905, 615] width 21 height 21
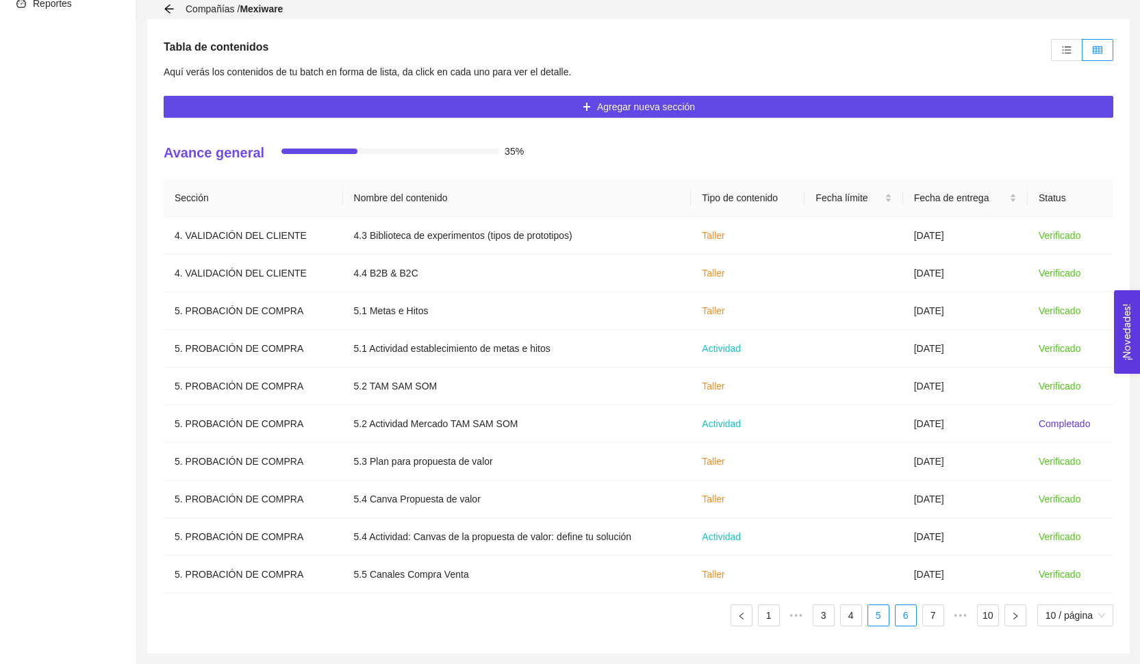
click at [907, 622] on link "6" at bounding box center [905, 615] width 21 height 21
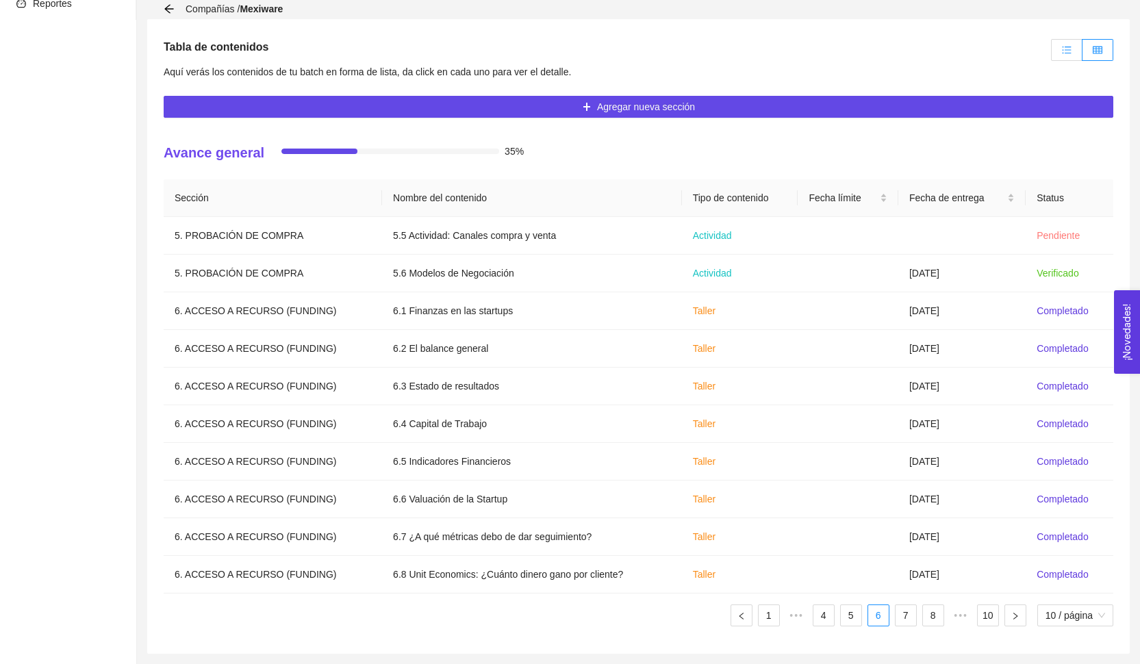
click at [1060, 60] on label at bounding box center [1066, 50] width 31 height 22
click at [1051, 53] on input "radio" at bounding box center [1051, 53] width 0 height 0
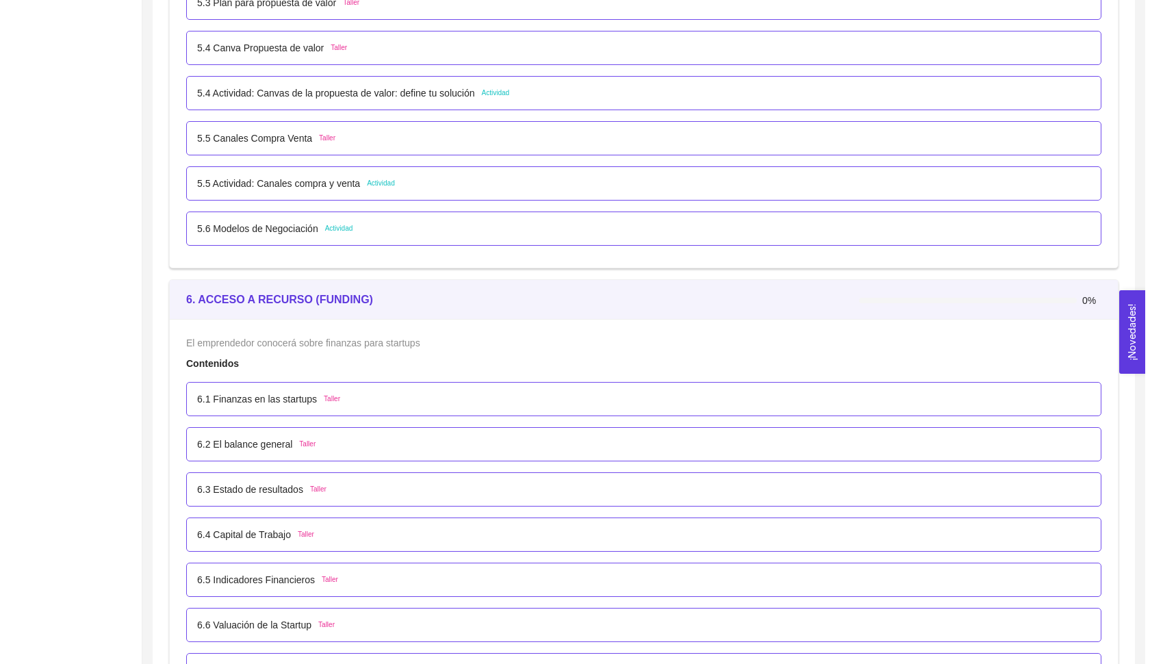
scroll to position [3217, 0]
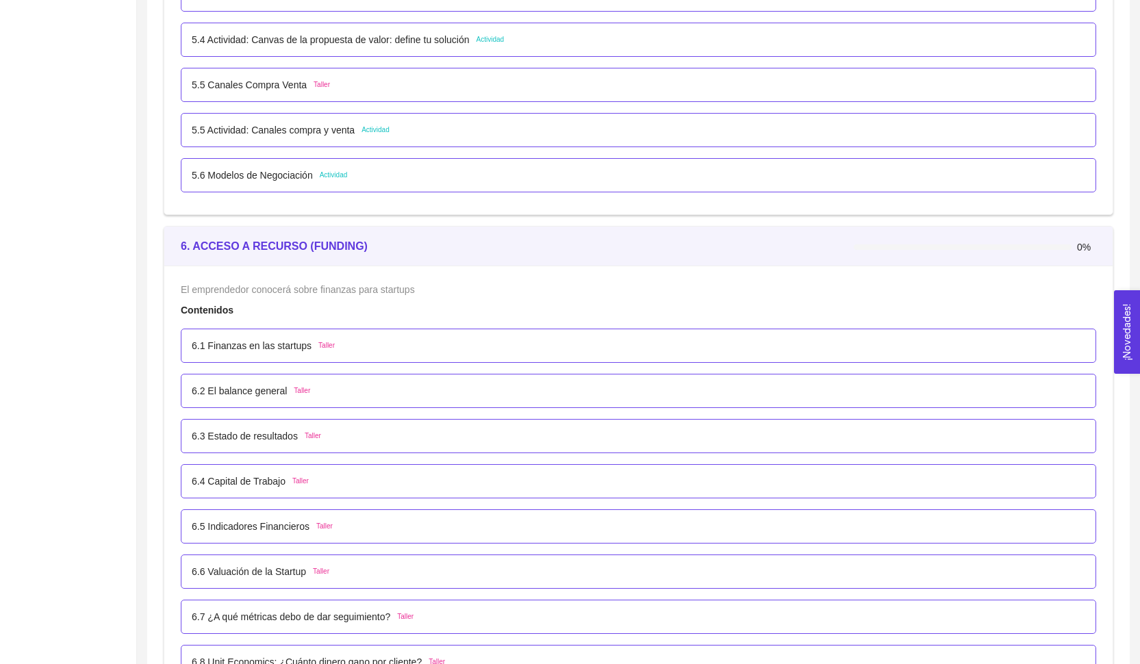
click at [253, 347] on p "6.1 Finanzas en las startups" at bounding box center [252, 345] width 120 height 15
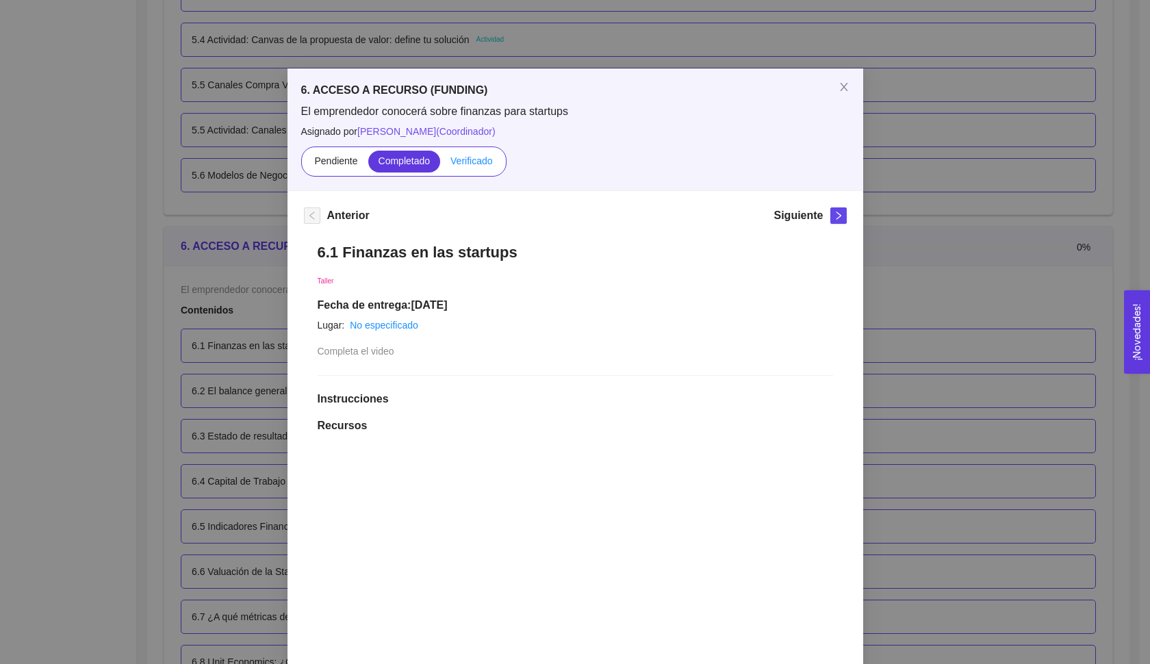
click at [476, 161] on span "Verificado" at bounding box center [471, 160] width 42 height 11
click at [440, 164] on input "Verificado" at bounding box center [440, 164] width 0 height 0
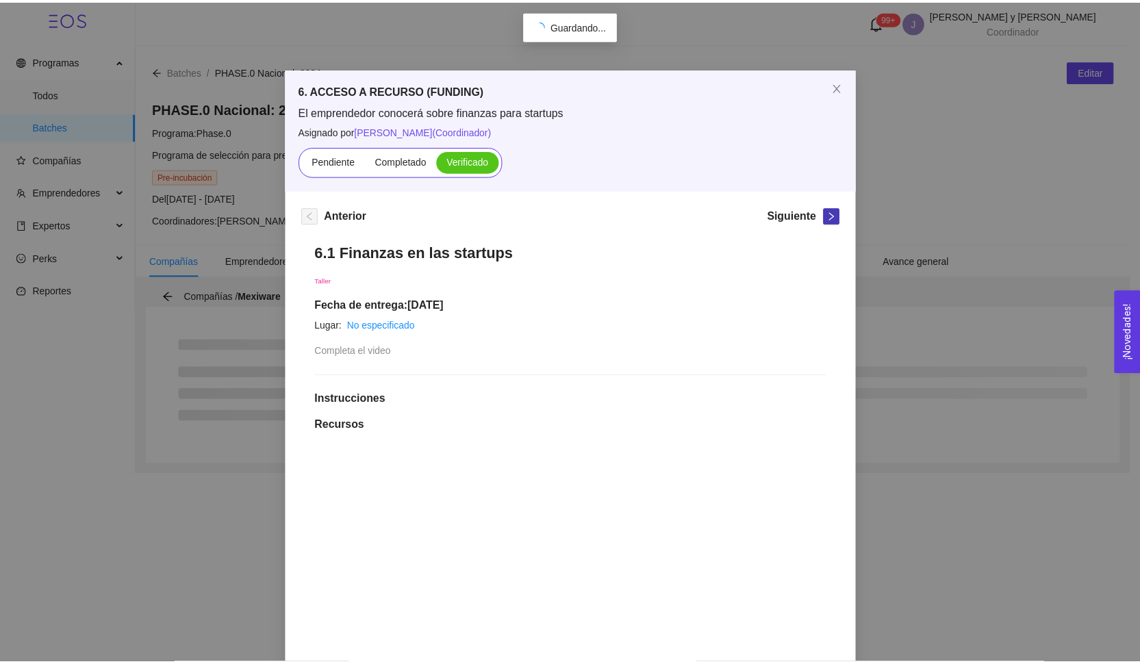
scroll to position [0, 0]
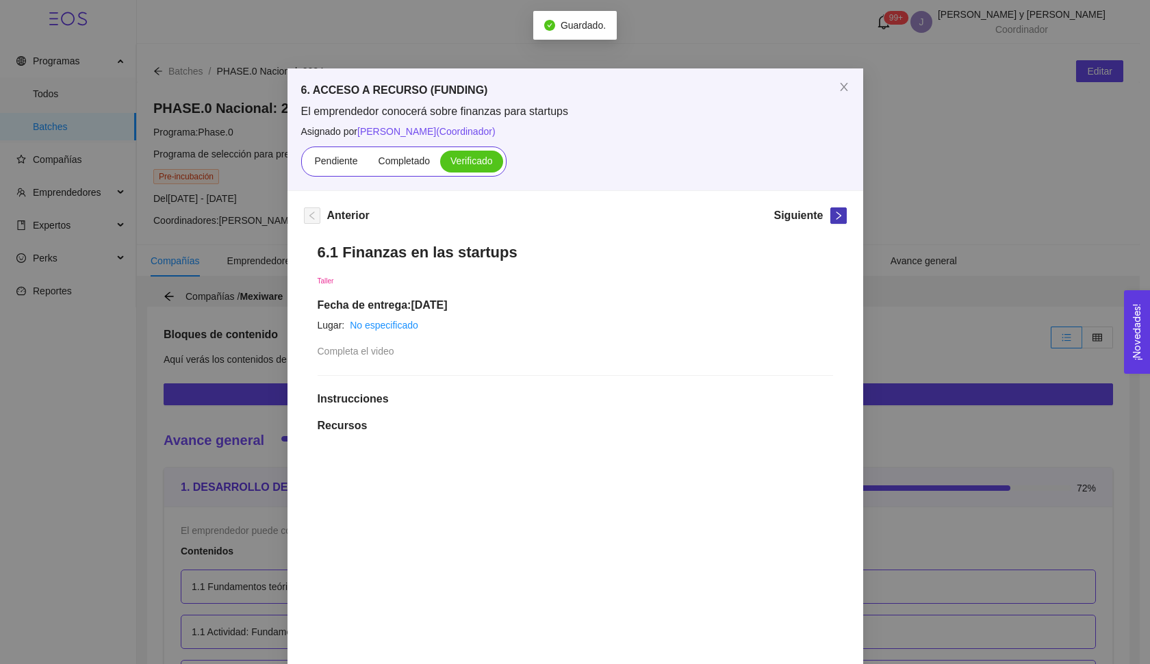
click at [837, 217] on icon "right" at bounding box center [839, 216] width 10 height 10
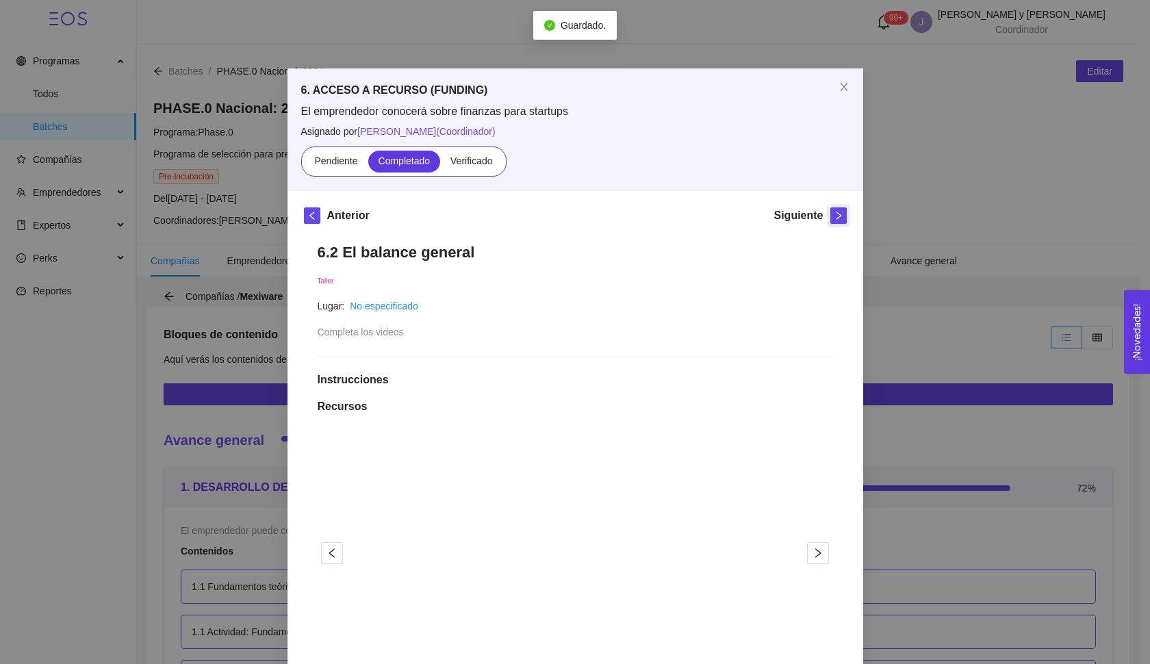
drag, startPoint x: 483, startPoint y: 156, endPoint x: 667, endPoint y: 208, distance: 192.0
click at [483, 156] on span "Verificado" at bounding box center [471, 160] width 42 height 11
click at [440, 164] on input "Verificado" at bounding box center [440, 164] width 0 height 0
drag, startPoint x: 835, startPoint y: 220, endPoint x: 612, endPoint y: 226, distance: 223.2
click at [835, 220] on button "button" at bounding box center [838, 215] width 16 height 16
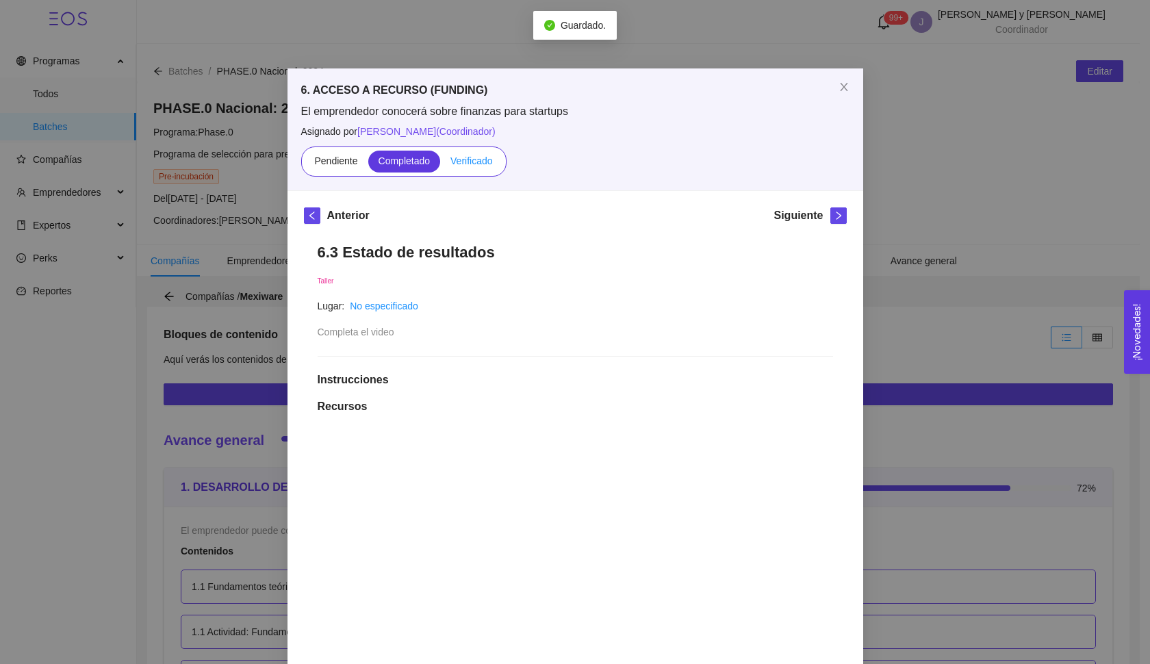
click at [470, 170] on label "Verificado" at bounding box center [471, 162] width 62 height 22
click at [440, 164] on input "Verificado" at bounding box center [440, 164] width 0 height 0
click at [834, 212] on icon "right" at bounding box center [839, 216] width 10 height 10
click at [463, 165] on span "Verificado" at bounding box center [471, 160] width 42 height 11
click at [440, 164] on input "Verificado" at bounding box center [440, 164] width 0 height 0
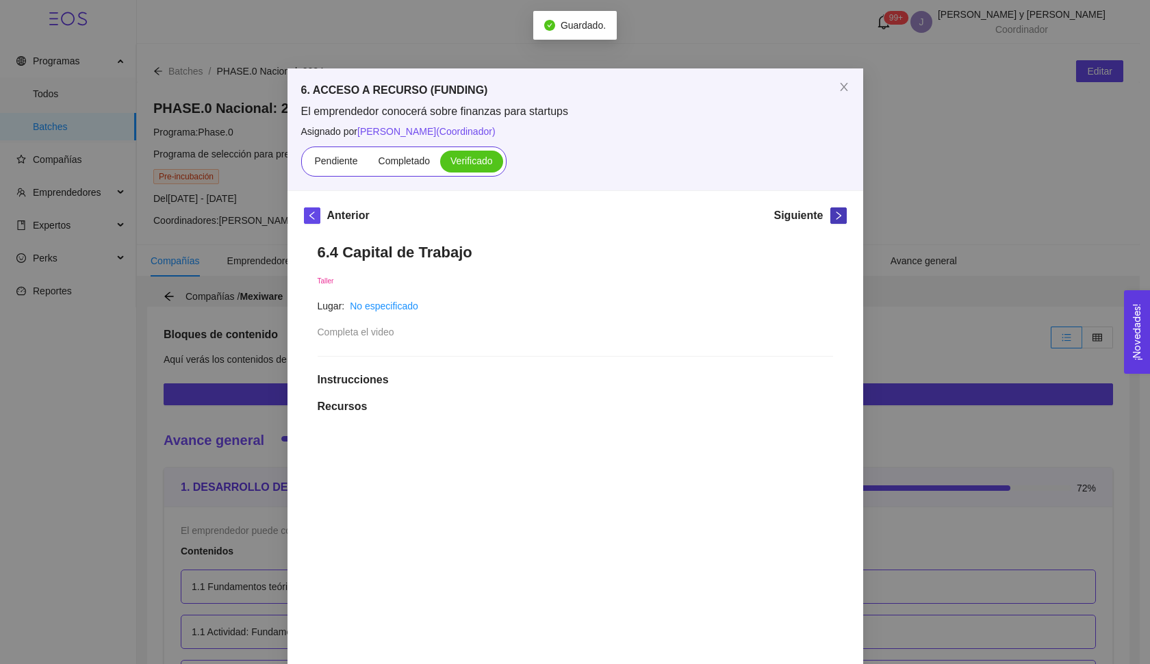
click at [830, 222] on button "button" at bounding box center [838, 215] width 16 height 16
click at [463, 158] on span "Verificado" at bounding box center [471, 160] width 42 height 11
click at [440, 164] on input "Verificado" at bounding box center [440, 164] width 0 height 0
click at [834, 210] on button "button" at bounding box center [838, 215] width 16 height 16
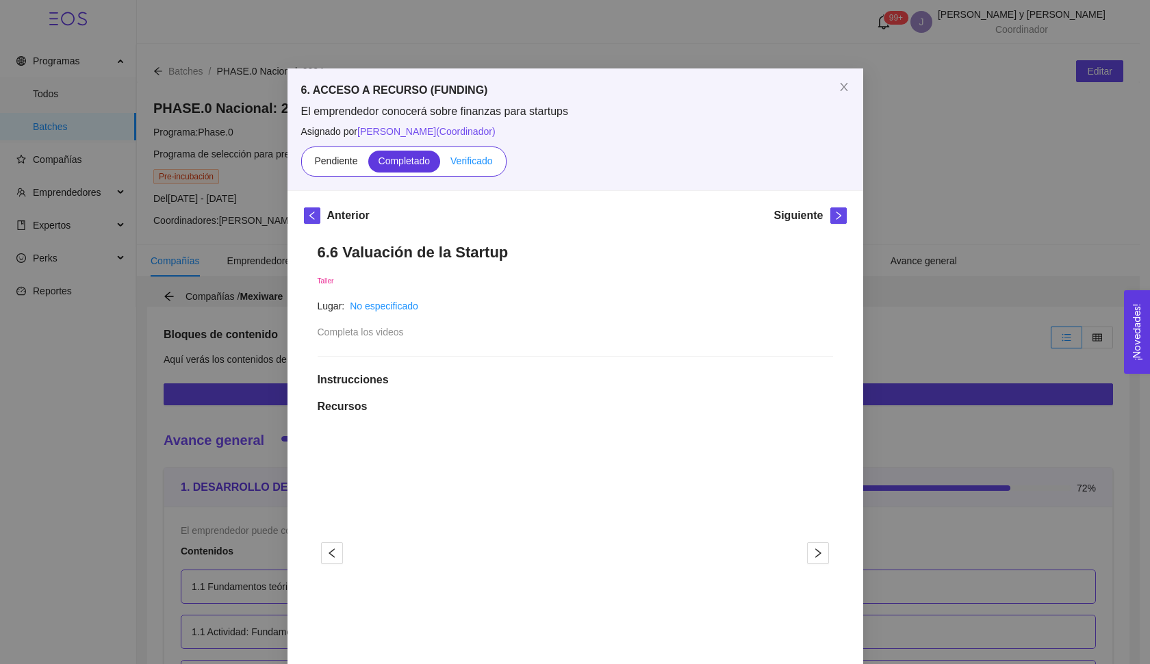
click at [474, 159] on span "Verificado" at bounding box center [471, 160] width 42 height 11
click at [440, 164] on input "Verificado" at bounding box center [440, 164] width 0 height 0
click at [834, 216] on icon "right" at bounding box center [839, 216] width 10 height 10
click at [483, 165] on span "Verificado" at bounding box center [471, 160] width 42 height 11
click at [440, 164] on input "Verificado" at bounding box center [440, 164] width 0 height 0
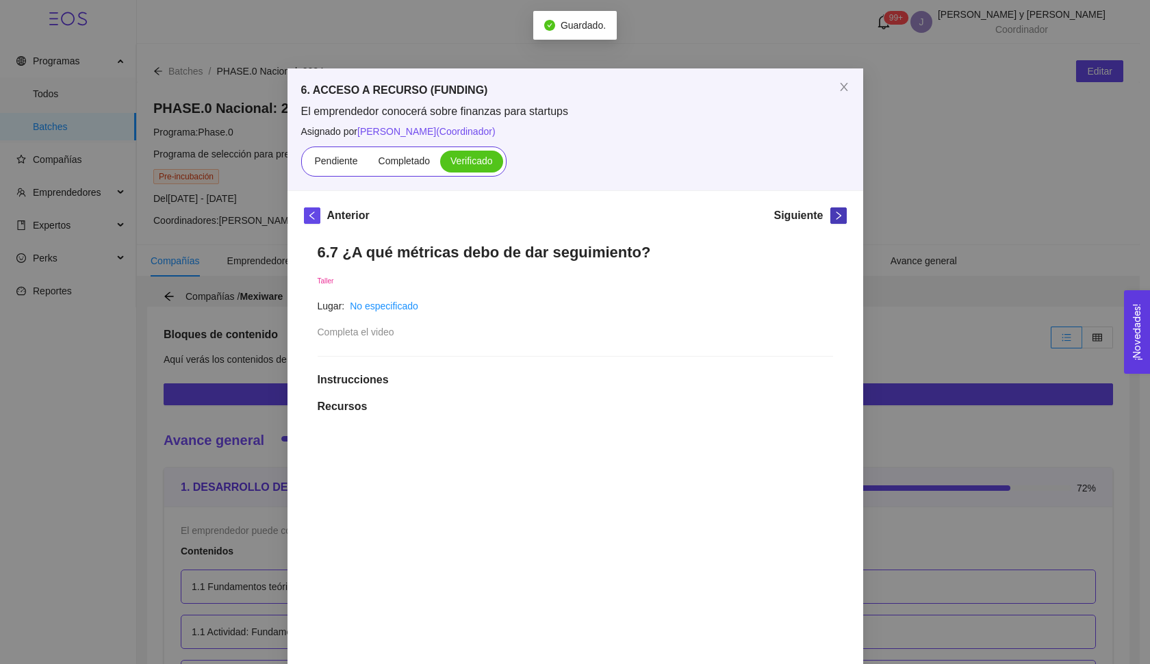
click at [830, 222] on button "button" at bounding box center [838, 215] width 16 height 16
click at [464, 156] on span "Verificado" at bounding box center [471, 160] width 42 height 11
click at [440, 164] on input "Verificado" at bounding box center [440, 164] width 0 height 0
click at [834, 215] on icon "right" at bounding box center [839, 216] width 10 height 10
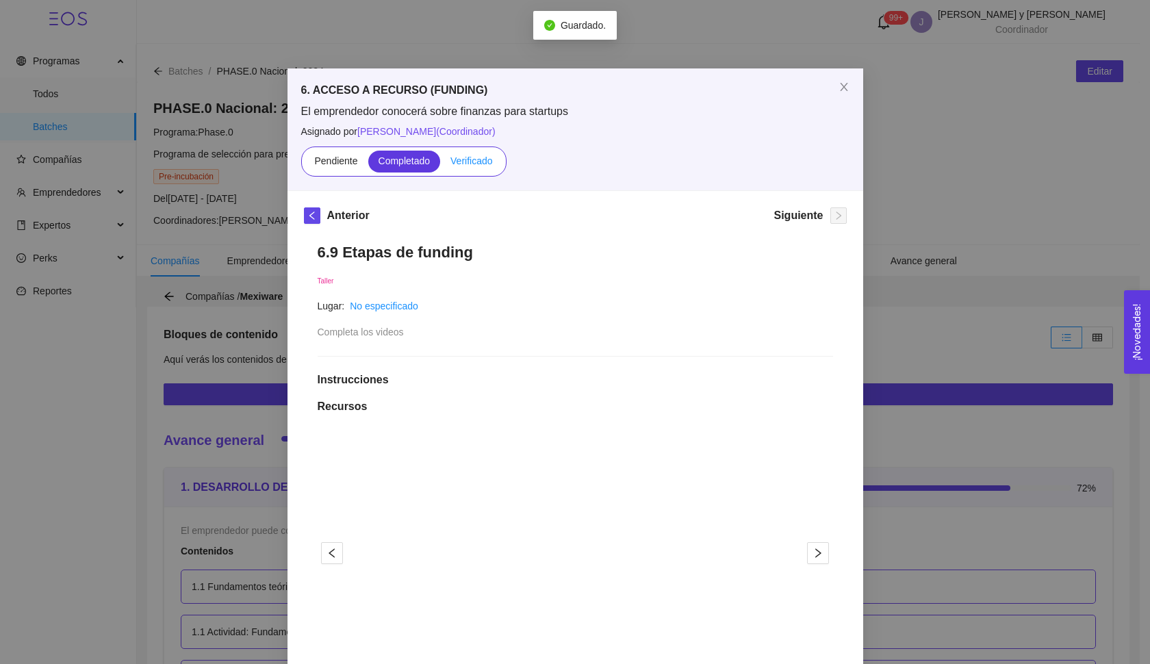
click at [480, 165] on span "Verificado" at bounding box center [471, 160] width 42 height 11
click at [440, 164] on input "Verificado" at bounding box center [440, 164] width 0 height 0
click at [838, 89] on icon "close" at bounding box center [843, 86] width 11 height 11
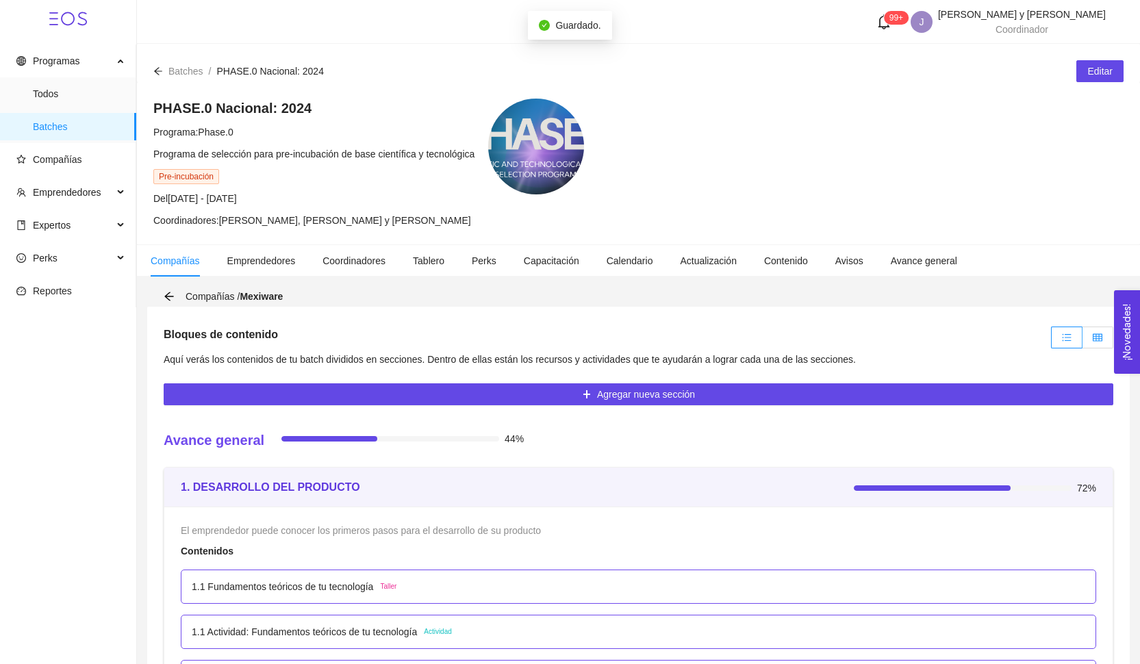
click at [1091, 333] on label at bounding box center [1097, 337] width 31 height 22
click at [1082, 341] on input "radio" at bounding box center [1082, 341] width 0 height 0
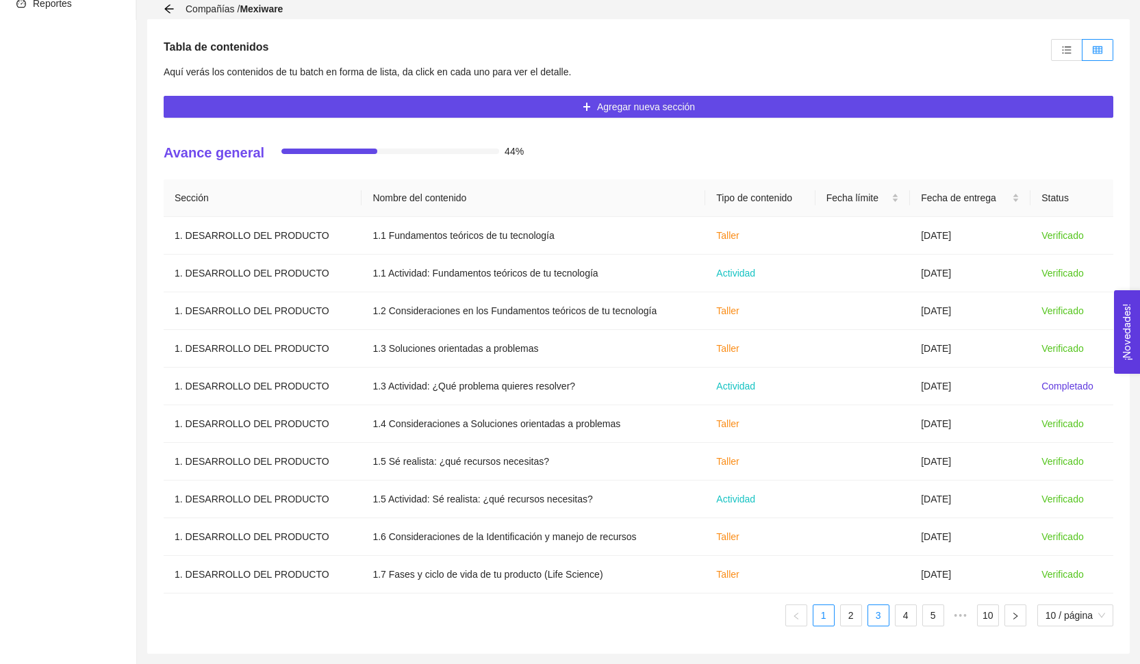
scroll to position [287, 0]
click at [873, 619] on link "3" at bounding box center [878, 615] width 21 height 21
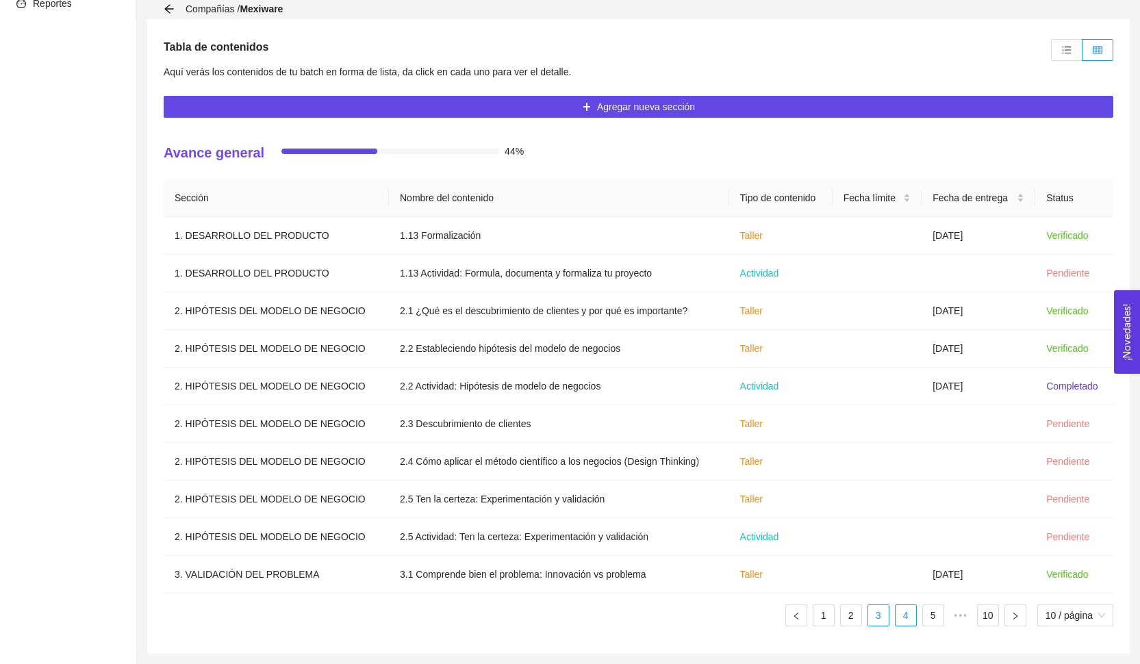
click at [901, 621] on link "4" at bounding box center [905, 615] width 21 height 21
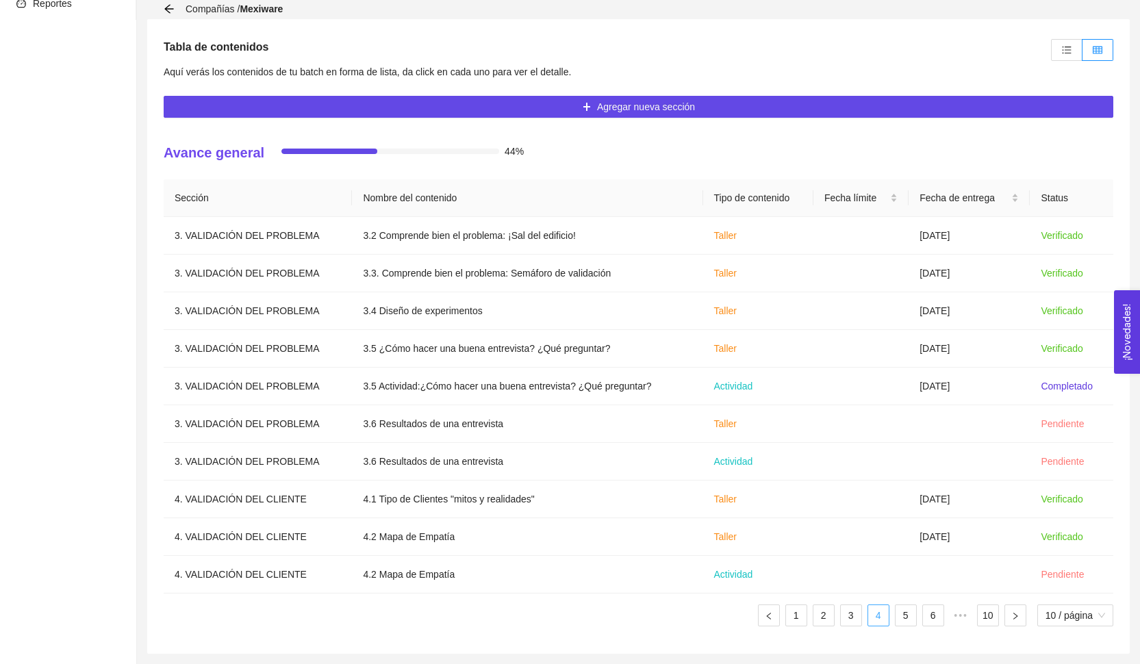
click at [901, 621] on link "5" at bounding box center [905, 615] width 21 height 21
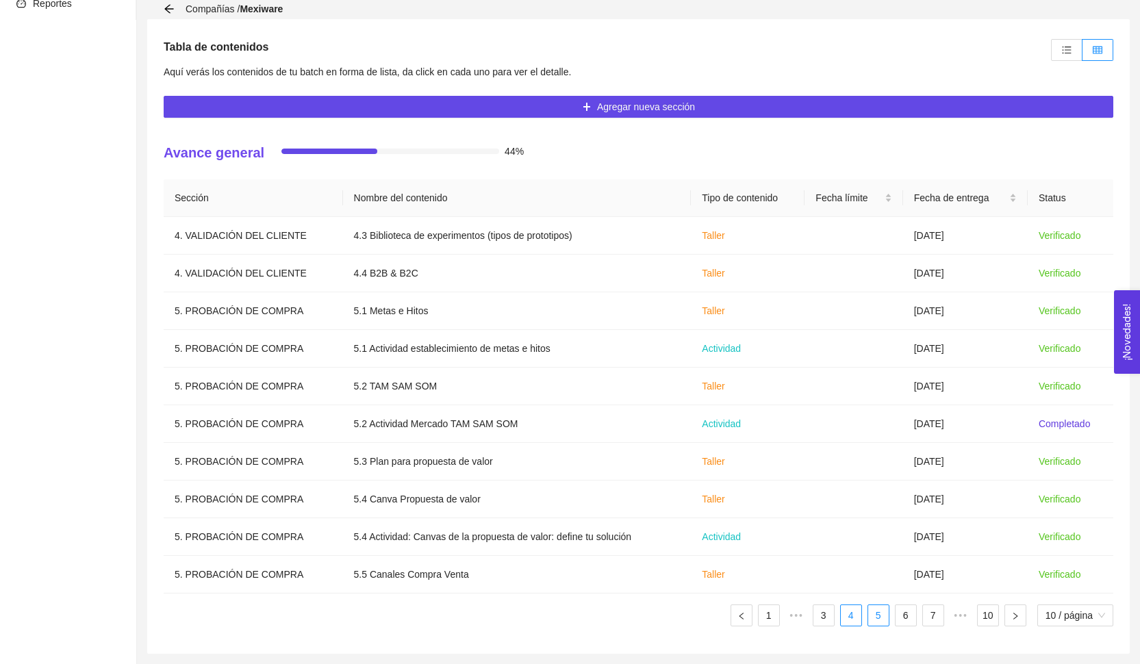
click at [901, 621] on link "6" at bounding box center [905, 615] width 21 height 21
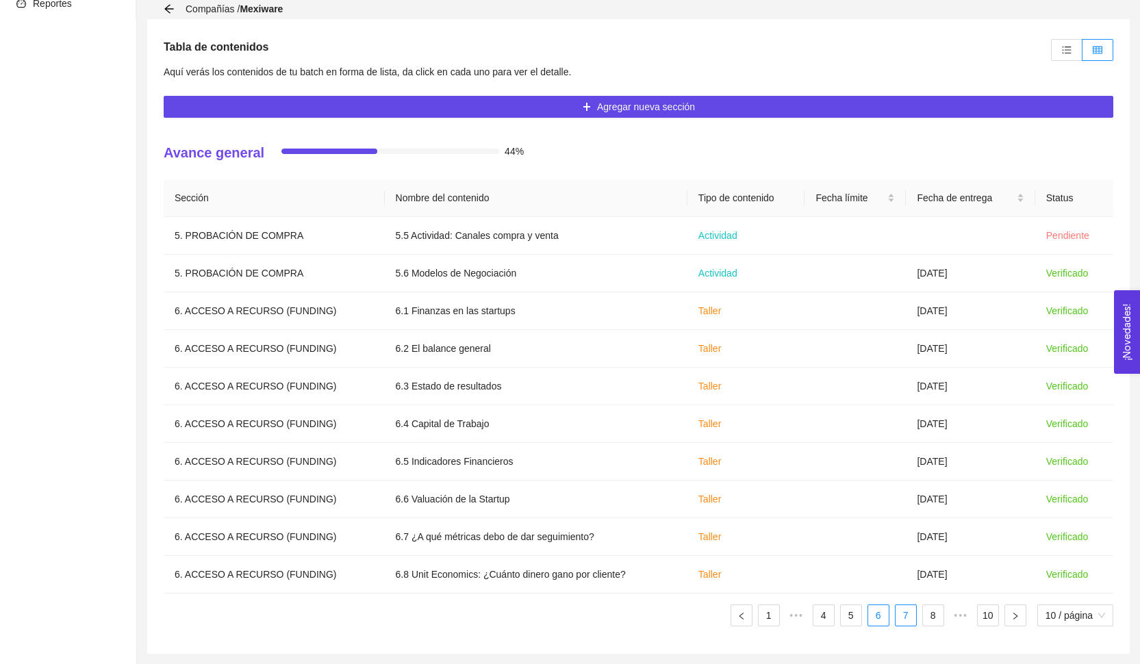
click at [901, 621] on link "7" at bounding box center [905, 615] width 21 height 21
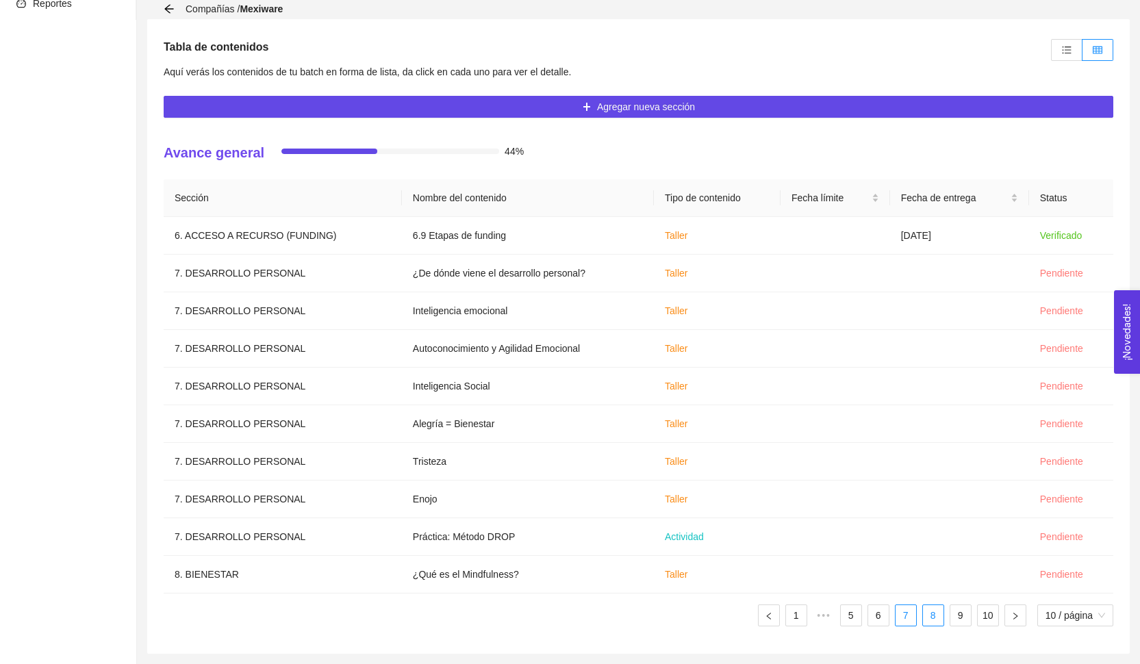
click at [929, 624] on link "8" at bounding box center [933, 615] width 21 height 21
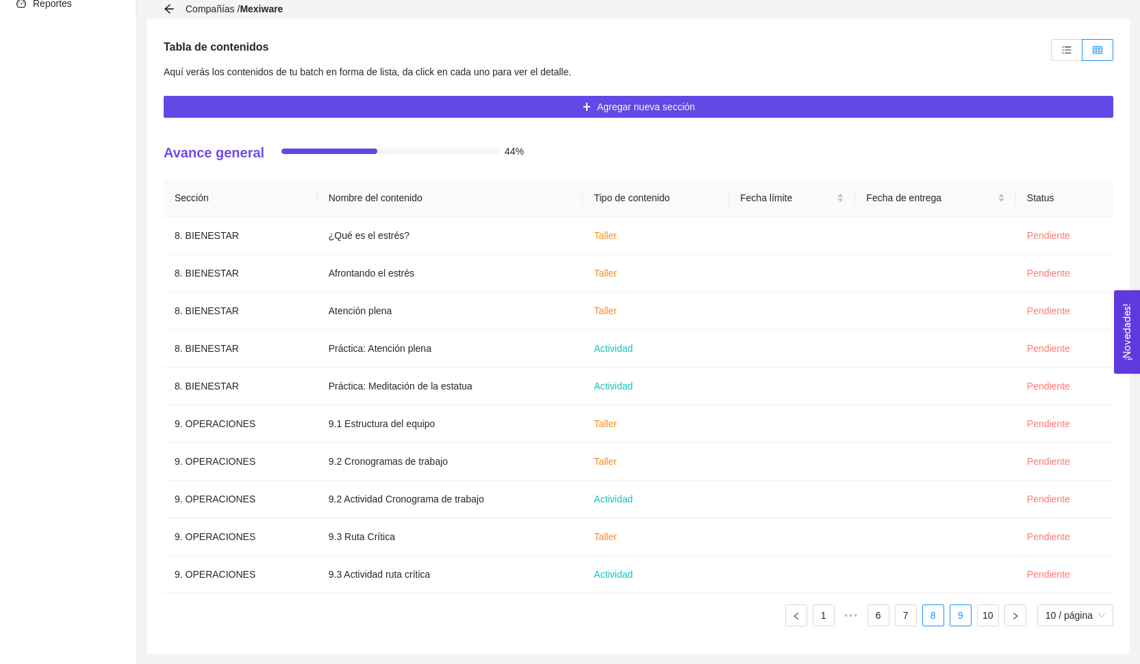
click at [963, 621] on link "9" at bounding box center [960, 615] width 21 height 21
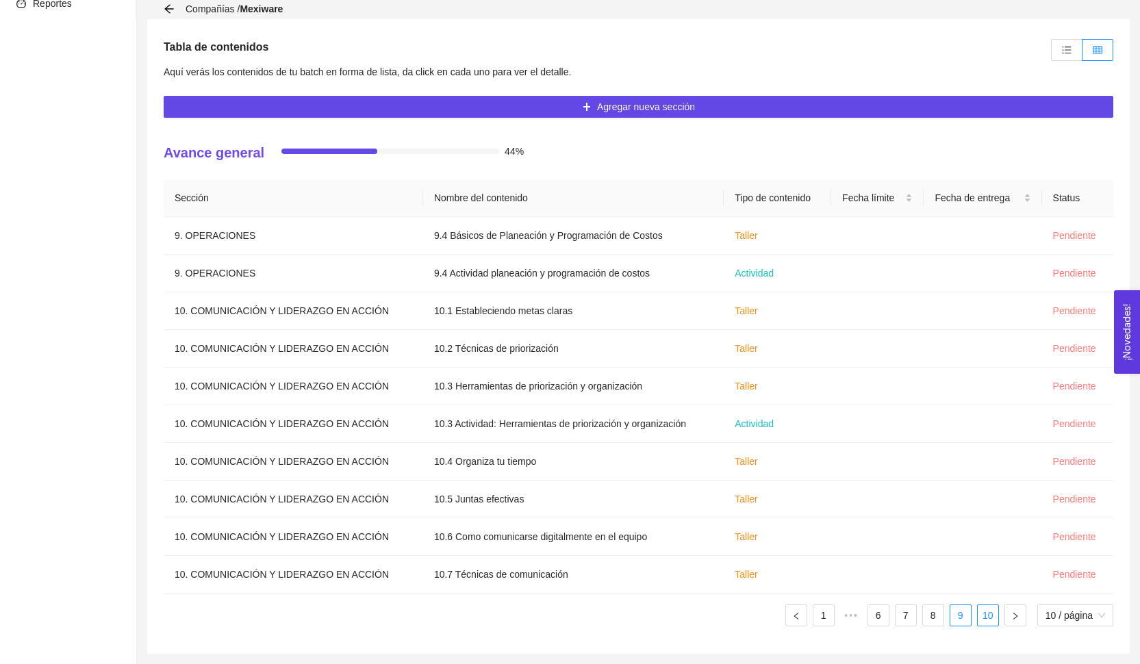
click at [979, 621] on link "10" at bounding box center [987, 615] width 21 height 21
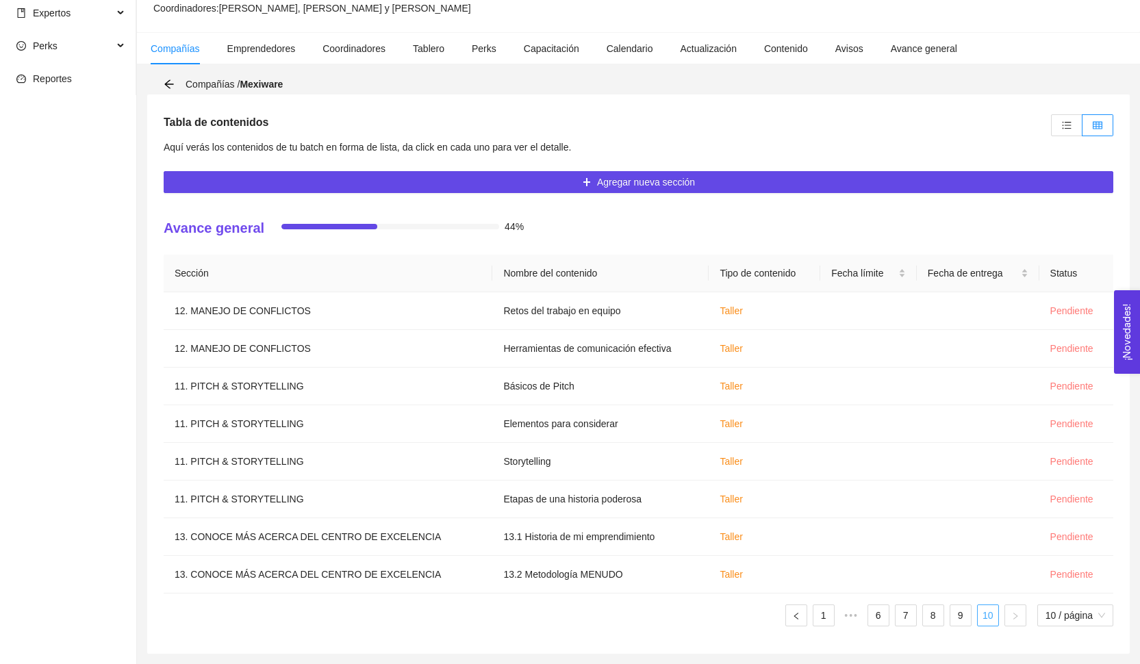
scroll to position [212, 0]
click at [1068, 131] on label at bounding box center [1066, 125] width 31 height 22
click at [1051, 129] on input "radio" at bounding box center [1051, 129] width 0 height 0
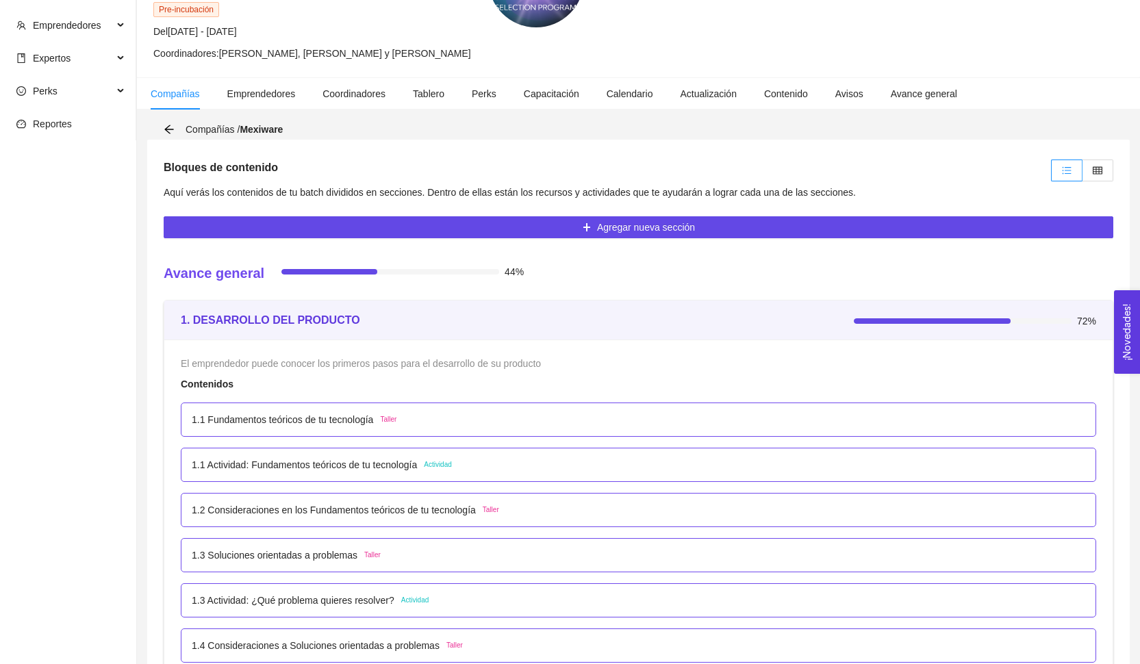
scroll to position [185, 0]
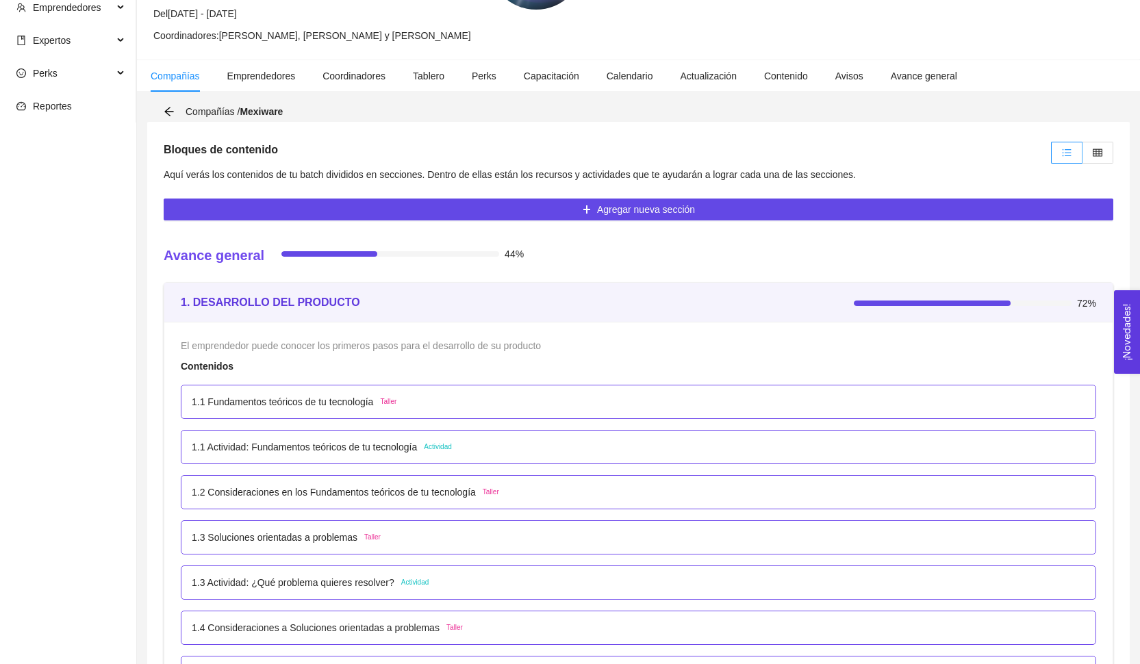
click at [1106, 153] on label at bounding box center [1097, 153] width 31 height 22
click at [1082, 156] on input "radio" at bounding box center [1082, 156] width 0 height 0
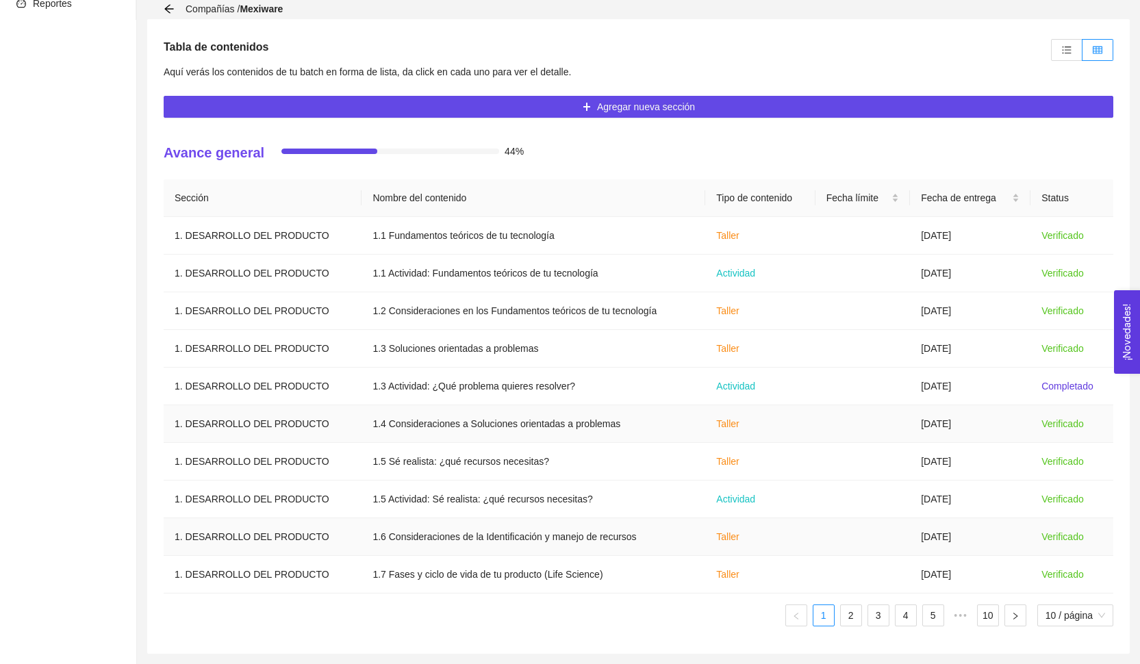
scroll to position [287, 0]
click at [845, 625] on link "2" at bounding box center [851, 615] width 21 height 21
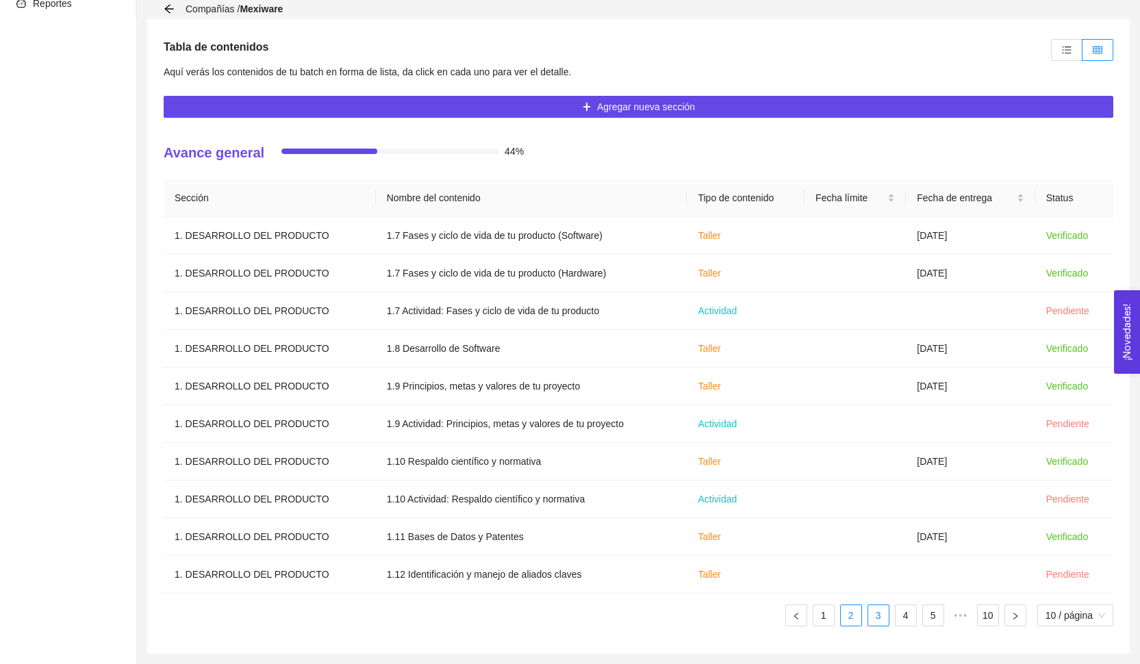
click at [873, 617] on link "3" at bounding box center [878, 615] width 21 height 21
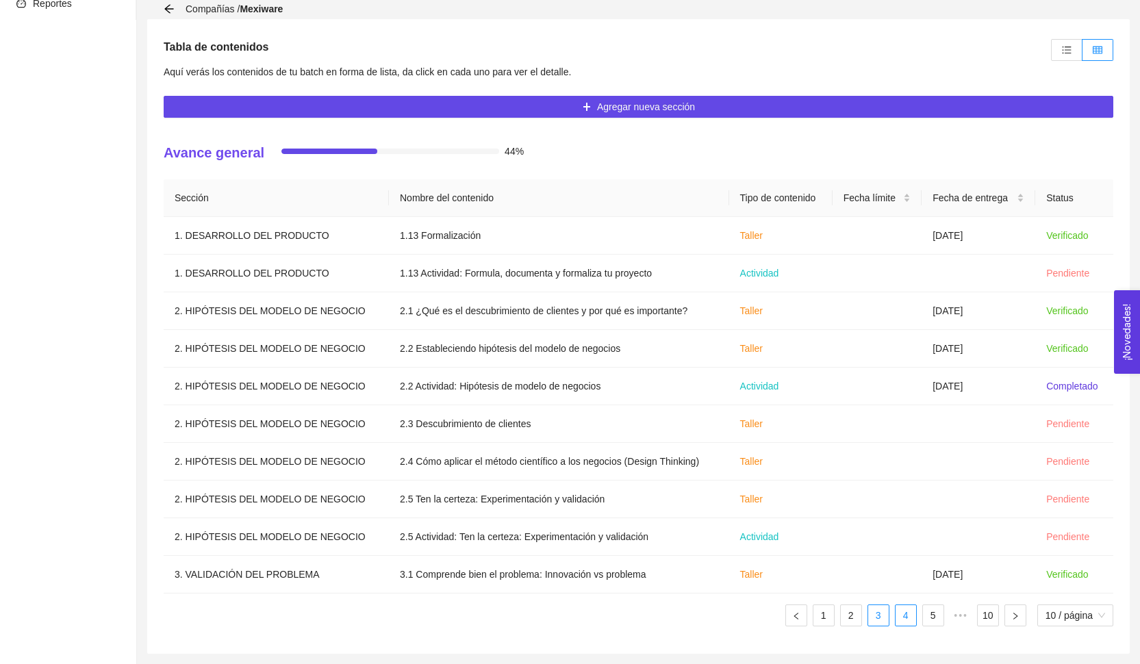
click at [899, 614] on link "4" at bounding box center [905, 615] width 21 height 21
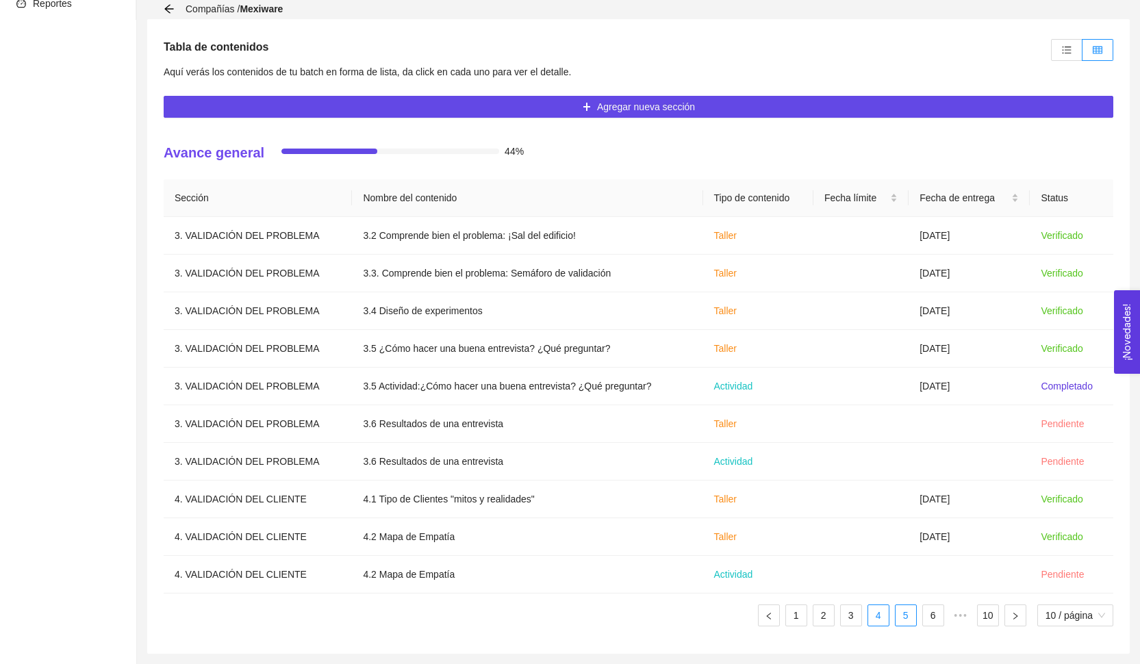
click at [908, 618] on link "5" at bounding box center [905, 615] width 21 height 21
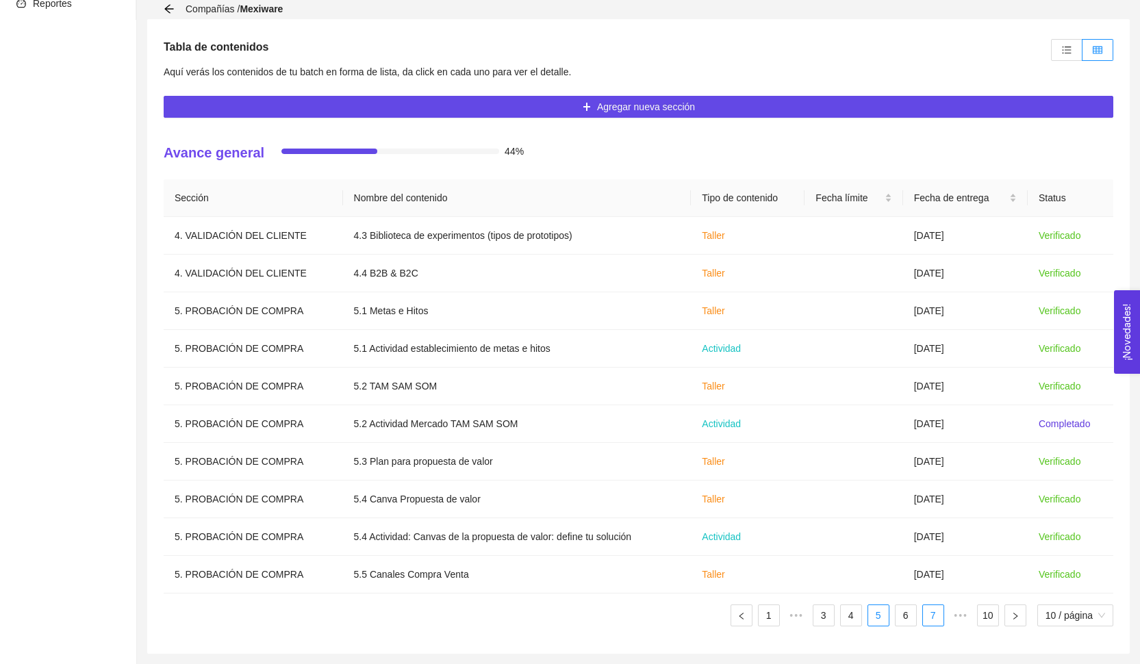
click at [923, 620] on link "7" at bounding box center [933, 615] width 21 height 21
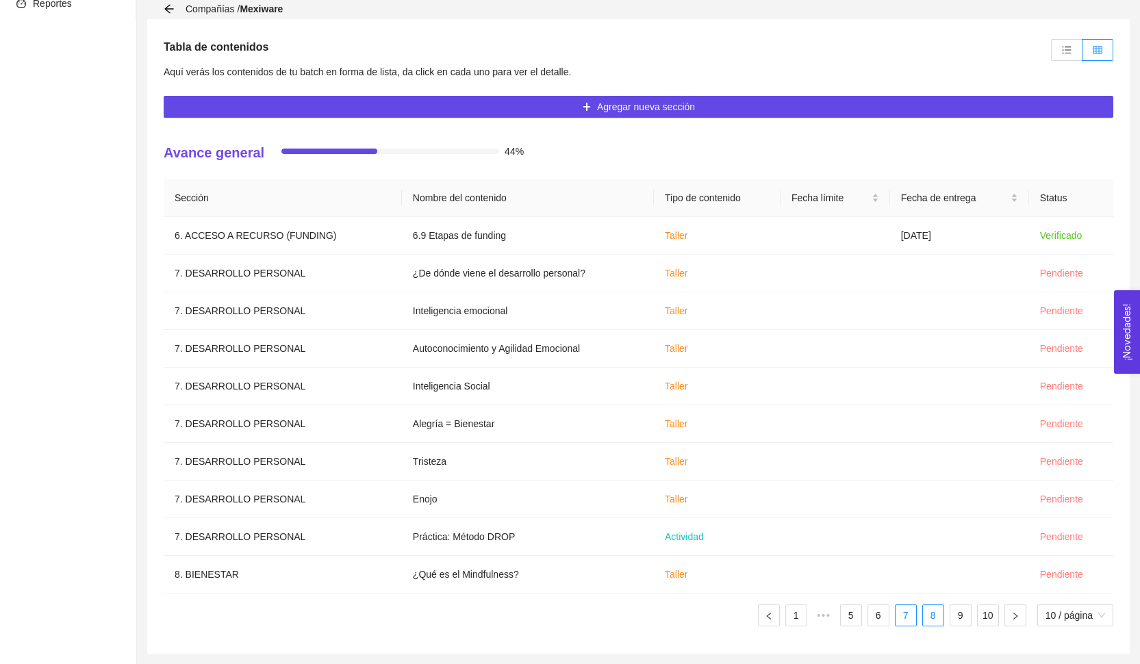
click at [929, 615] on link "8" at bounding box center [933, 615] width 21 height 21
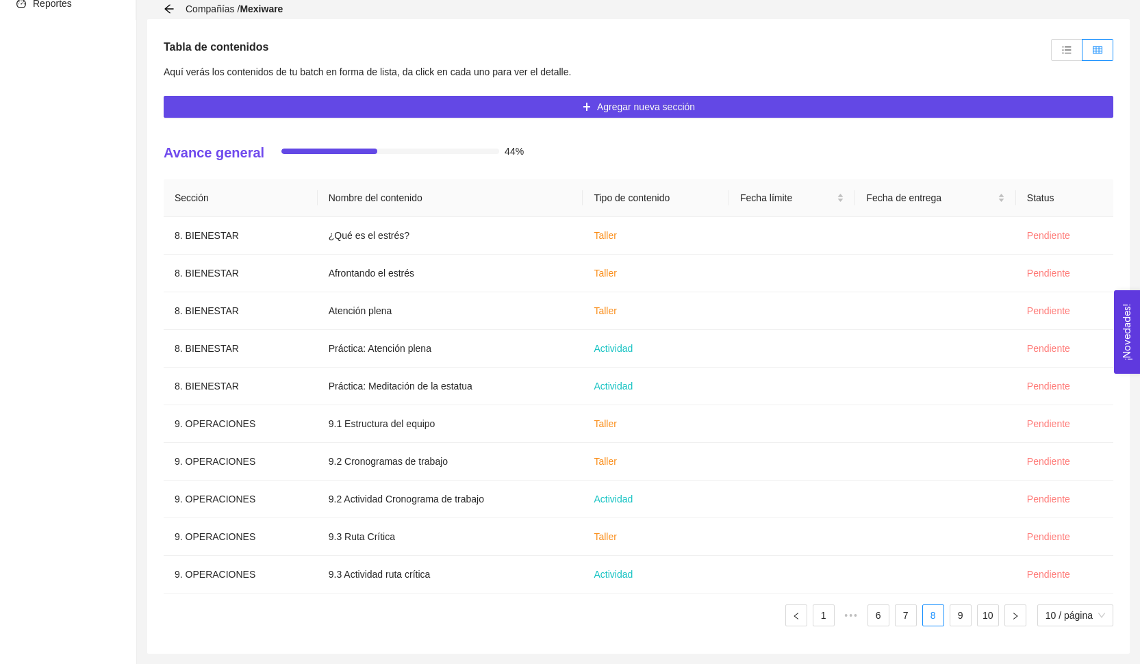
click at [973, 624] on ul "1 ••• 6 7 8 9 10 10 / página" at bounding box center [638, 615] width 949 height 22
click at [1068, 47] on icon "unordered-list" at bounding box center [1066, 50] width 9 height 8
click at [1051, 53] on input "radio" at bounding box center [1051, 53] width 0 height 0
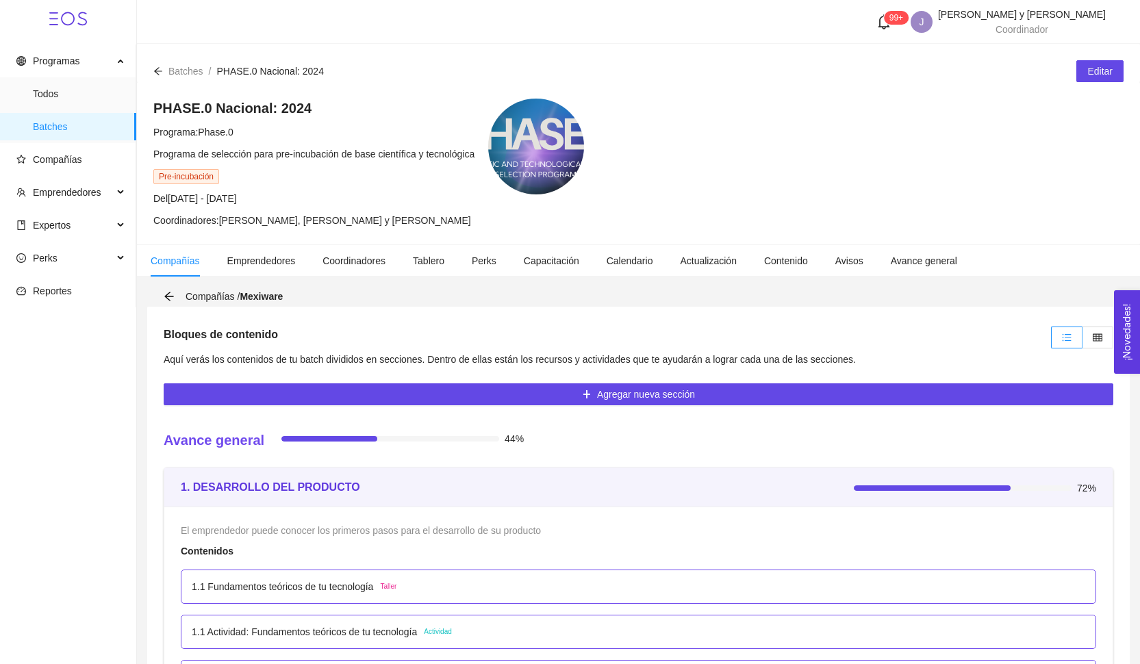
scroll to position [0, 0]
click at [67, 158] on span "Compañías" at bounding box center [57, 159] width 49 height 11
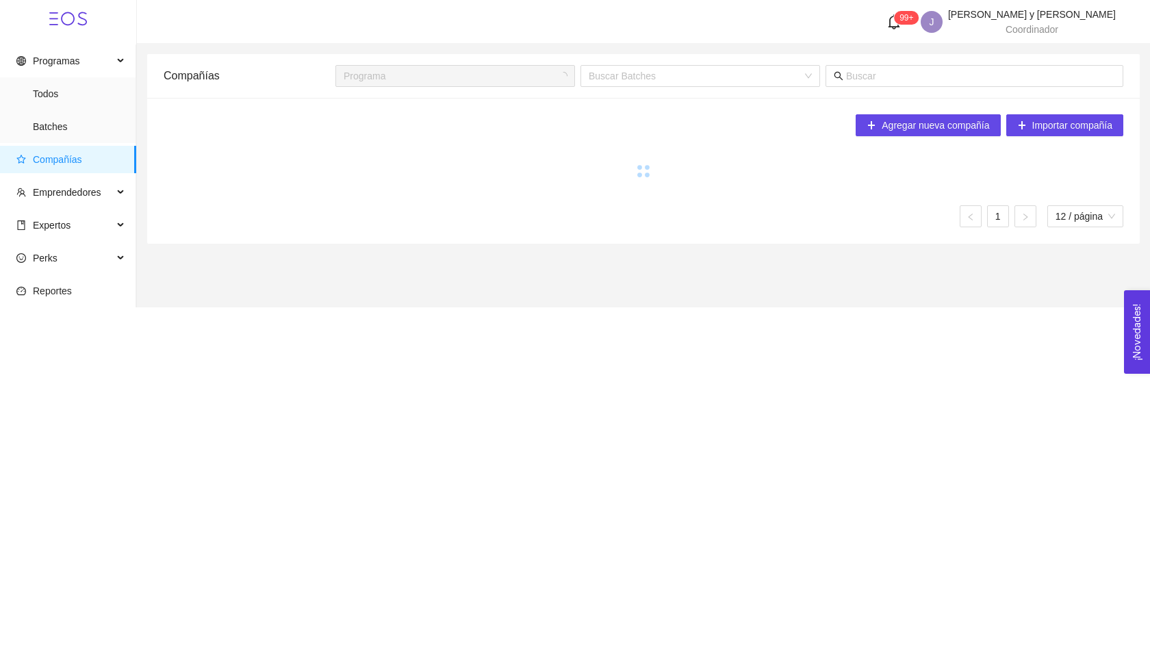
click at [71, 211] on span "Expertos" at bounding box center [64, 224] width 97 height 27
